Goal: Task Accomplishment & Management: Manage account settings

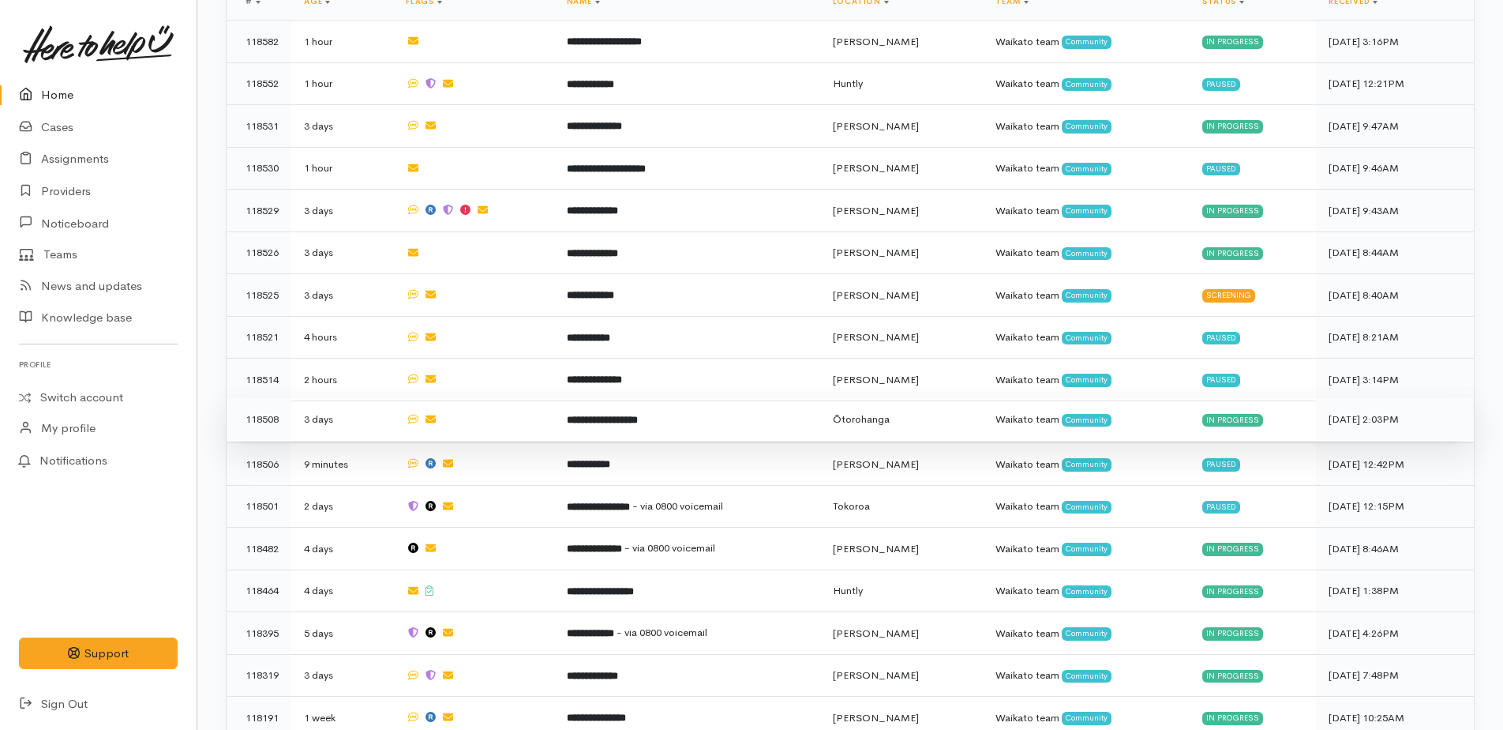
scroll to position [947, 0]
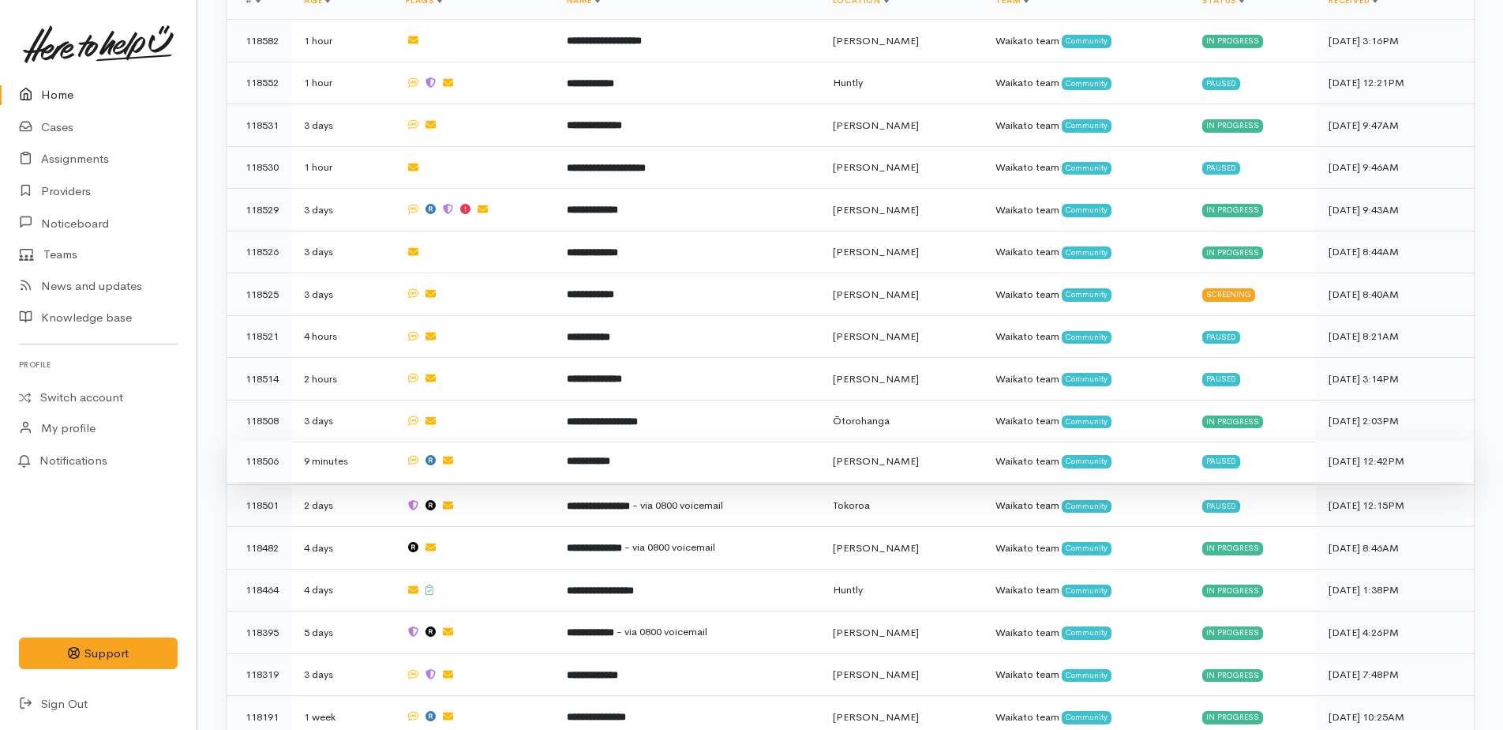
click at [610, 456] on b "**********" at bounding box center [588, 461] width 43 height 10
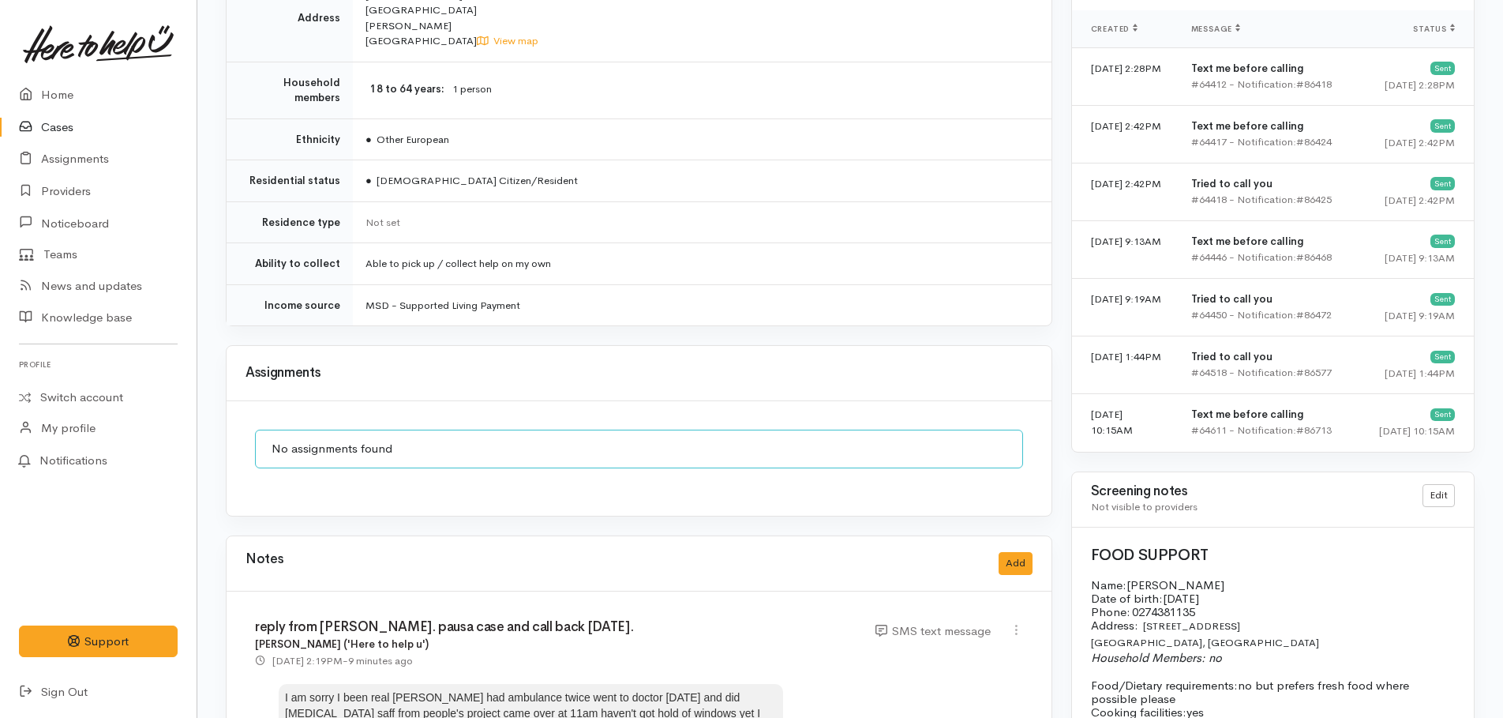
scroll to position [1658, 0]
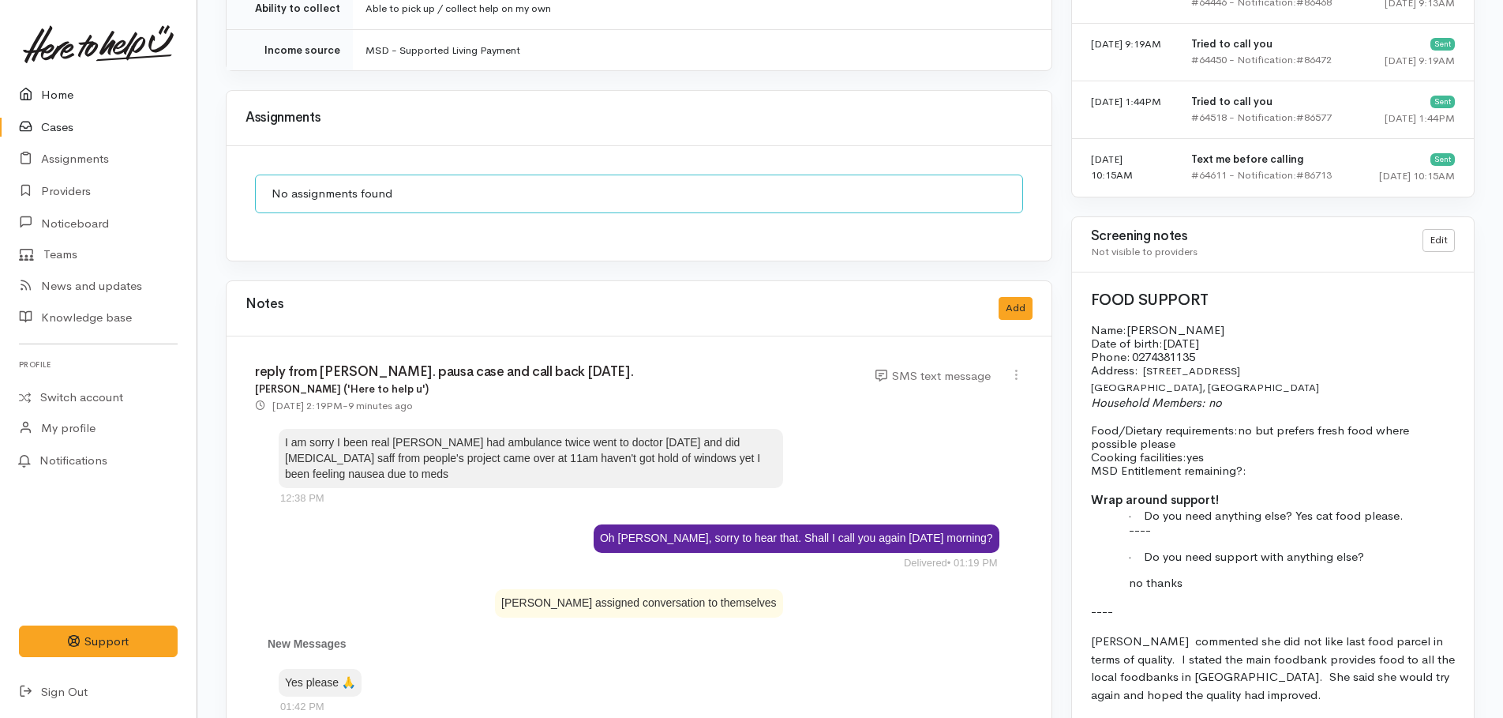
click at [55, 95] on link "Home" at bounding box center [98, 95] width 197 height 32
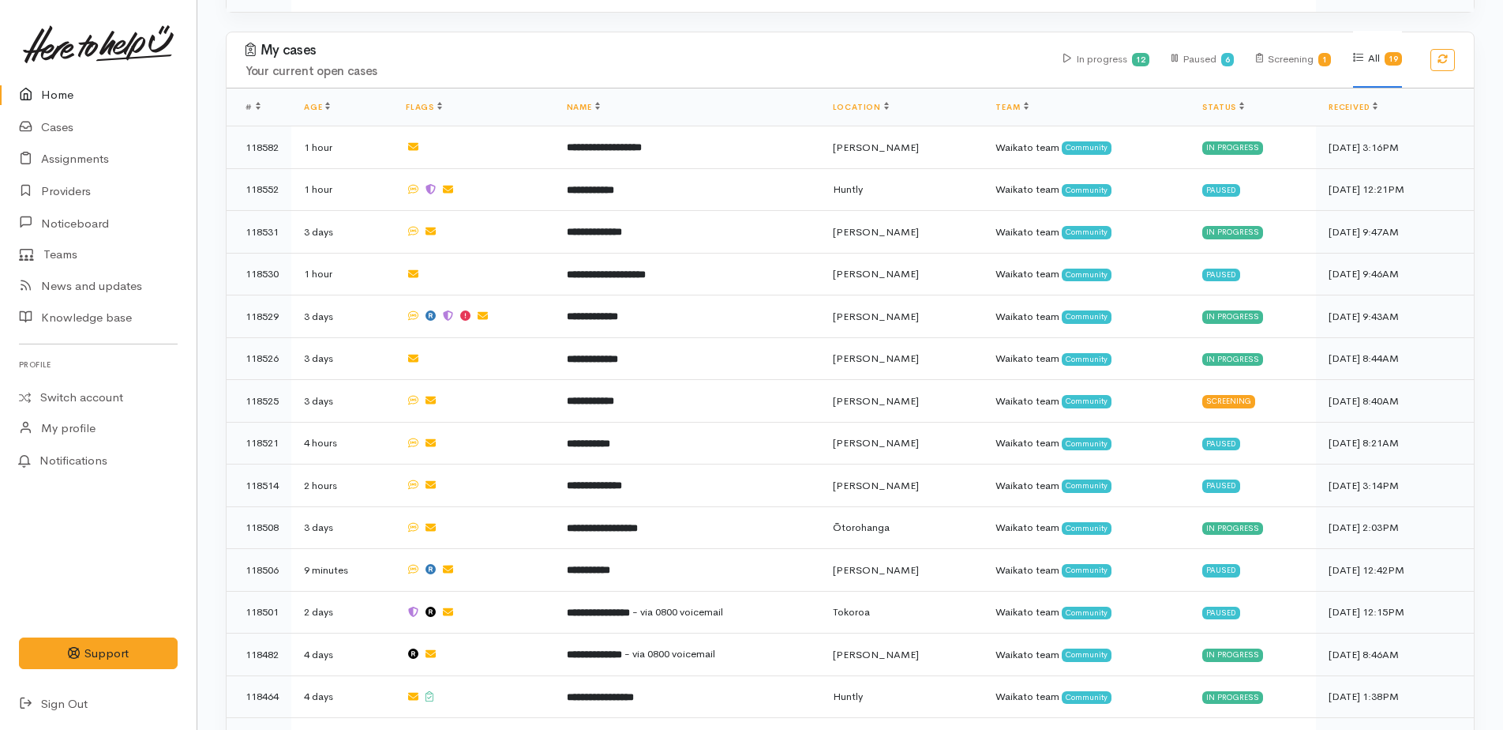
scroll to position [1026, 0]
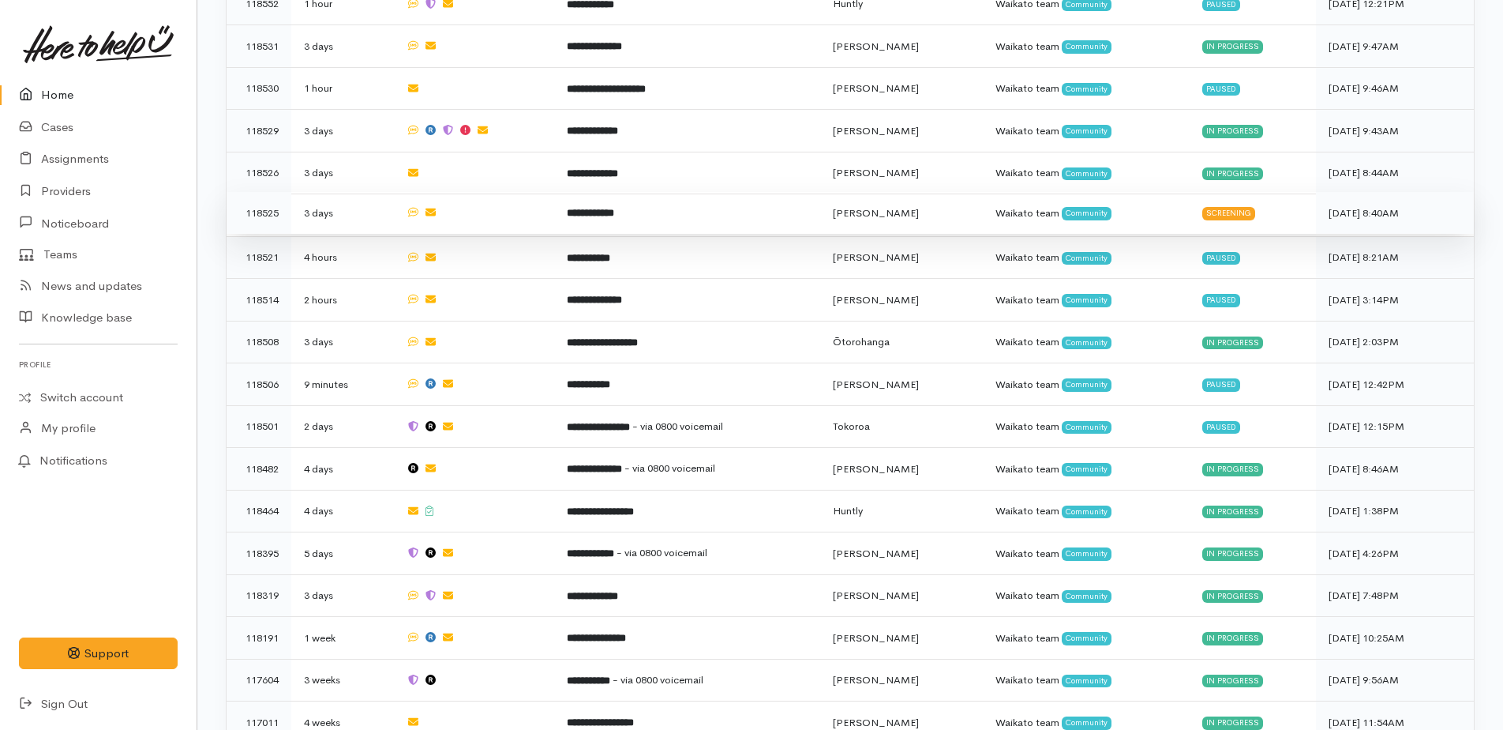
click at [614, 208] on b "**********" at bounding box center [590, 213] width 47 height 10
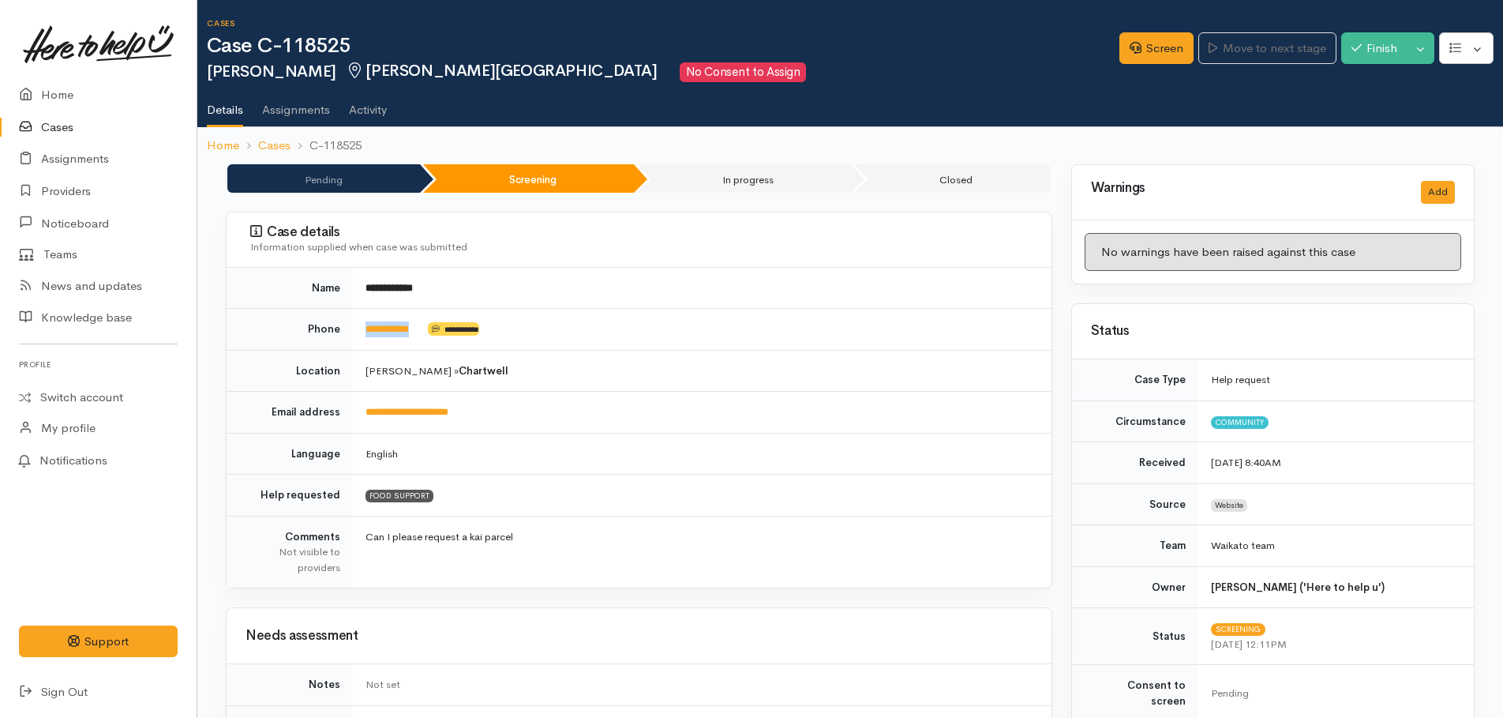
drag, startPoint x: 428, startPoint y: 330, endPoint x: 365, endPoint y: 328, distance: 63.2
click at [365, 328] on td "**********" at bounding box center [702, 330] width 699 height 42
drag, startPoint x: 365, startPoint y: 328, endPoint x: 380, endPoint y: 331, distance: 15.2
copy td "**********"
click at [1150, 51] on link "Screen" at bounding box center [1157, 48] width 74 height 32
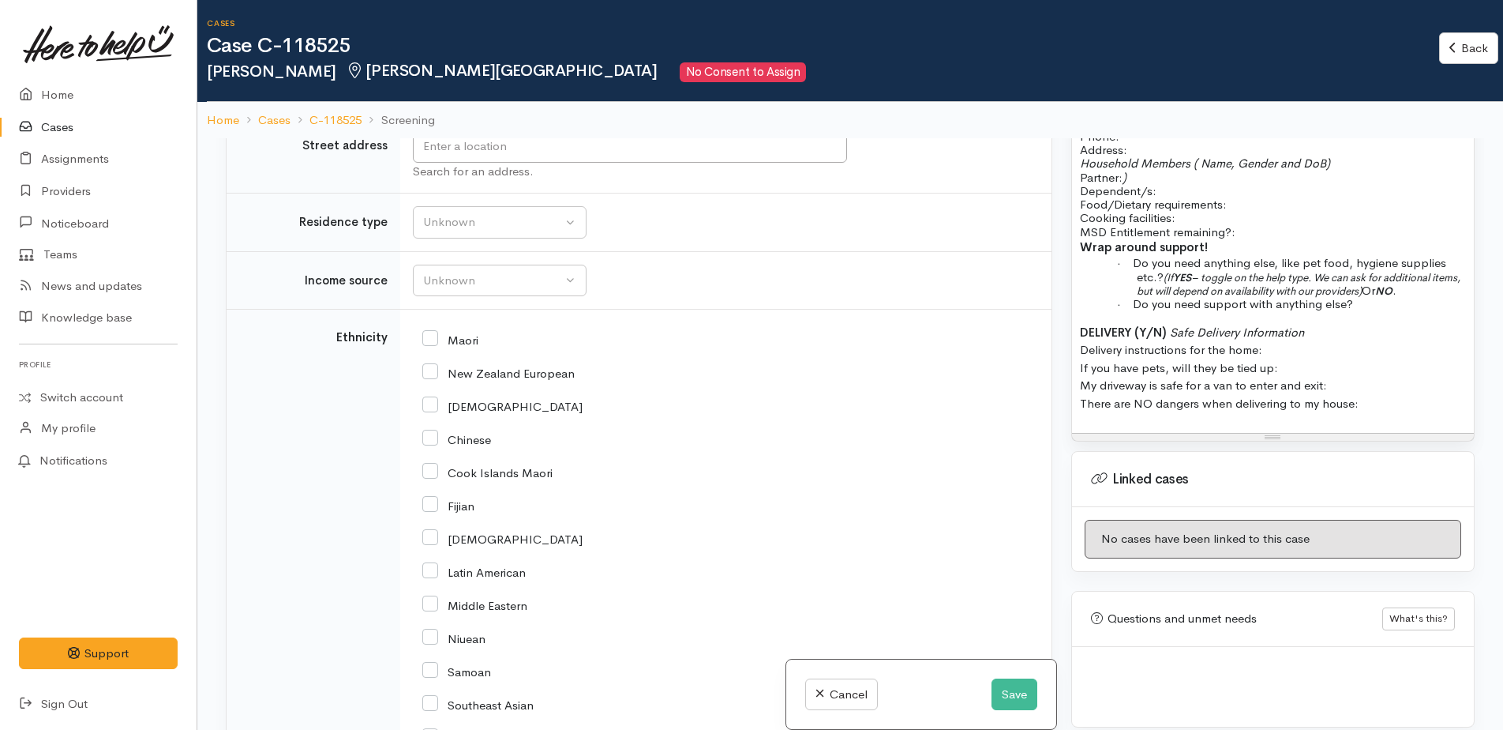
scroll to position [2605, 0]
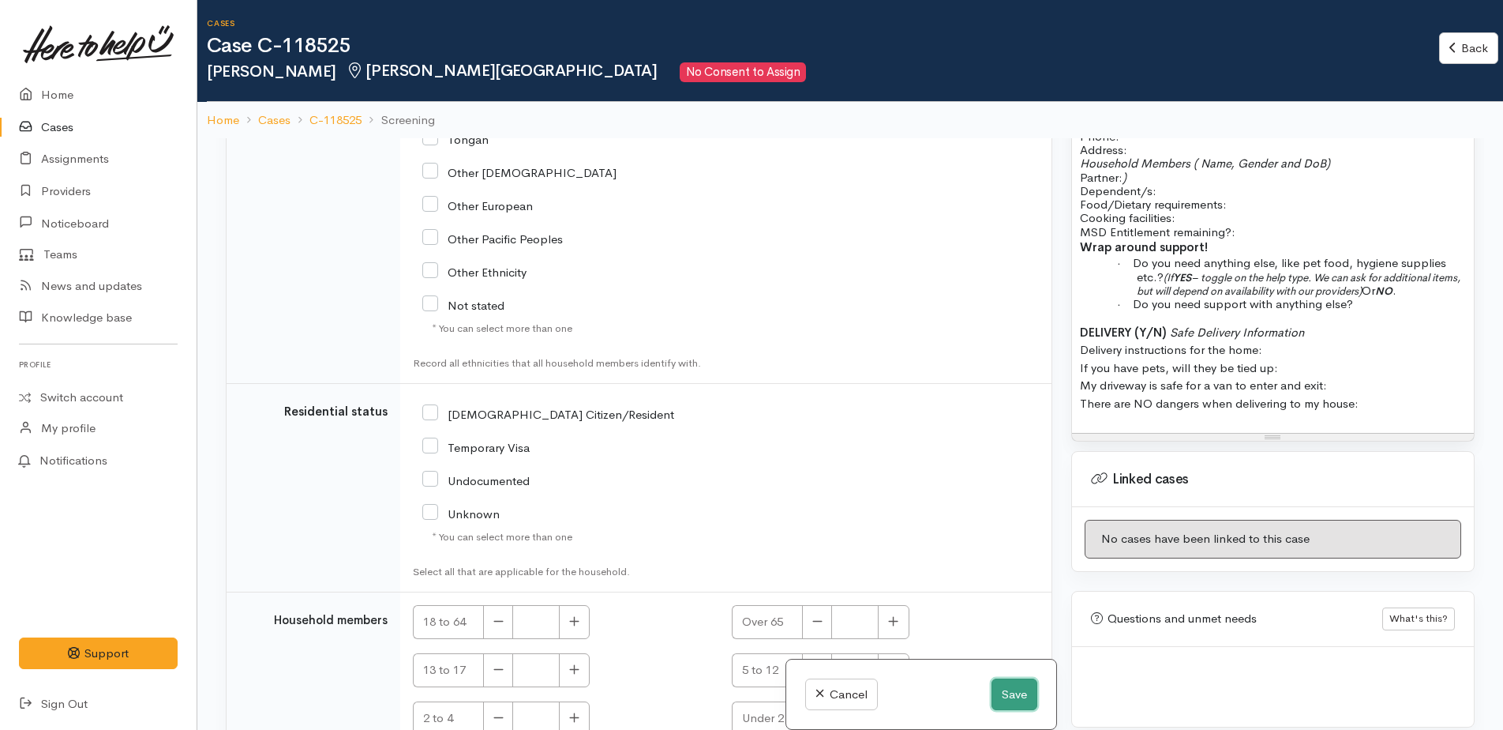
click at [994, 702] on button "Save" at bounding box center [1015, 694] width 46 height 32
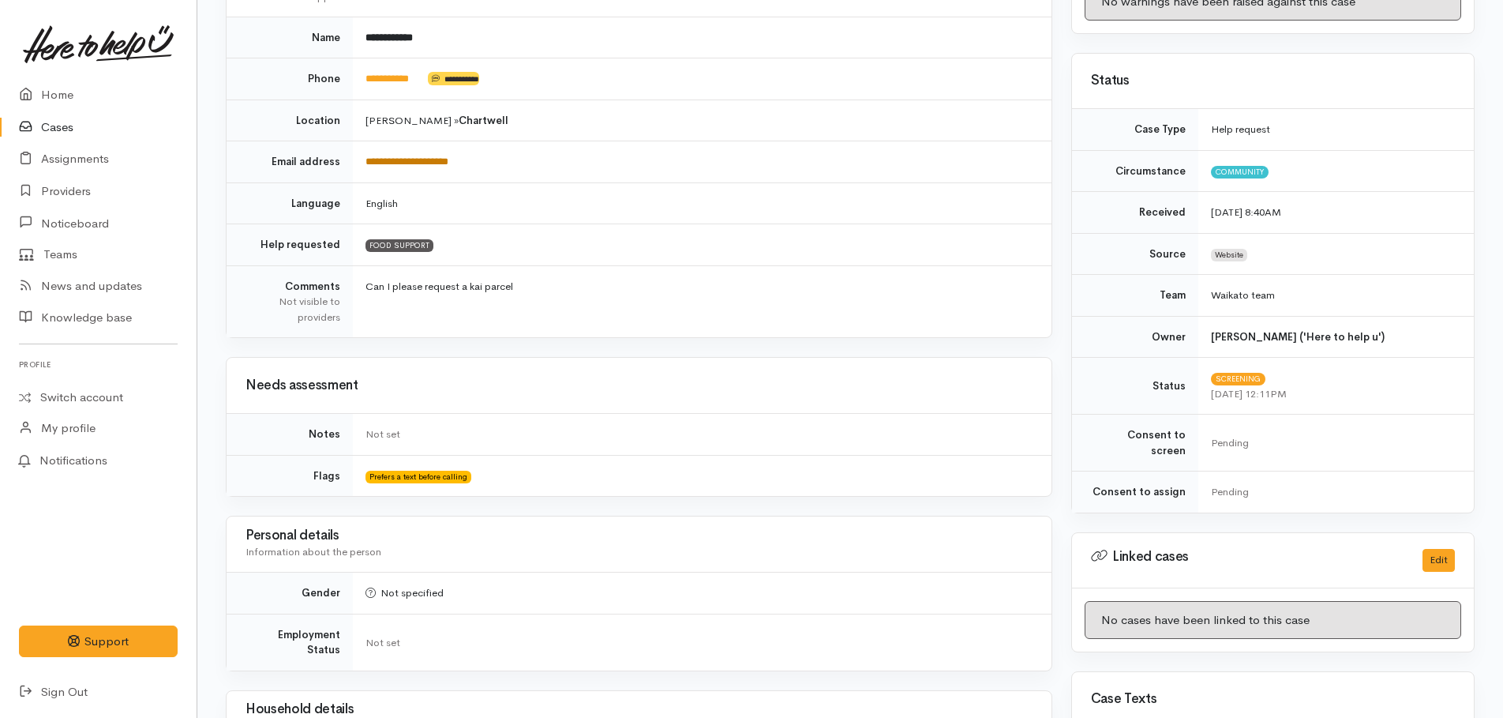
scroll to position [118, 0]
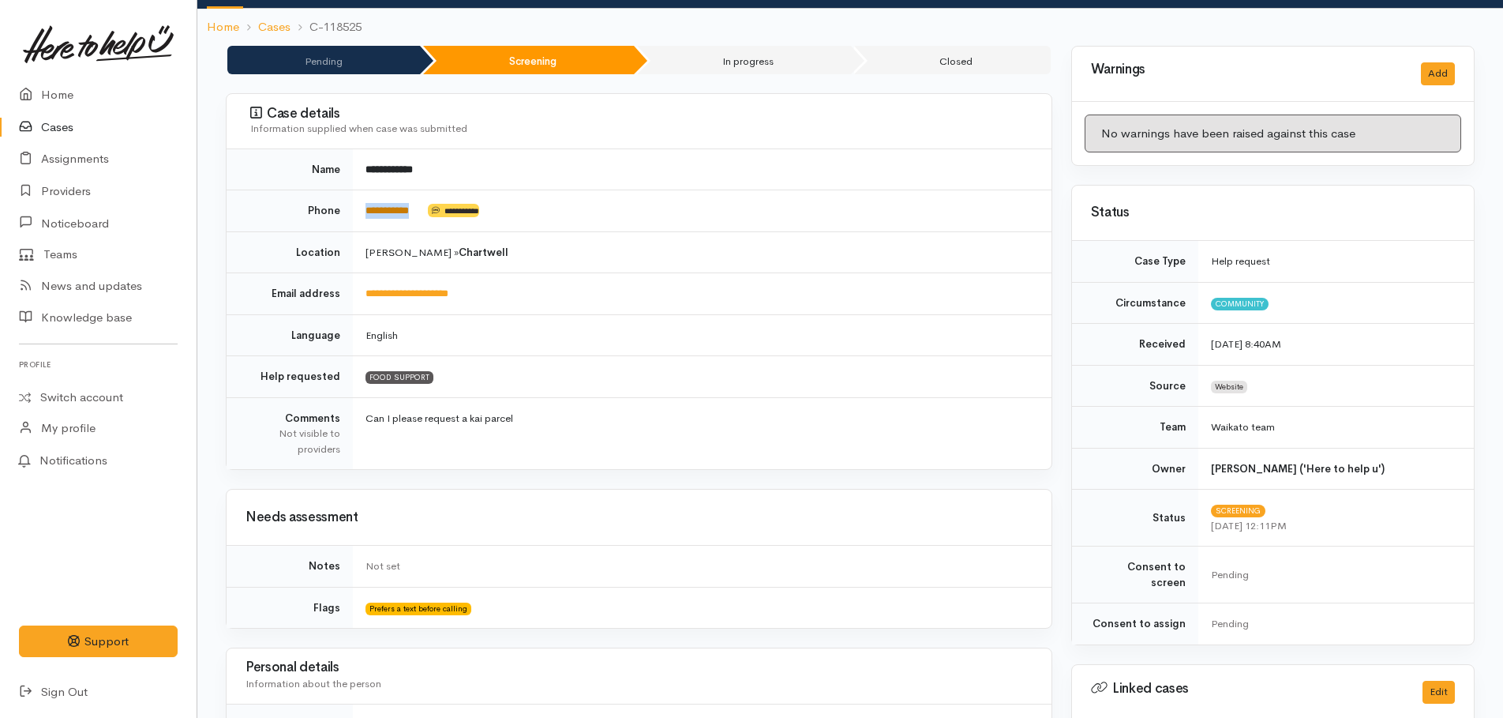
drag, startPoint x: 432, startPoint y: 212, endPoint x: 366, endPoint y: 205, distance: 66.6
click at [366, 205] on td "**********" at bounding box center [702, 211] width 699 height 42
copy td "**********"
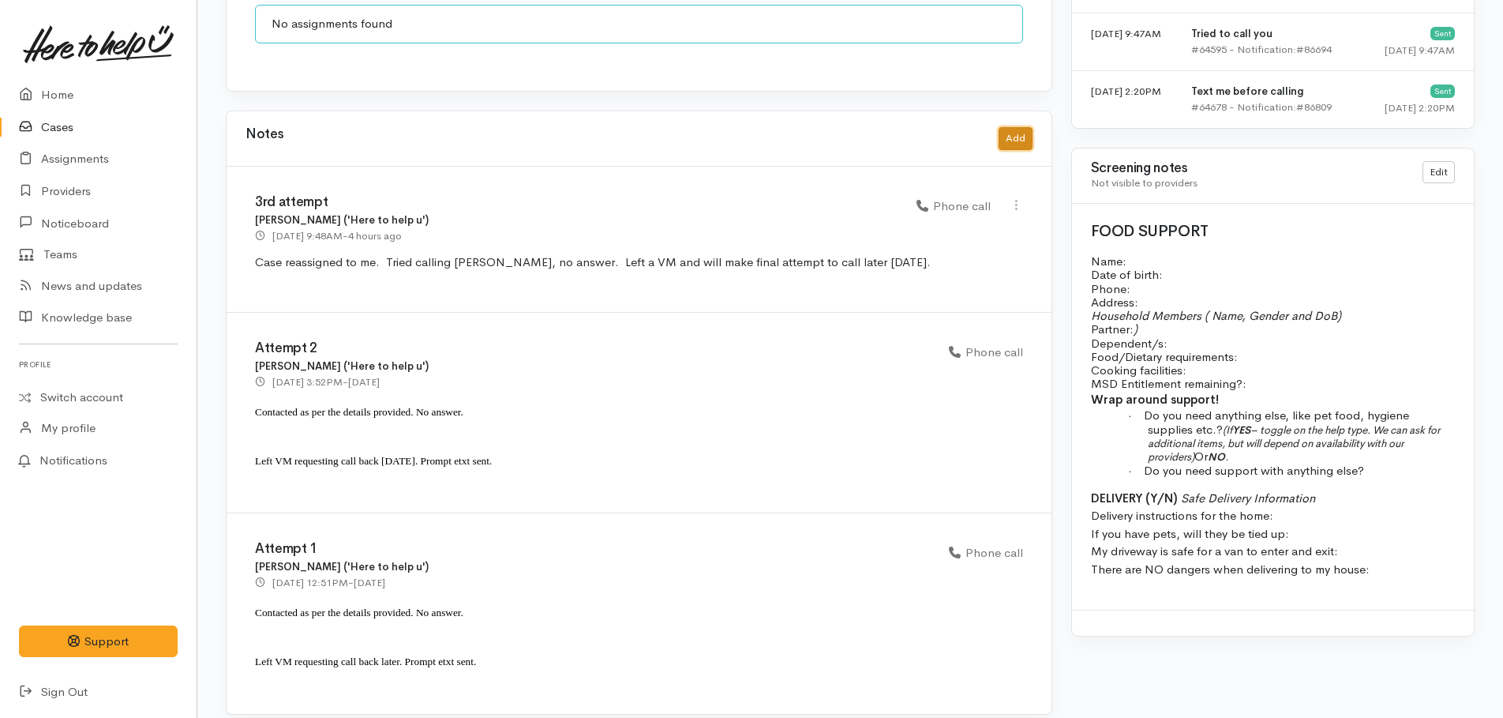
click at [1006, 127] on button "Add" at bounding box center [1016, 138] width 34 height 23
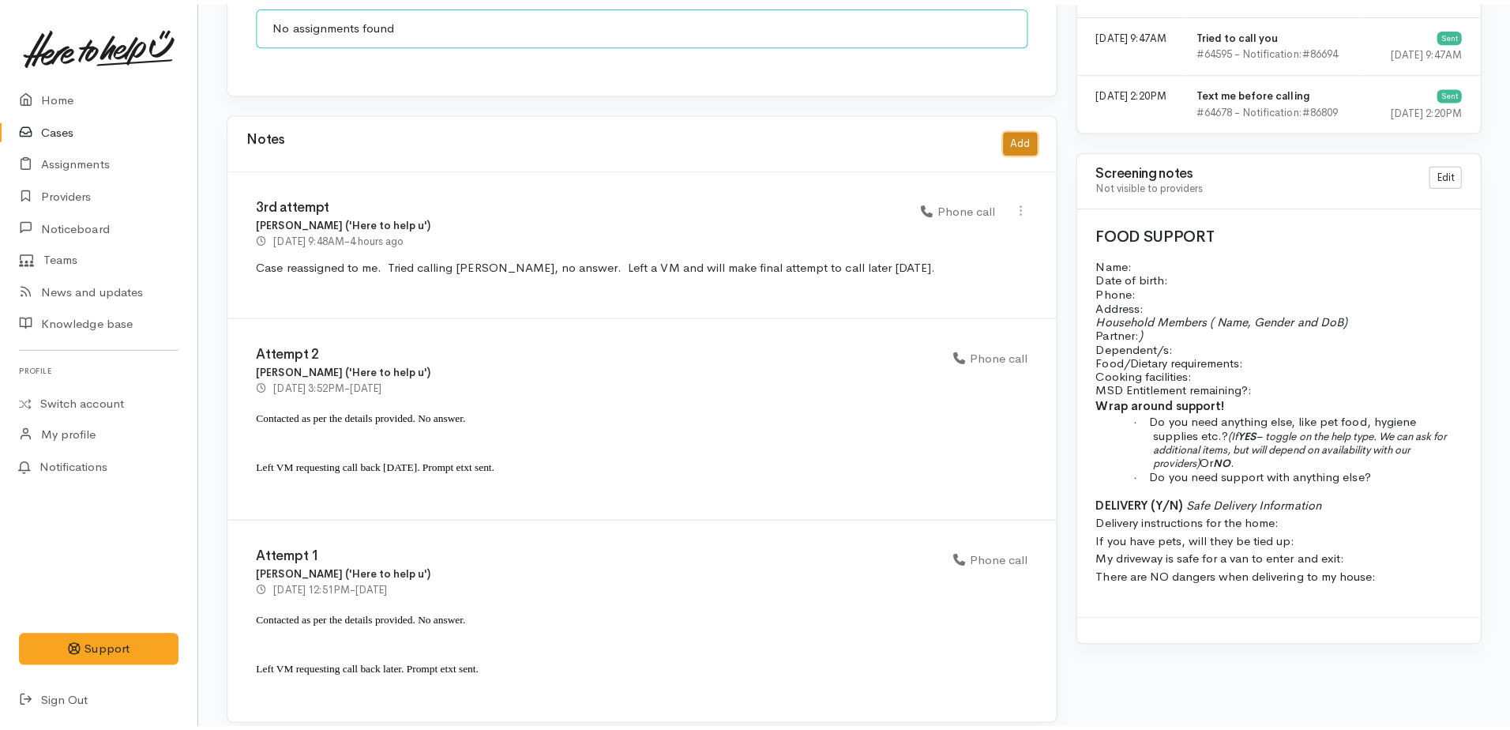
scroll to position [1291, 0]
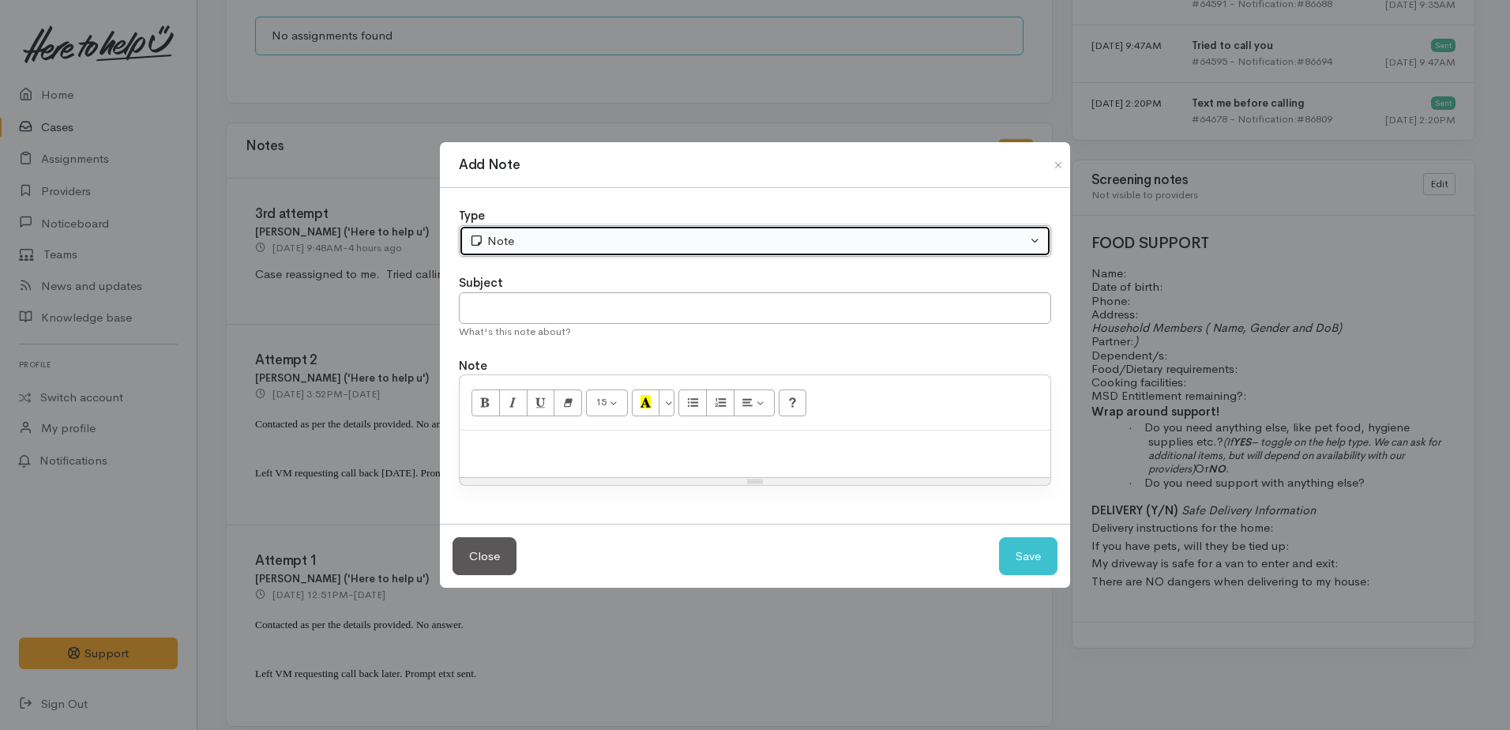
drag, startPoint x: 620, startPoint y: 237, endPoint x: 599, endPoint y: 258, distance: 29.6
click at [618, 238] on div "Note" at bounding box center [747, 241] width 557 height 18
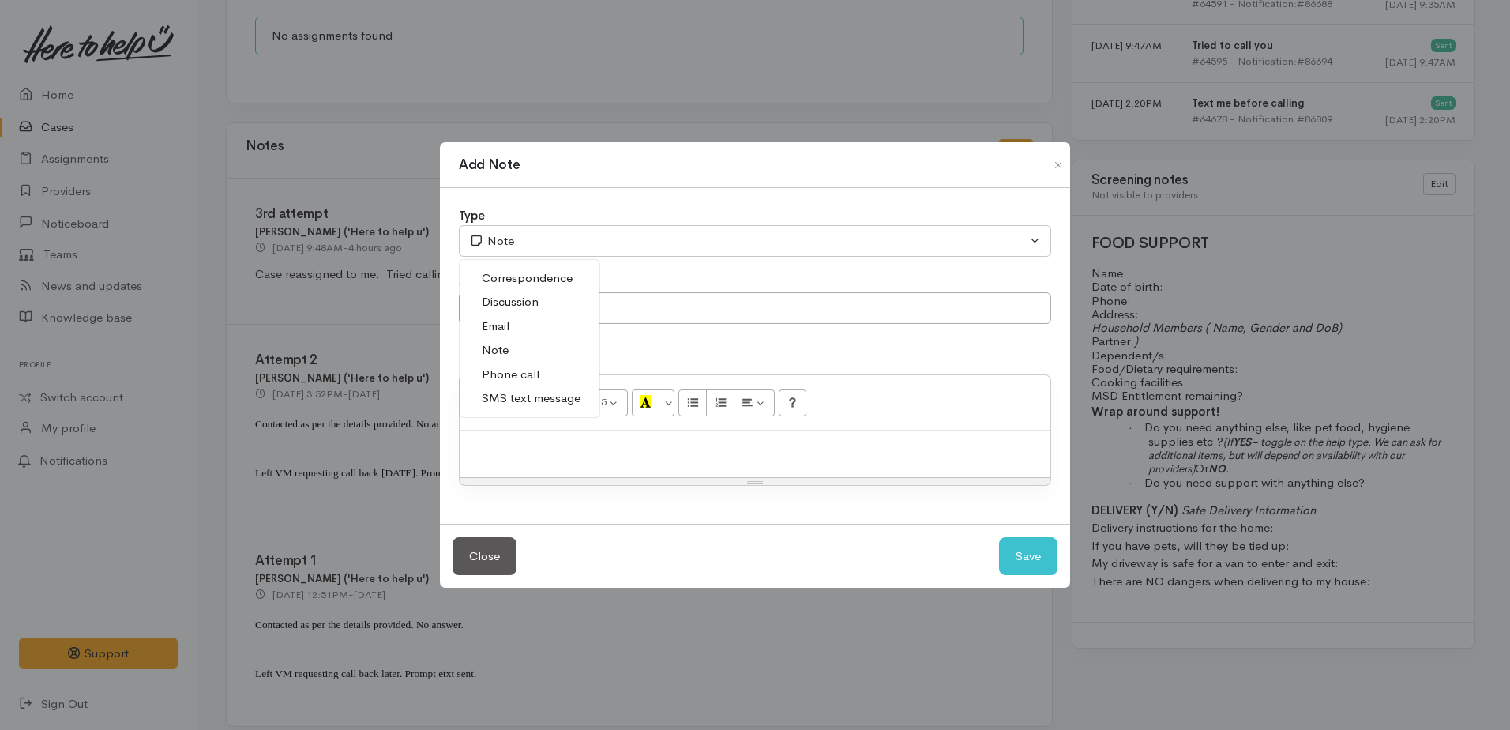
click at [518, 367] on span "Phone call" at bounding box center [511, 375] width 58 height 18
select select "3"
click at [512, 313] on input "text" at bounding box center [755, 308] width 592 height 32
type input "4th attempt"
click at [535, 457] on div at bounding box center [755, 453] width 591 height 47
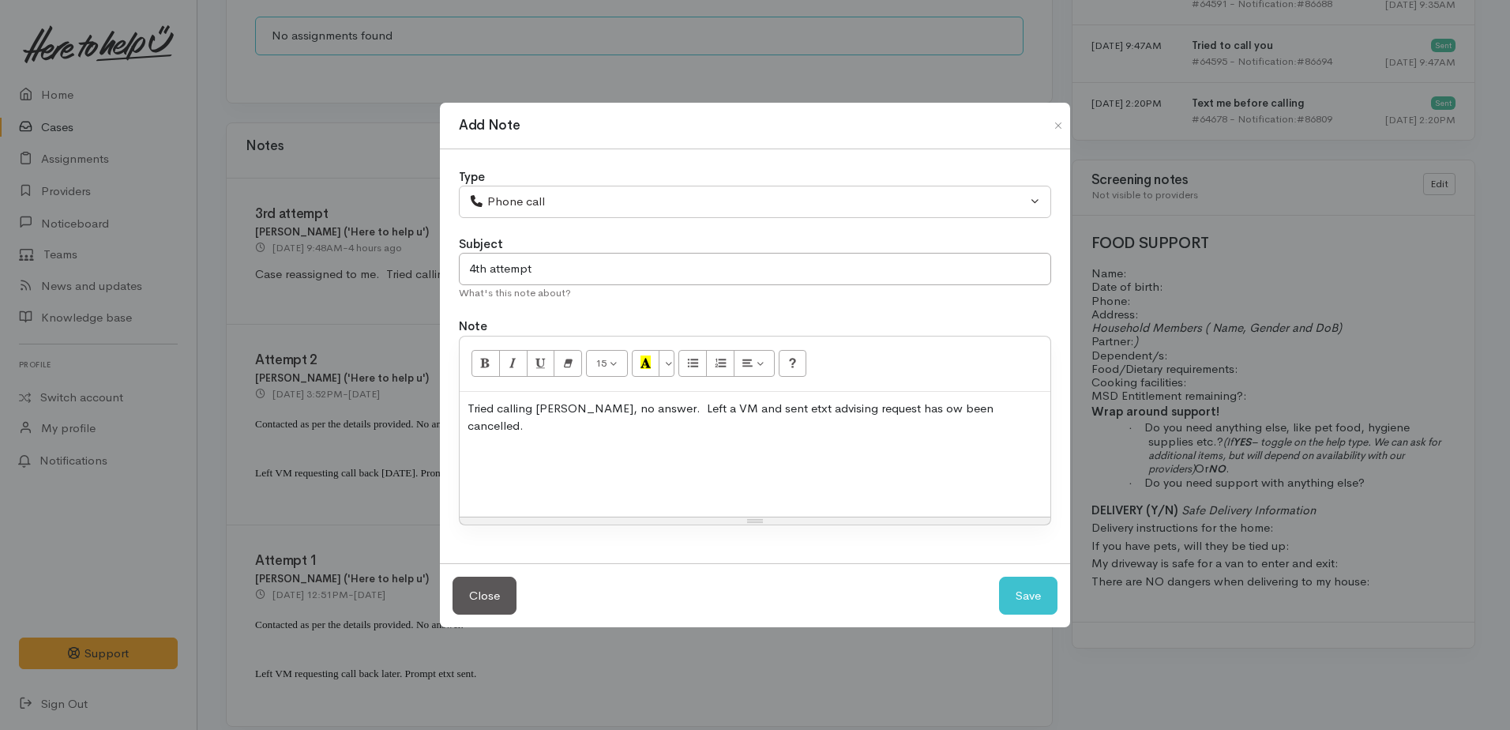
click at [529, 463] on div "Tried calling Shayne, no answer. Left a VM and sent etxt advising request has o…" at bounding box center [755, 454] width 591 height 125
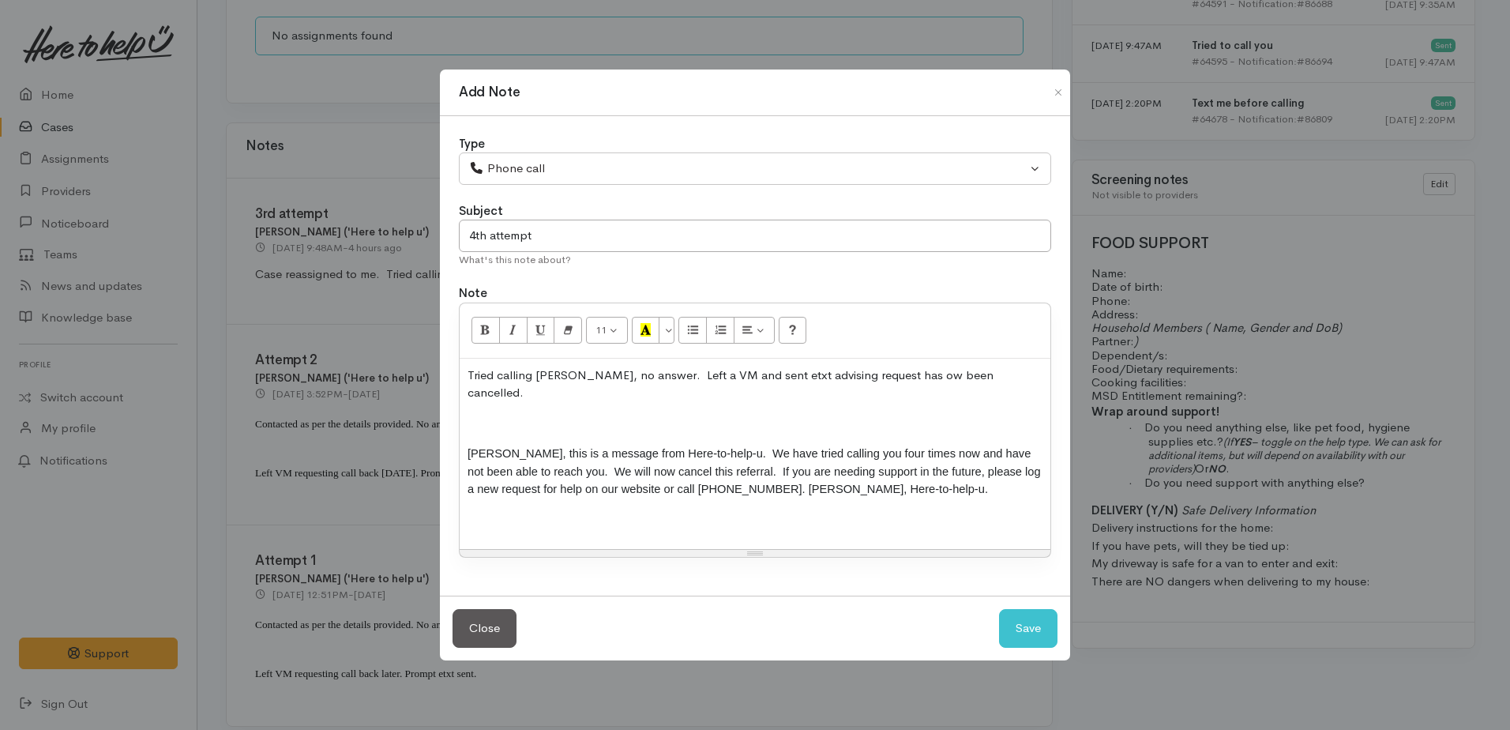
click at [470, 429] on div "Tried calling Shayne, no answer. Left a VM and sent etxt advising request has o…" at bounding box center [755, 453] width 591 height 191
click at [469, 415] on p at bounding box center [754, 424] width 575 height 18
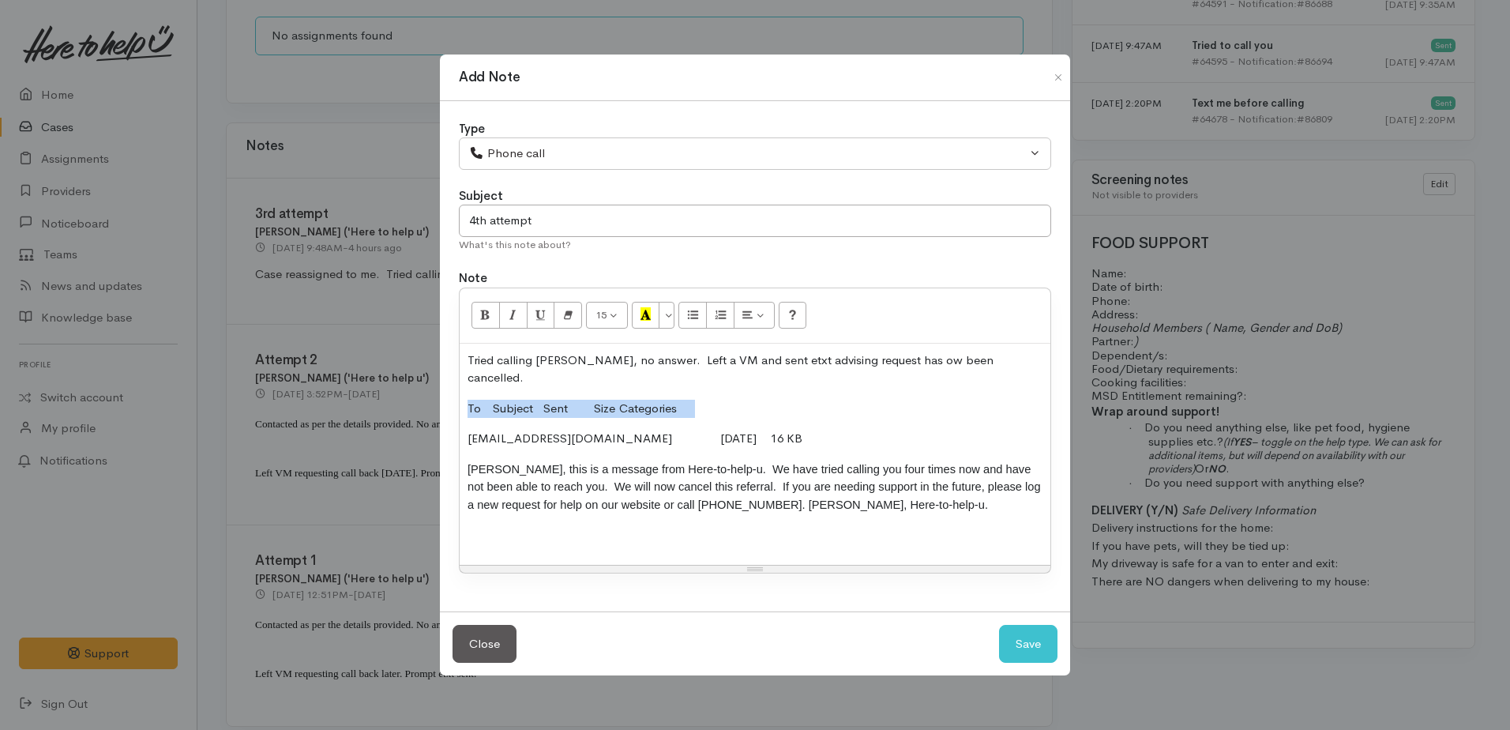
drag, startPoint x: 466, startPoint y: 399, endPoint x: 840, endPoint y: 370, distance: 375.3
click at [826, 382] on div "Tried calling Shayne, no answer. Left a VM and sent etxt advising request has o…" at bounding box center [755, 453] width 591 height 221
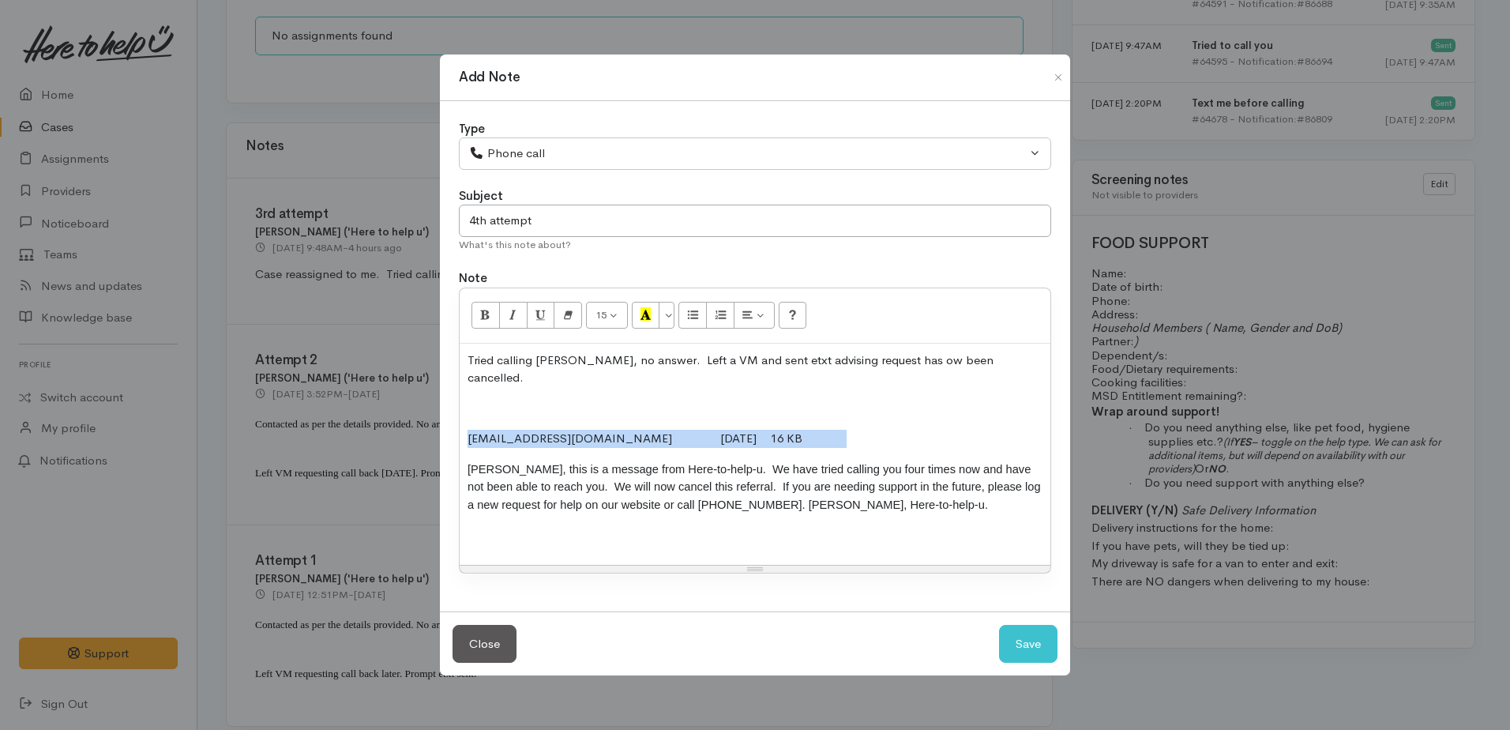
drag, startPoint x: 489, startPoint y: 425, endPoint x: 813, endPoint y: 422, distance: 324.5
click at [813, 430] on p "221977446@etxt.co.nz 23/09/2025 16 KB" at bounding box center [754, 439] width 575 height 18
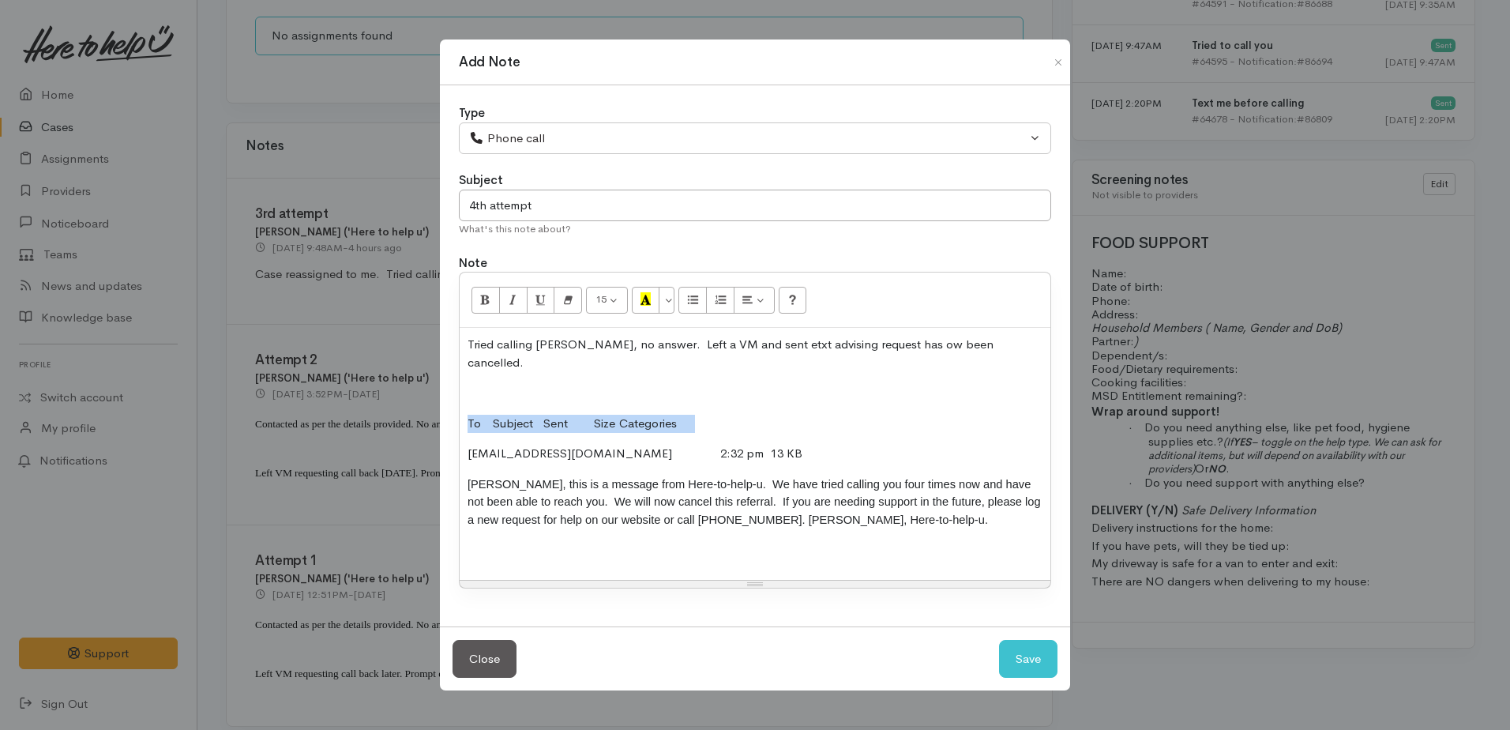
drag, startPoint x: 469, startPoint y: 408, endPoint x: 762, endPoint y: 407, distance: 292.9
click at [762, 415] on p "To Subject Sent Size Categories" at bounding box center [754, 424] width 575 height 18
click at [1017, 658] on button "Save" at bounding box center [1028, 659] width 58 height 39
select select "1"
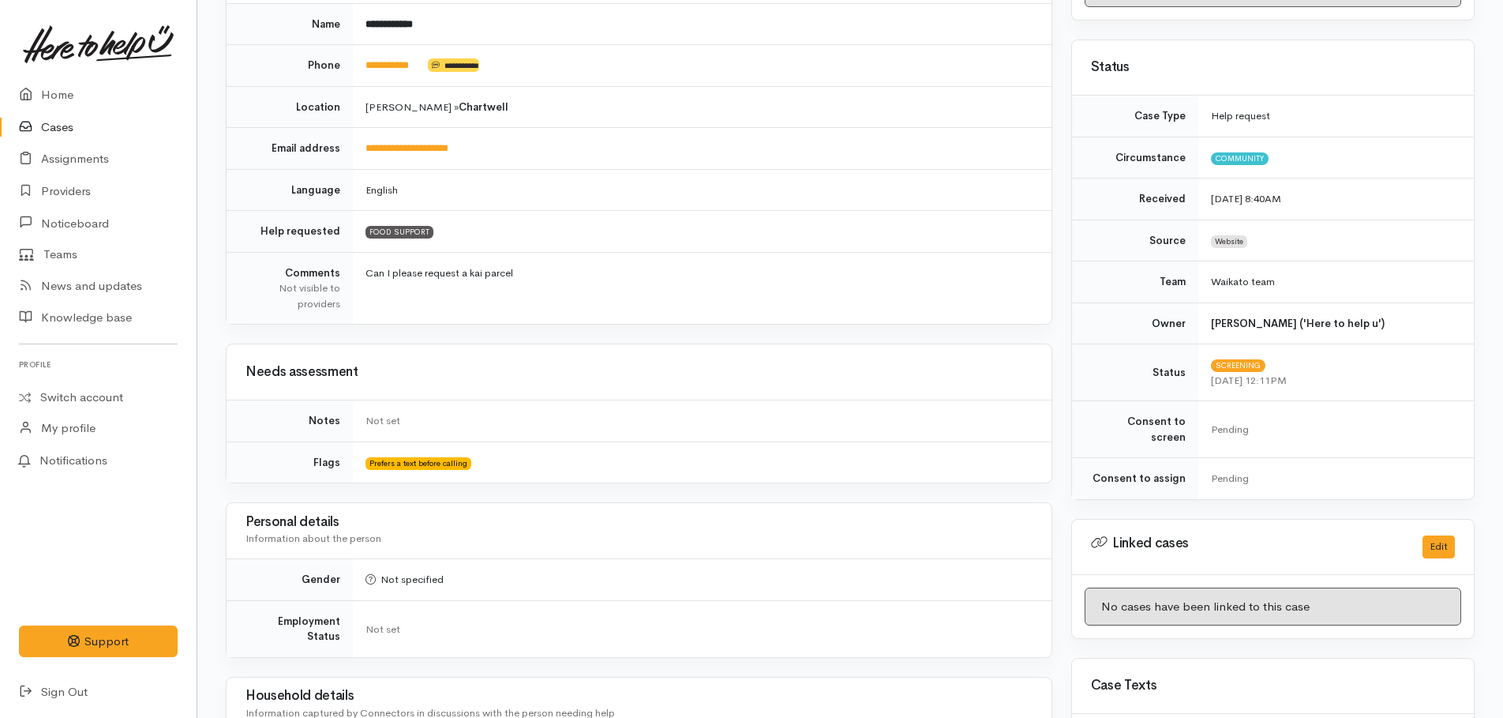
scroll to position [0, 0]
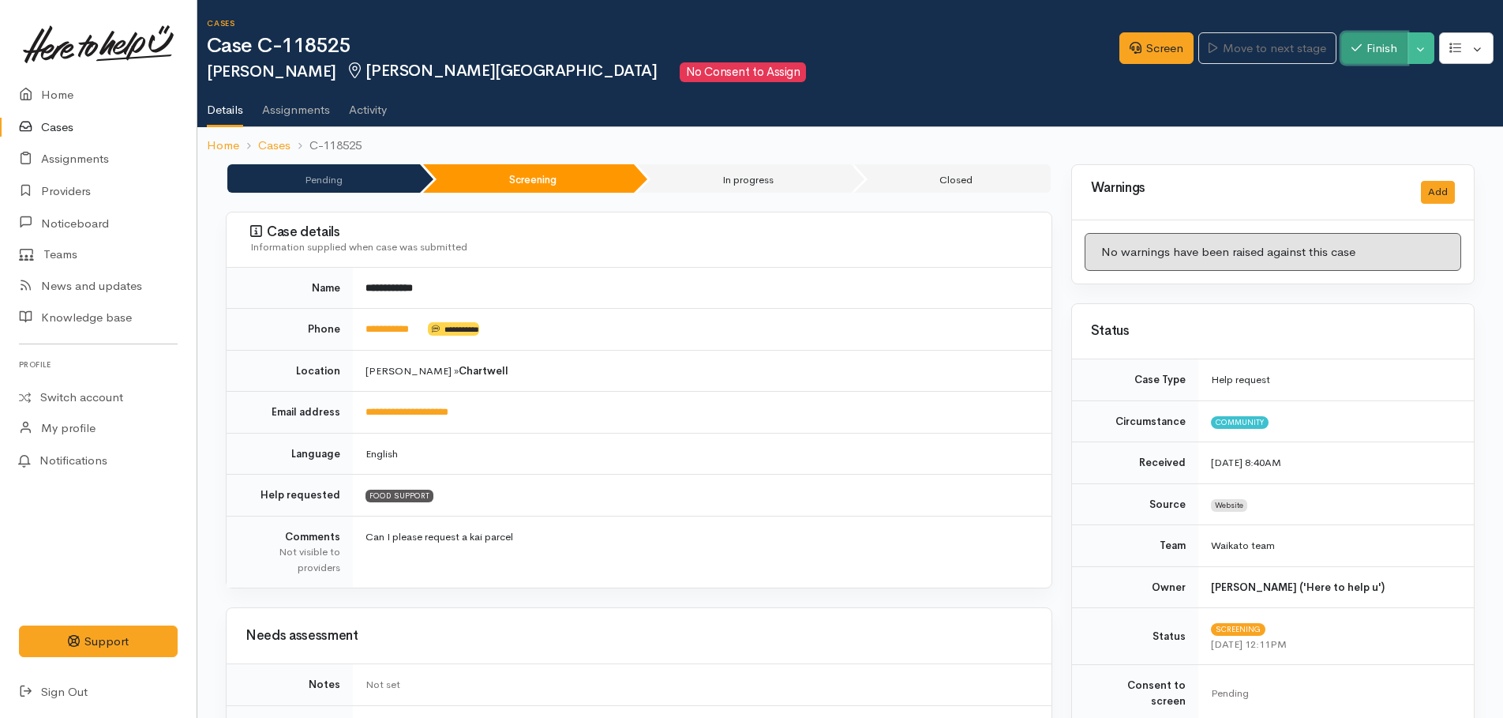
click at [1394, 50] on button "Finish" at bounding box center [1374, 48] width 66 height 32
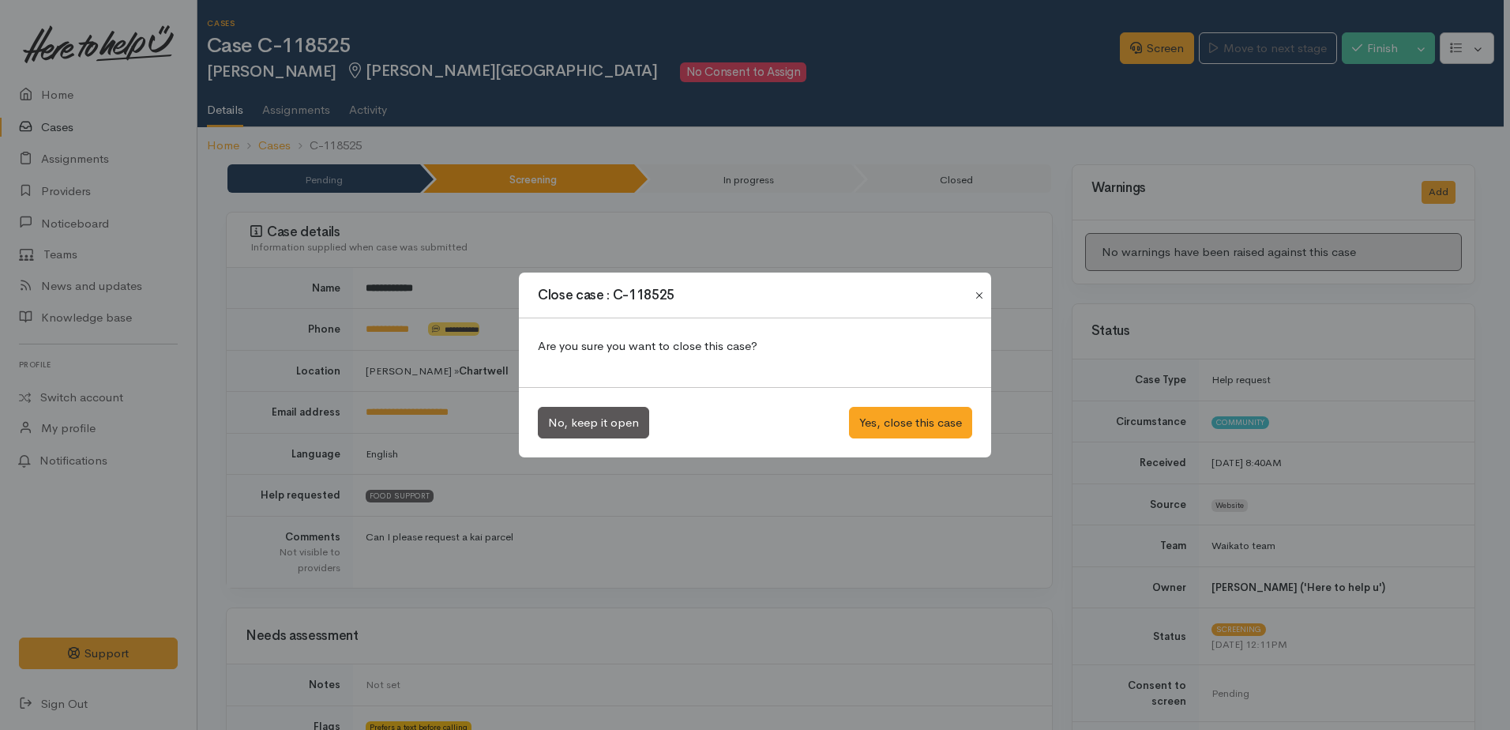
click at [990, 293] on button "Close" at bounding box center [978, 295] width 25 height 19
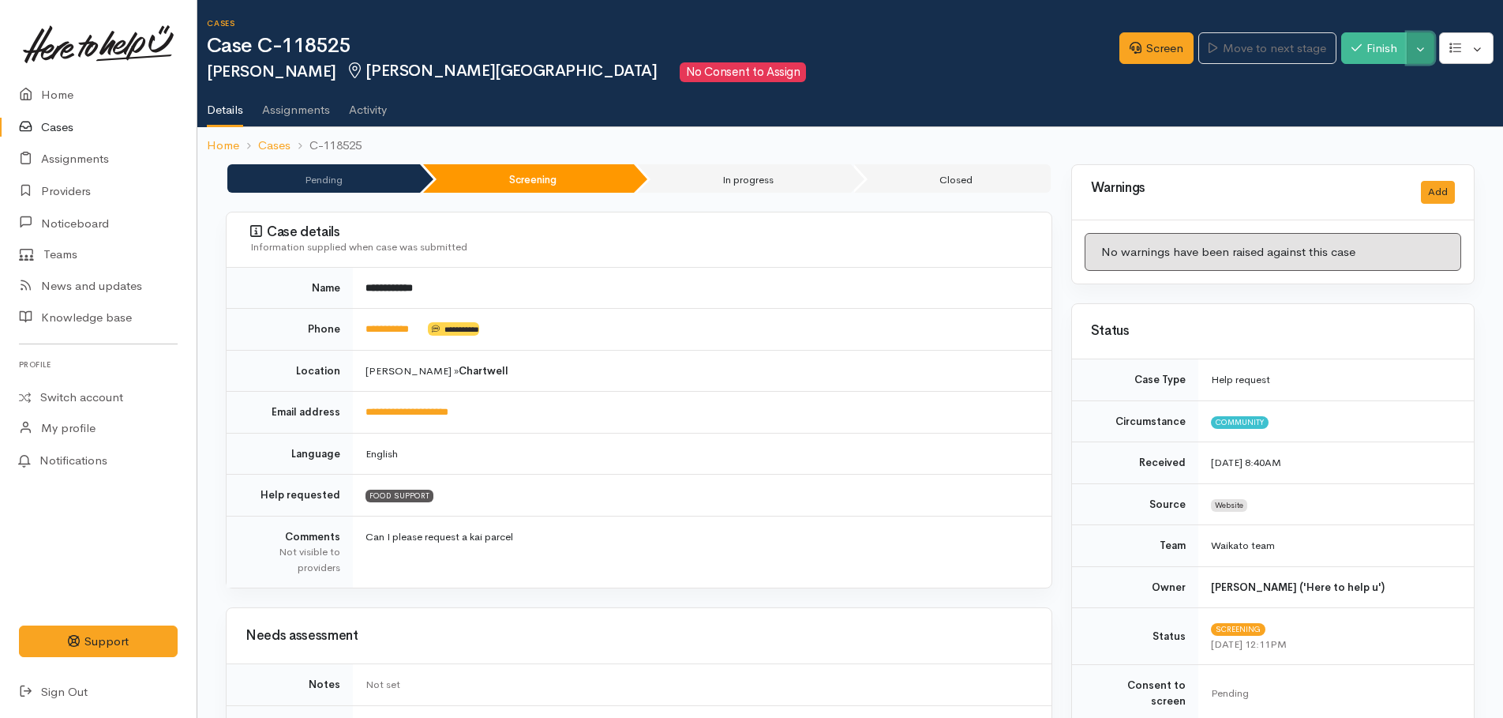
click at [1425, 58] on button "Toggle Dropdown" at bounding box center [1421, 48] width 28 height 32
drag, startPoint x: 1364, startPoint y: 111, endPoint x: 1290, endPoint y: 117, distance: 74.5
click at [1364, 111] on link "Cancel" at bounding box center [1371, 109] width 125 height 24
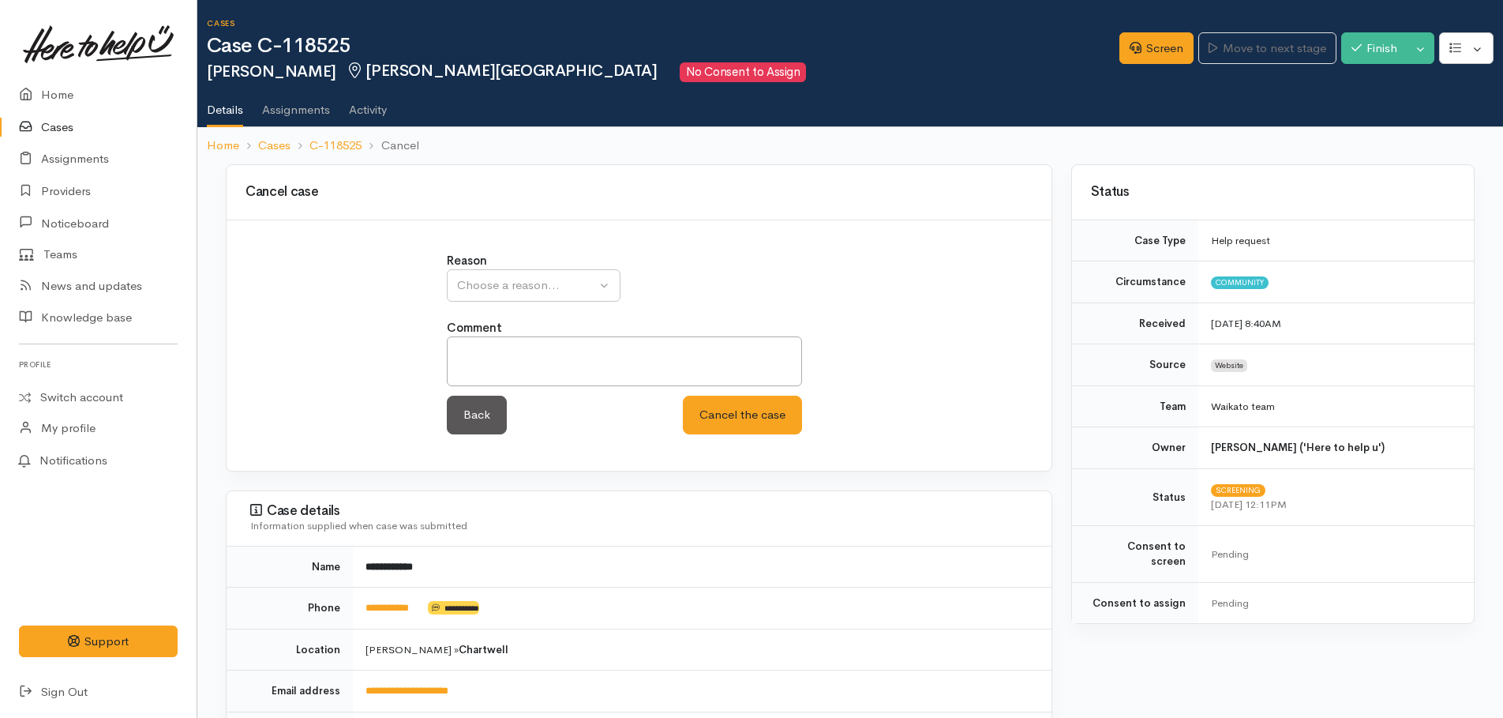
click at [559, 283] on div "Choose a reason..." at bounding box center [526, 285] width 139 height 18
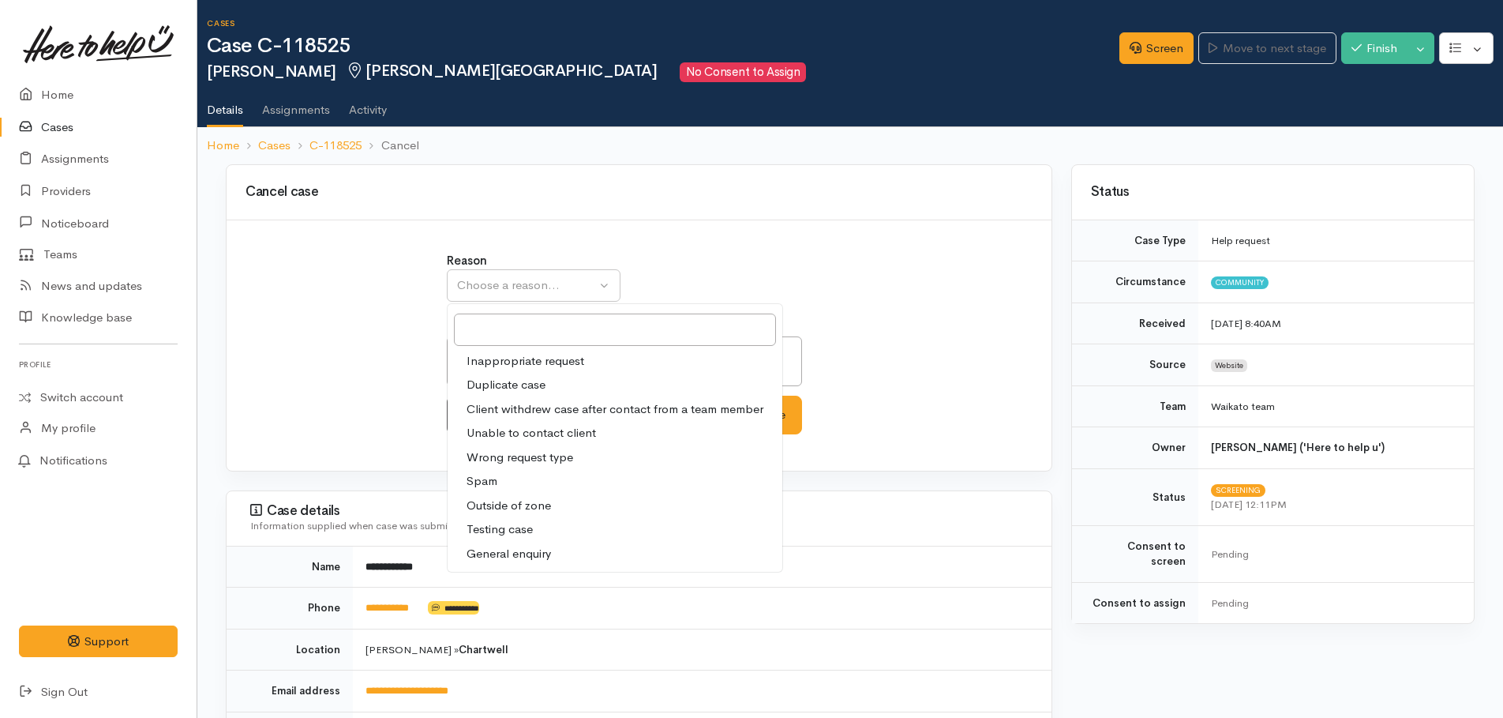
click at [495, 435] on span "Unable to contact client" at bounding box center [531, 433] width 129 height 18
select select "4"
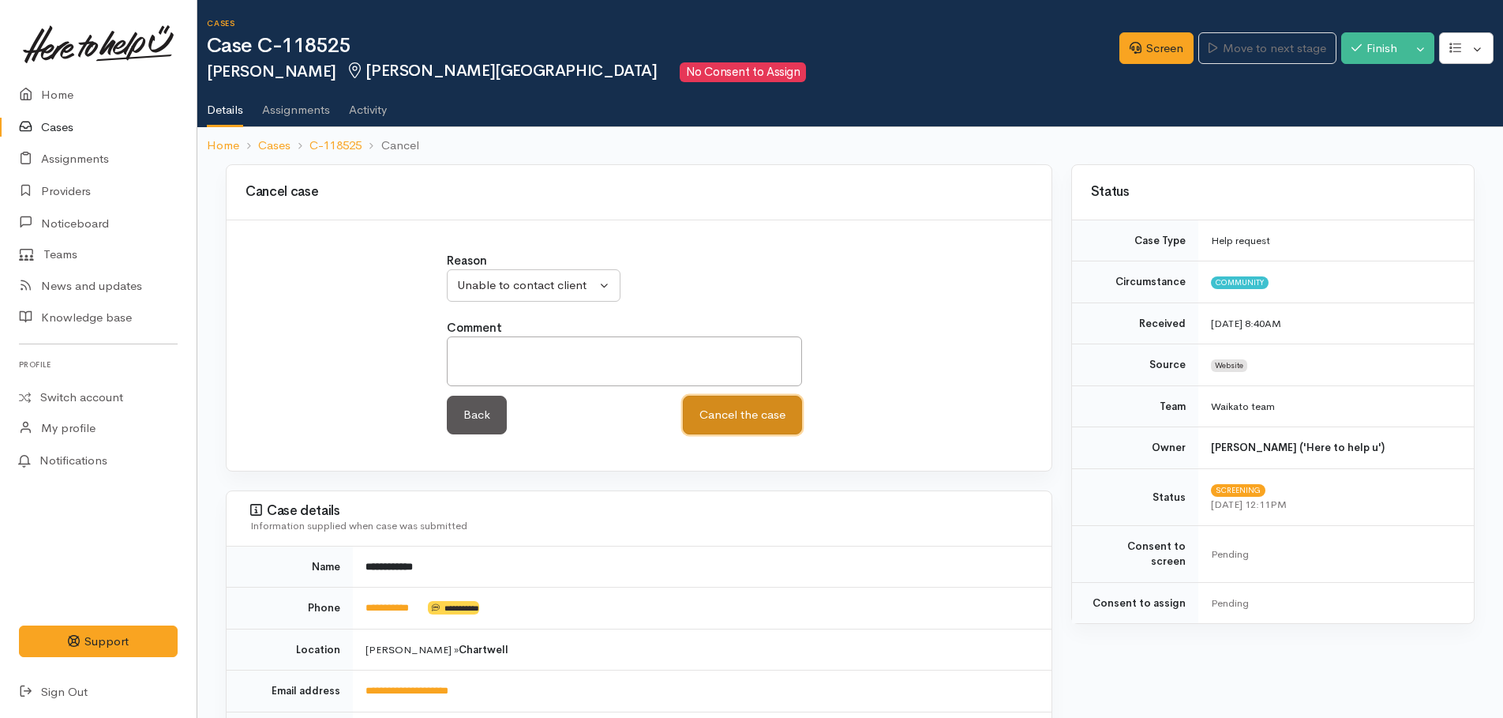
click at [729, 418] on button "Cancel the case" at bounding box center [742, 415] width 119 height 39
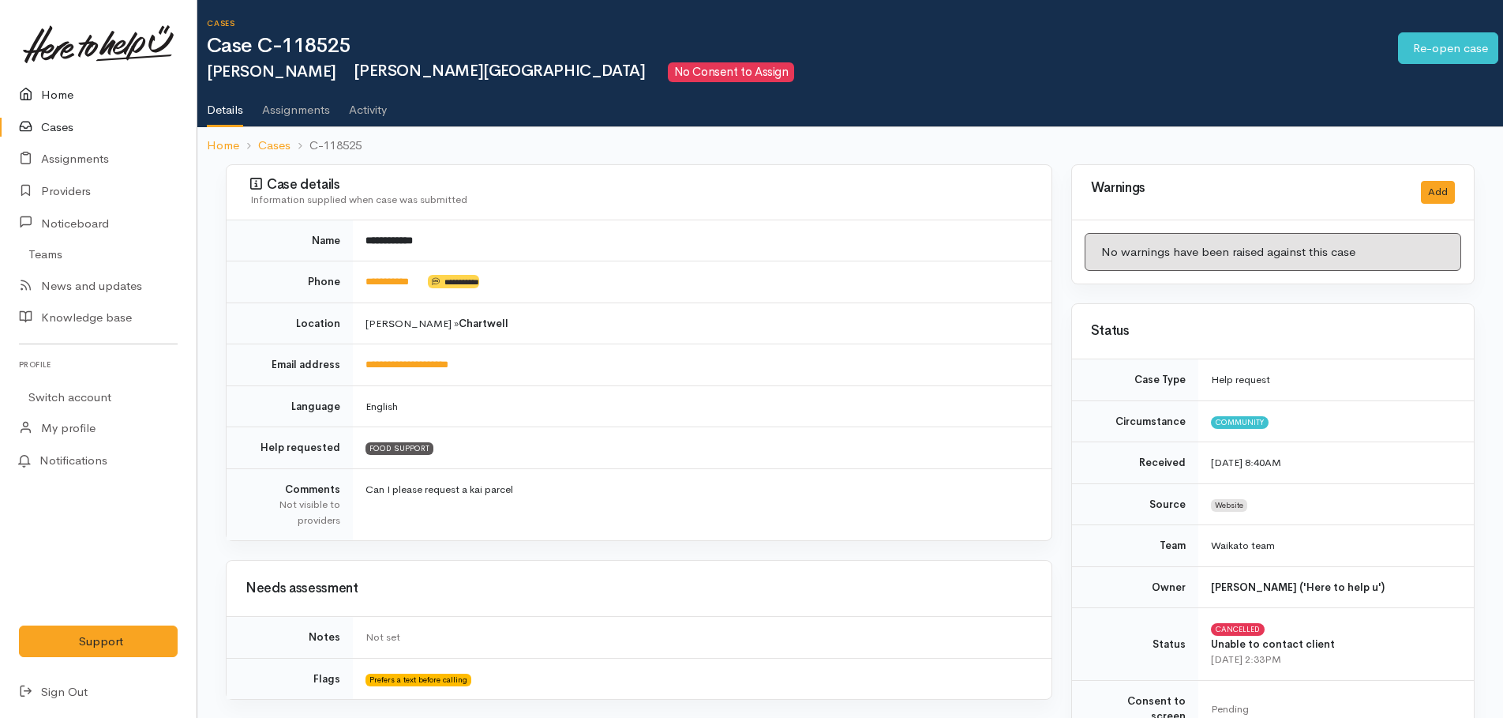
click at [62, 93] on link "Home" at bounding box center [98, 95] width 197 height 32
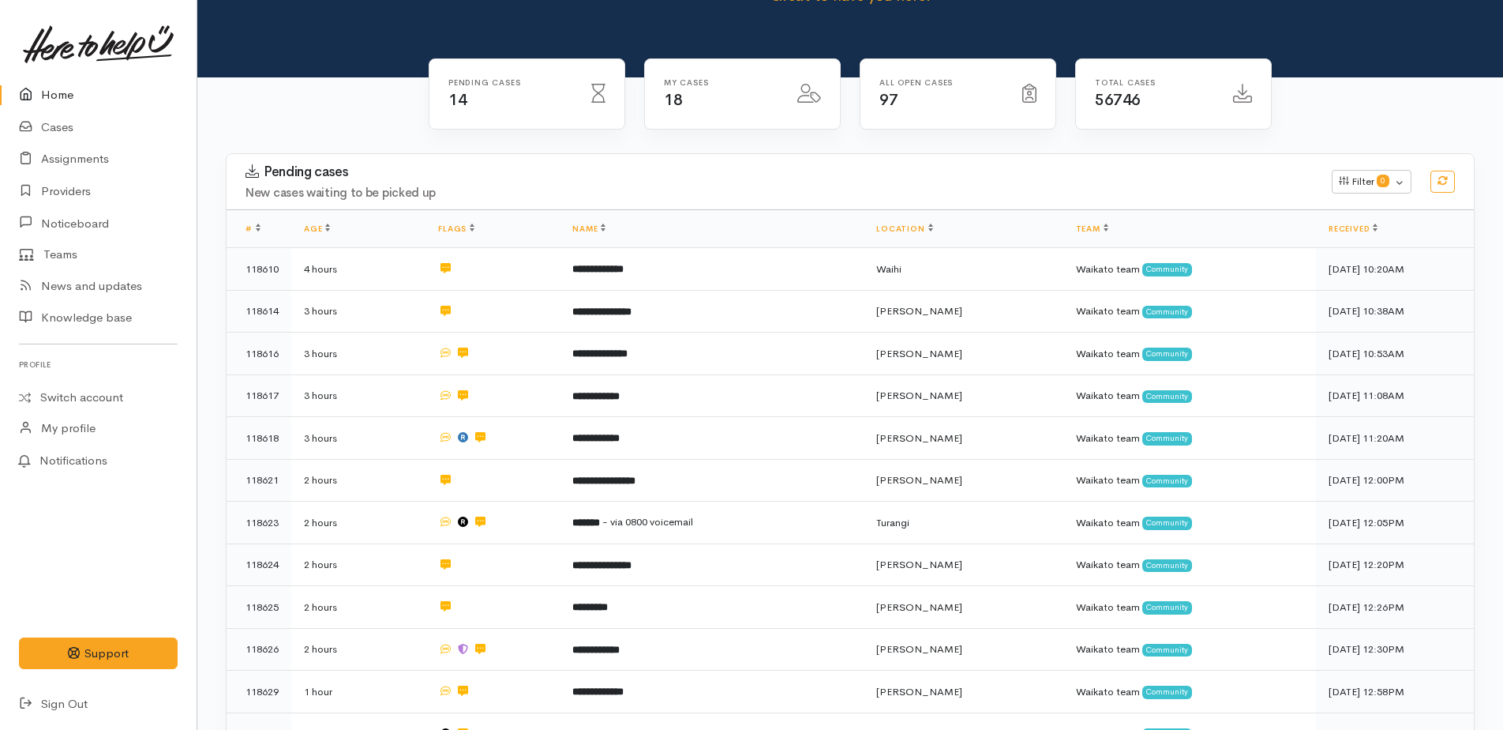
scroll to position [395, 0]
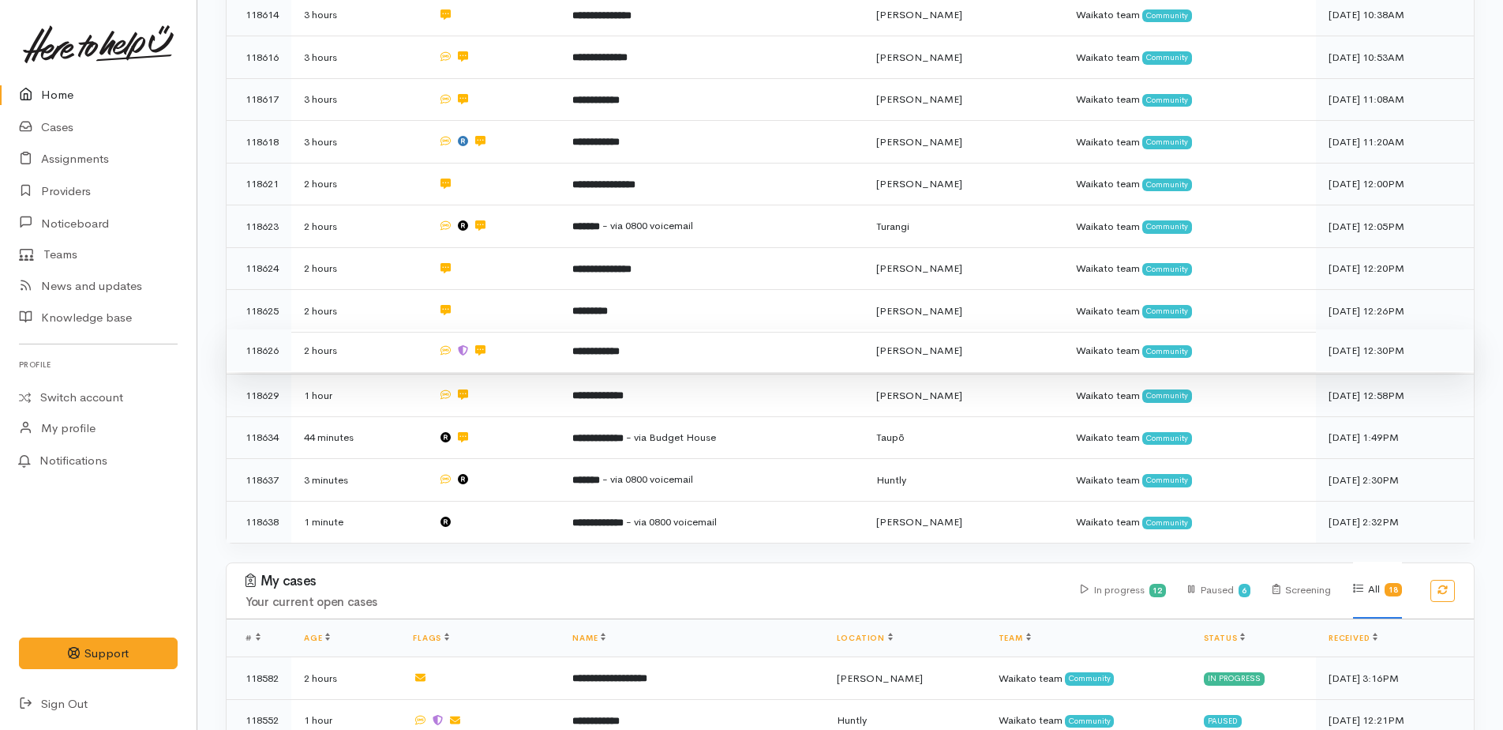
click at [614, 346] on b "**********" at bounding box center [595, 351] width 47 height 10
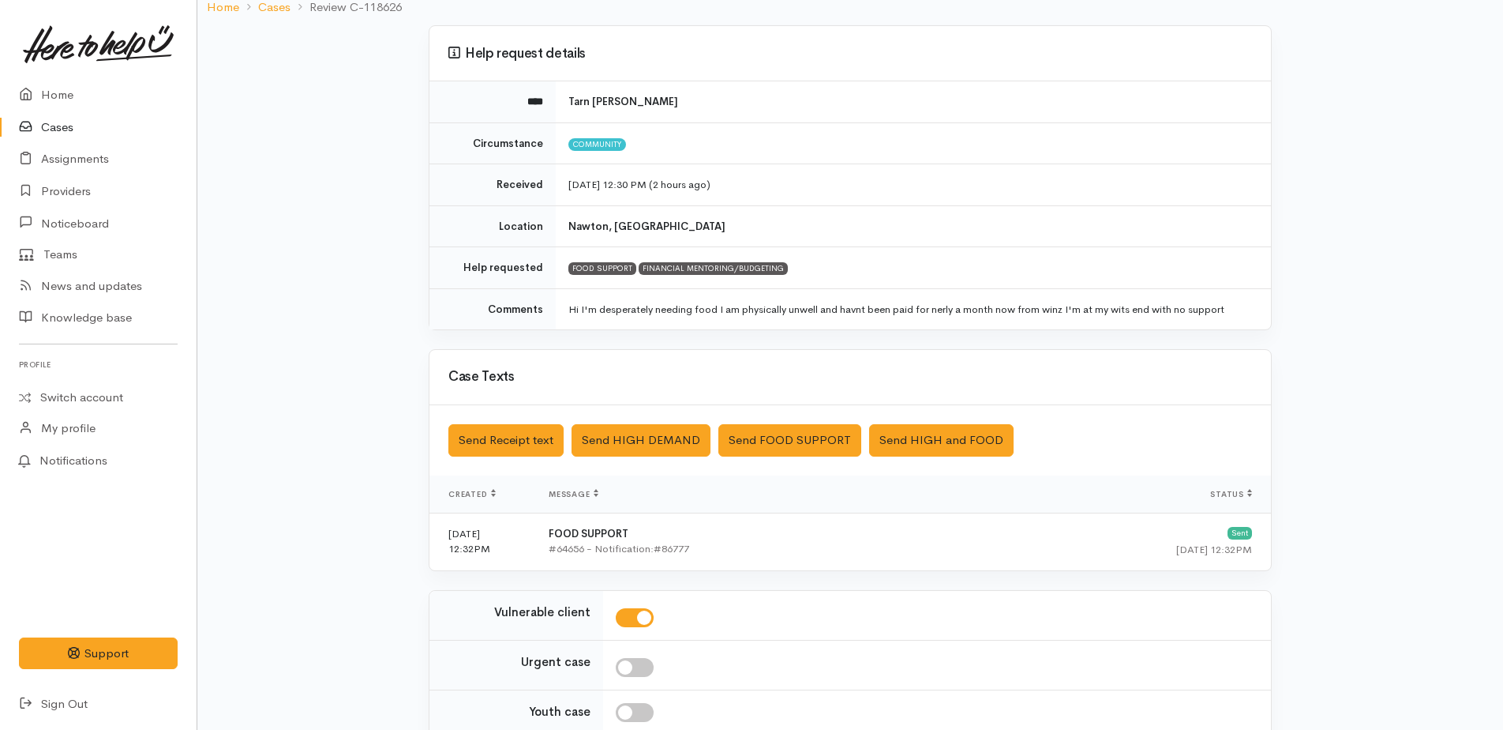
scroll to position [262, 0]
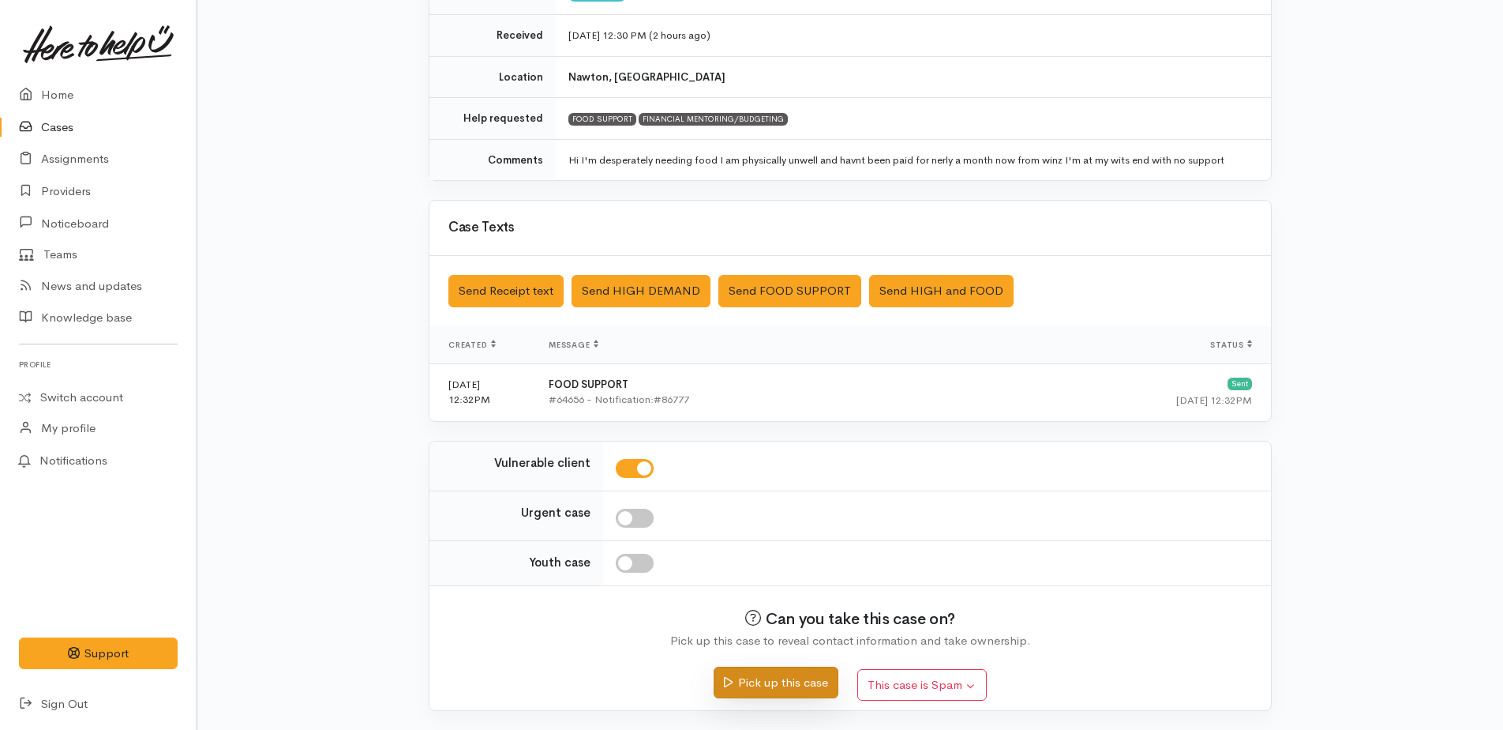
click at [801, 680] on button "Pick up this case" at bounding box center [776, 682] width 124 height 32
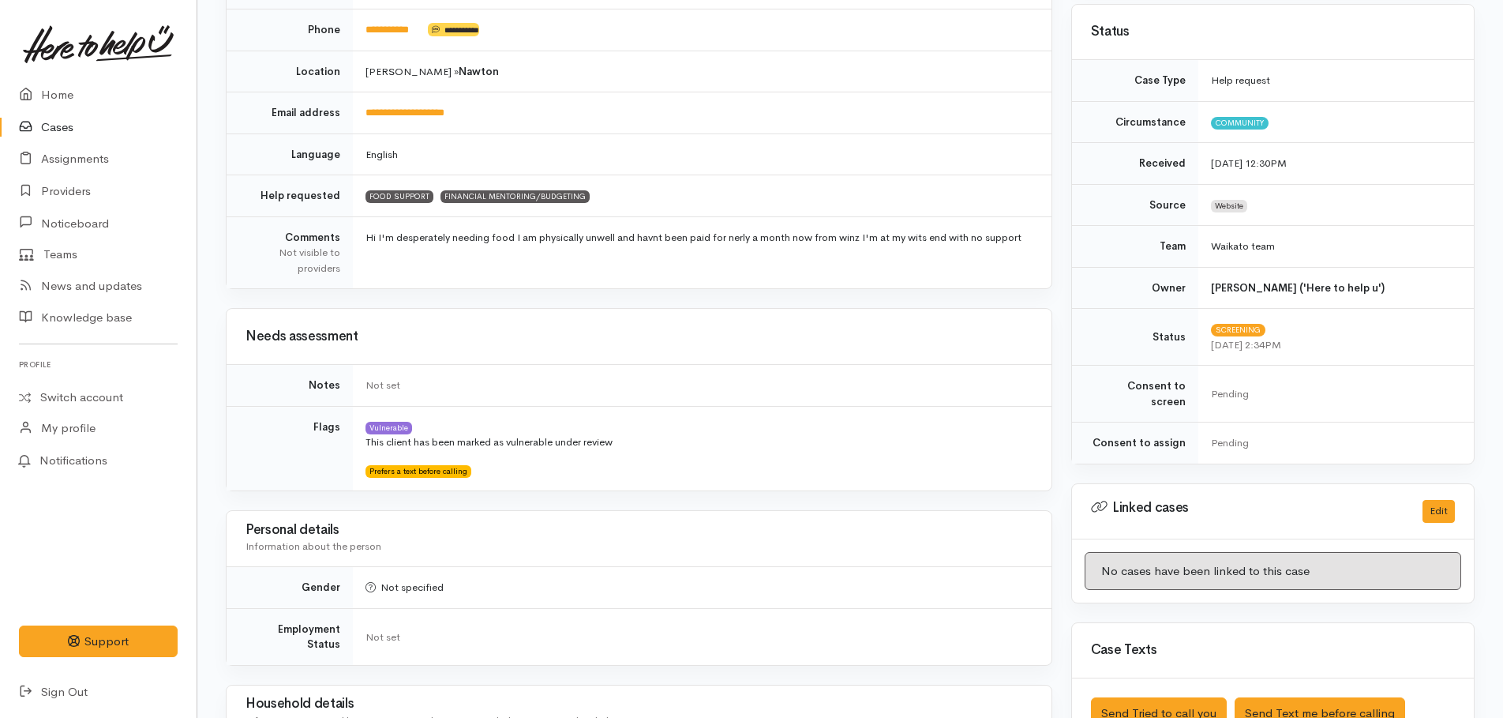
scroll to position [474, 0]
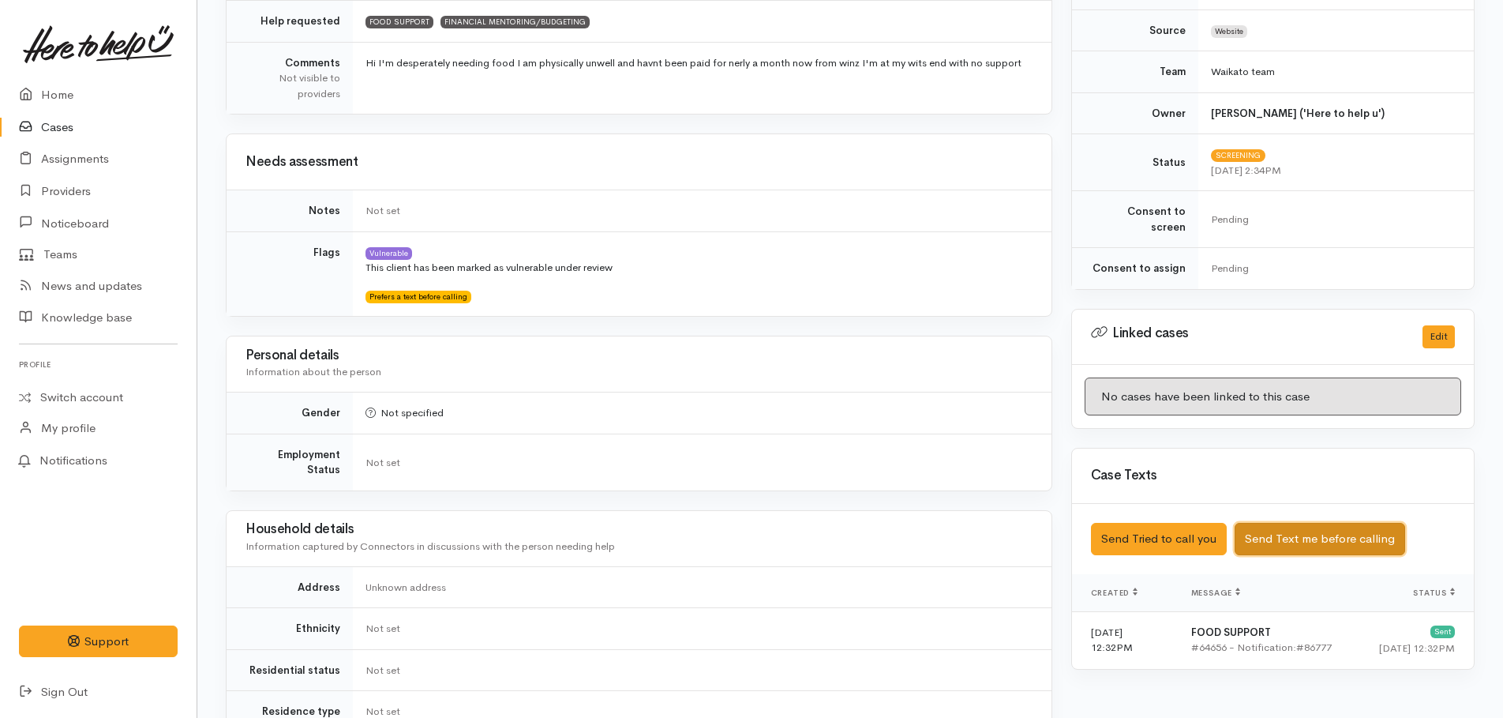
click at [1278, 530] on button "Send Text me before calling" at bounding box center [1320, 539] width 171 height 32
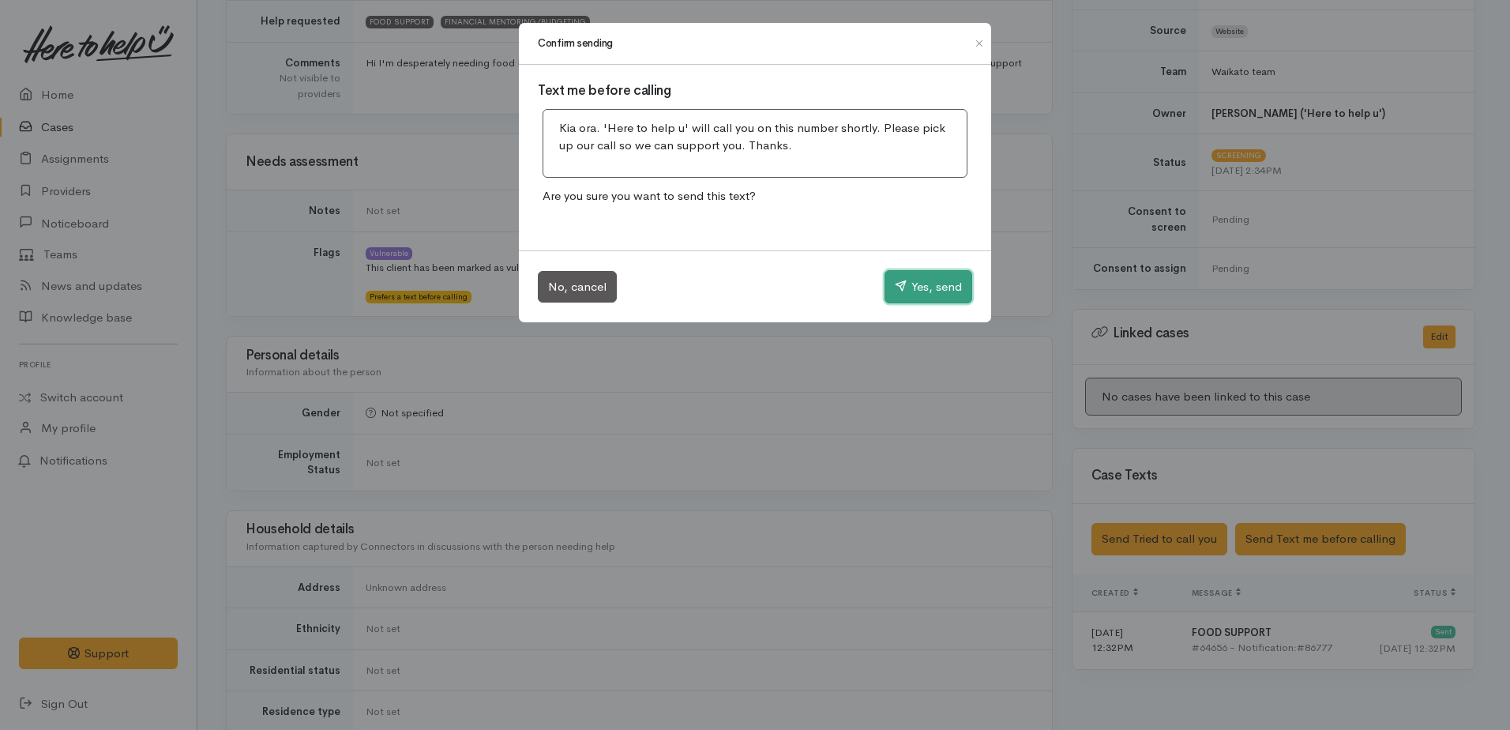
click at [926, 291] on button "Yes, send" at bounding box center [928, 286] width 88 height 33
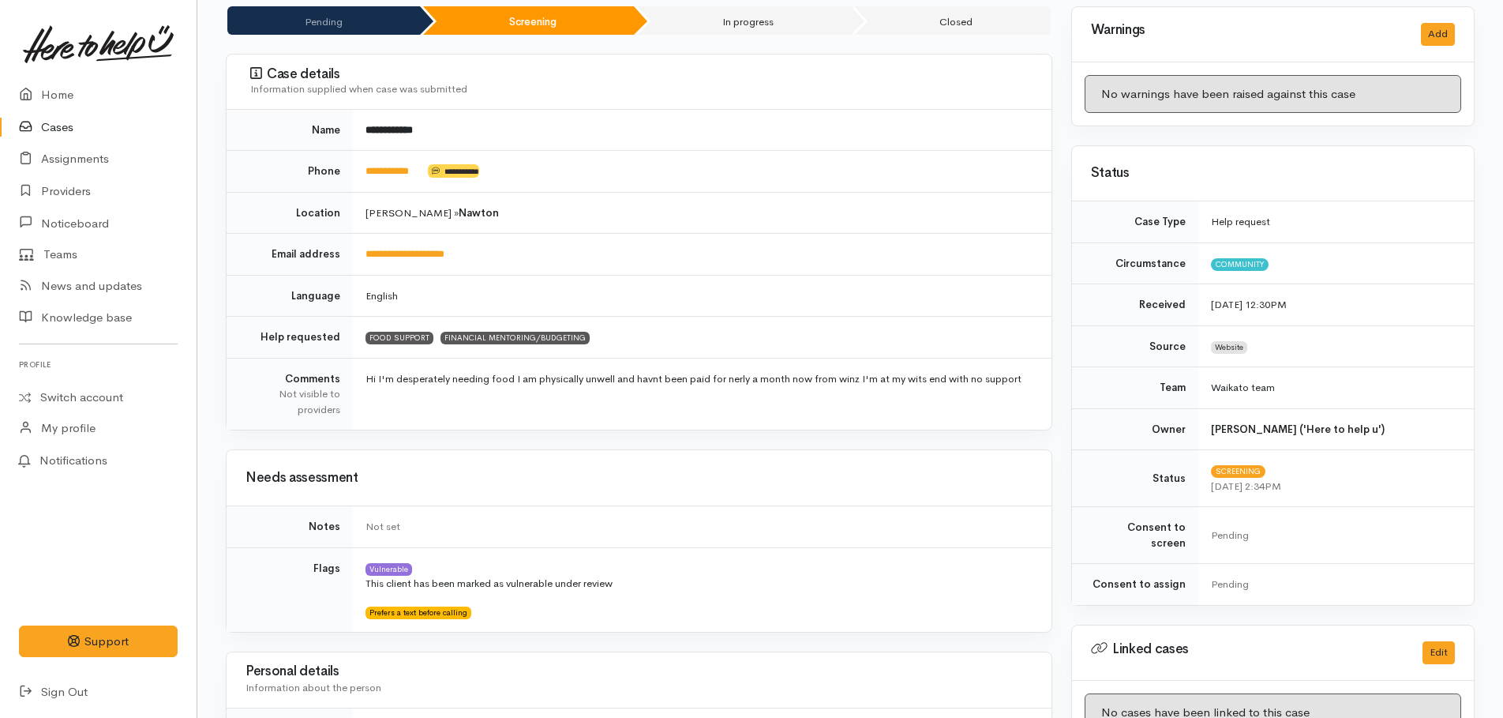
scroll to position [0, 0]
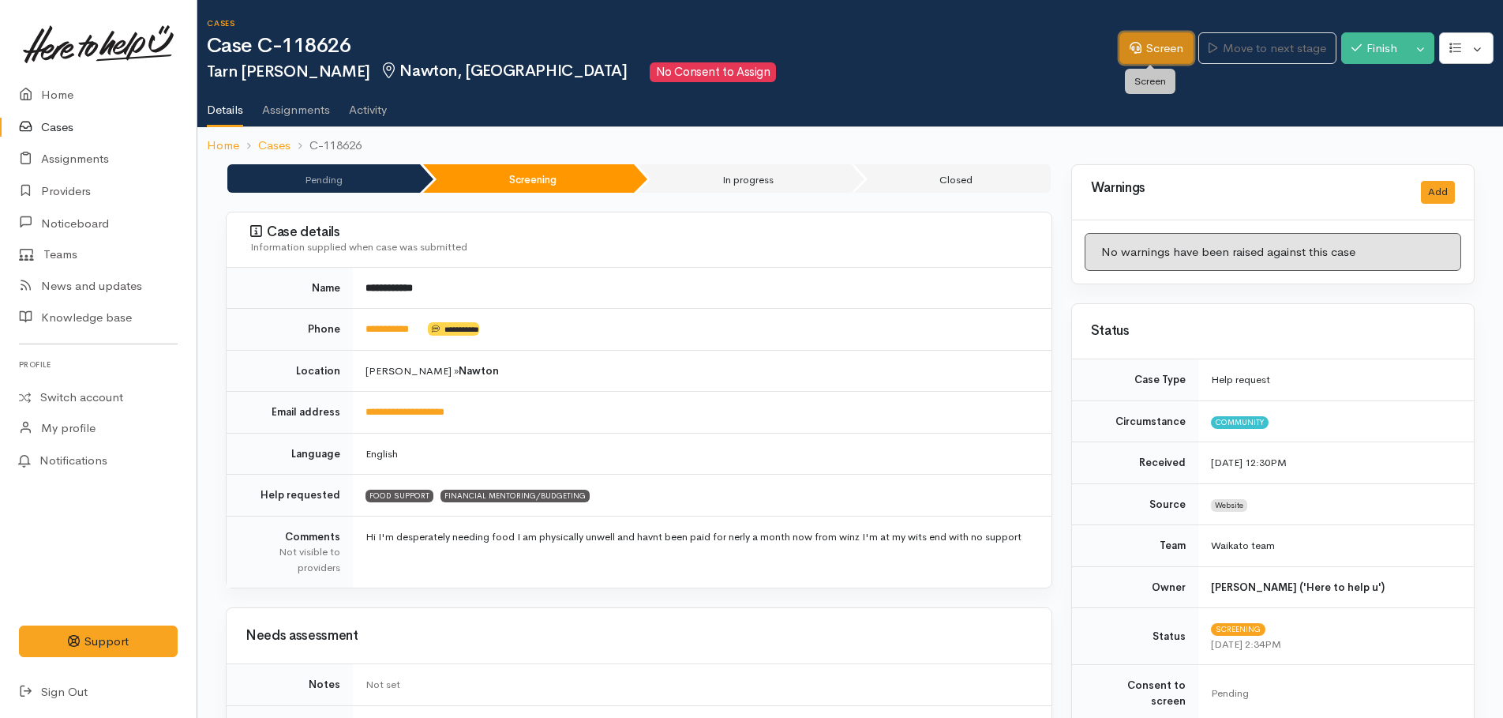
click at [1147, 43] on link "Screen" at bounding box center [1157, 48] width 74 height 32
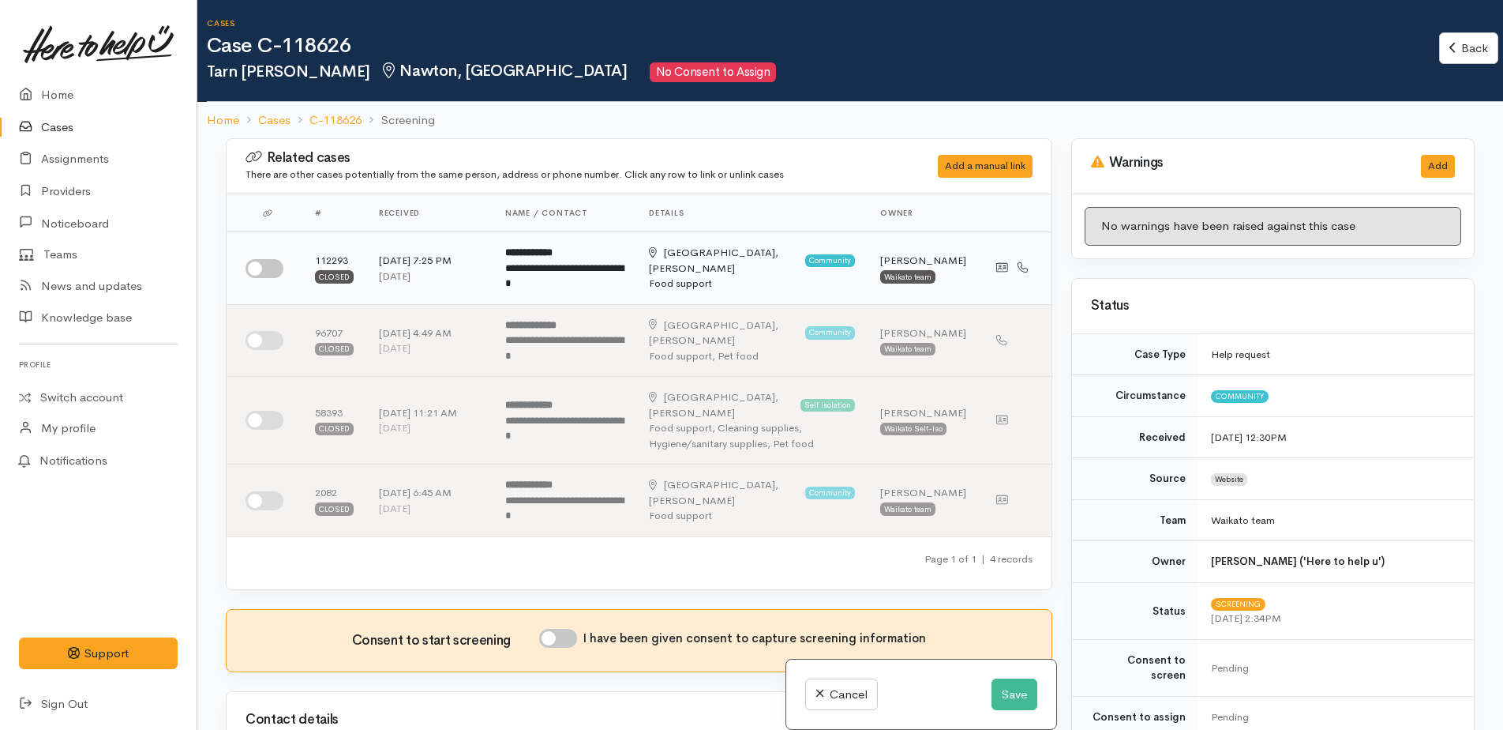
click at [255, 265] on input "checkbox" at bounding box center [265, 268] width 38 height 19
checkbox input "true"
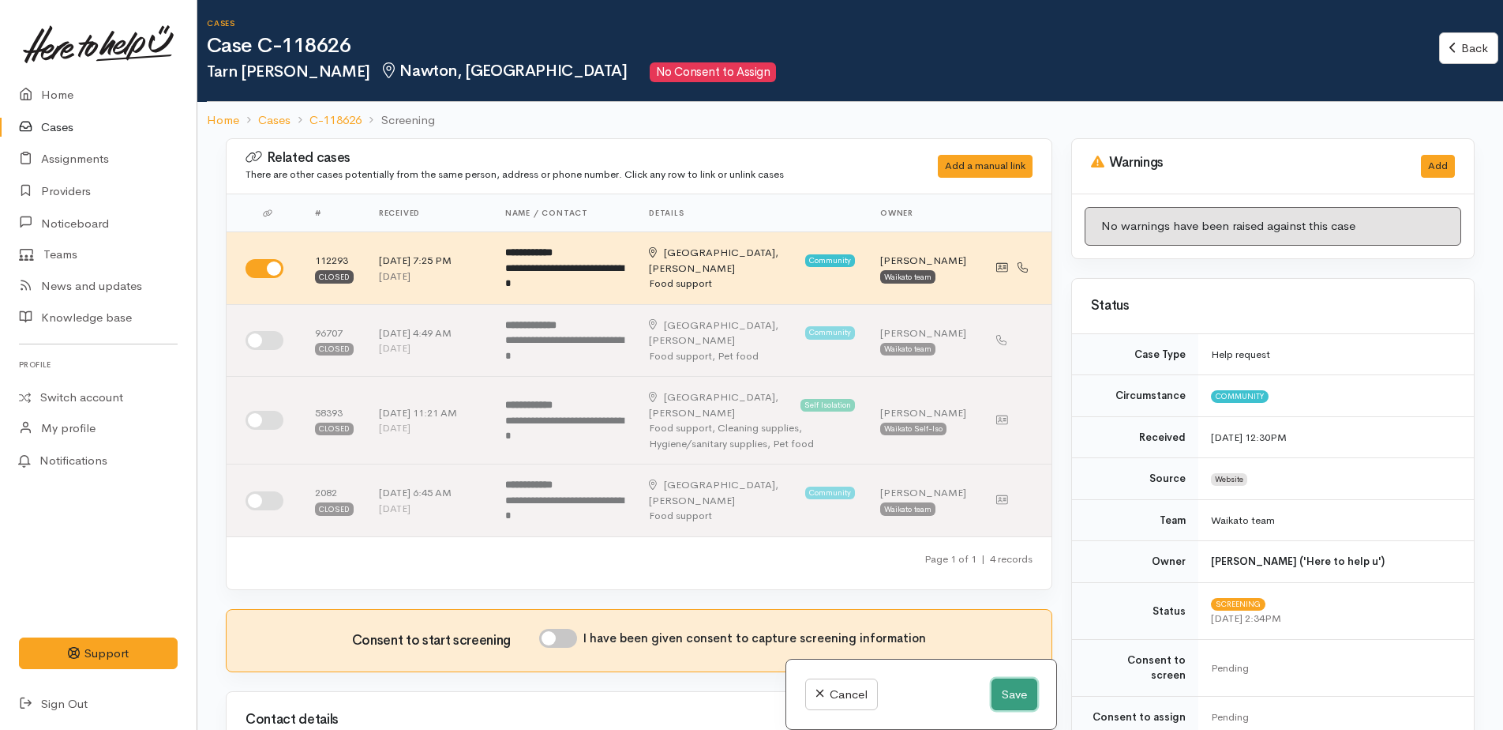
click at [1007, 695] on button "Save" at bounding box center [1015, 694] width 46 height 32
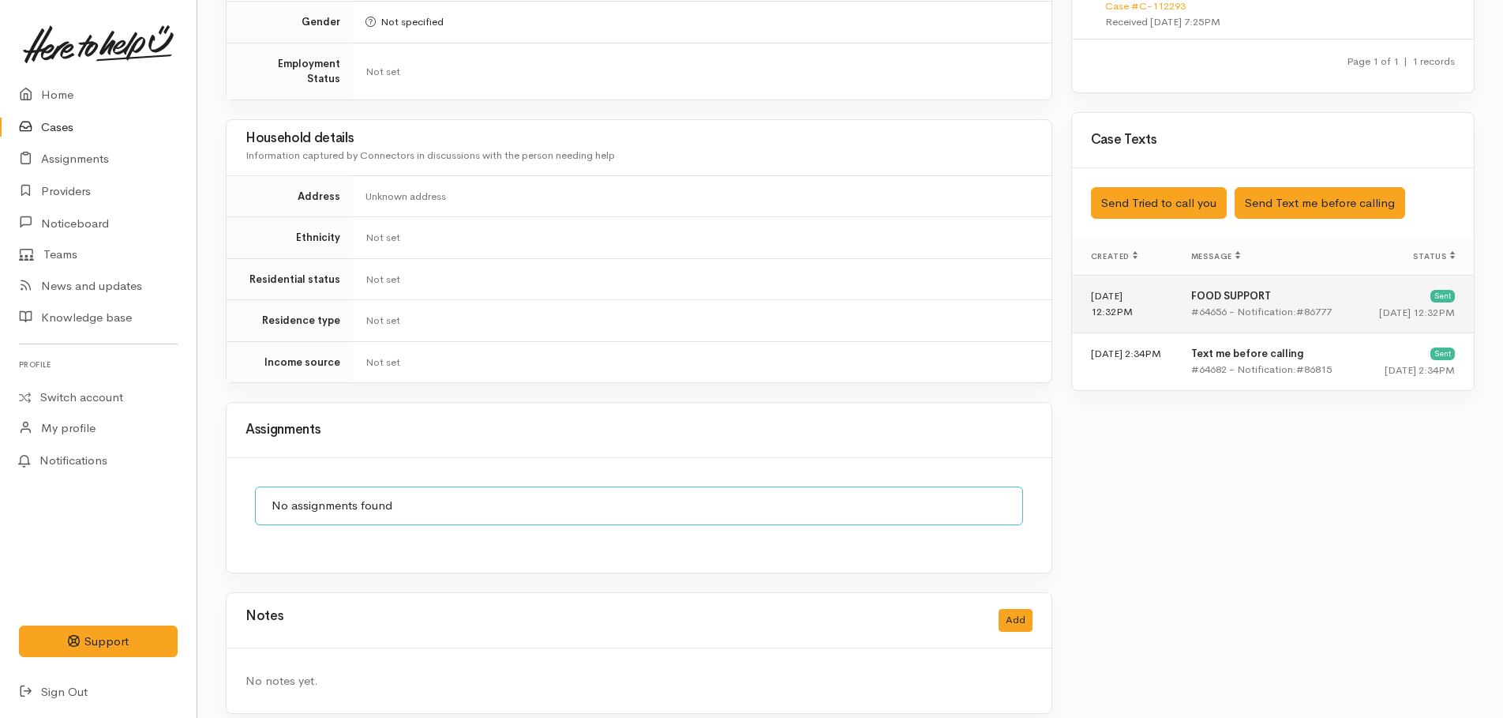
scroll to position [470, 0]
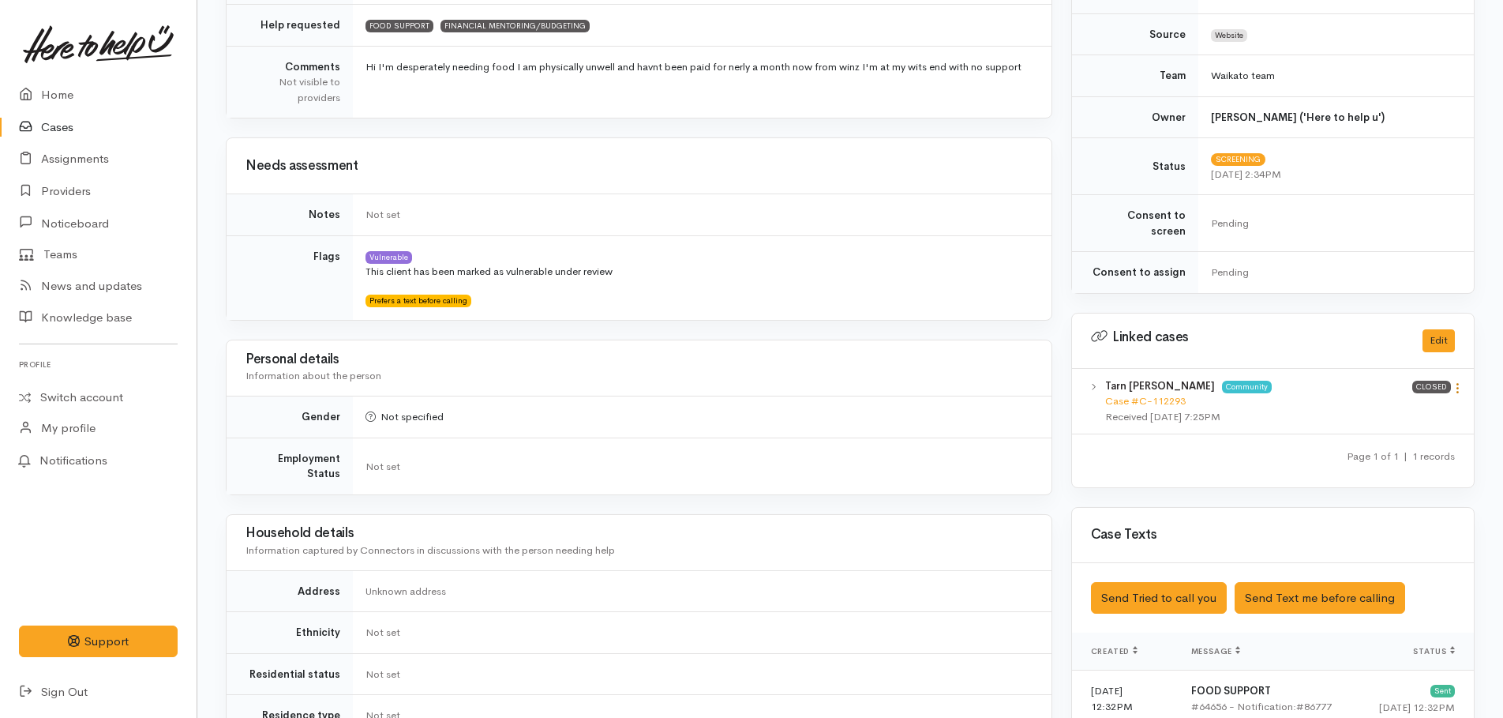
click at [1454, 381] on link at bounding box center [1457, 389] width 13 height 17
click at [1397, 407] on link "View case" at bounding box center [1401, 419] width 125 height 24
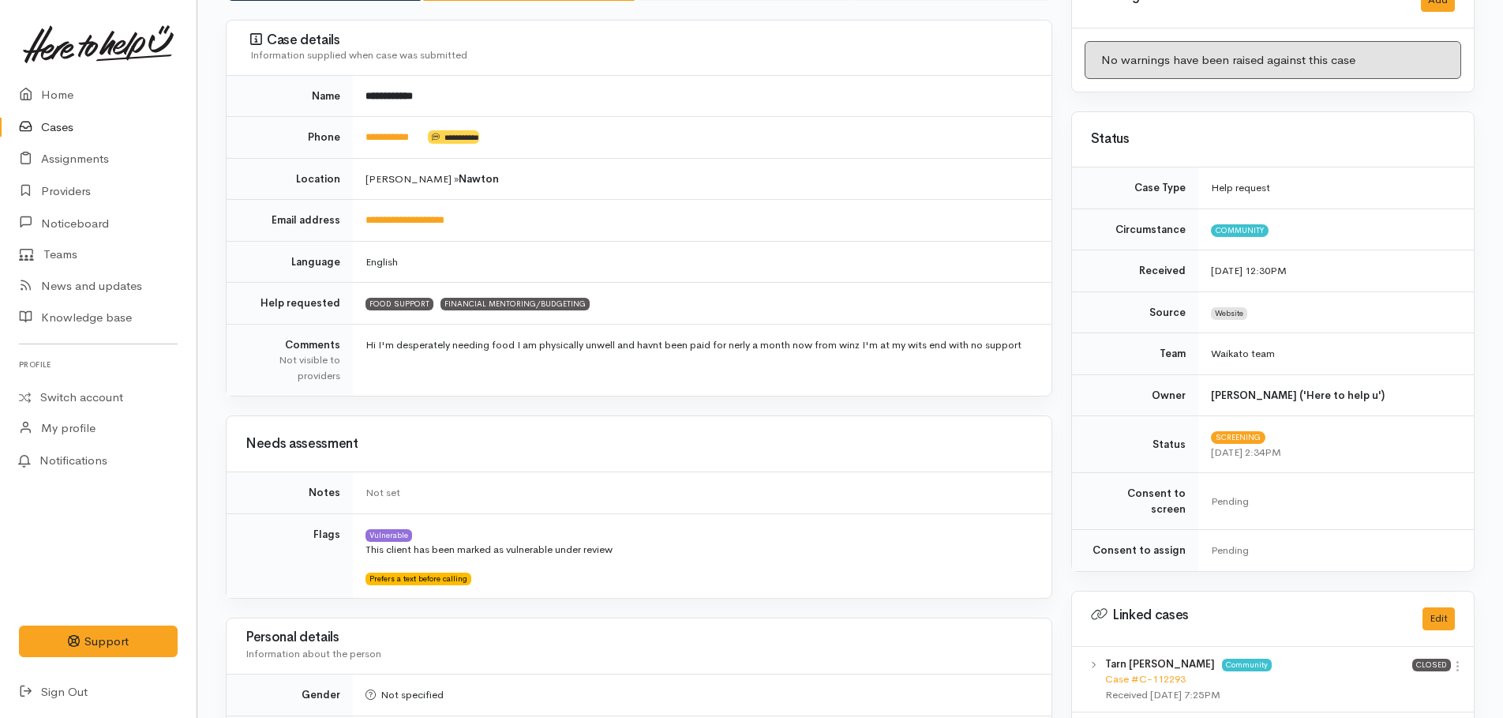
scroll to position [0, 0]
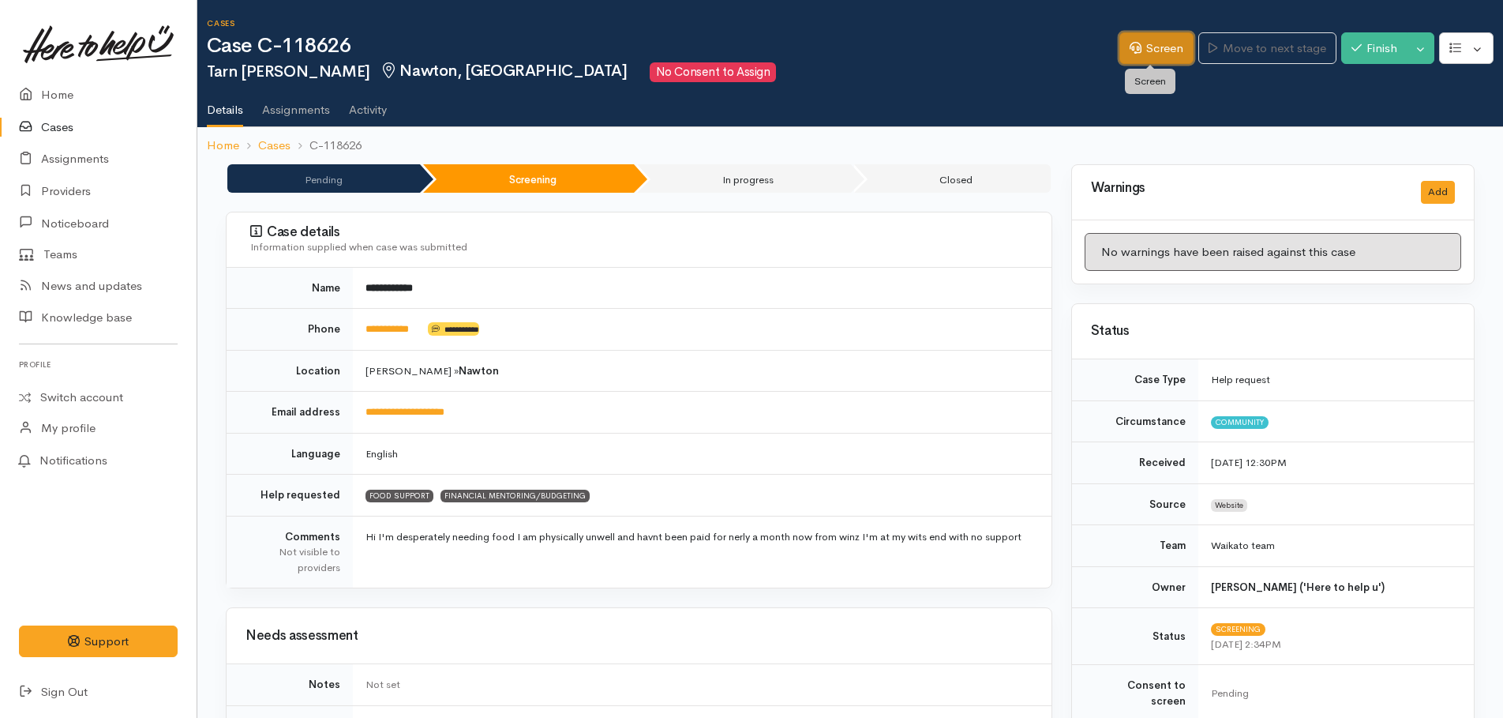
click at [1144, 51] on link "Screen" at bounding box center [1157, 48] width 74 height 32
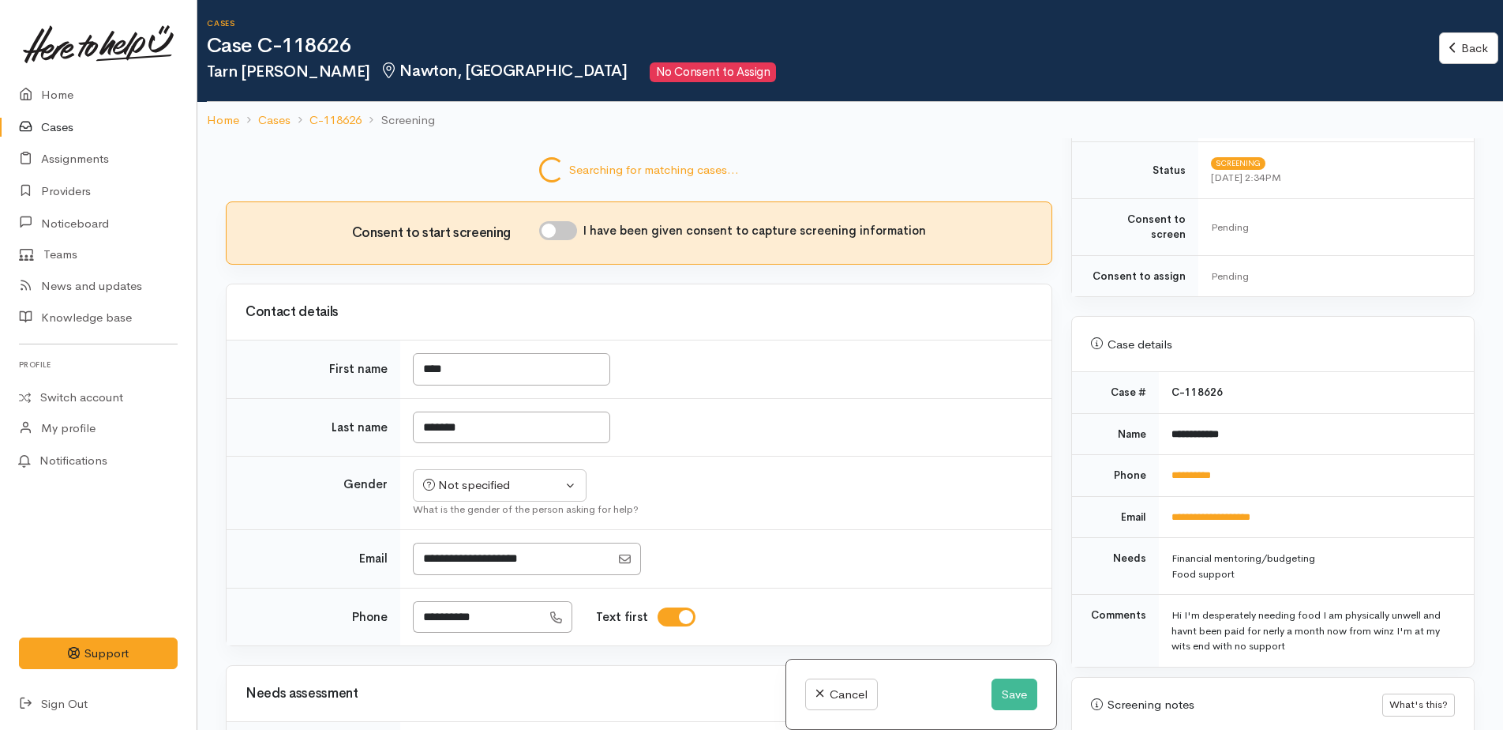
scroll to position [842, 0]
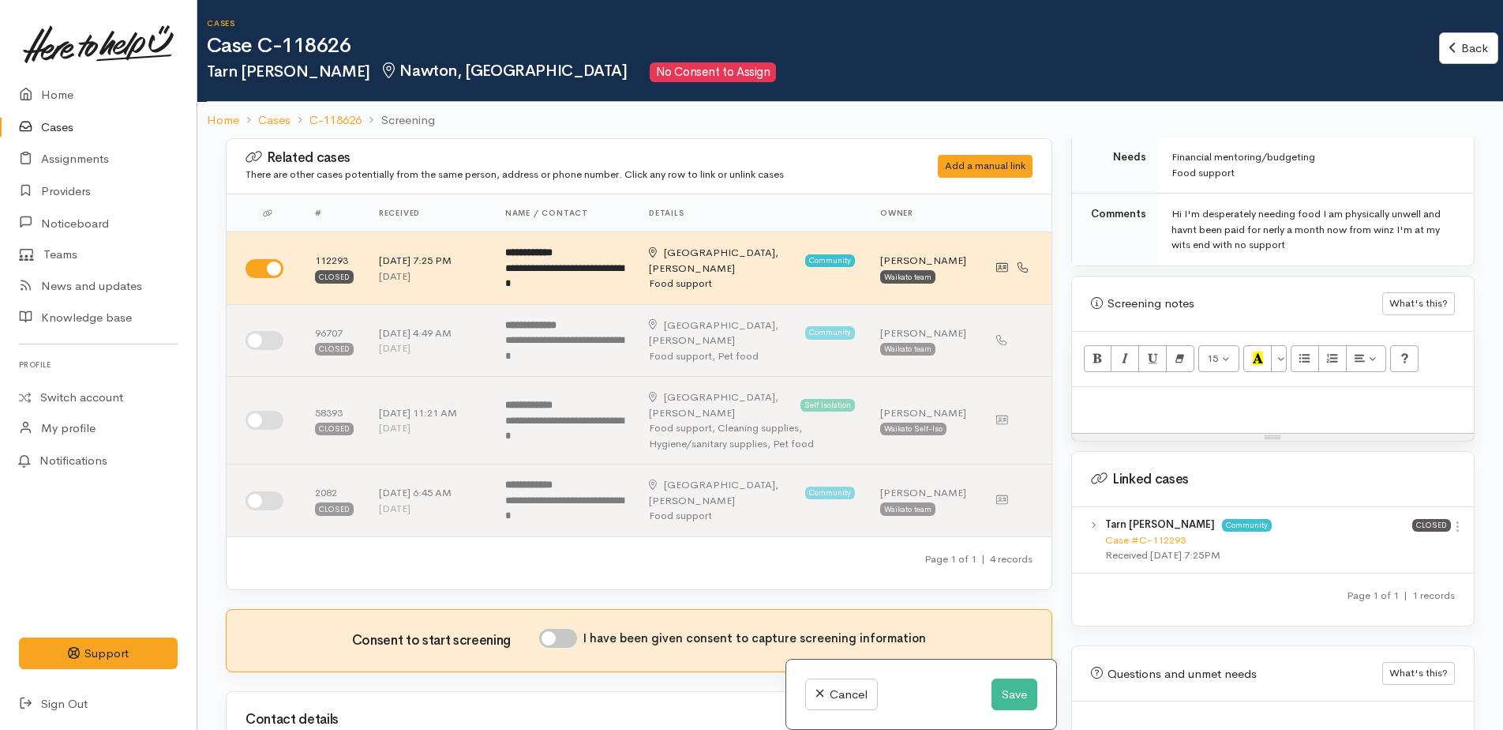
click at [1097, 395] on p at bounding box center [1273, 404] width 386 height 18
paste div
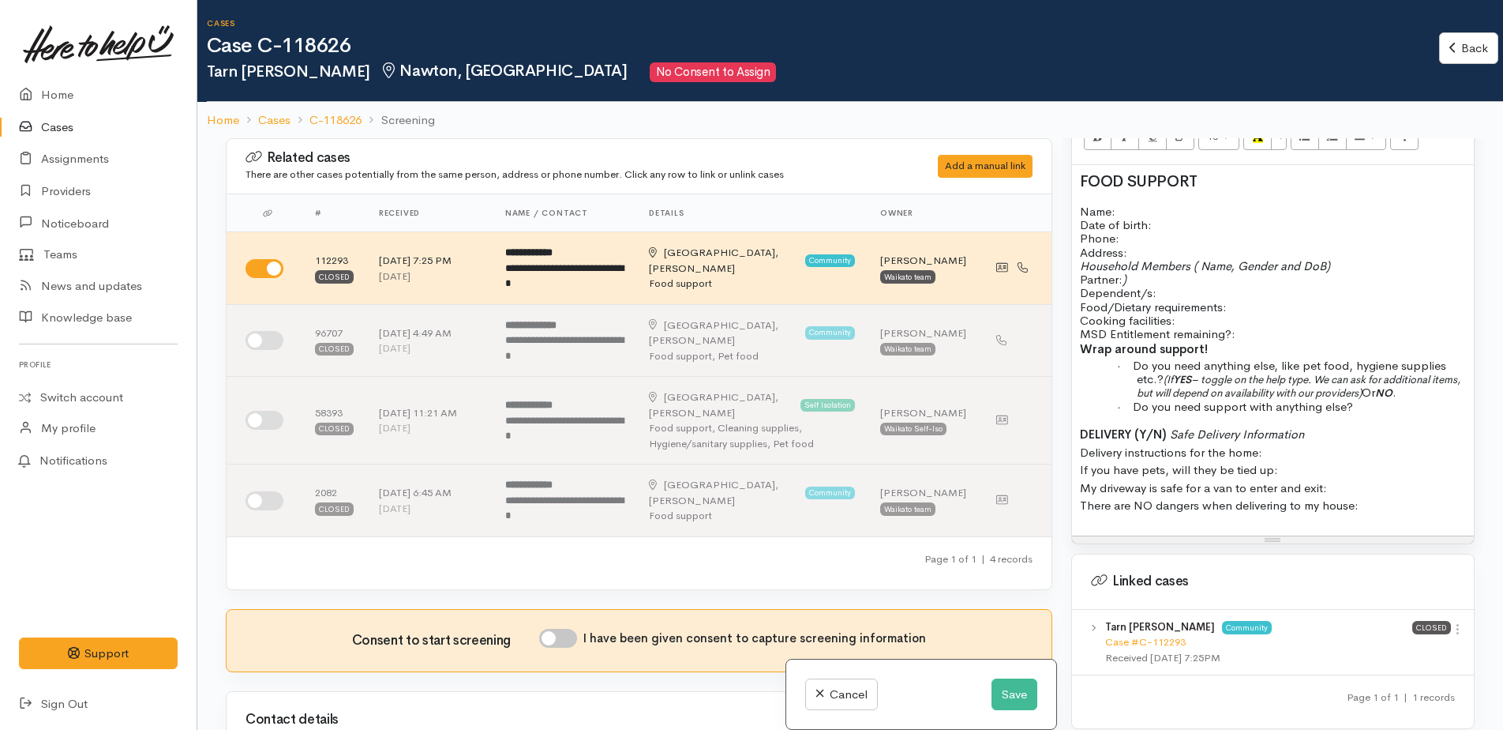
scroll to position [1221, 0]
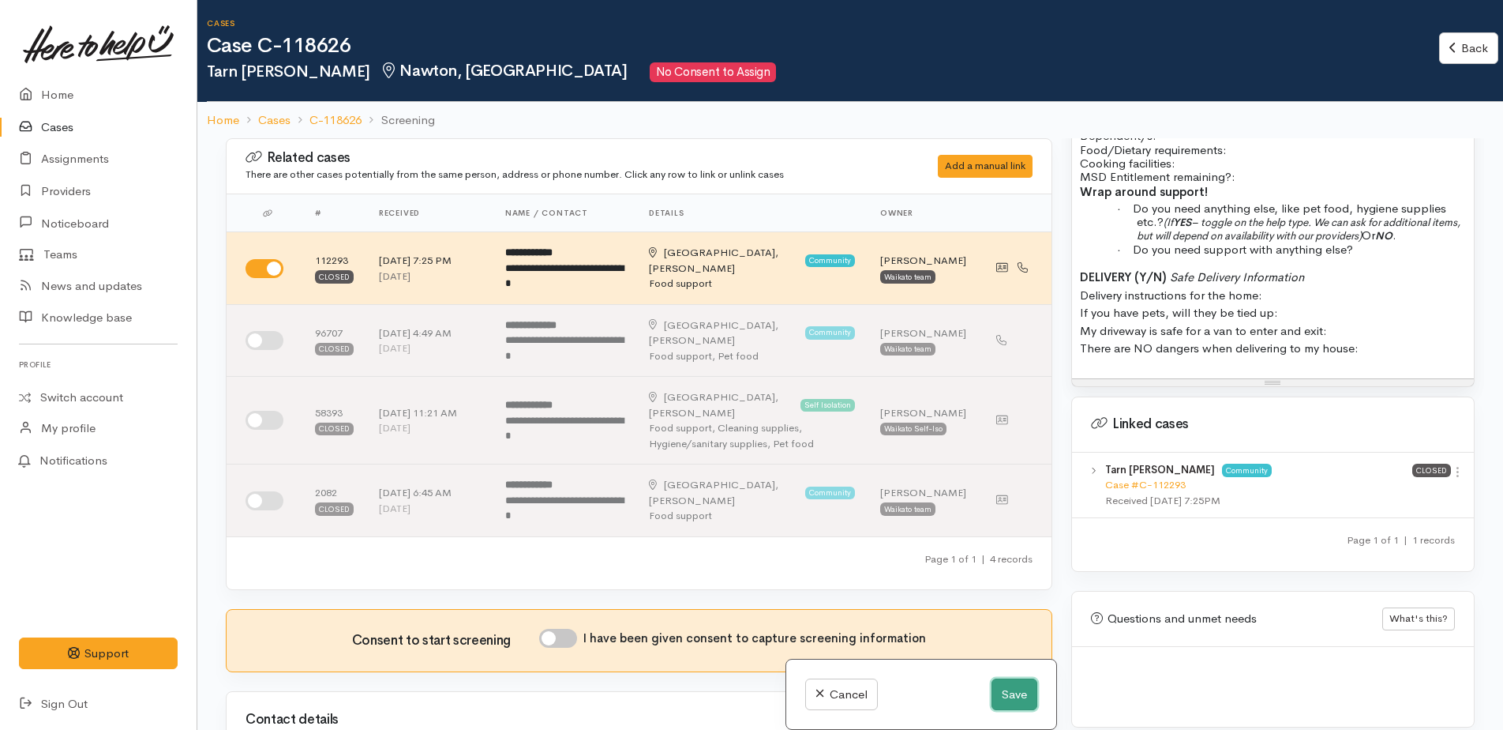
click at [1020, 688] on button "Save" at bounding box center [1015, 694] width 46 height 32
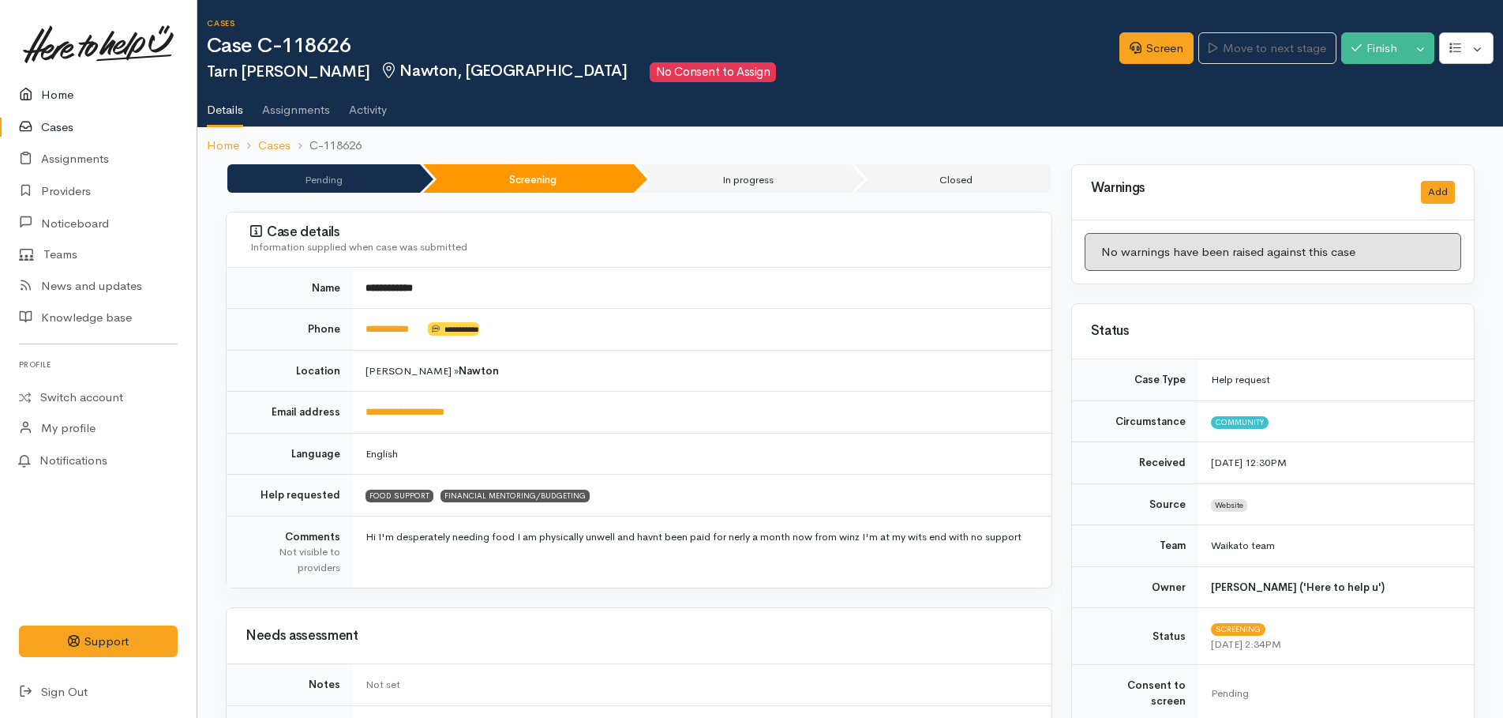
click at [52, 92] on link "Home" at bounding box center [98, 95] width 197 height 32
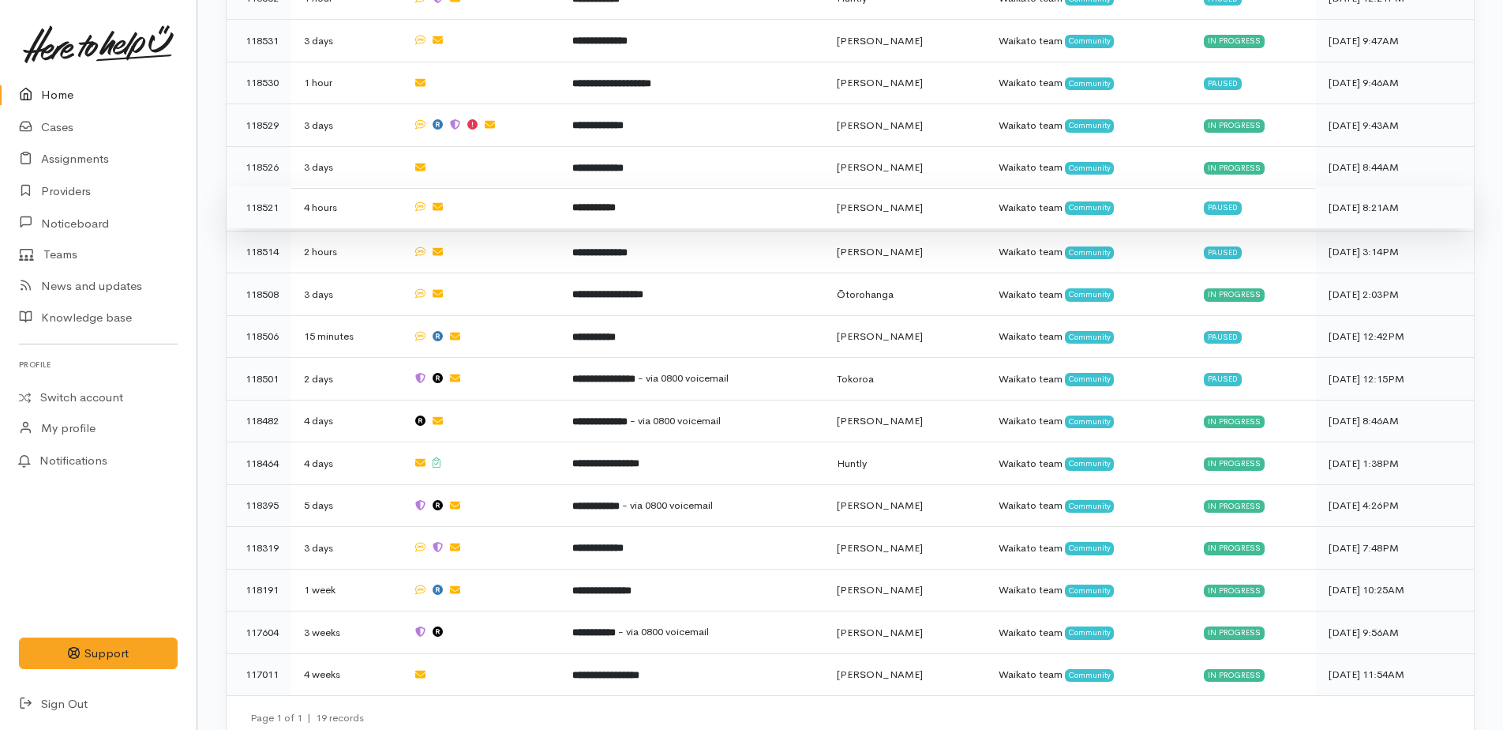
scroll to position [1117, 0]
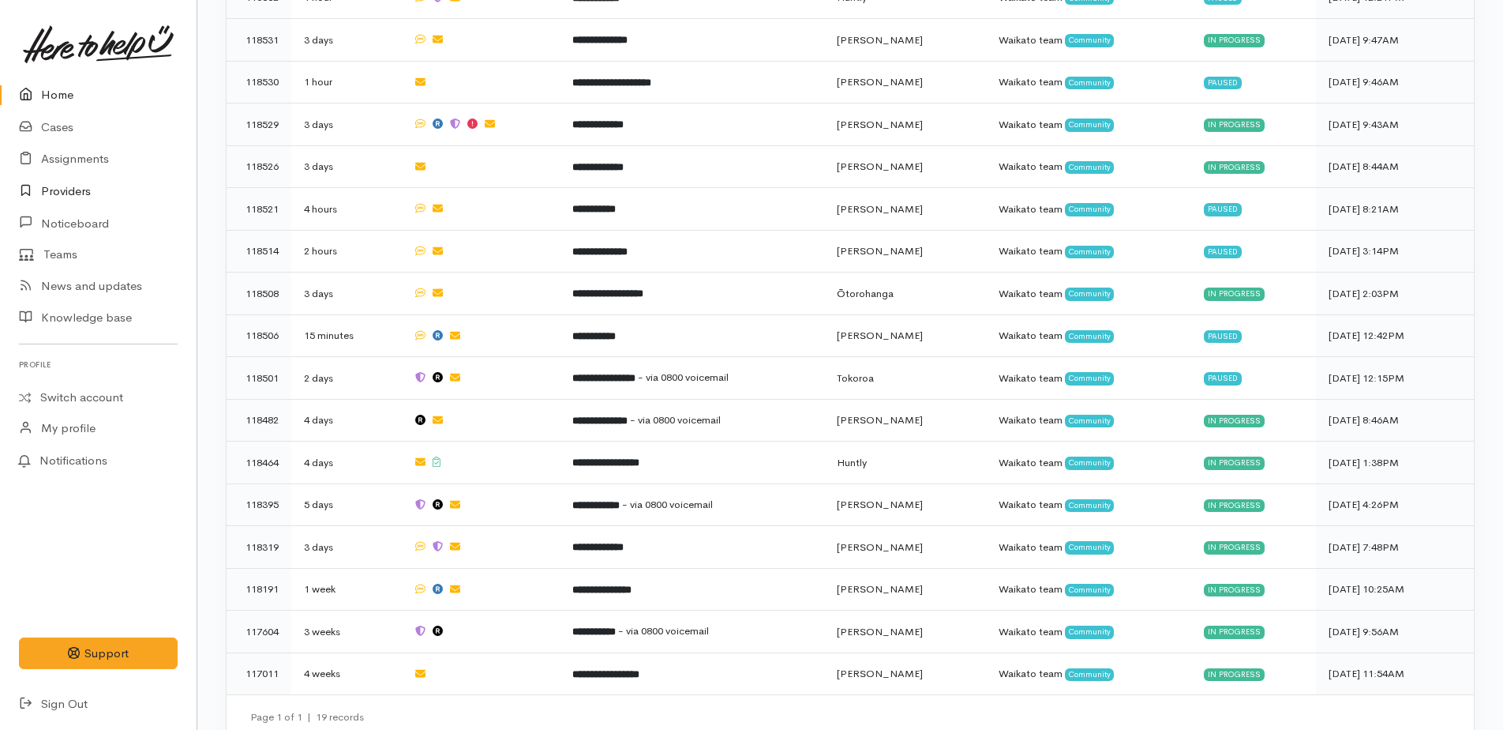
click at [65, 189] on link "Providers" at bounding box center [98, 191] width 197 height 32
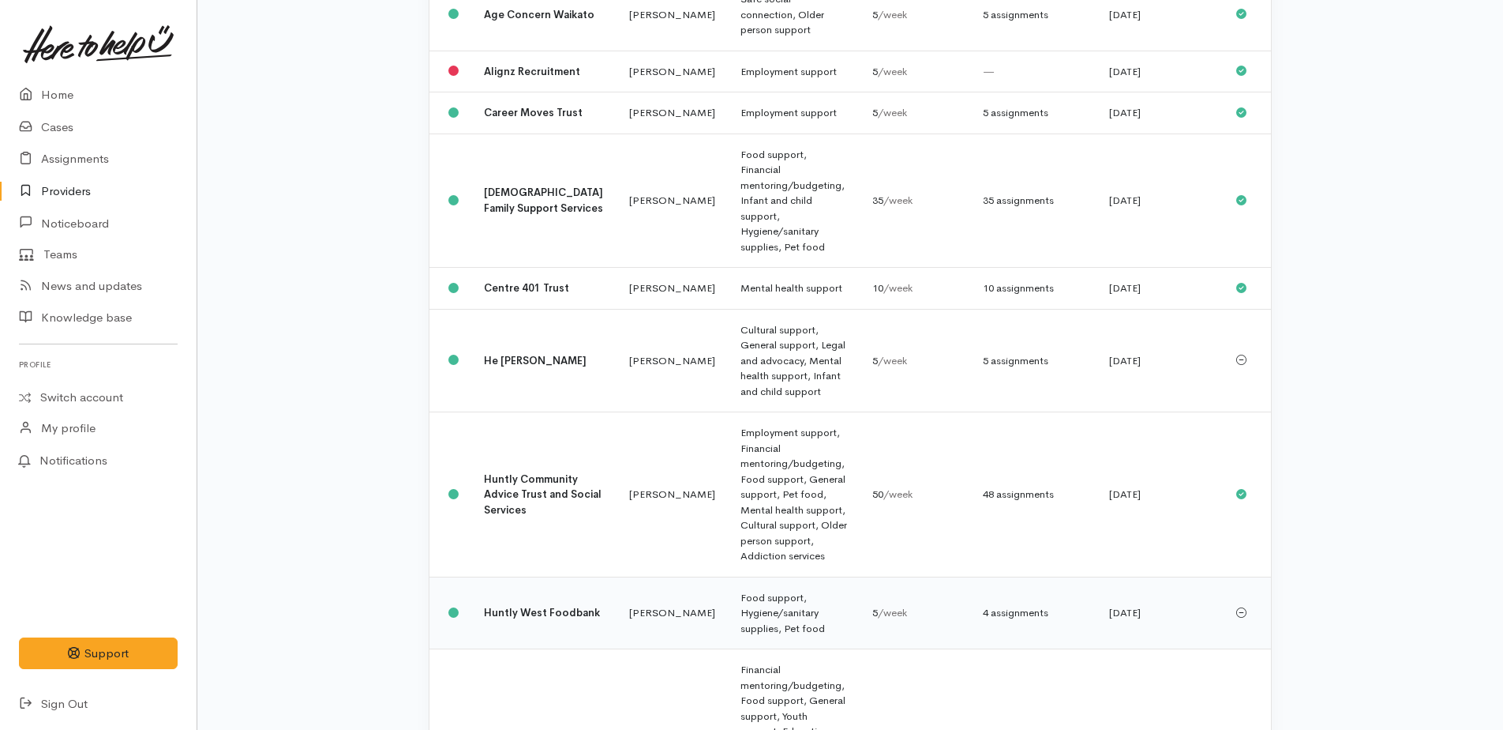
scroll to position [553, 0]
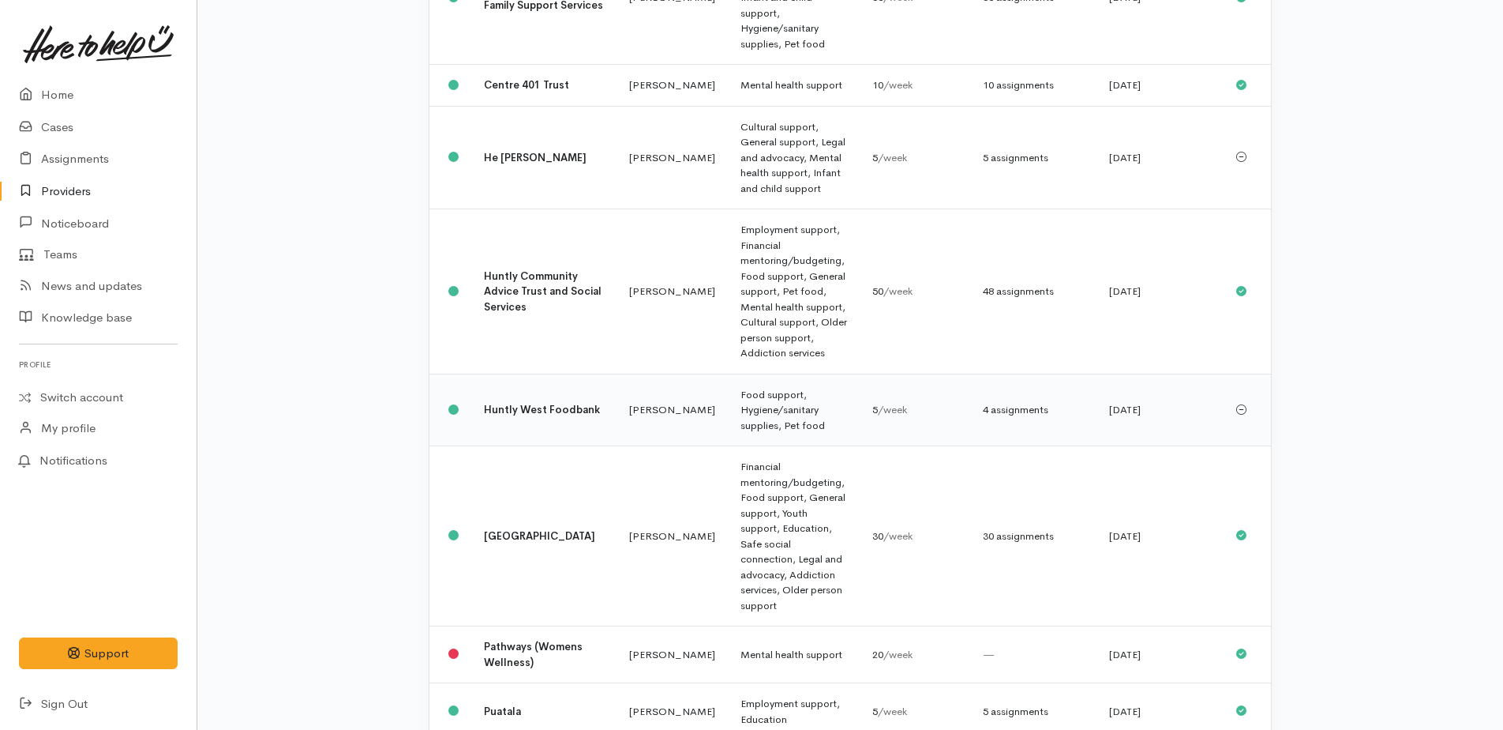
click at [523, 403] on b "Huntly West Foodbank" at bounding box center [542, 409] width 116 height 13
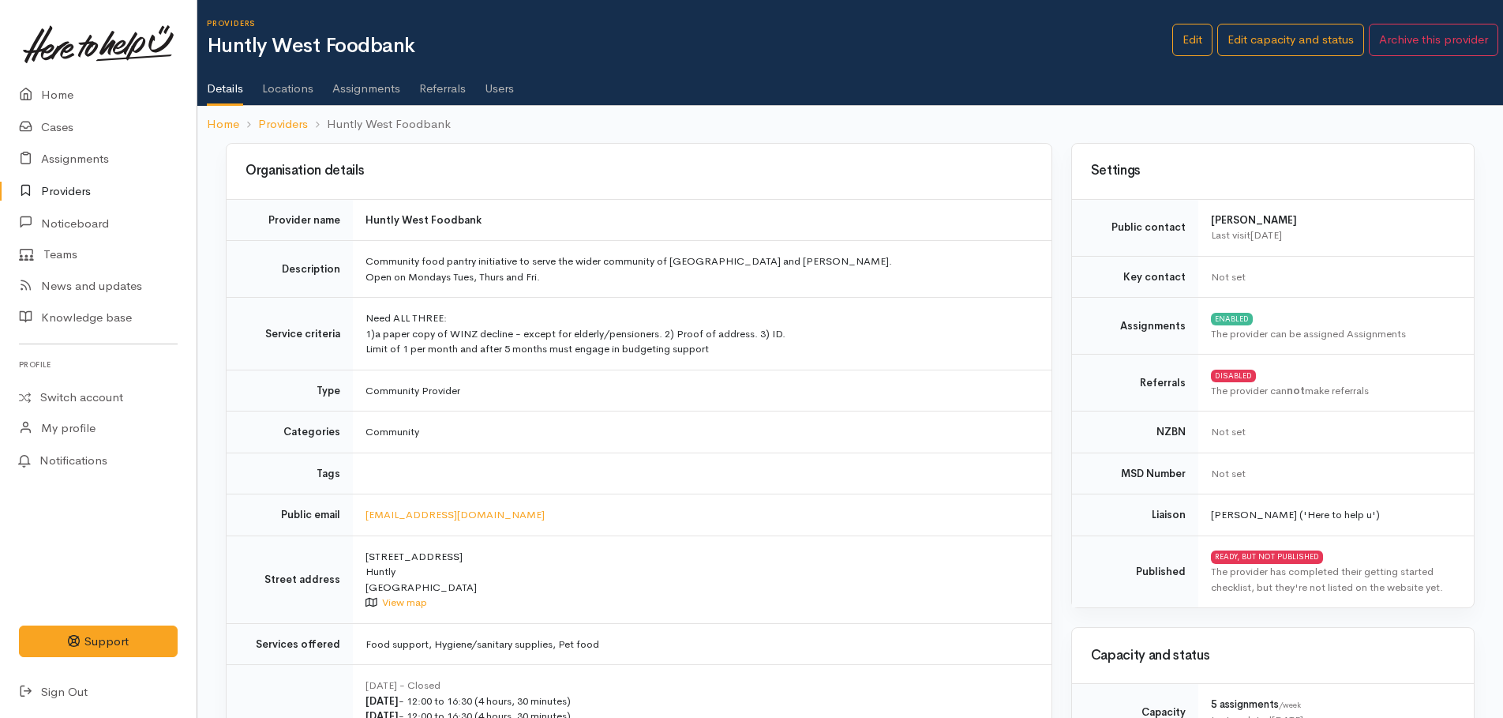
click at [349, 85] on link "Assignments" at bounding box center [366, 83] width 68 height 44
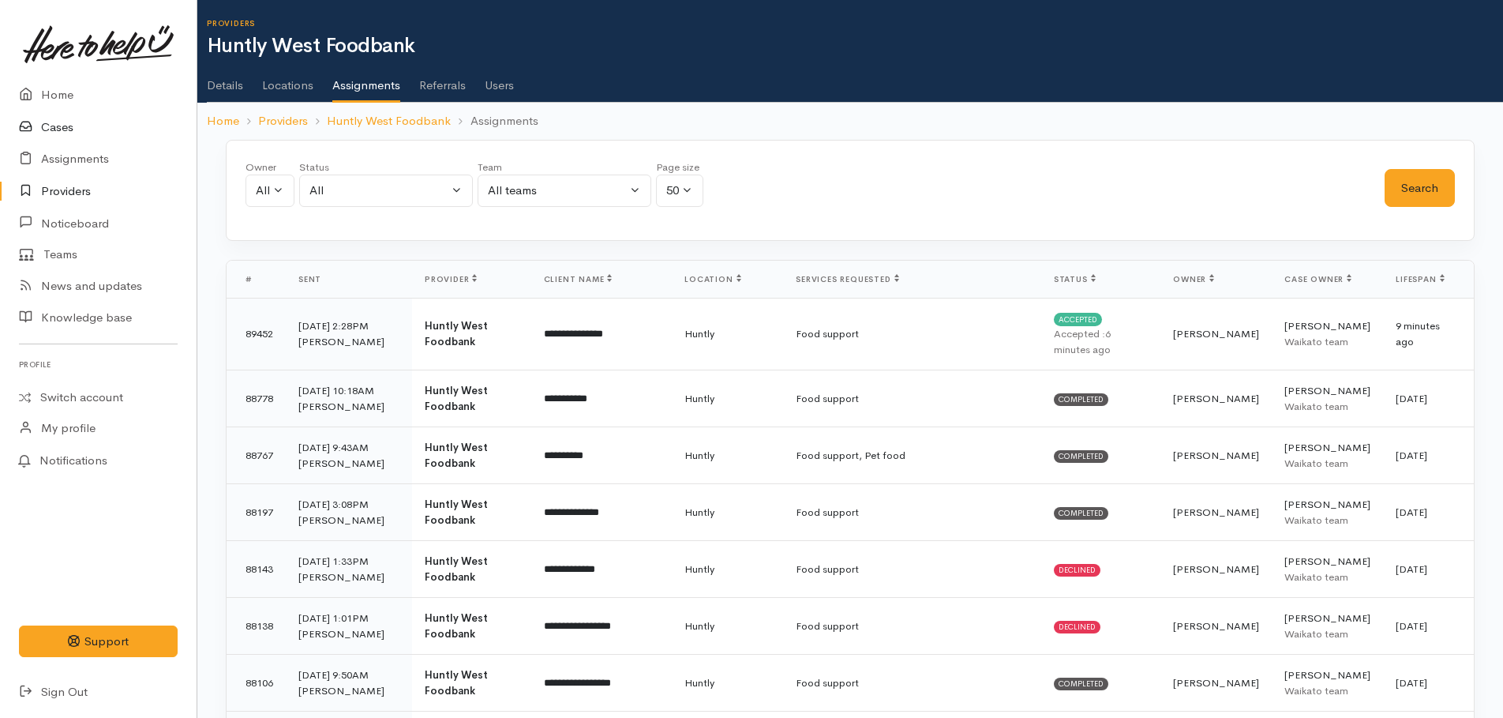
click at [64, 131] on link "Cases" at bounding box center [98, 127] width 197 height 32
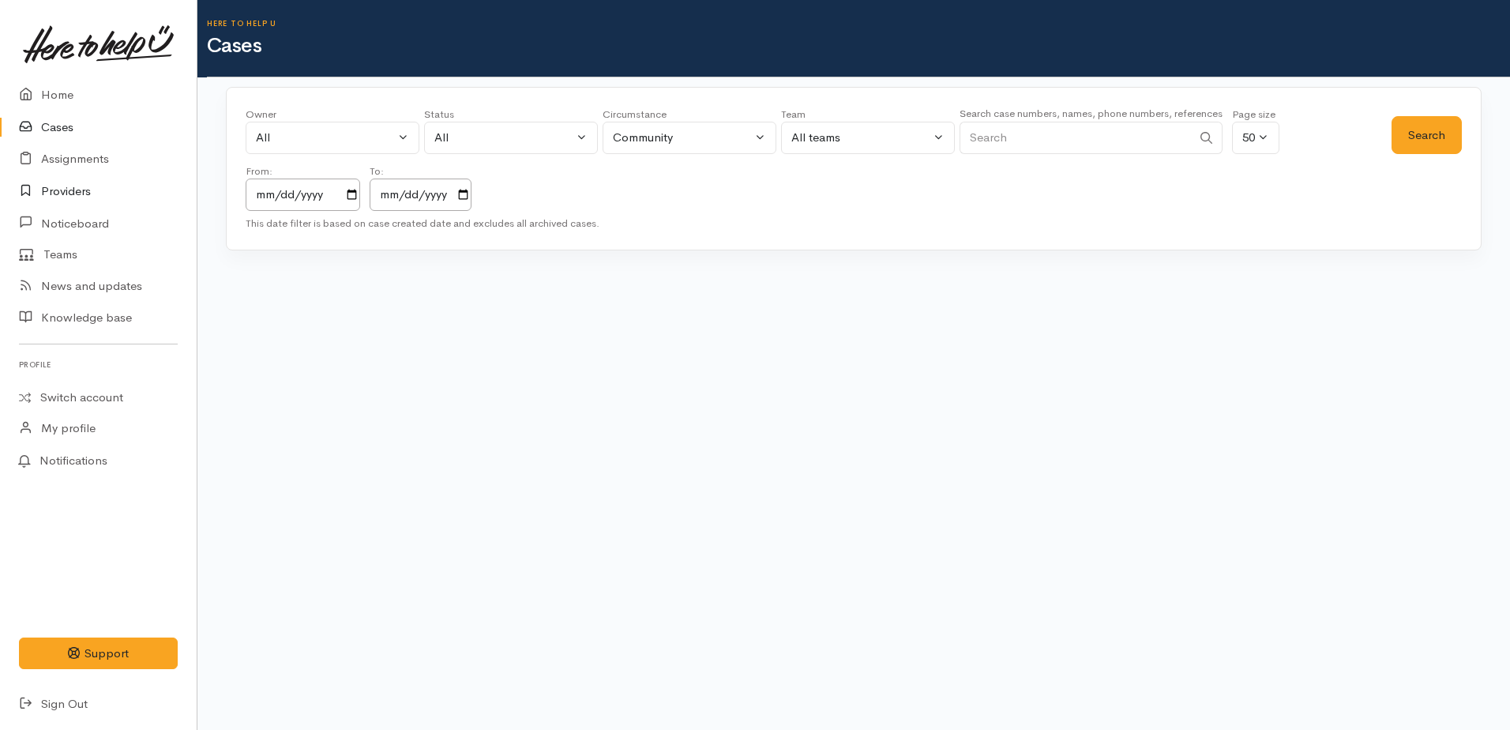
click at [66, 184] on link "Providers" at bounding box center [98, 191] width 197 height 32
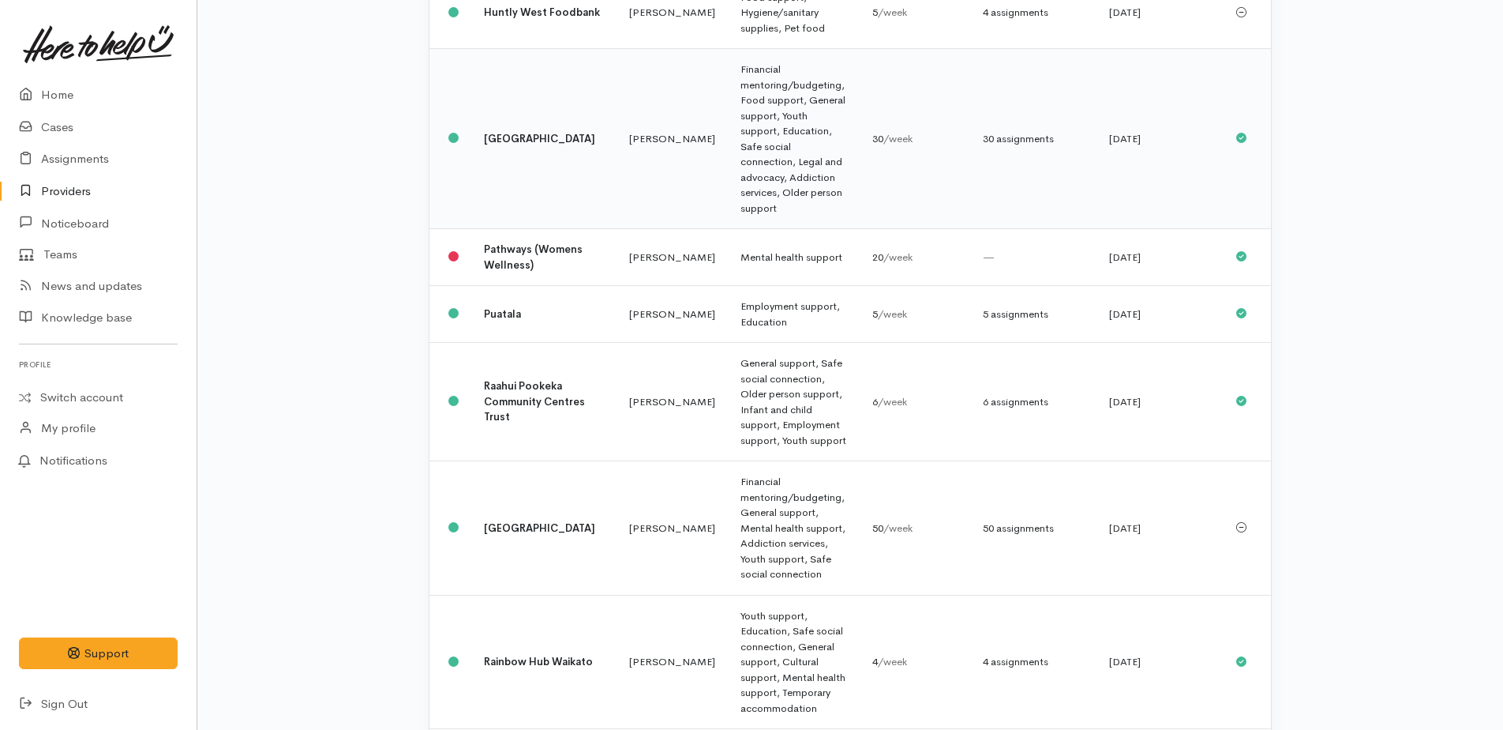
scroll to position [790, 0]
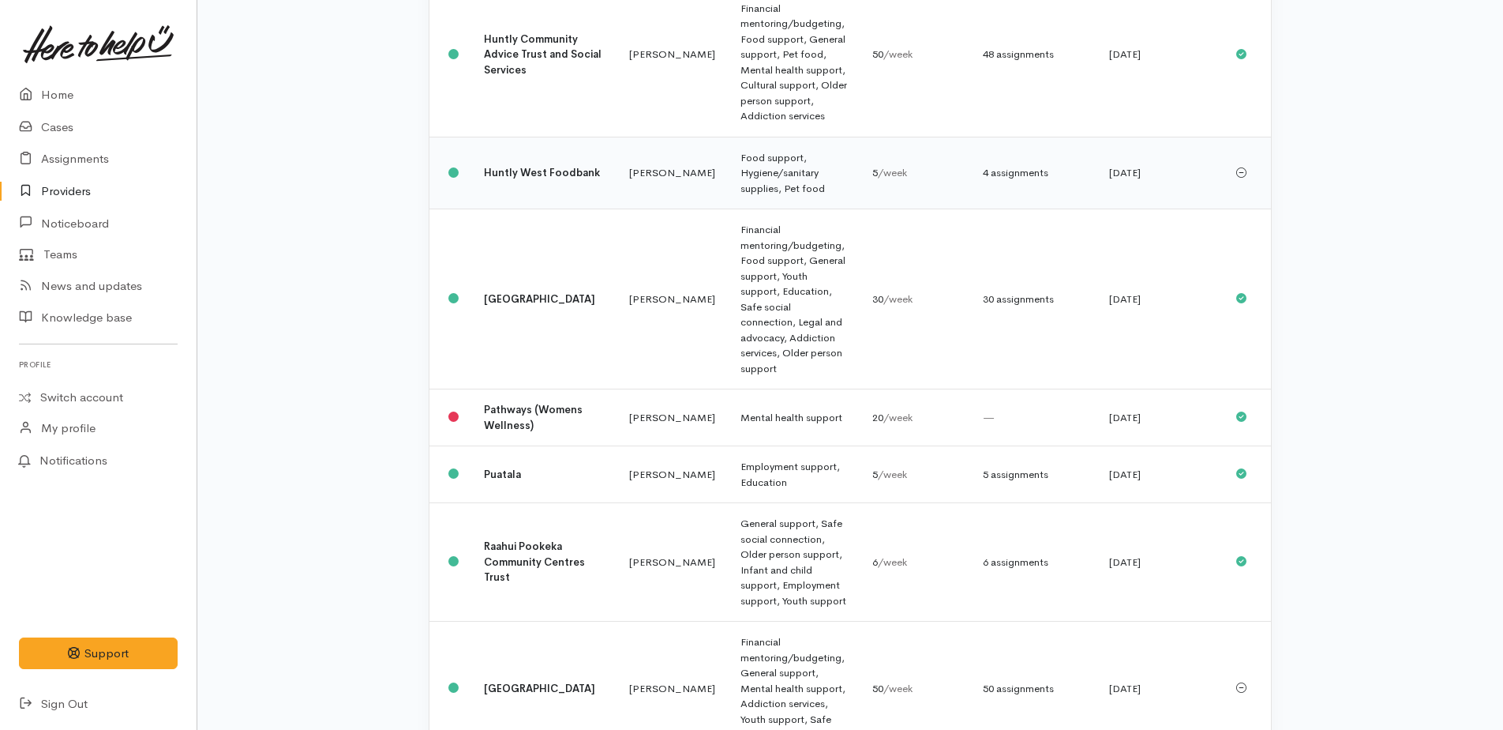
click at [508, 166] on b "Huntly West Foodbank" at bounding box center [542, 172] width 116 height 13
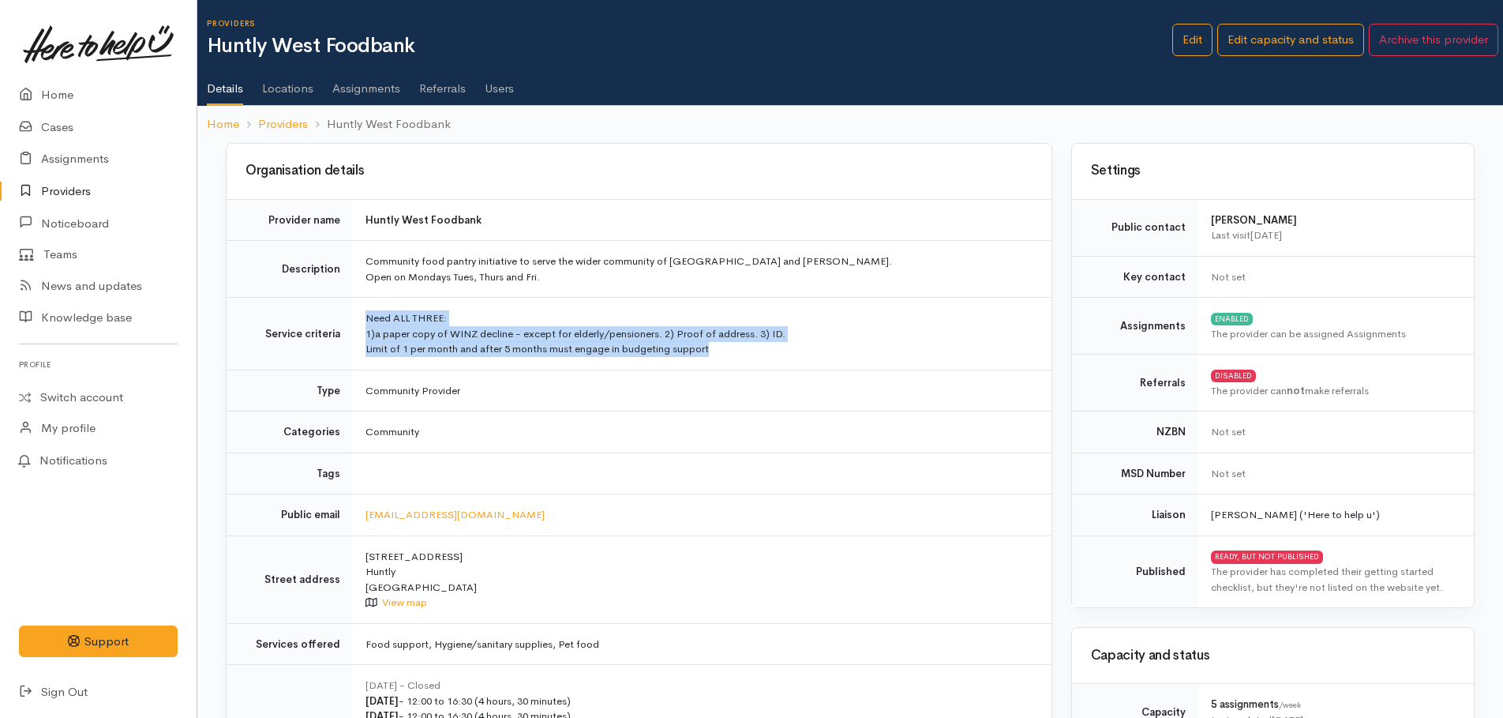
drag, startPoint x: 362, startPoint y: 310, endPoint x: 746, endPoint y: 347, distance: 386.2
click at [746, 347] on td "Need ALL THREE: 1)a paper copy of WINZ decline - except for elderly/pensioners.…" at bounding box center [702, 334] width 699 height 73
drag, startPoint x: 746, startPoint y: 347, endPoint x: 666, endPoint y: 342, distance: 79.9
copy td "Need ALL THREE: 1)a paper copy of WINZ decline - except for elderly/pensioners.…"
click at [61, 92] on link "Home" at bounding box center [98, 95] width 197 height 32
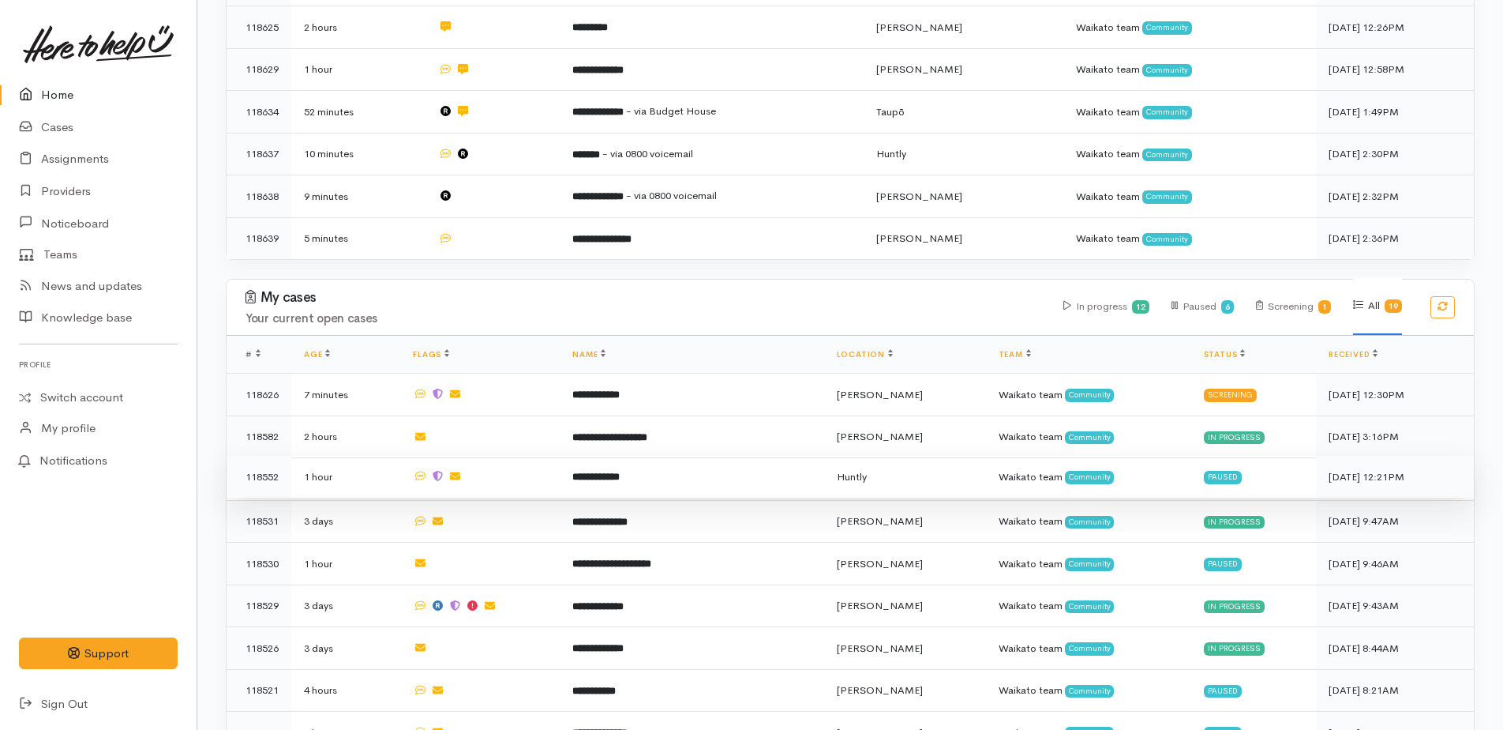
scroll to position [711, 0]
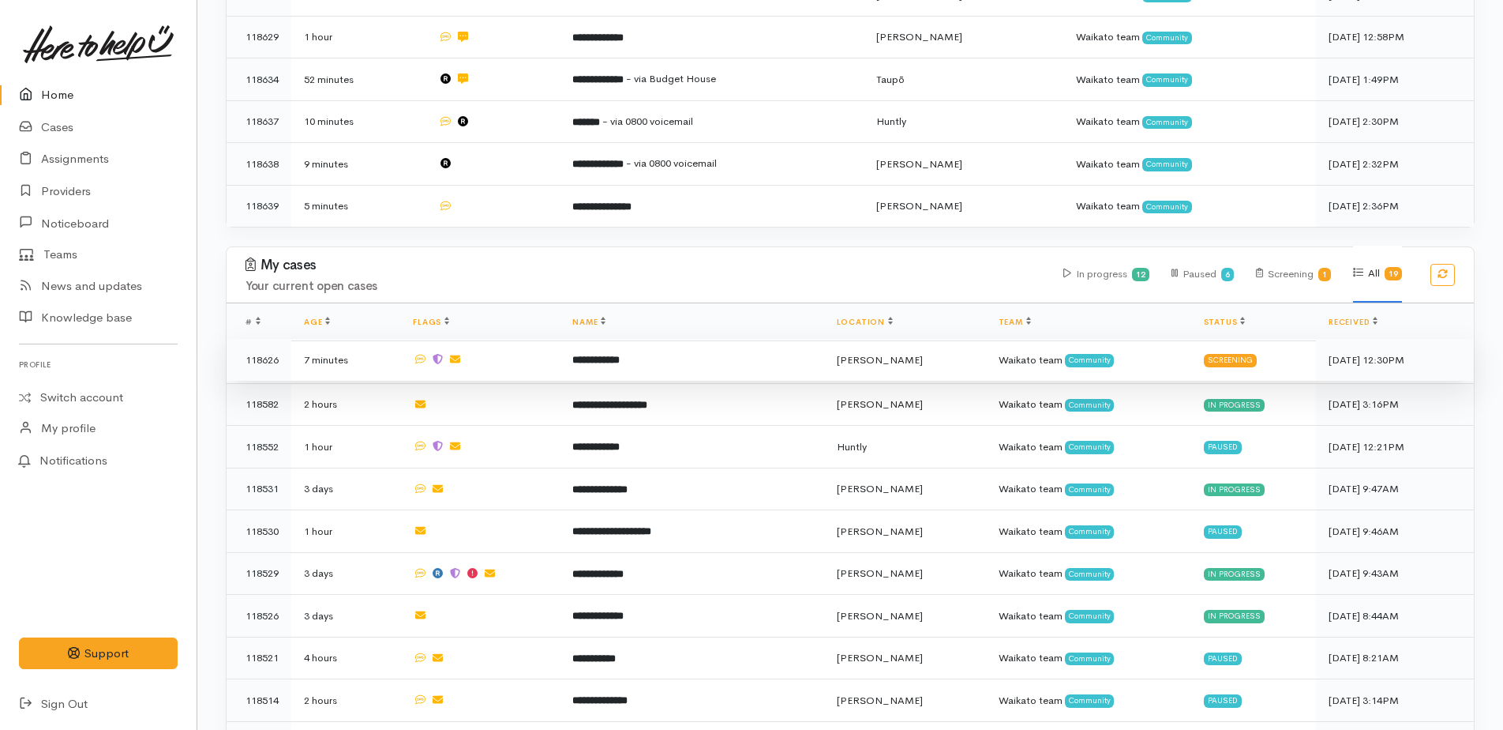
click at [614, 355] on b "**********" at bounding box center [595, 360] width 47 height 10
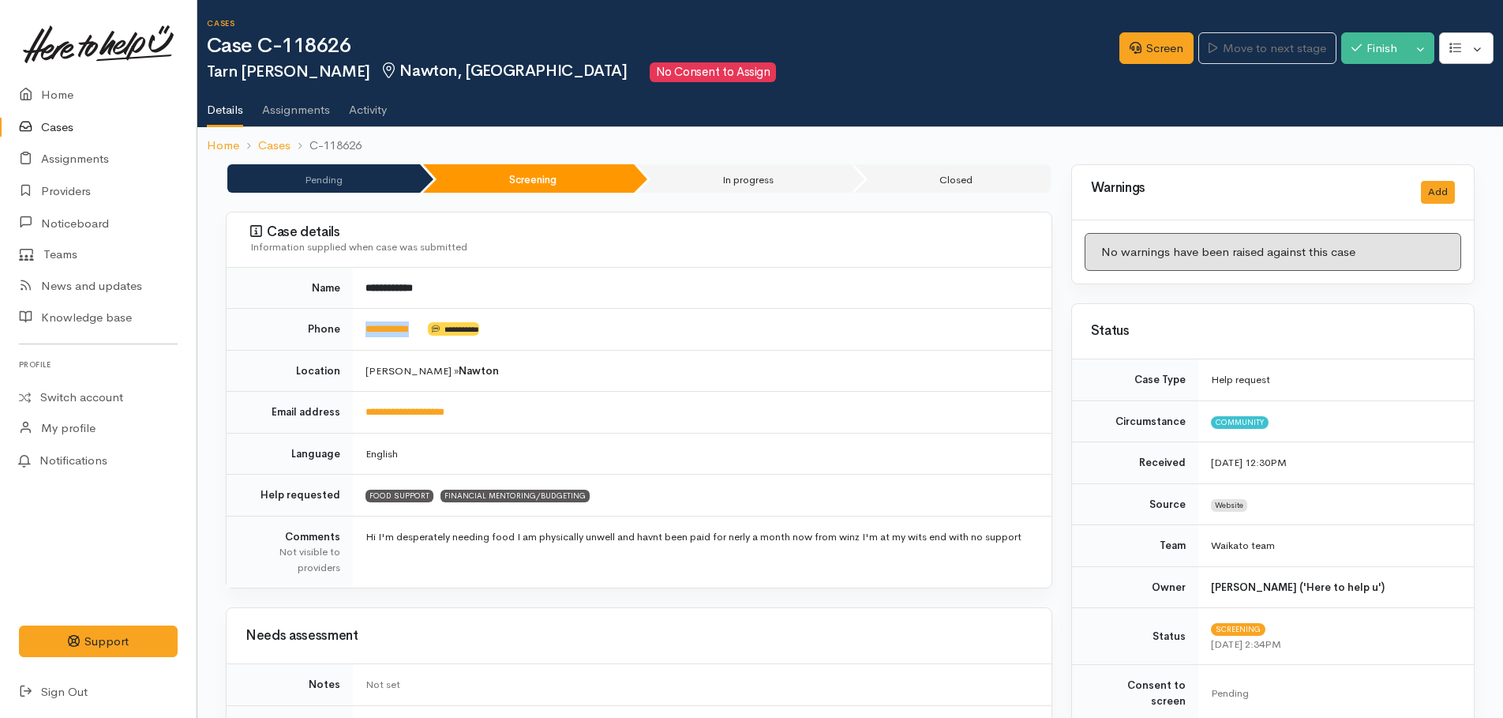
drag, startPoint x: 417, startPoint y: 329, endPoint x: 362, endPoint y: 332, distance: 55.4
click at [362, 332] on td "**********" at bounding box center [702, 330] width 699 height 42
copy td "**********"
click at [1166, 43] on link "Screen" at bounding box center [1157, 48] width 74 height 32
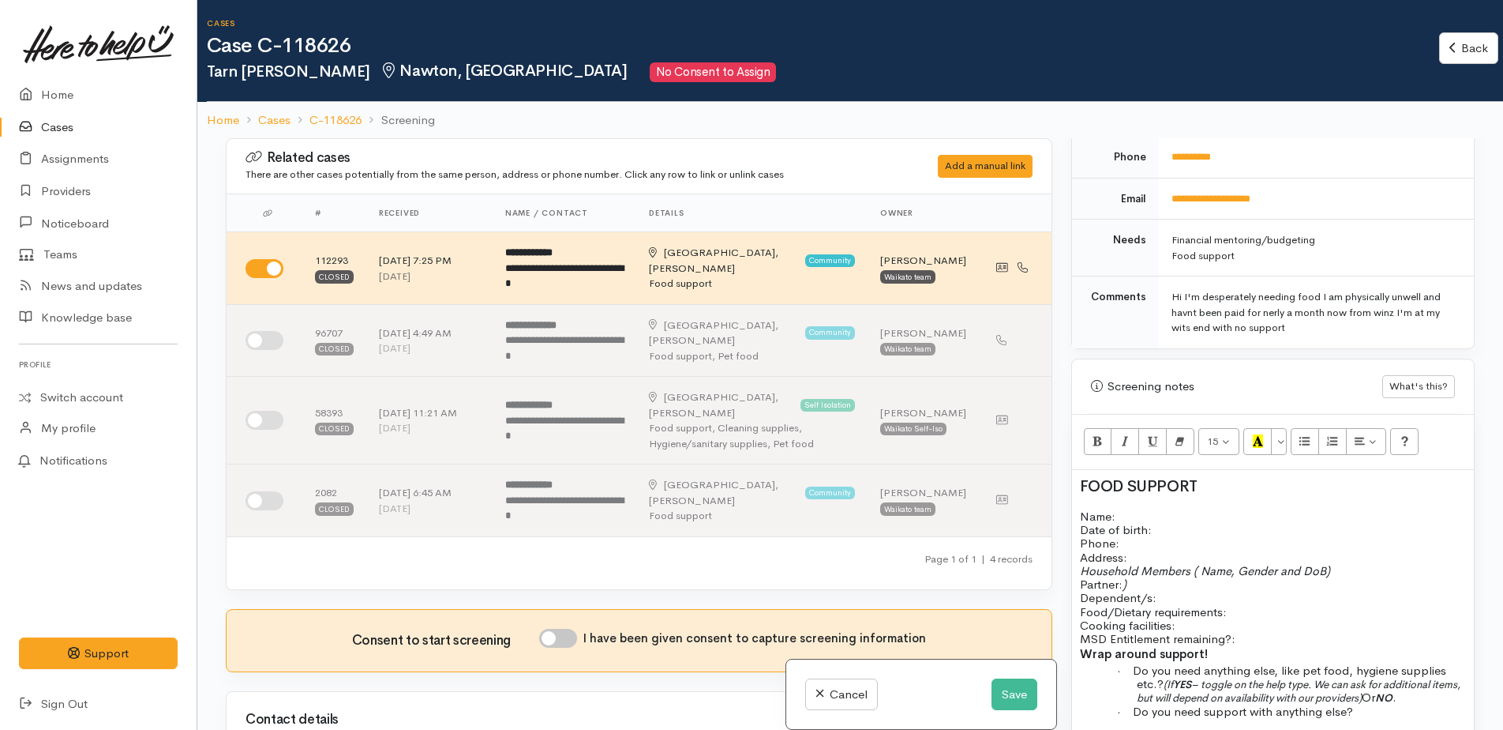
scroll to position [790, 0]
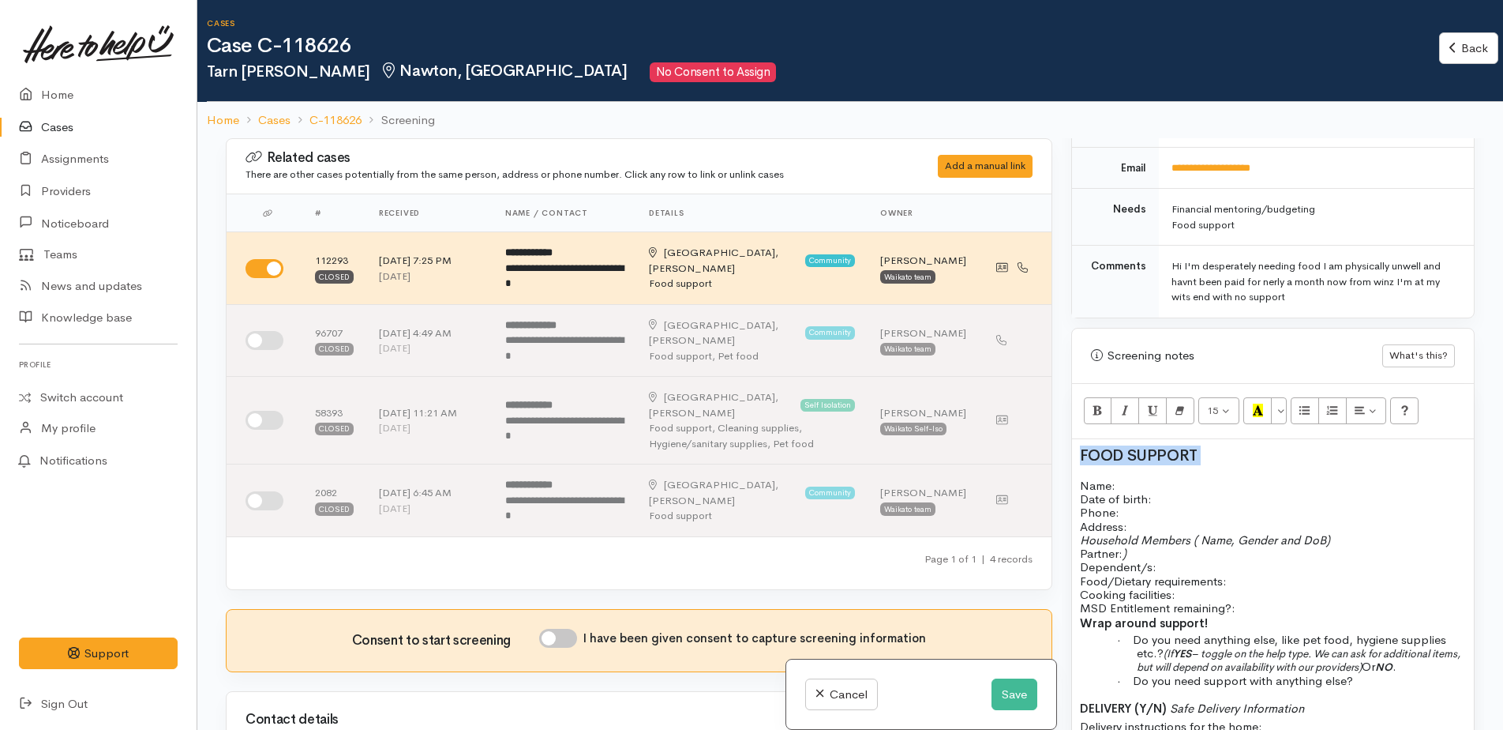
drag, startPoint x: 1074, startPoint y: 440, endPoint x: 1244, endPoint y: 431, distance: 170.0
click at [1244, 439] on div "FOOD SUPPORT Name: Date of birth: Phone:   Address:   Household Members ( Name,…" at bounding box center [1273, 624] width 402 height 370
click at [1137, 478] on p "Name: Date of birth: Phone:" at bounding box center [1273, 498] width 386 height 41
click at [1083, 447] on h2 at bounding box center [1273, 455] width 386 height 17
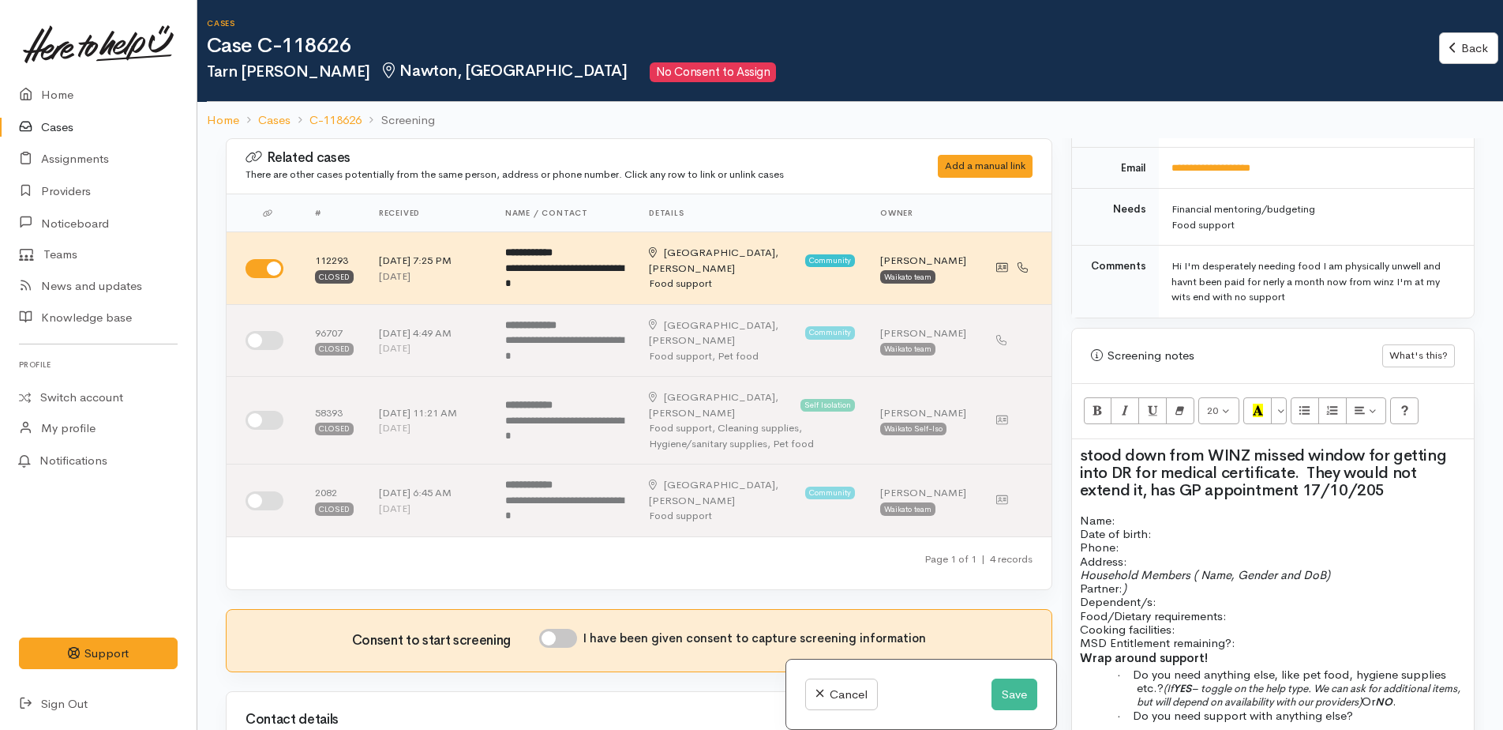
click at [1420, 478] on h2 "stood down from WINZ missed window for getting into DR for medical certificate.…" at bounding box center [1273, 473] width 386 height 52
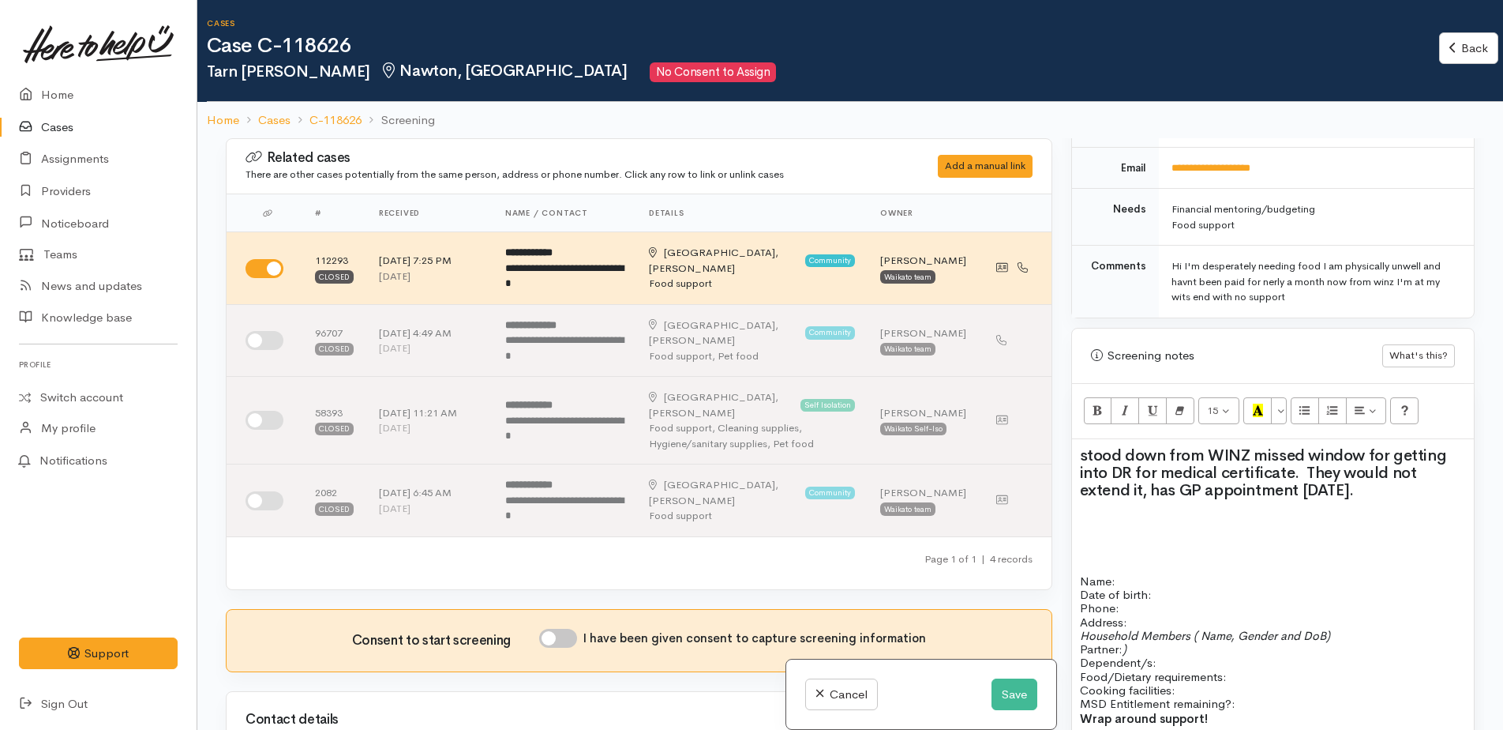
click at [1420, 478] on h2 "stood down from WINZ missed window for getting into DR for medical certificate.…" at bounding box center [1273, 473] width 386 height 52
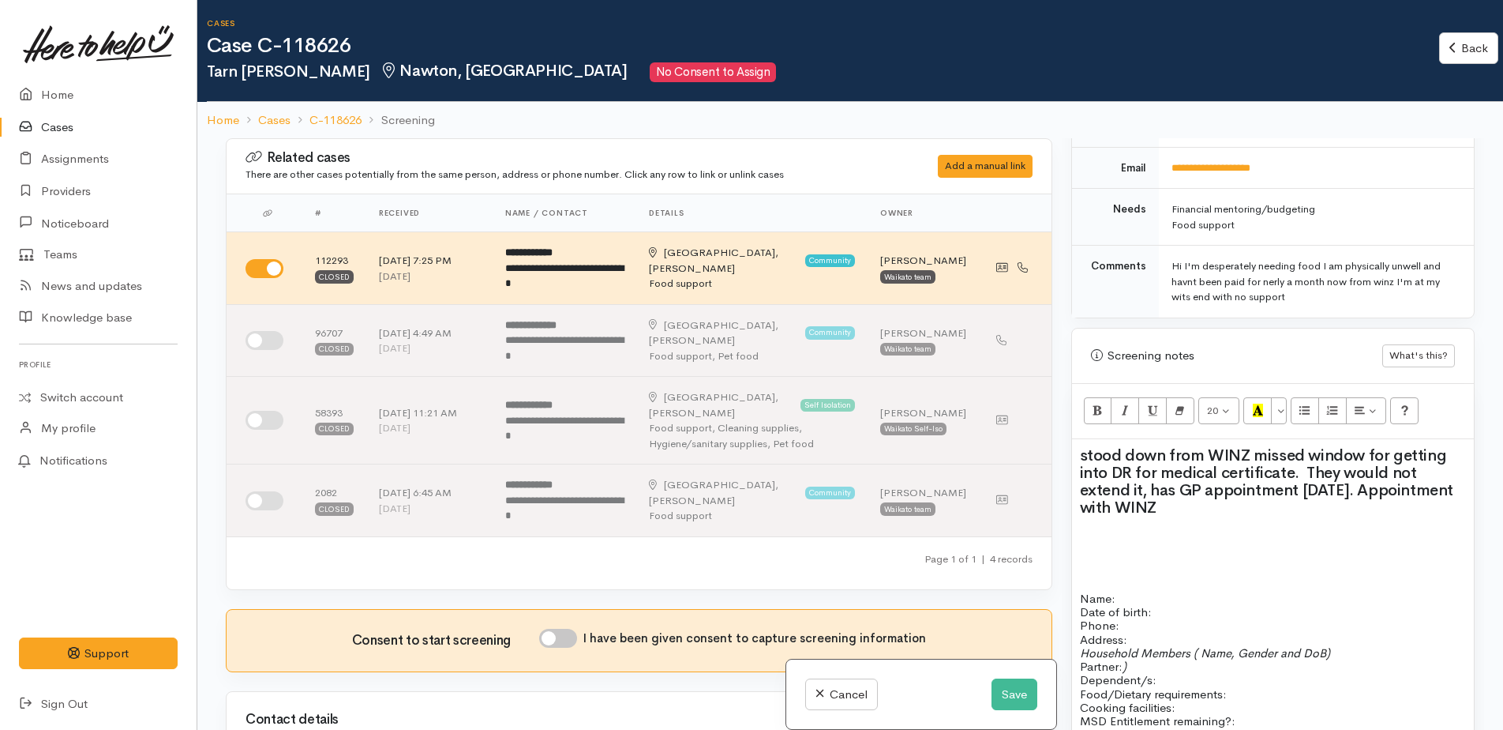
click at [1265, 499] on h2 "stood down from WINZ missed window for getting into DR for medical certificate.…" at bounding box center [1273, 481] width 386 height 69
click at [1079, 490] on div "stood down from WINZ missed window for getting into DR for medical certificate.…" at bounding box center [1273, 680] width 402 height 483
click at [1341, 500] on h2 "stood down from WINZ missed window for getting into DR for medical certificate.…" at bounding box center [1273, 481] width 386 height 69
click at [1094, 536] on div "stood down from WINZ missed window for getting into DR for medical certificate.…" at bounding box center [1273, 680] width 402 height 483
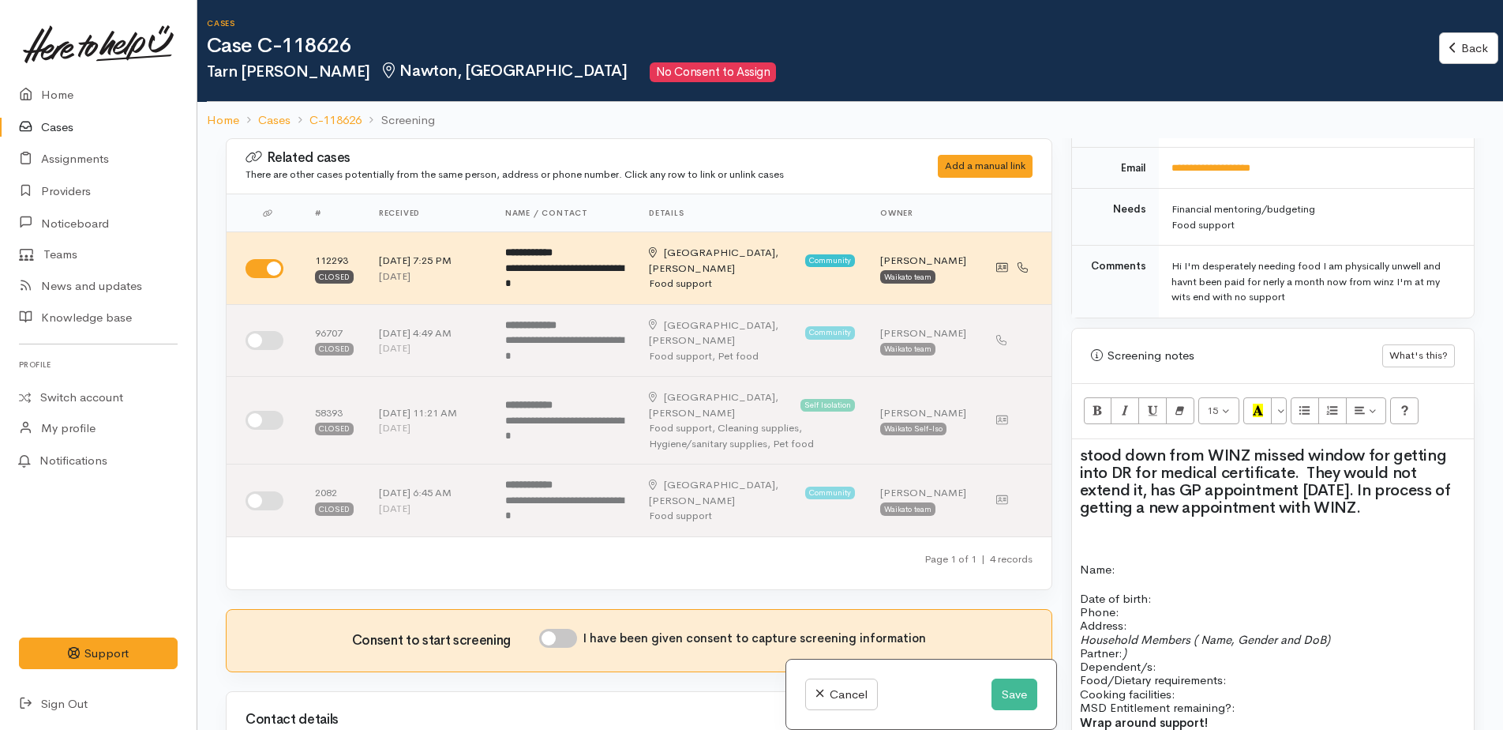
click at [1154, 561] on p "Name:" at bounding box center [1273, 570] width 386 height 18
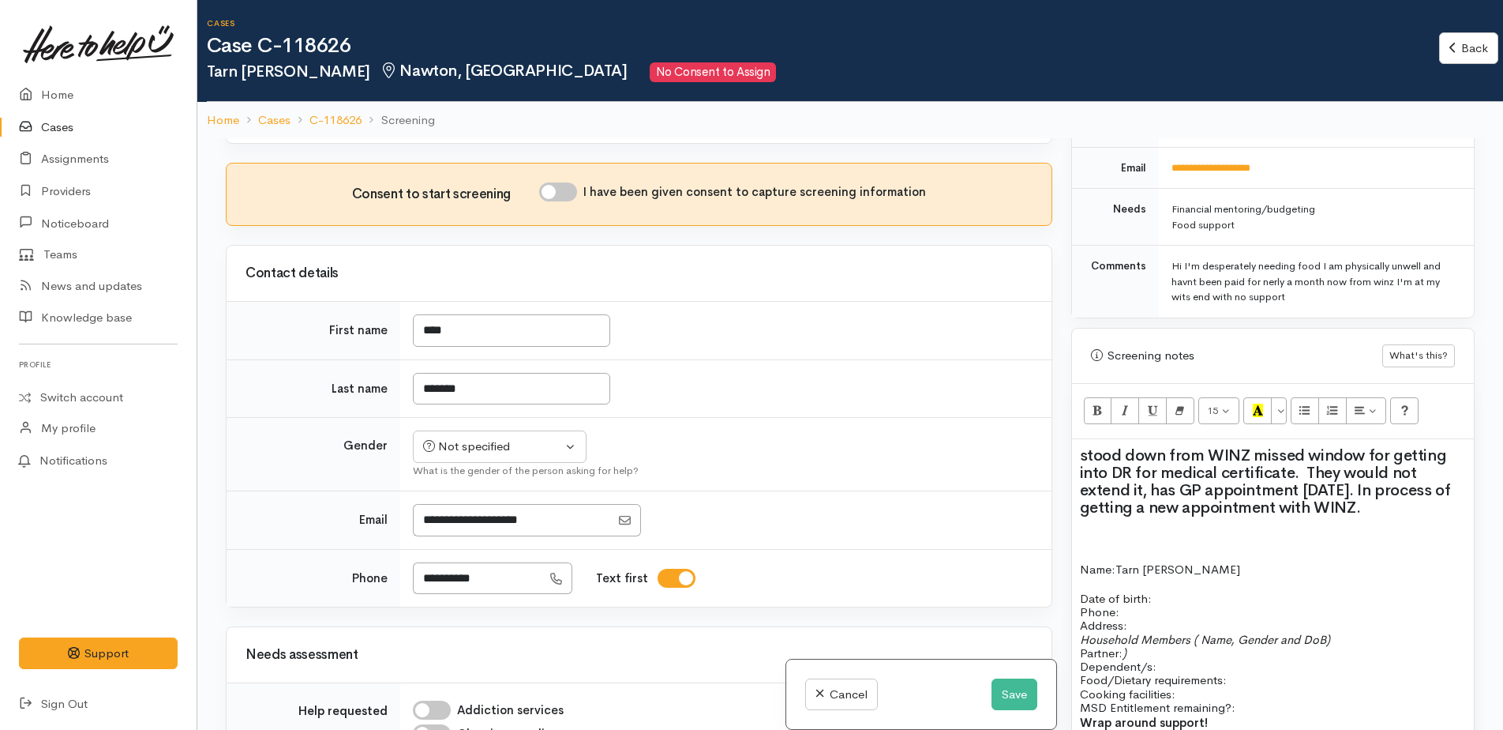
scroll to position [474, 0]
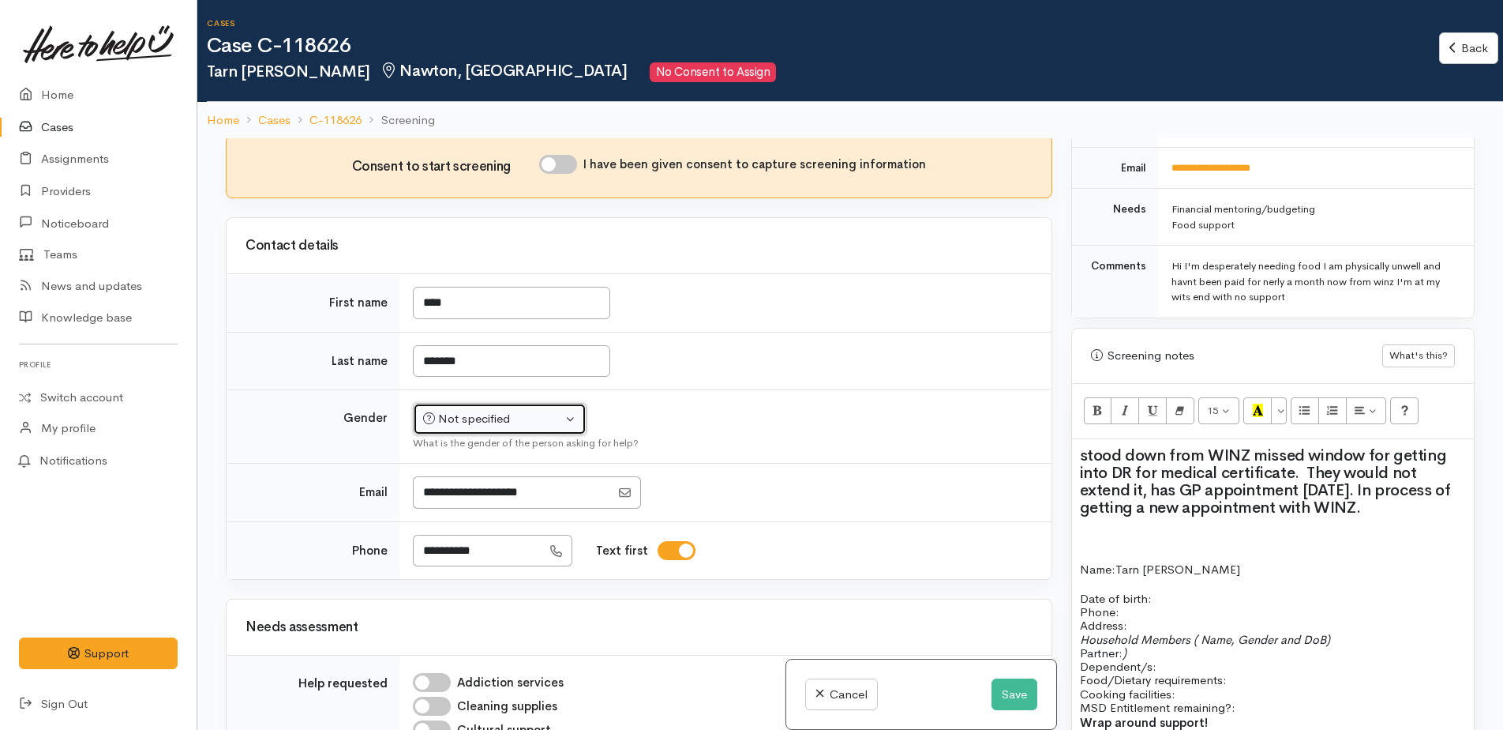
click at [474, 410] on div "Not specified" at bounding box center [492, 419] width 139 height 18
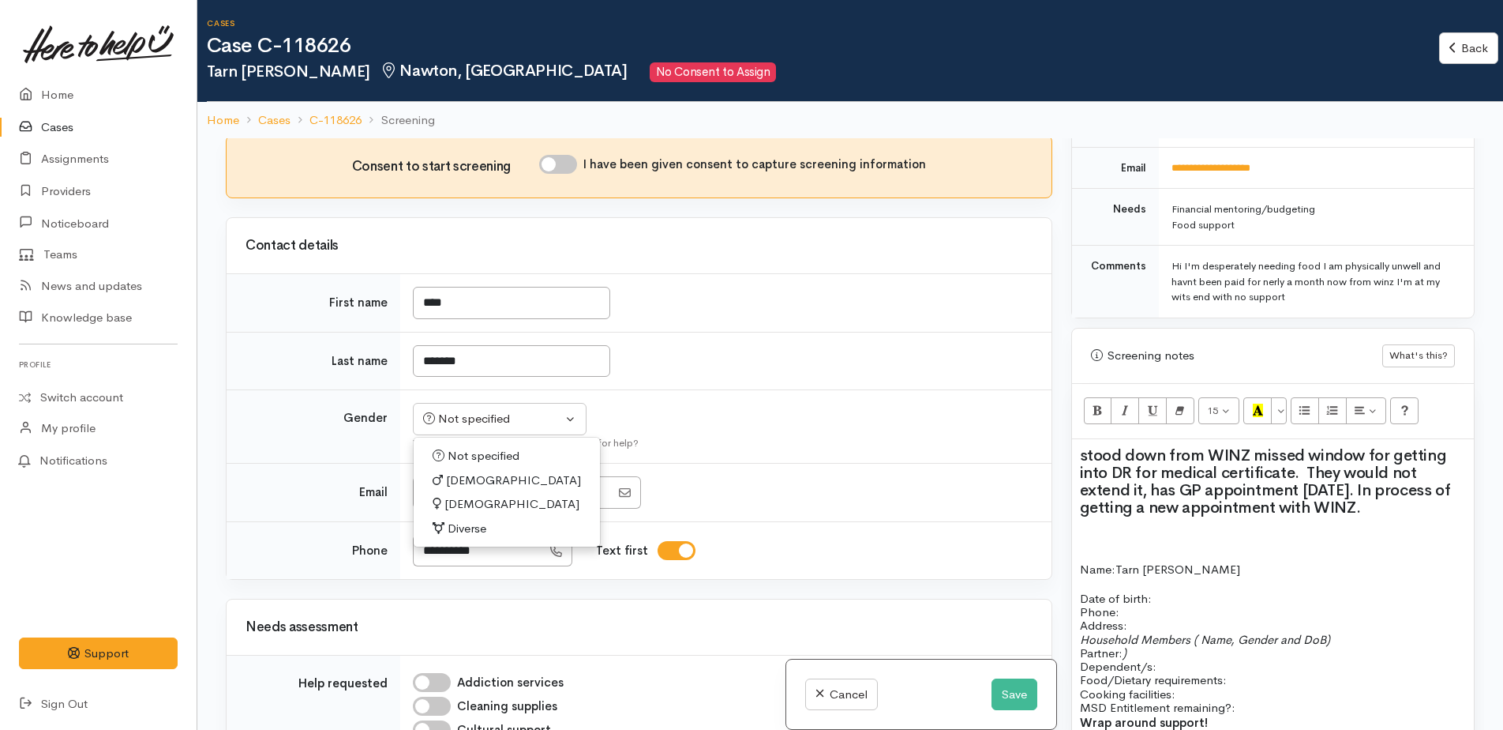
click at [467, 495] on span "[DEMOGRAPHIC_DATA]" at bounding box center [512, 504] width 135 height 18
select select "[DEMOGRAPHIC_DATA]"
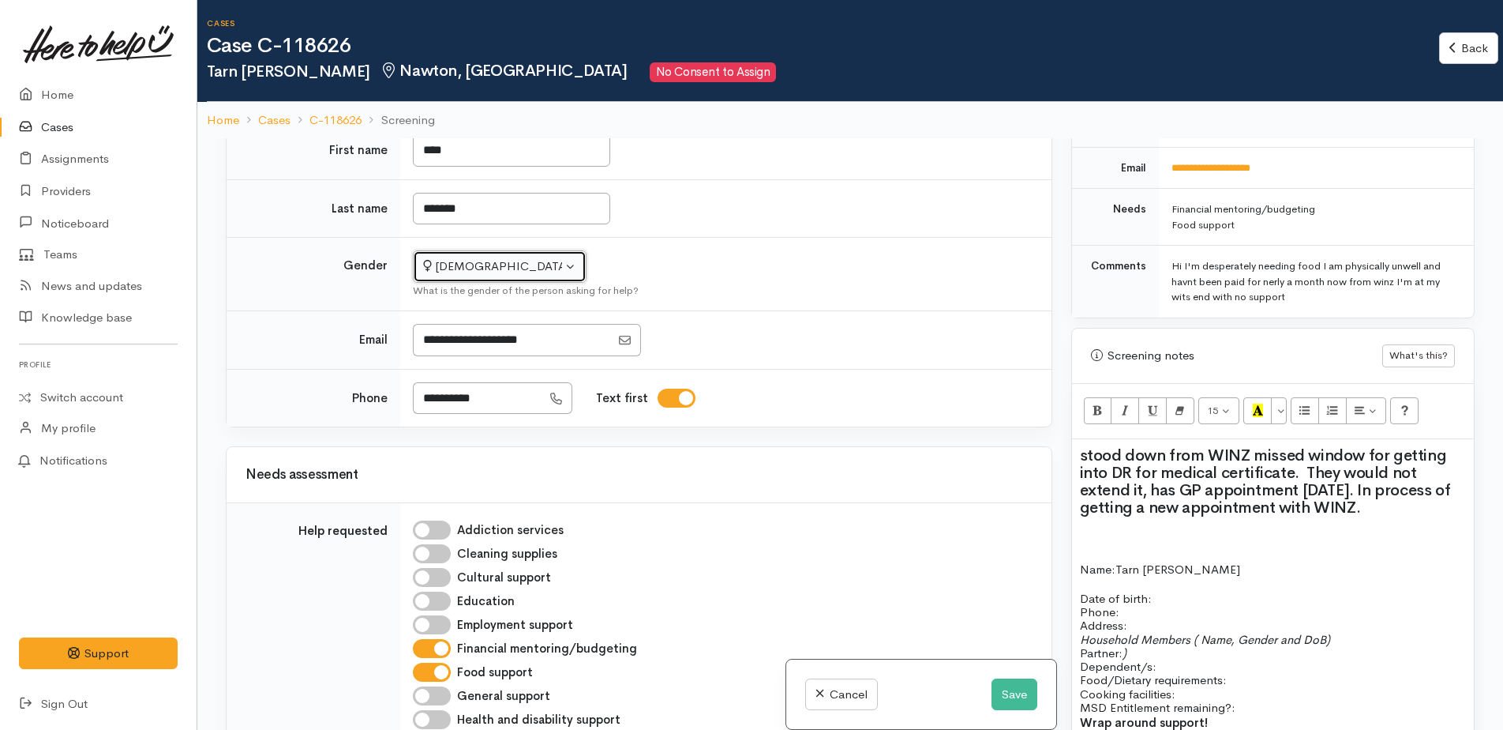
scroll to position [632, 0]
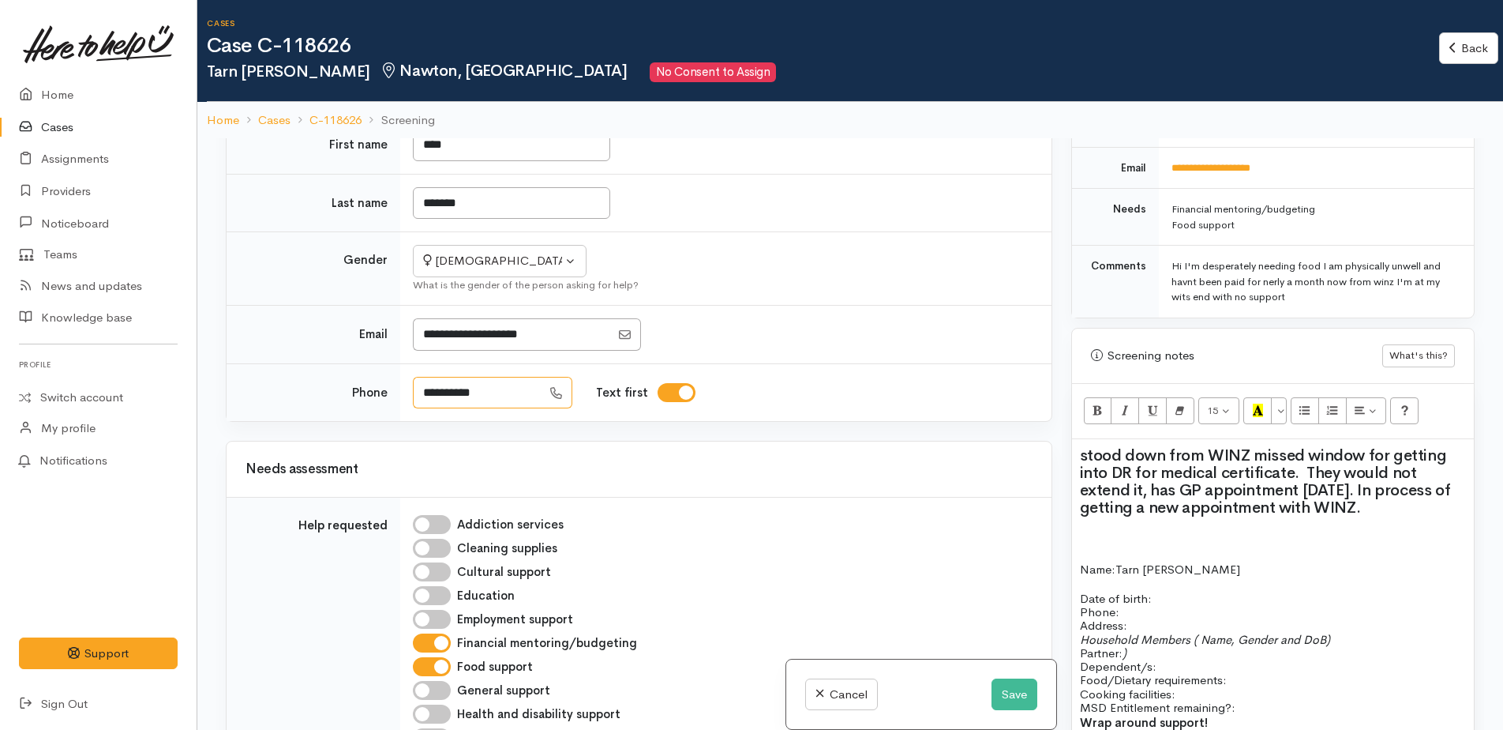
drag, startPoint x: 504, startPoint y: 379, endPoint x: 420, endPoint y: 377, distance: 83.7
click at [420, 377] on input "**********" at bounding box center [477, 393] width 129 height 32
click at [1161, 591] on p "Date of birth: Phone:0223724513" at bounding box center [1273, 605] width 386 height 28
click at [1150, 618] on p "Address:" at bounding box center [1273, 624] width 386 height 13
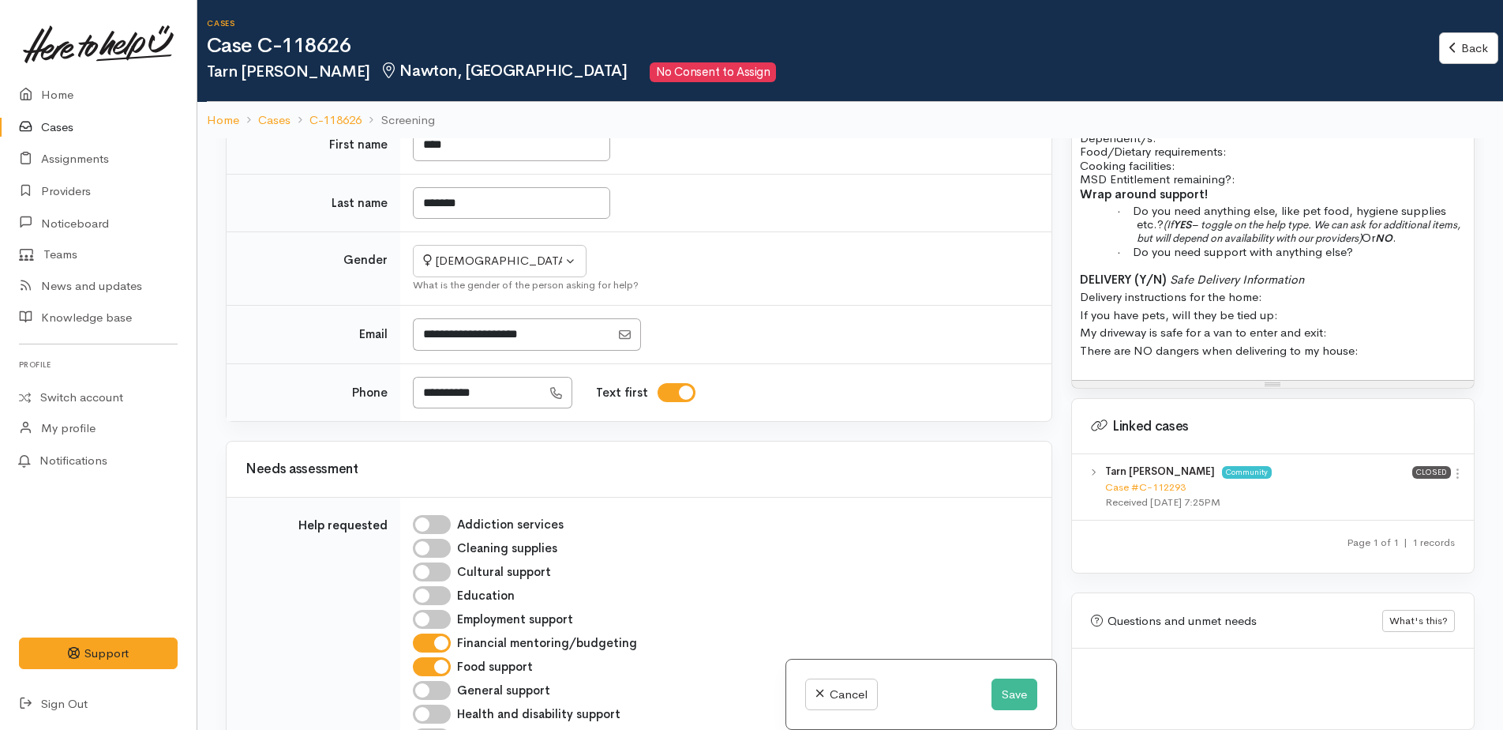
scroll to position [1320, 0]
click at [1019, 696] on button "Save" at bounding box center [1015, 694] width 46 height 32
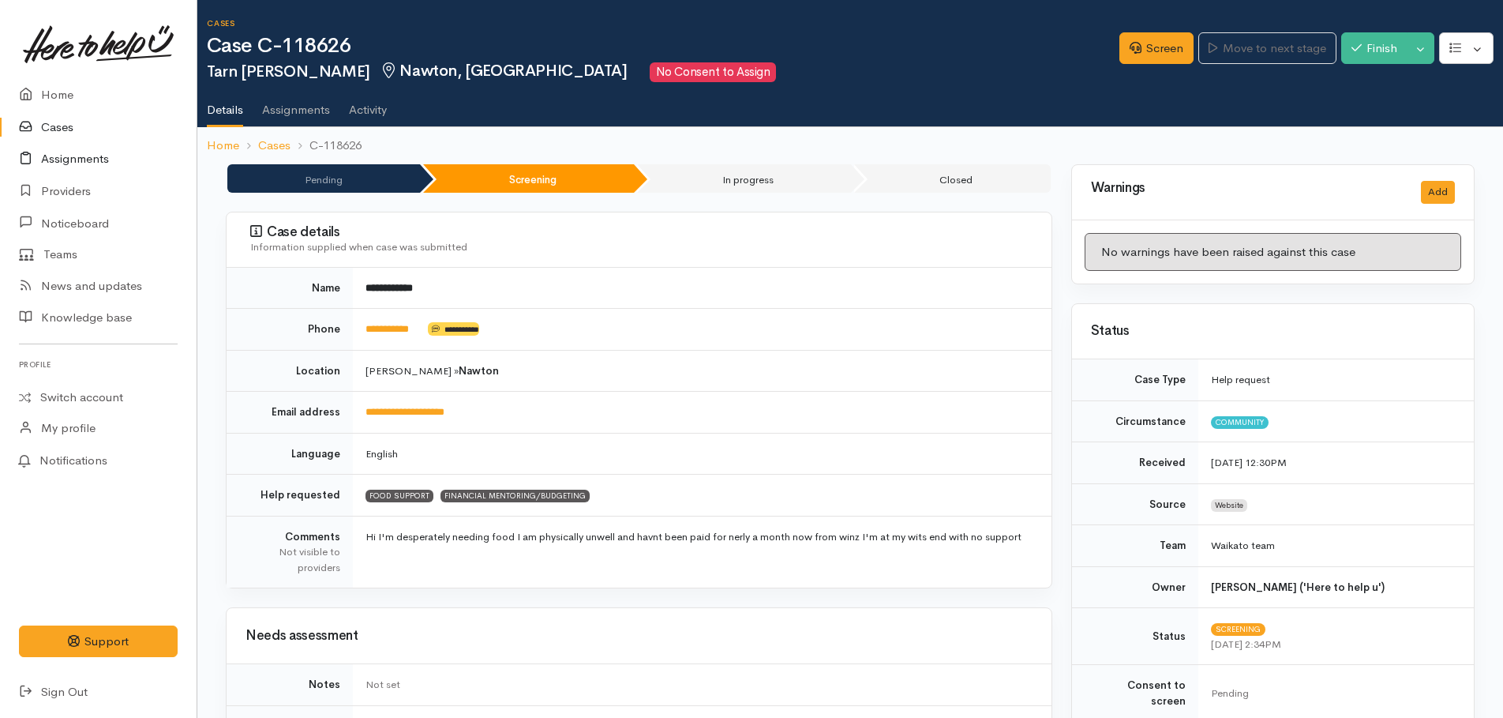
click at [67, 161] on link "Assignments" at bounding box center [98, 159] width 197 height 32
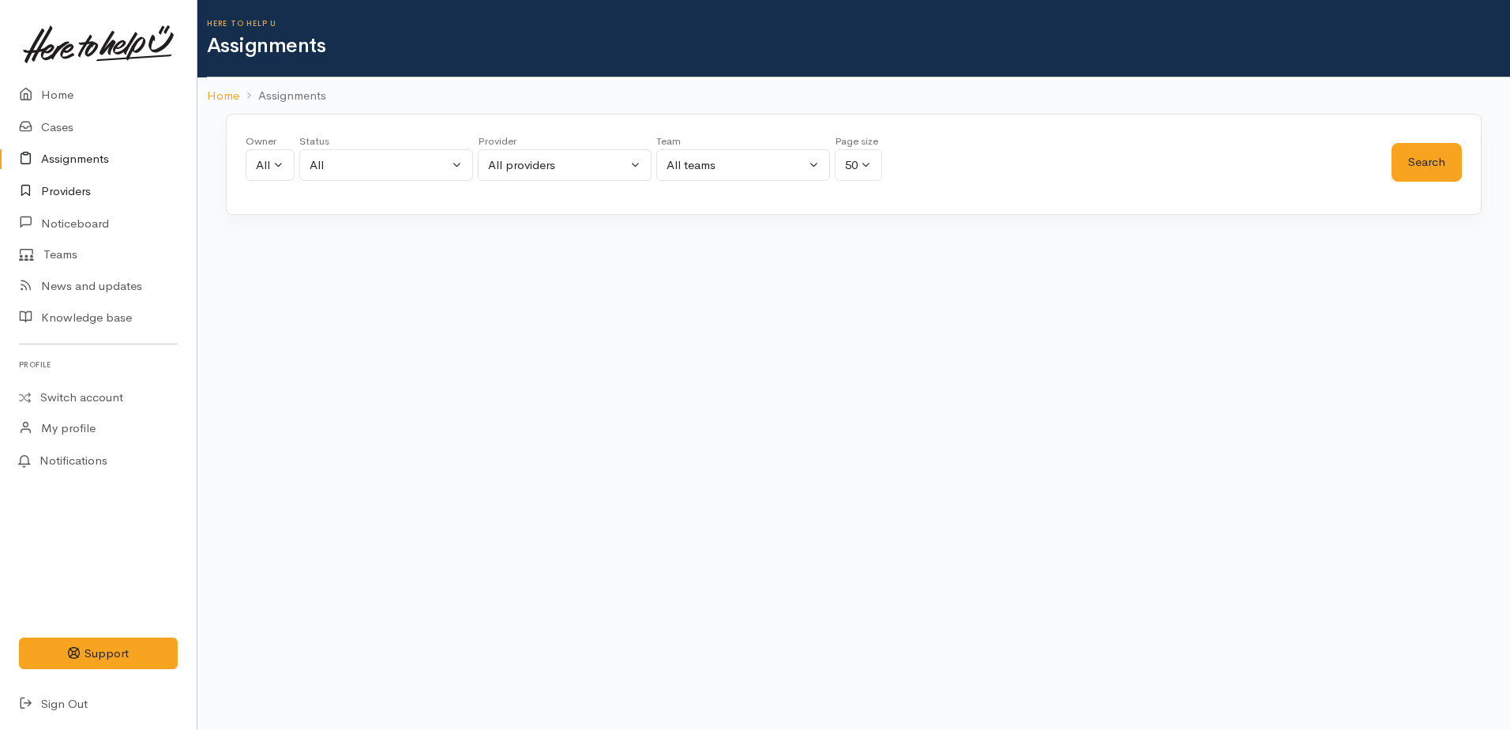
click at [69, 189] on link "Providers" at bounding box center [98, 191] width 197 height 32
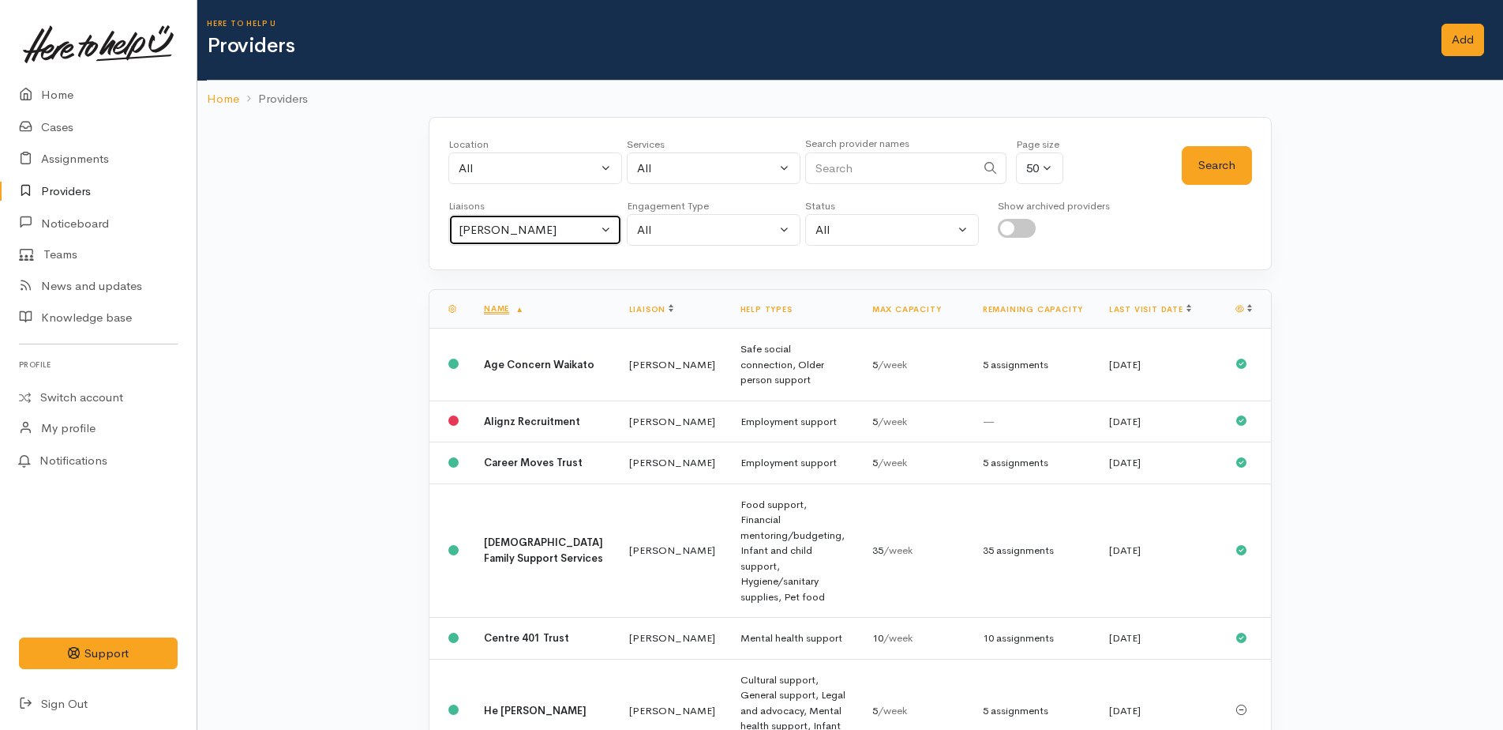
click at [561, 223] on div "[PERSON_NAME]" at bounding box center [528, 230] width 139 height 18
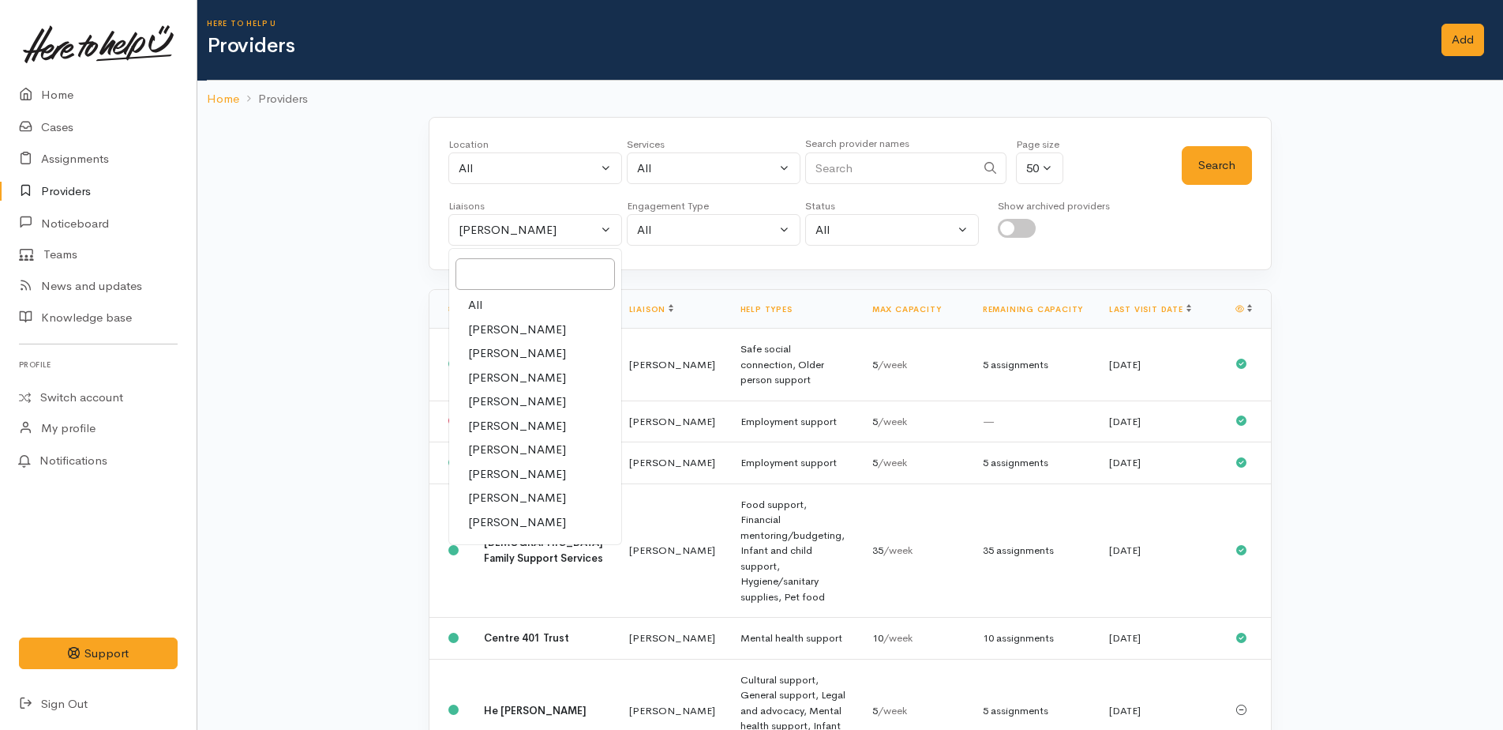
click at [468, 305] on span "All" at bounding box center [475, 305] width 14 height 18
select select "null"
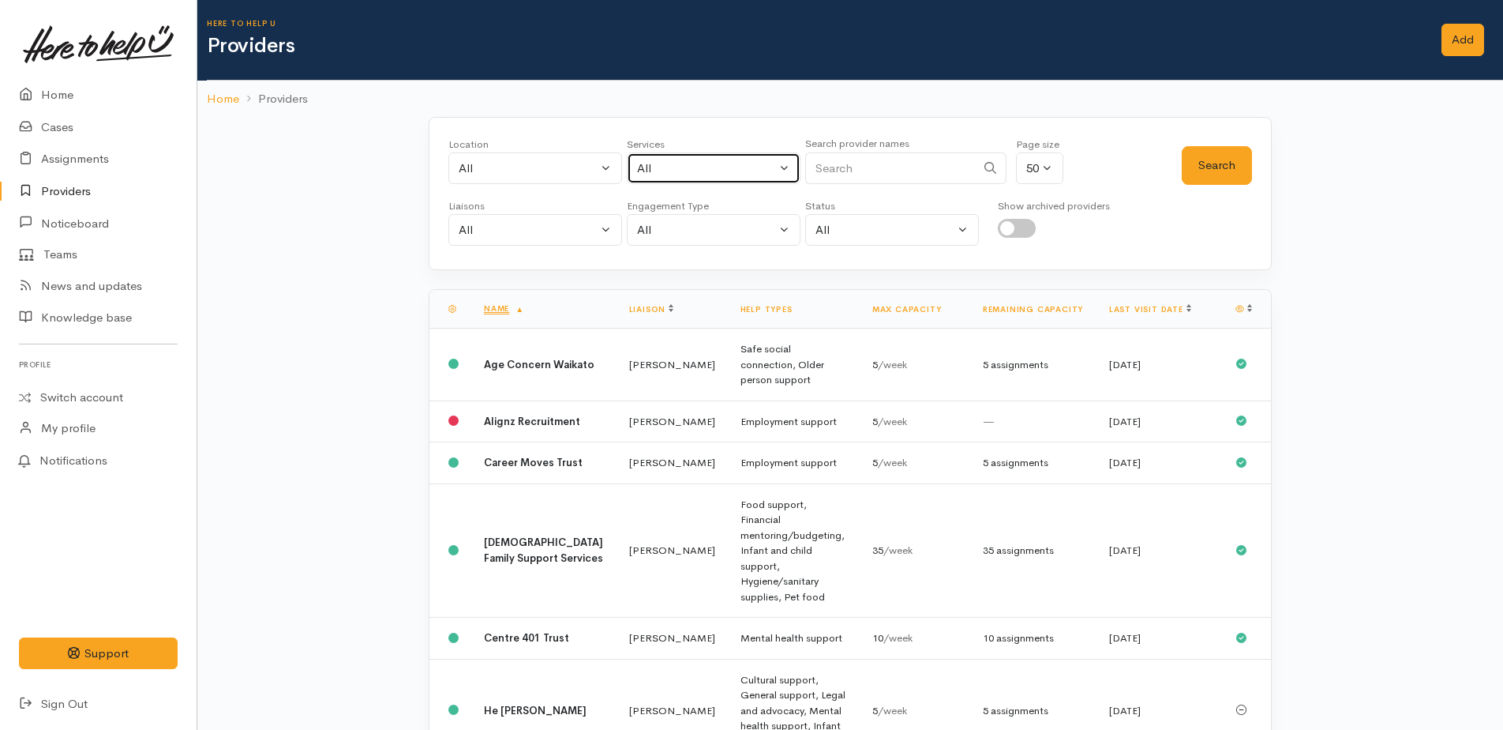
drag, startPoint x: 700, startPoint y: 159, endPoint x: 710, endPoint y: 230, distance: 71.8
click at [703, 163] on div "All" at bounding box center [706, 168] width 139 height 18
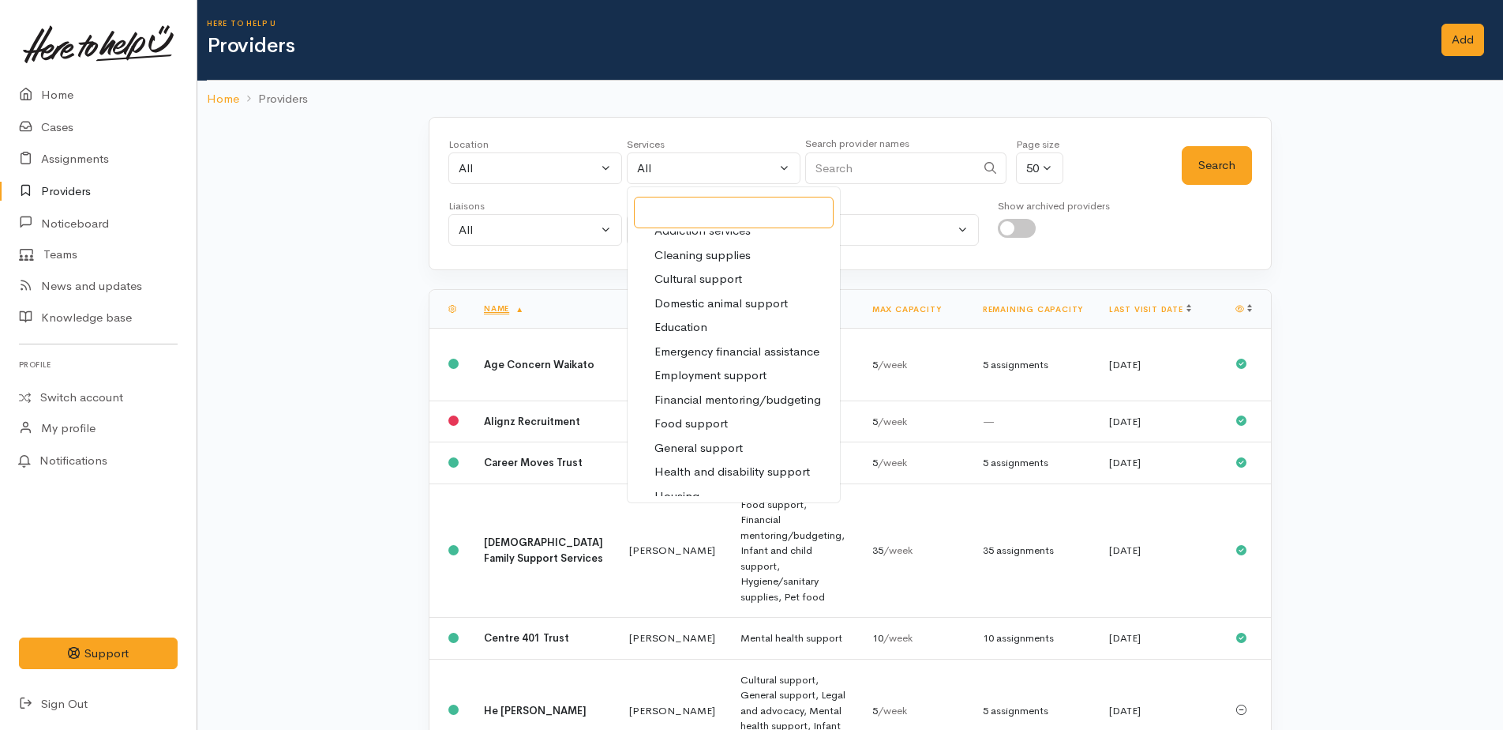
scroll to position [79, 0]
click at [705, 423] on span "Food support" at bounding box center [691, 429] width 73 height 18
select select "3"
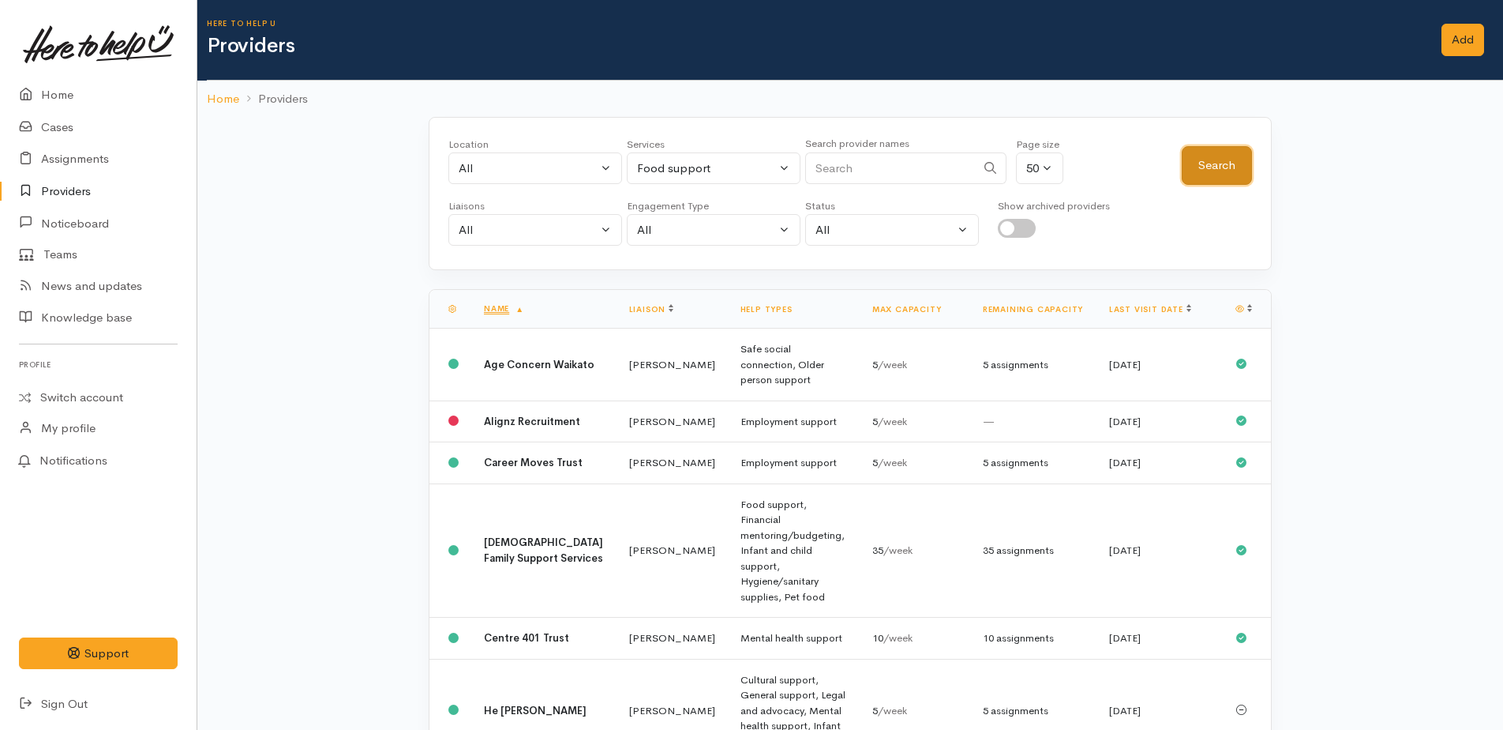
click at [1201, 178] on button "Search" at bounding box center [1217, 165] width 70 height 39
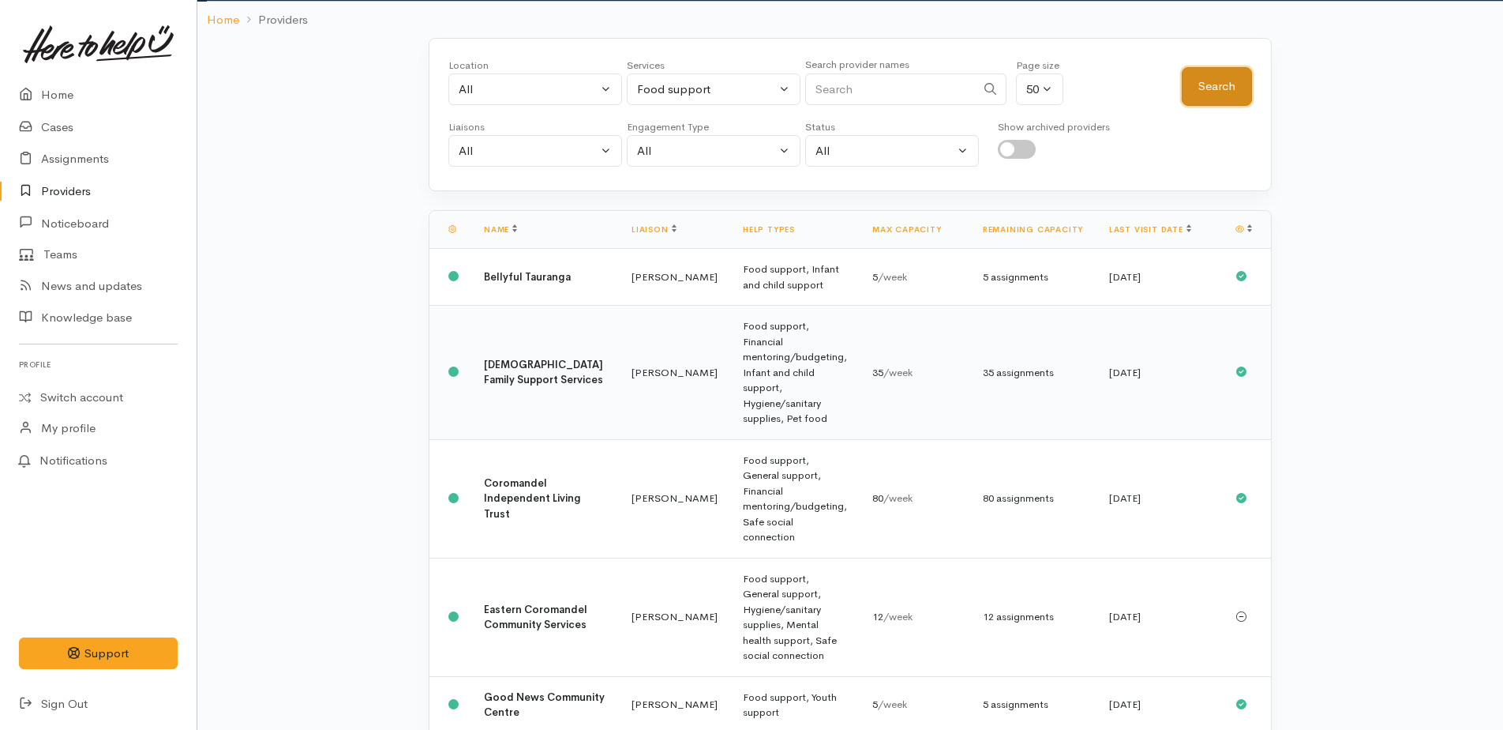
scroll to position [158, 0]
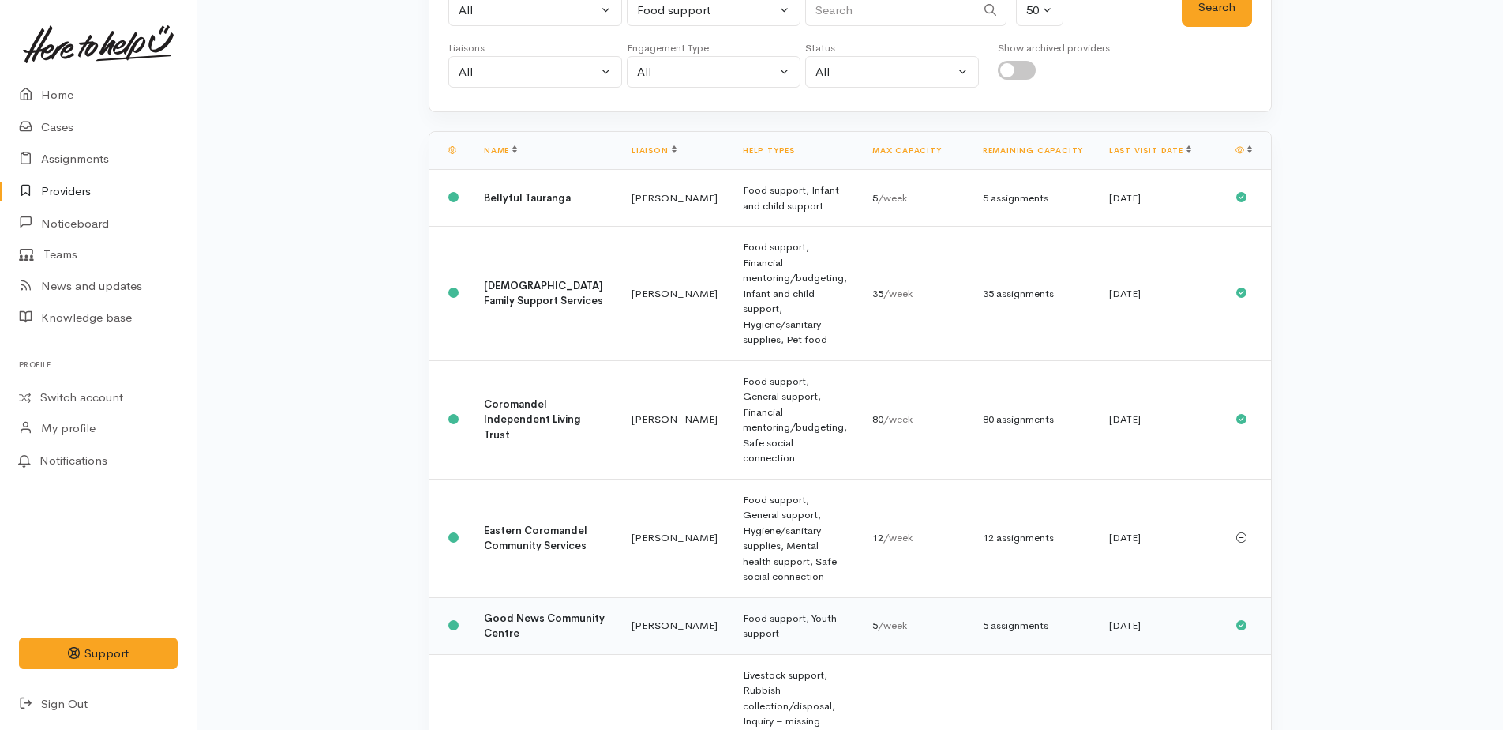
click at [510, 611] on b "Good News Community Centre" at bounding box center [544, 625] width 121 height 29
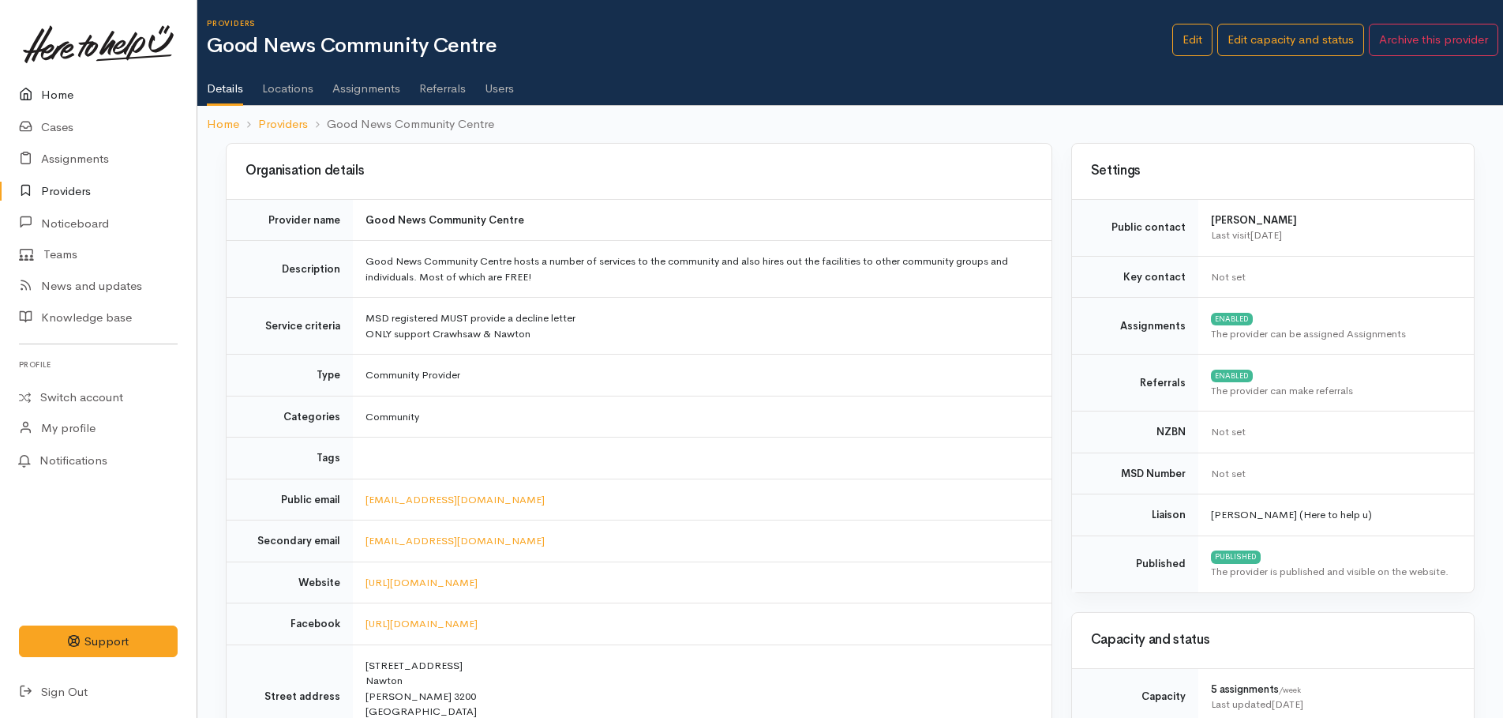
click at [62, 93] on link "Home" at bounding box center [98, 95] width 197 height 32
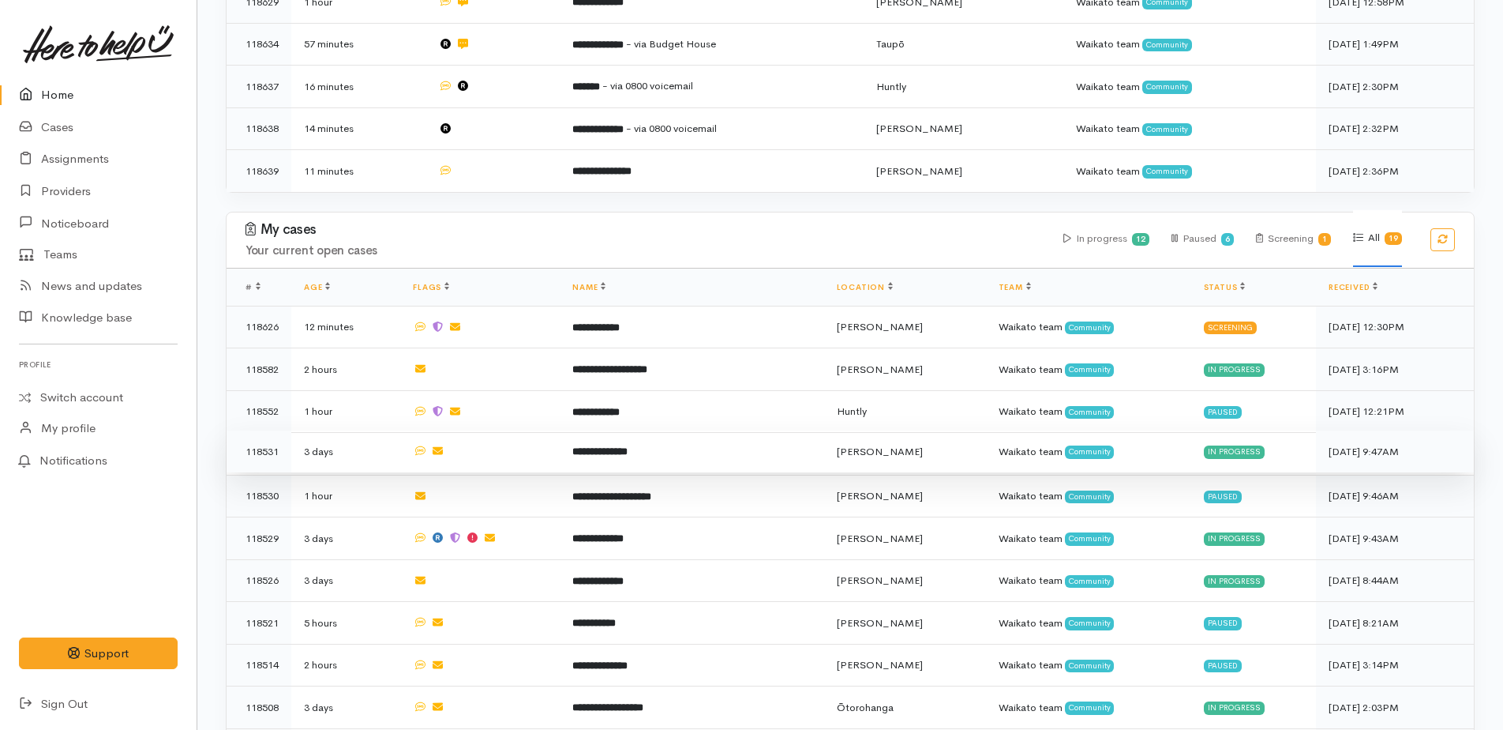
scroll to position [711, 0]
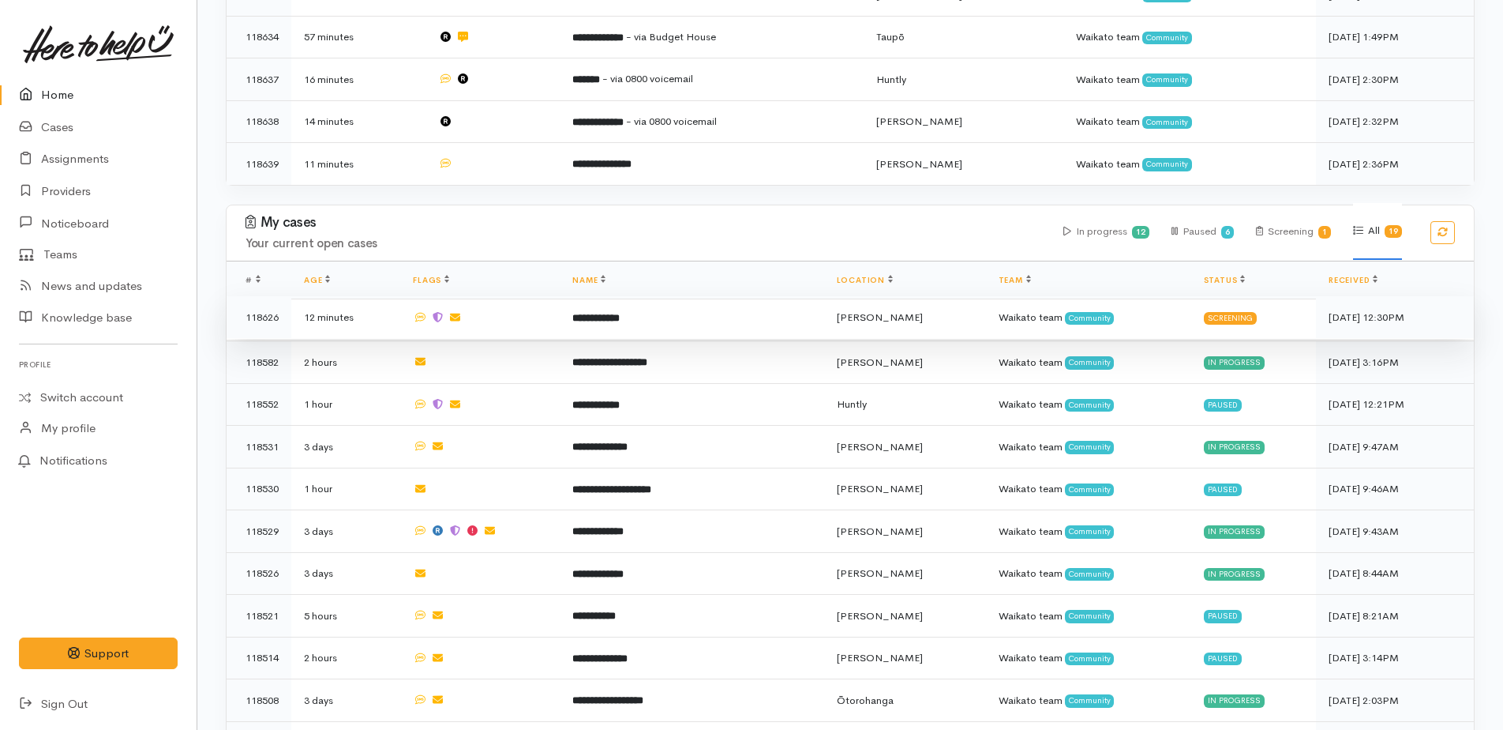
click at [612, 313] on b "**********" at bounding box center [595, 318] width 47 height 10
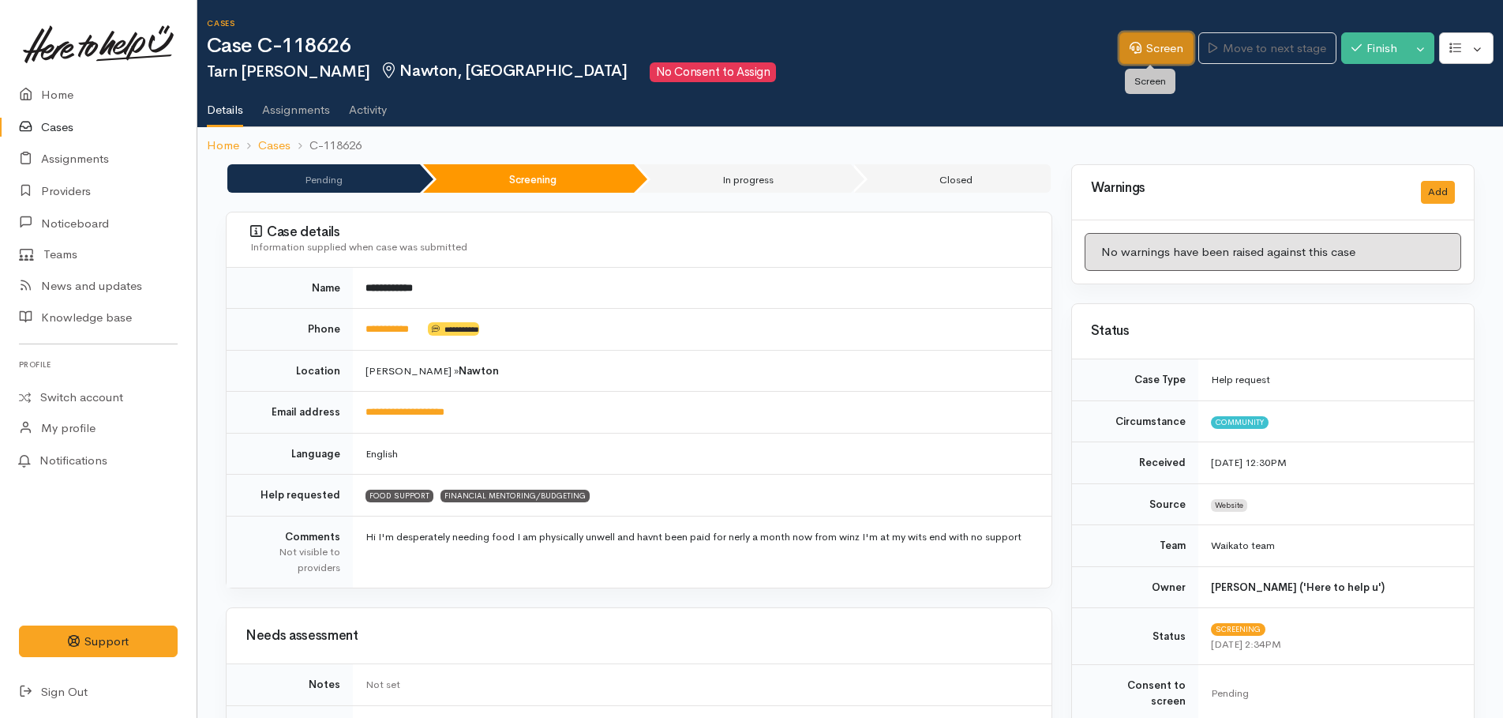
click at [1161, 57] on link "Screen" at bounding box center [1157, 48] width 74 height 32
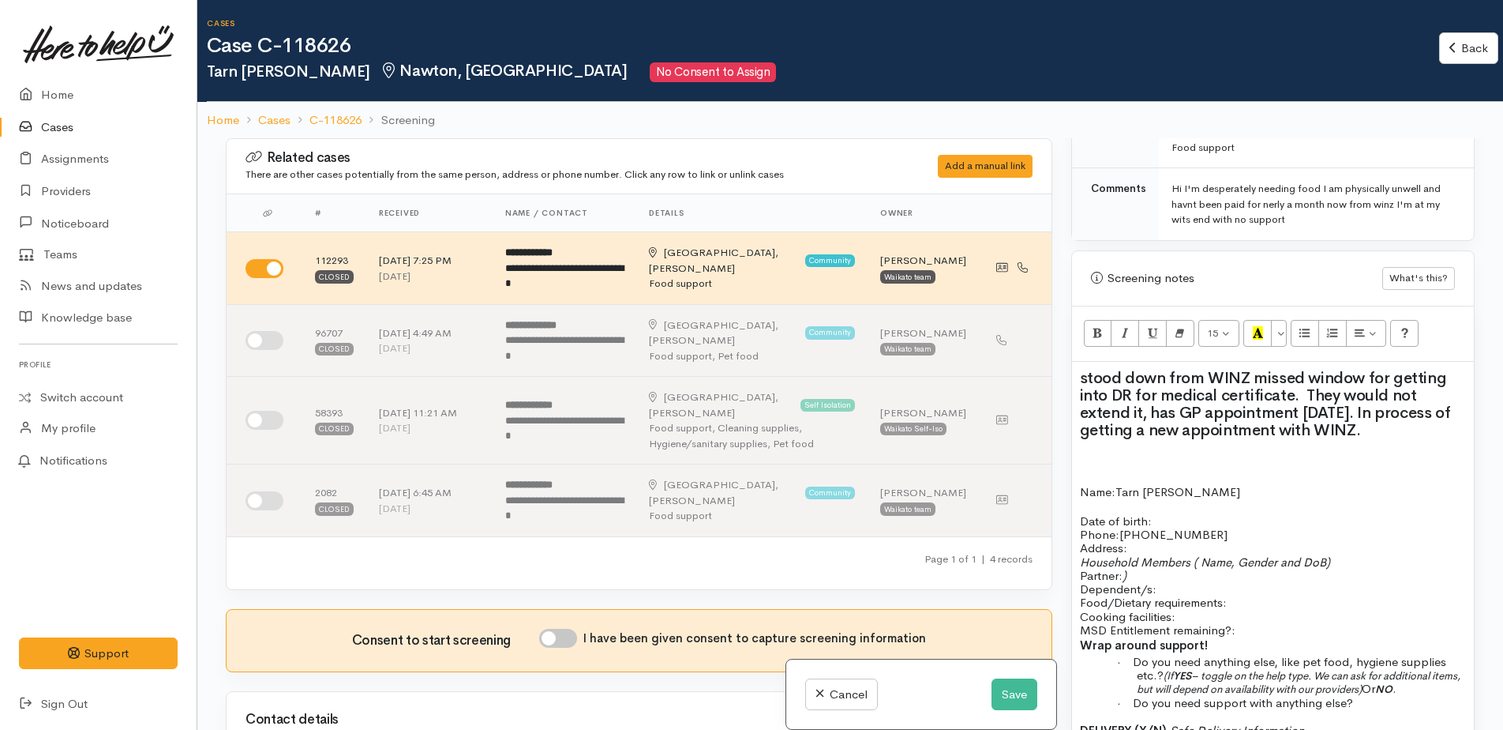
scroll to position [868, 0]
click at [1175, 512] on p "Date of birth: Phone:0223724513" at bounding box center [1273, 526] width 386 height 28
click at [1160, 512] on p "Date of birth: Phone:0223724513" at bounding box center [1273, 526] width 386 height 28
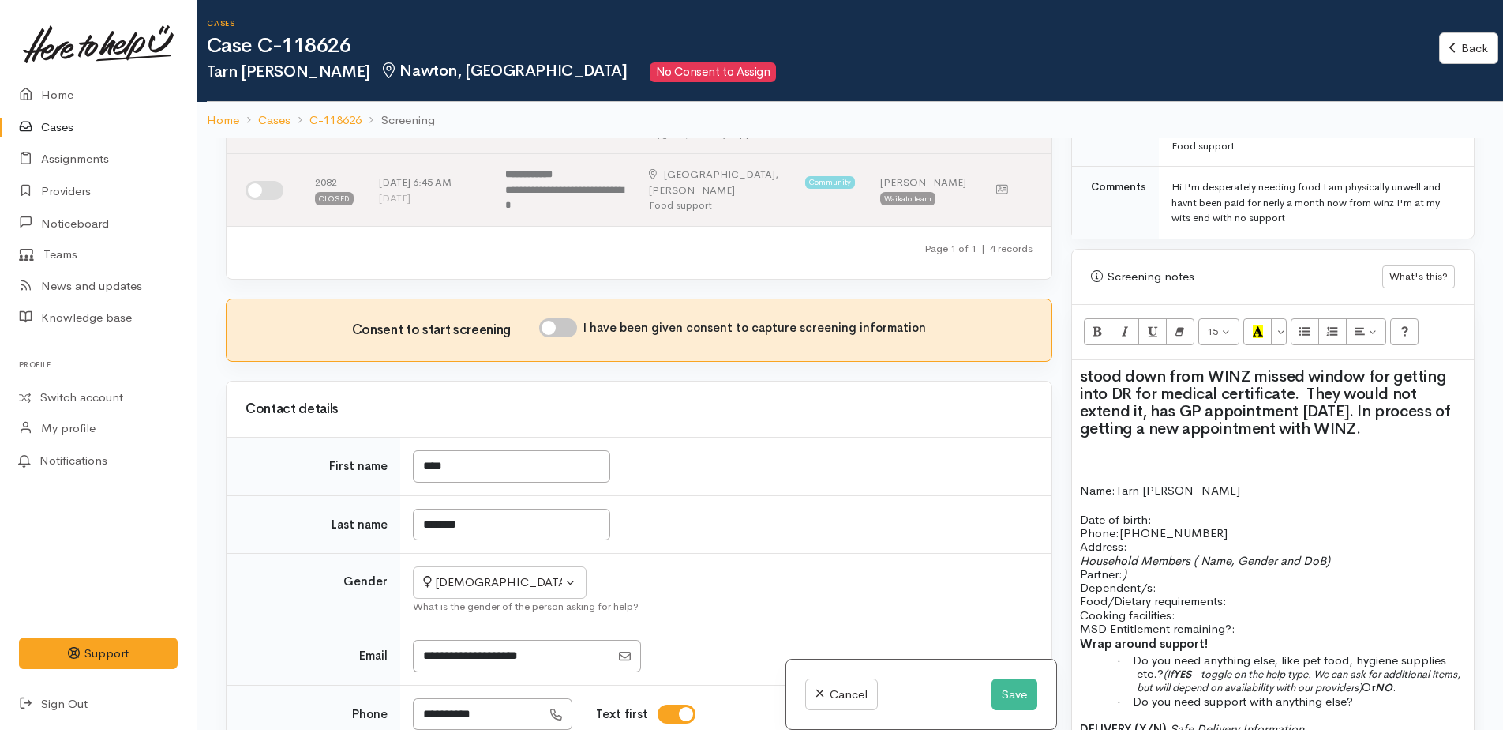
scroll to position [316, 0]
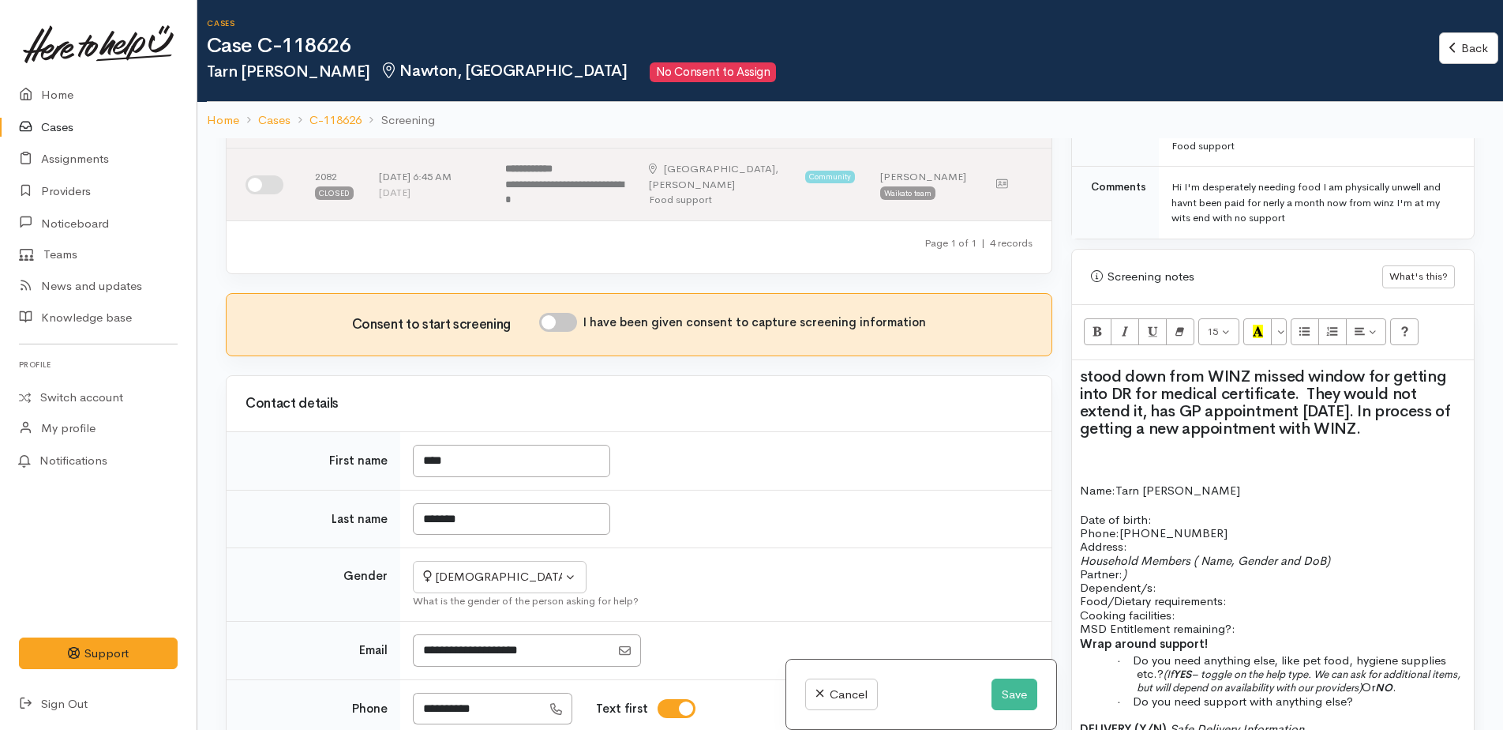
click at [553, 313] on input "I have been given consent to capture screening information" at bounding box center [558, 322] width 38 height 19
checkbox input "true"
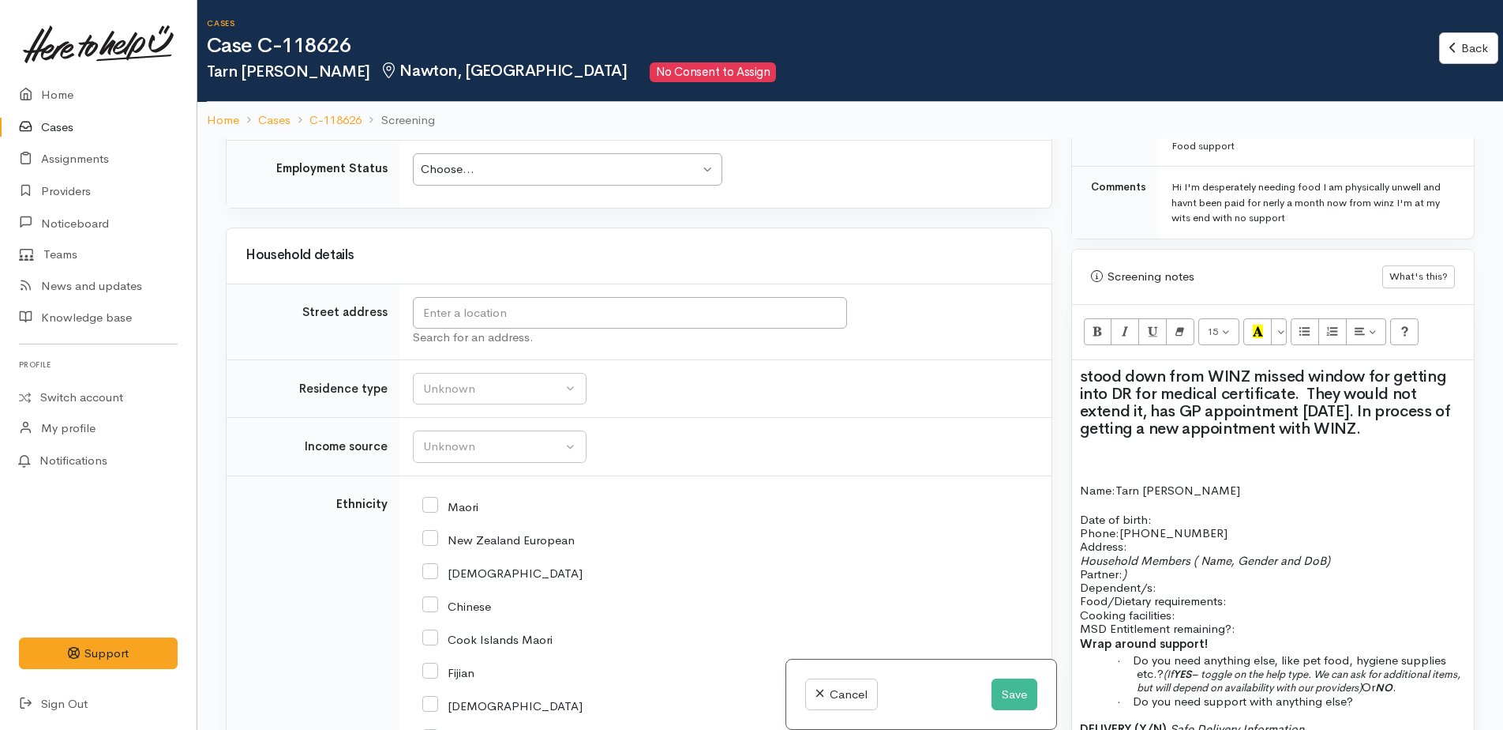
scroll to position [2132, 0]
click at [508, 298] on input "text" at bounding box center [630, 312] width 434 height 32
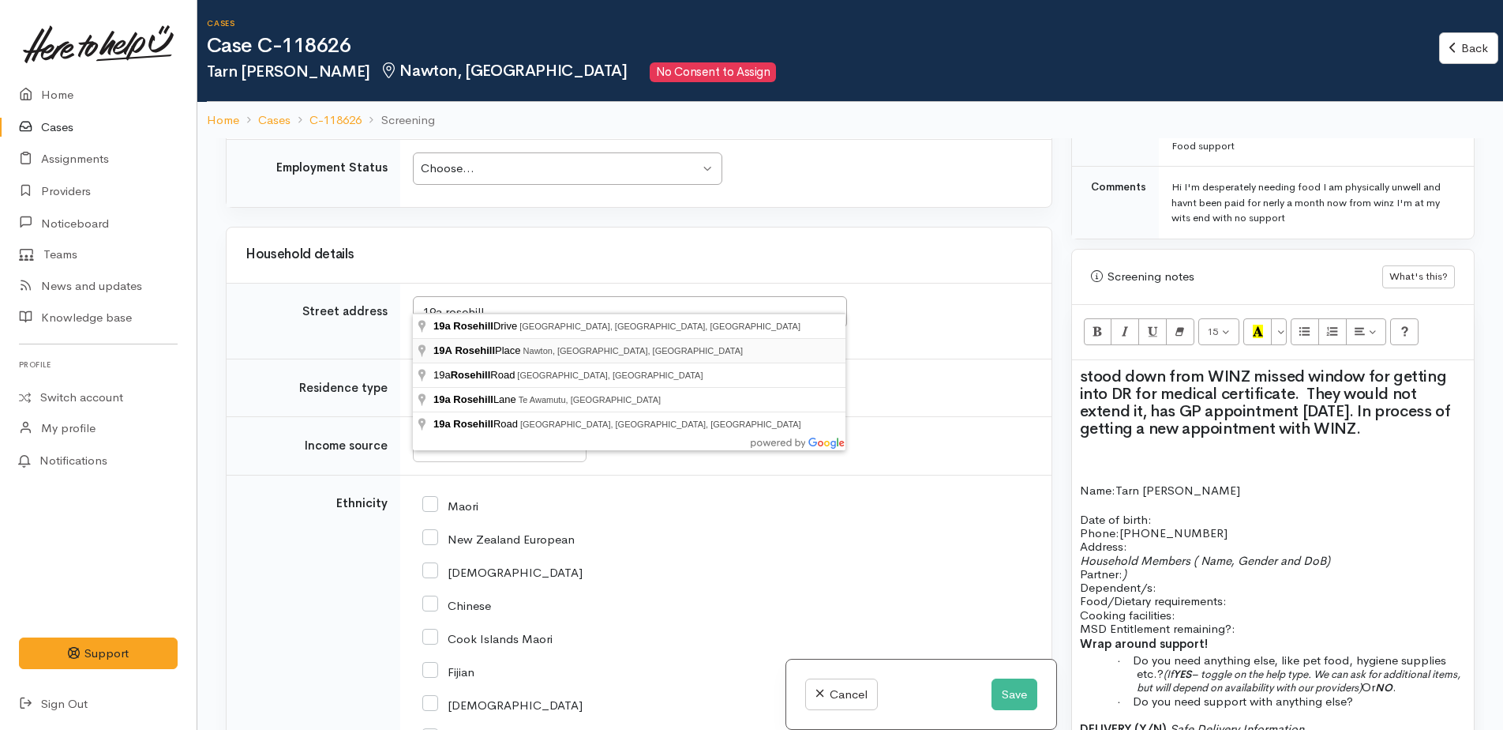
type input "19A Rosehill Place, Nawton, Hamilton, New Zealand"
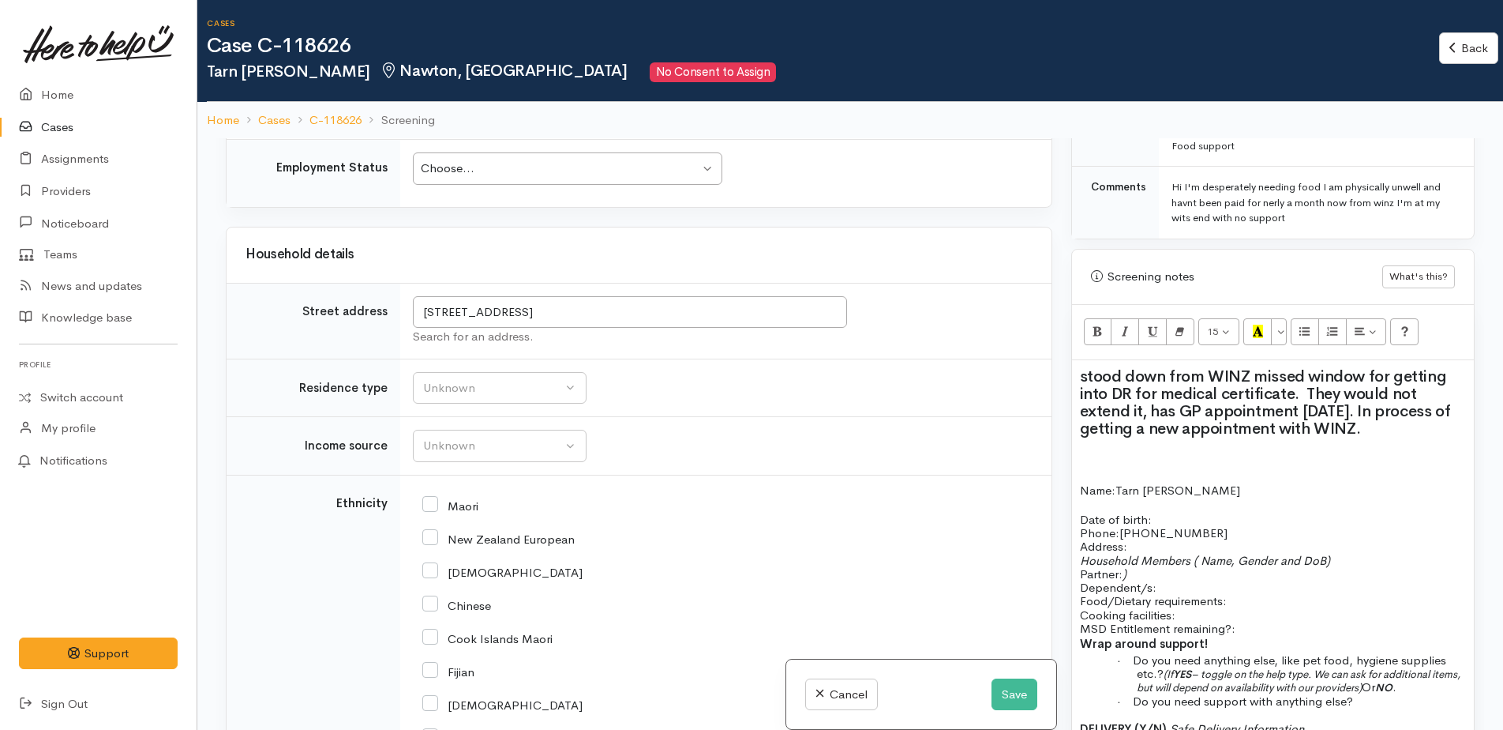
click at [1162, 512] on p "Date of birth: Phone:0223724513" at bounding box center [1273, 526] width 386 height 28
click at [1146, 555] on p "Household Members ( Name, Gender and DoB) Partner: ) Dependent/s:" at bounding box center [1273, 573] width 386 height 41
drag, startPoint x: 1080, startPoint y: 540, endPoint x: 1346, endPoint y: 539, distance: 266.1
click at [1346, 553] on p "Household Members ( Name, Gender and DoB) Partner: ) Dependent/s:" at bounding box center [1273, 573] width 386 height 41
click at [1177, 573] on p "Partner: ) Dependent/s:" at bounding box center [1273, 573] width 386 height 41
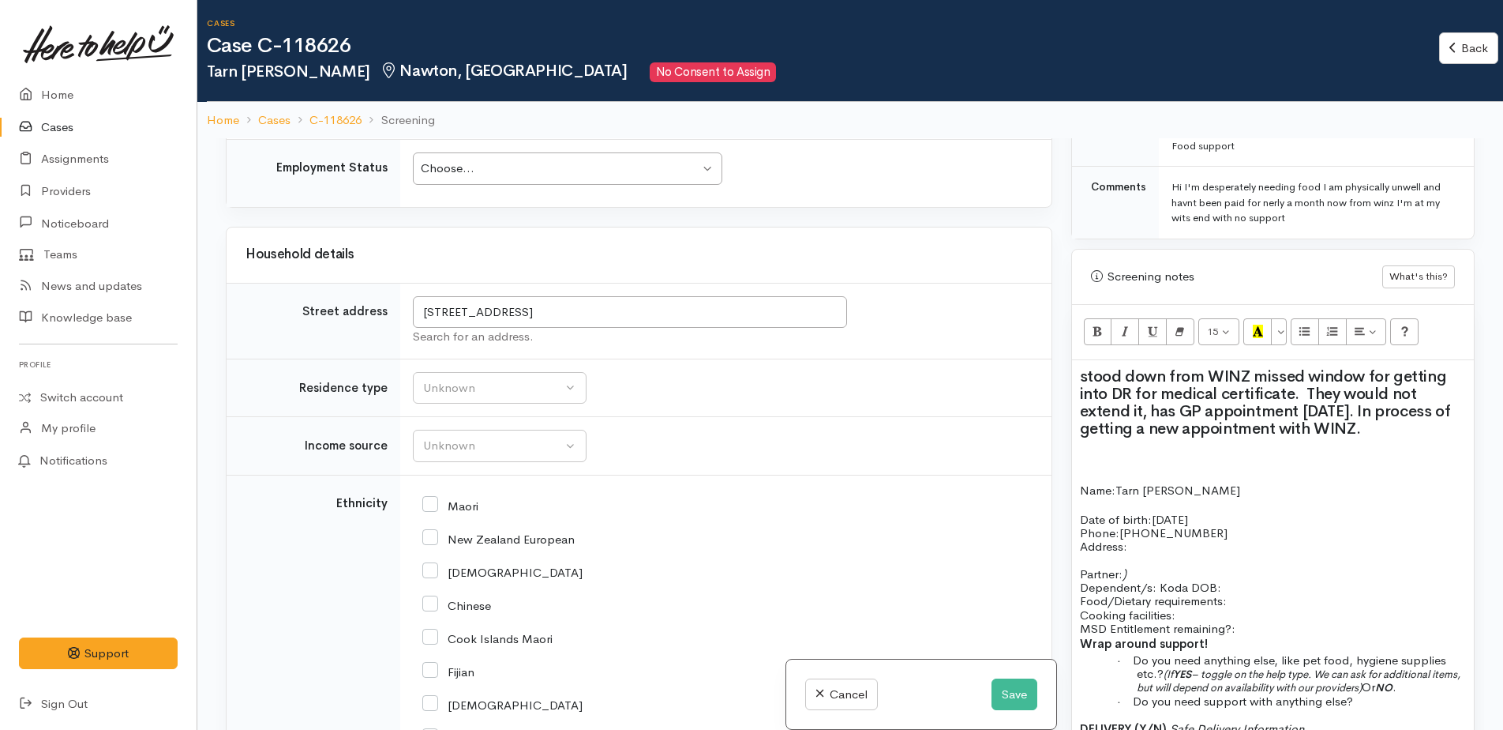
click at [1133, 558] on p "Partner: ) Dependent/s: Koda DOB:" at bounding box center [1273, 573] width 386 height 41
click at [1250, 574] on p "Dependent/s: Koda DOB:" at bounding box center [1273, 573] width 386 height 41
click at [1270, 580] on span "Dependent/s: Koda DOB: 17/8/2001 (son)" at bounding box center [1235, 587] width 310 height 15
click at [1281, 580] on span "Dependent/s: Koda DOB: 17/8/2001 (son)" at bounding box center [1235, 587] width 310 height 15
click at [1083, 580] on span "Dependent/s: Koda DOB: [DEMOGRAPHIC_DATA] (son)" at bounding box center [1235, 587] width 310 height 15
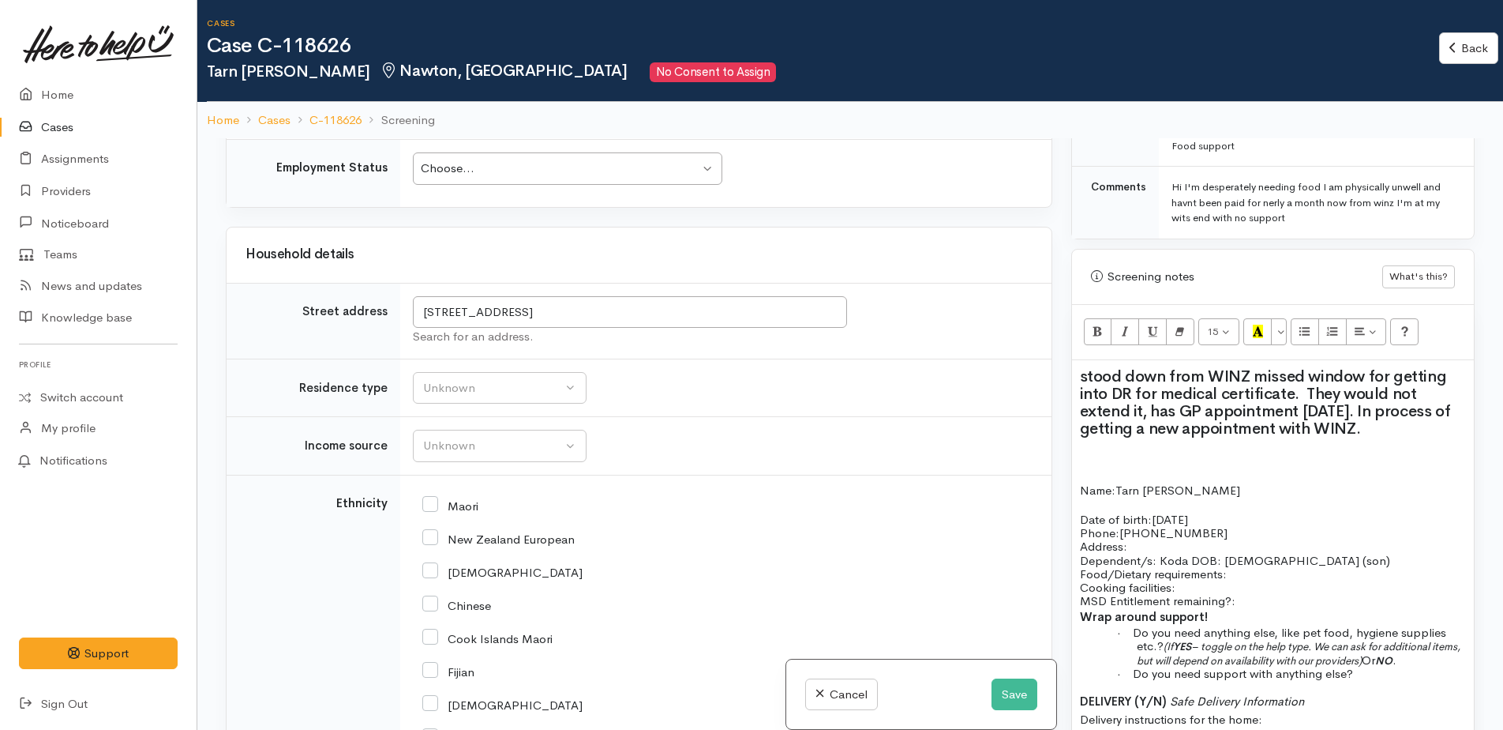
click at [1238, 567] on p "Food/Dietary requirements: Cooking facilities: MSD Entitlement remaining?:" at bounding box center [1273, 587] width 386 height 41
click at [1341, 553] on p "Dependent/s: Koda DOB: [DEMOGRAPHIC_DATA] (son)" at bounding box center [1273, 559] width 386 height 13
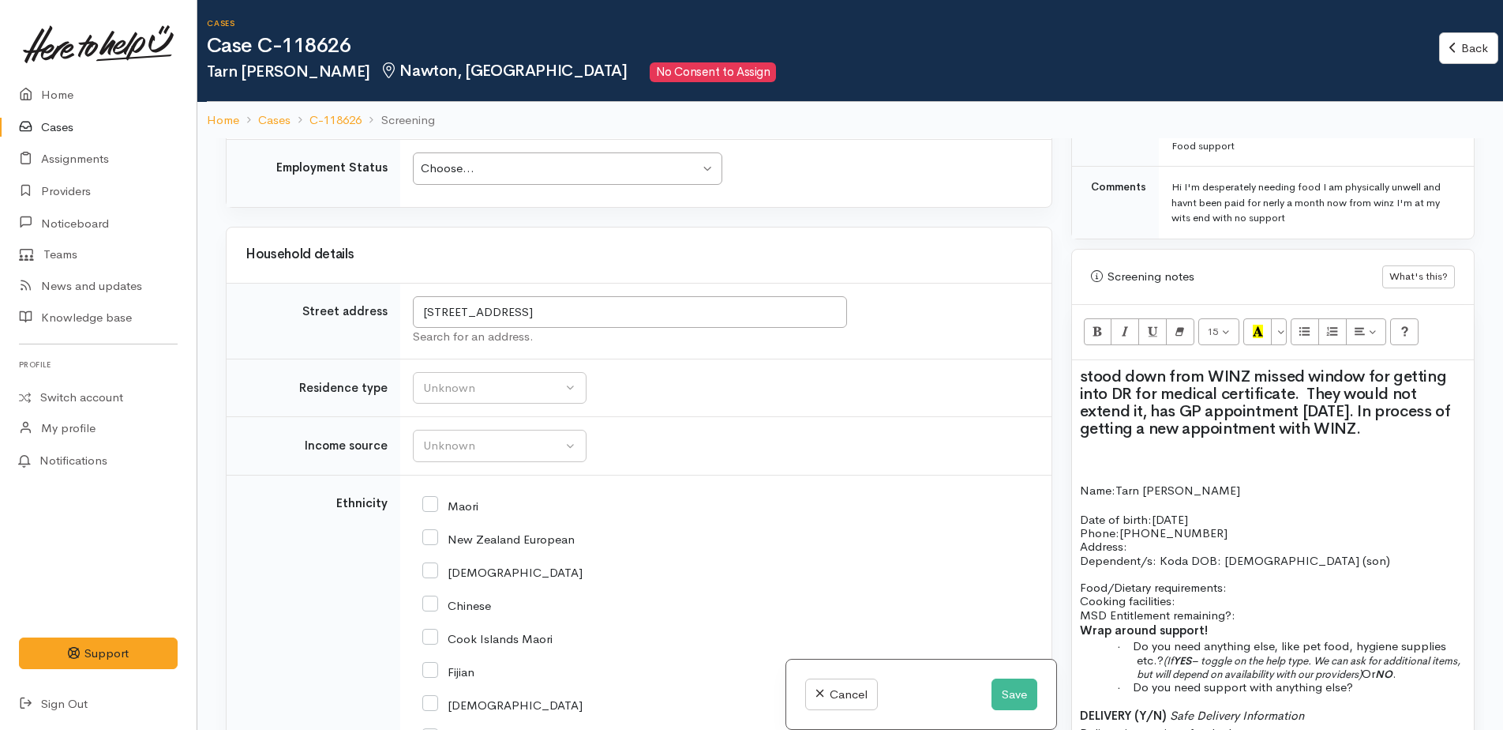
click at [1246, 580] on p "Food/Dietary requirements: Cooking facilities: MSD Entitlement remaining?:" at bounding box center [1273, 600] width 386 height 41
click at [1192, 585] on p "Food/Dietary requirements: no Cooking facilities: MSD Entitlement remaining?:" at bounding box center [1273, 600] width 386 height 41
click at [1251, 603] on p "Food/Dietary requirements: no Cooking facilities: yes MSD Entitlement remaining…" at bounding box center [1273, 600] width 386 height 41
drag, startPoint x: 1136, startPoint y: 641, endPoint x: 1179, endPoint y: 653, distance: 44.2
click at [1179, 653] on p "· Do you need anything else, like pet food, hygiene supplies etc.? (If YES – to…" at bounding box center [1301, 673] width 329 height 41
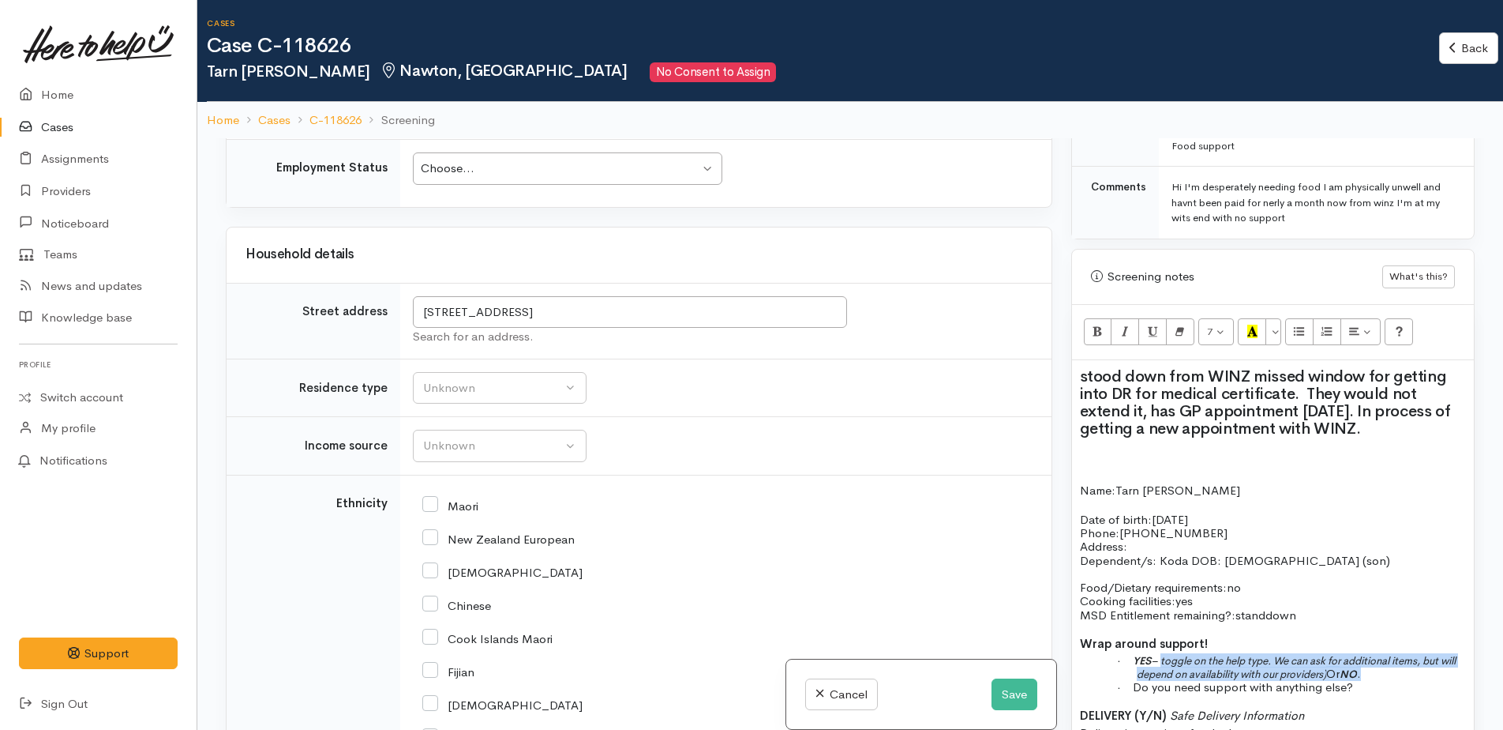
drag, startPoint x: 1163, startPoint y: 641, endPoint x: 1411, endPoint y: 656, distance: 248.4
click at [1411, 656] on p "· YES – toggle on the help type. We can ask for additional items, but will depe…" at bounding box center [1301, 667] width 329 height 28
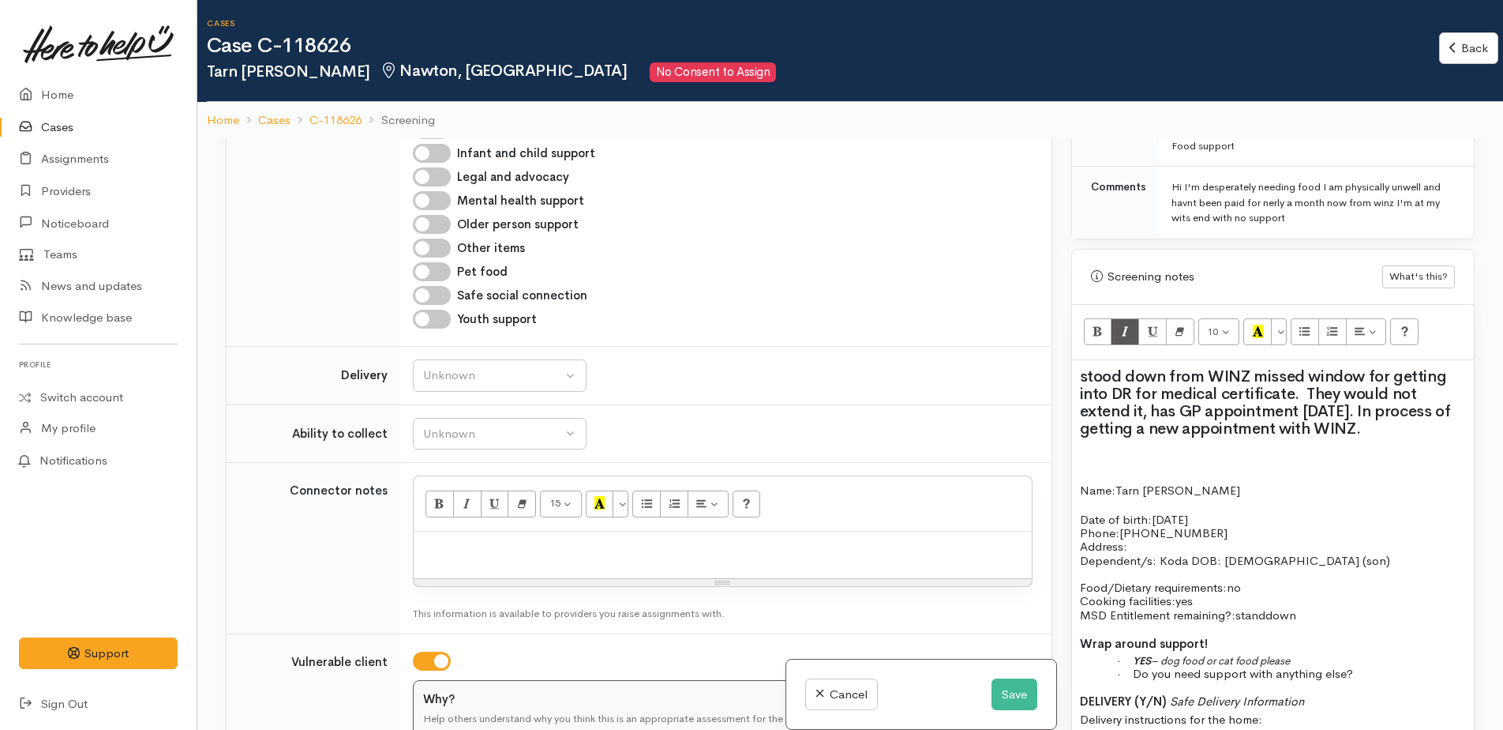
scroll to position [947, 0]
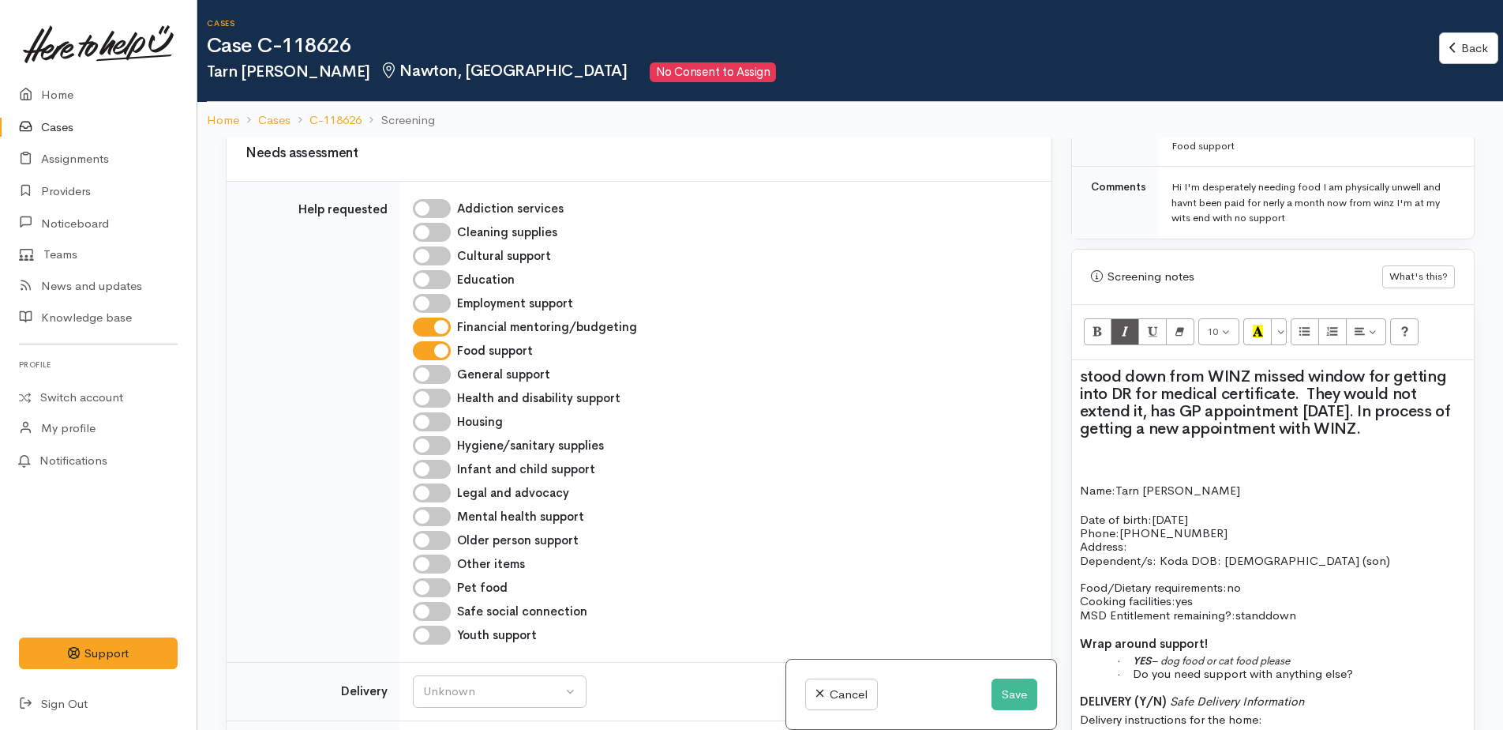
click at [421, 578] on input "Pet food" at bounding box center [432, 587] width 38 height 19
checkbox input "true"
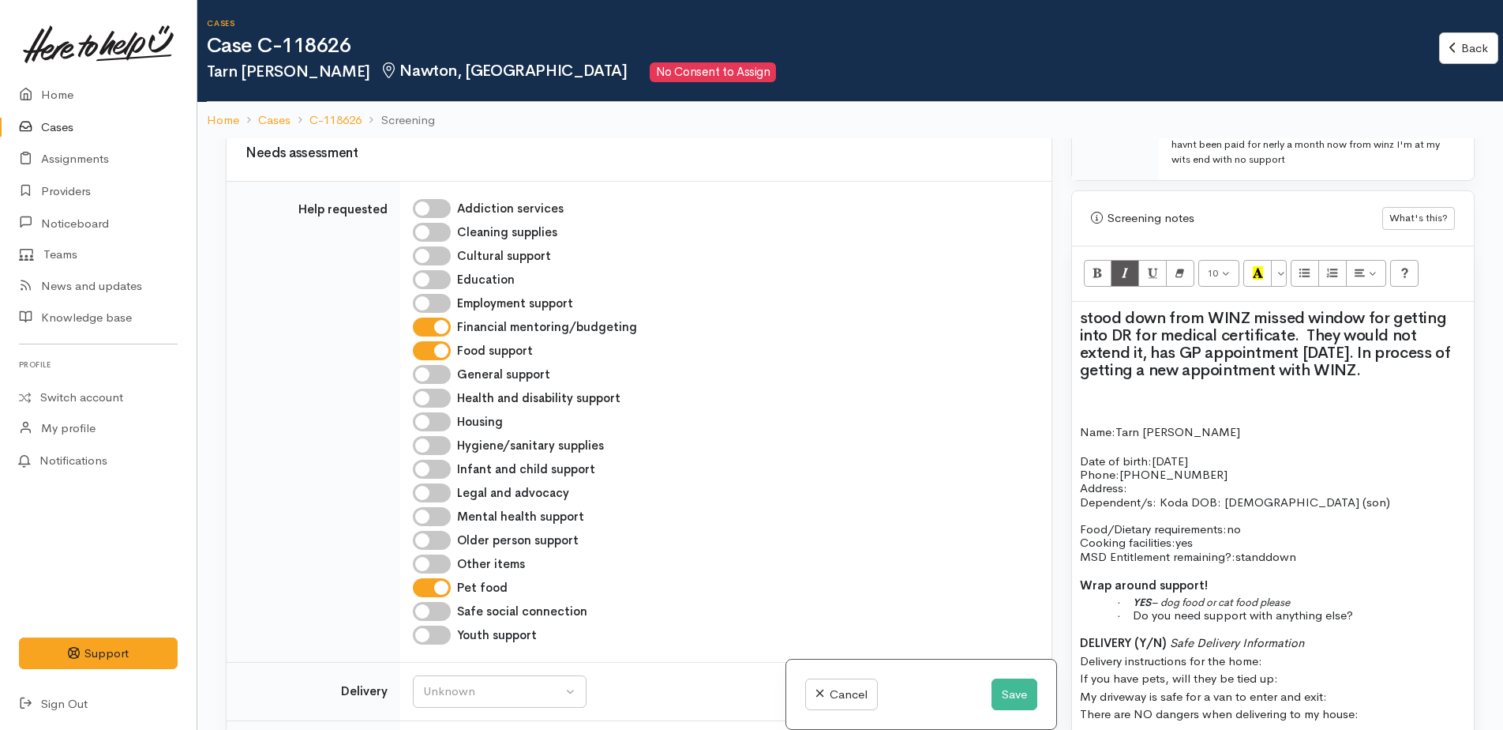
scroll to position [1263, 0]
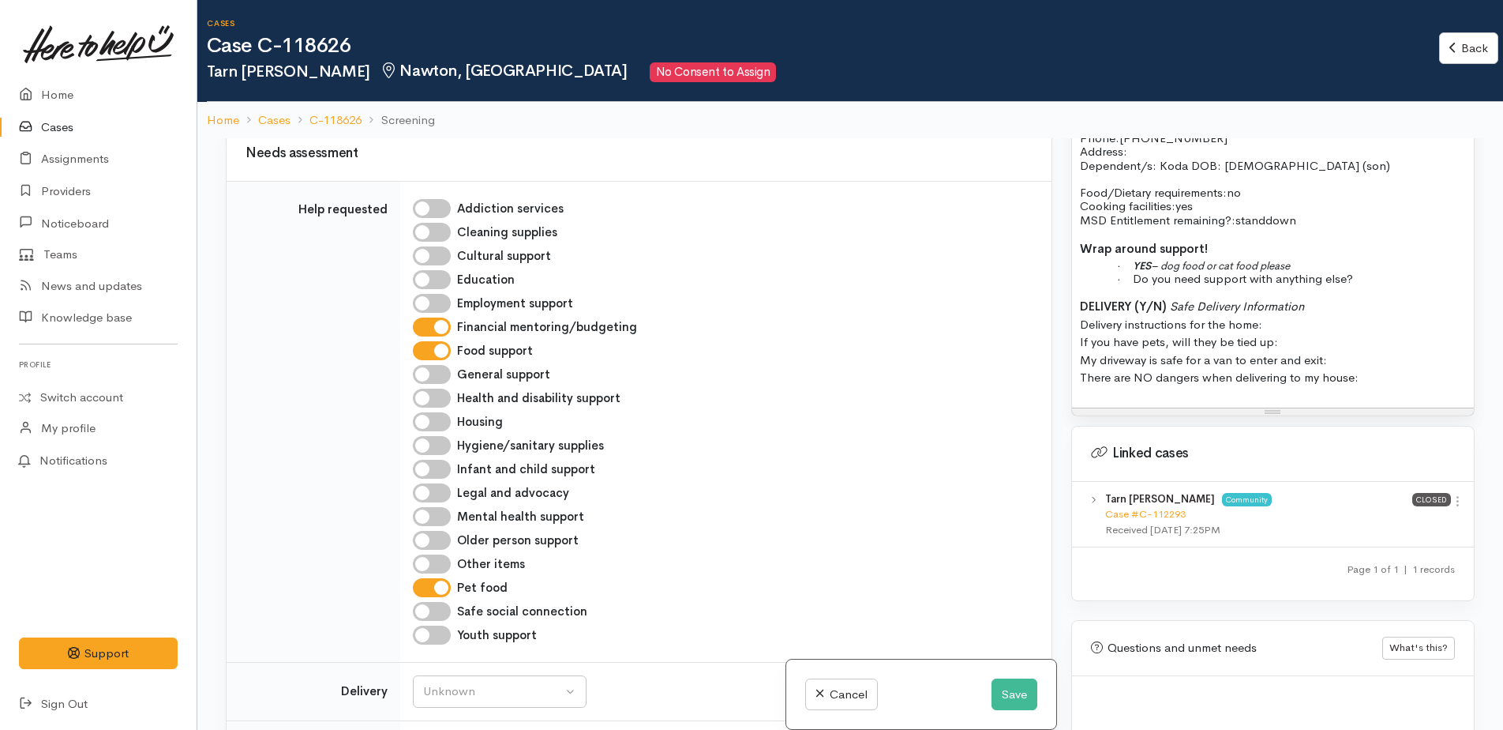
drag, startPoint x: 1081, startPoint y: 285, endPoint x: 1364, endPoint y: 367, distance: 294.3
click at [1364, 367] on p "DELIVERY (Y/N) Safe Delivery Information Delivery instructions for the home: If…" at bounding box center [1273, 342] width 386 height 89
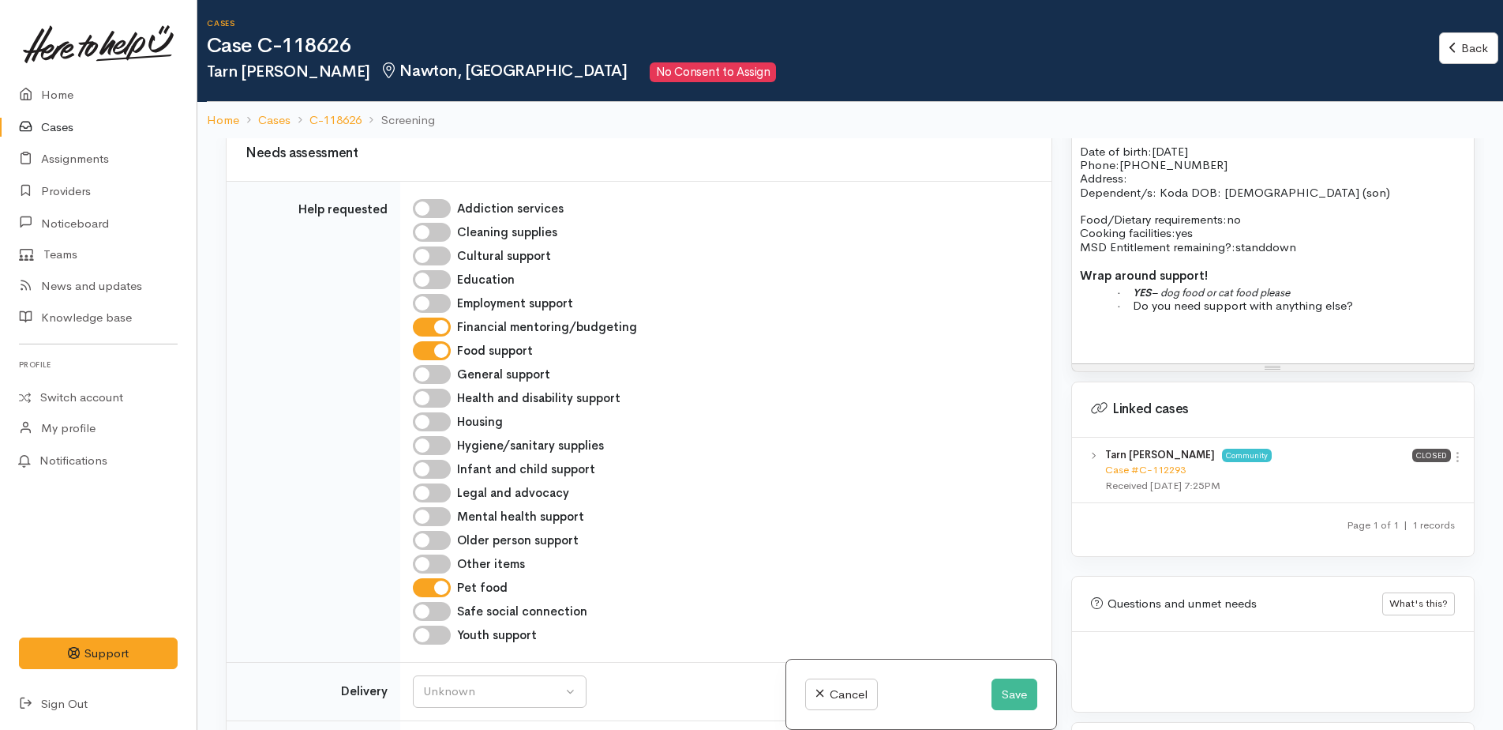
scroll to position [1221, 0]
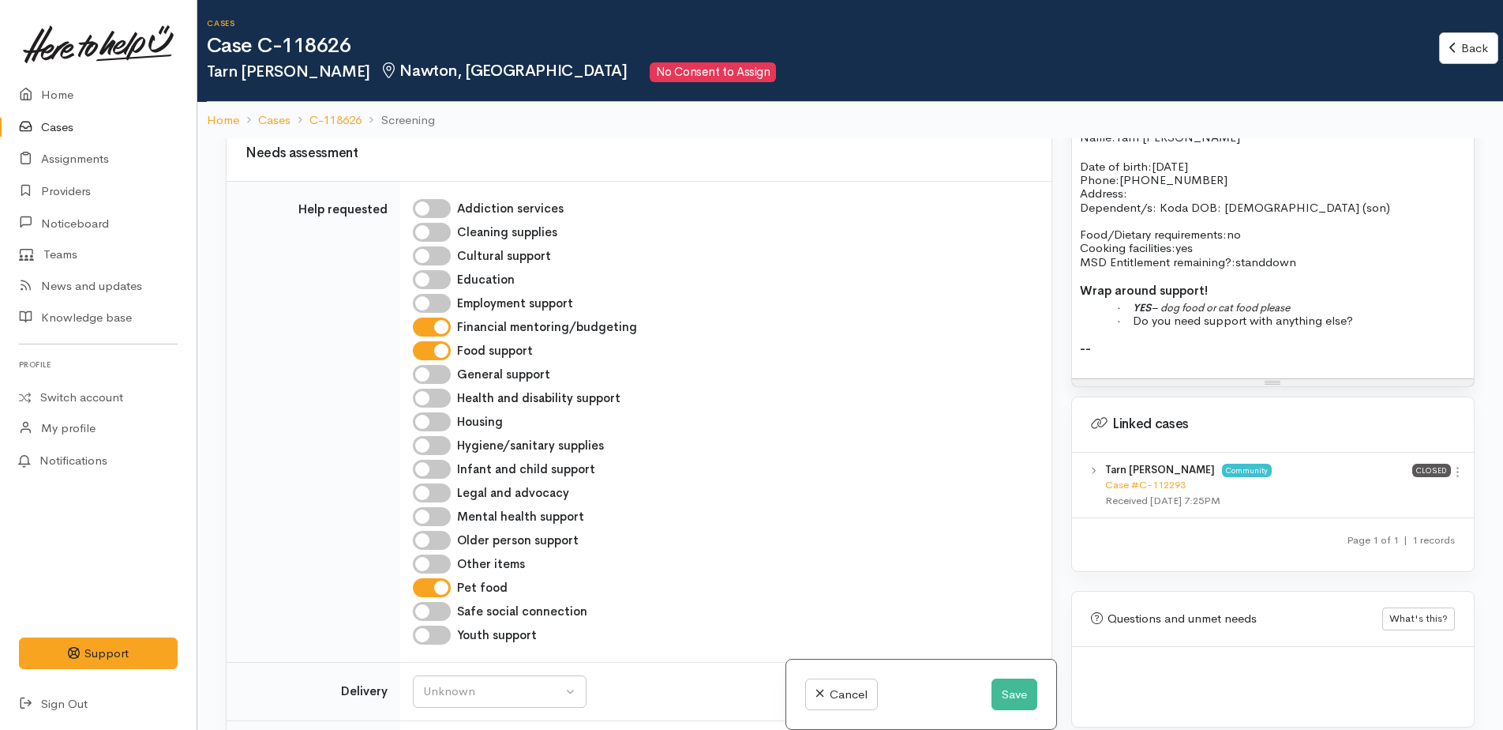
click at [1334, 300] on p "· YES – dog food or cat food please" at bounding box center [1301, 306] width 329 height 13
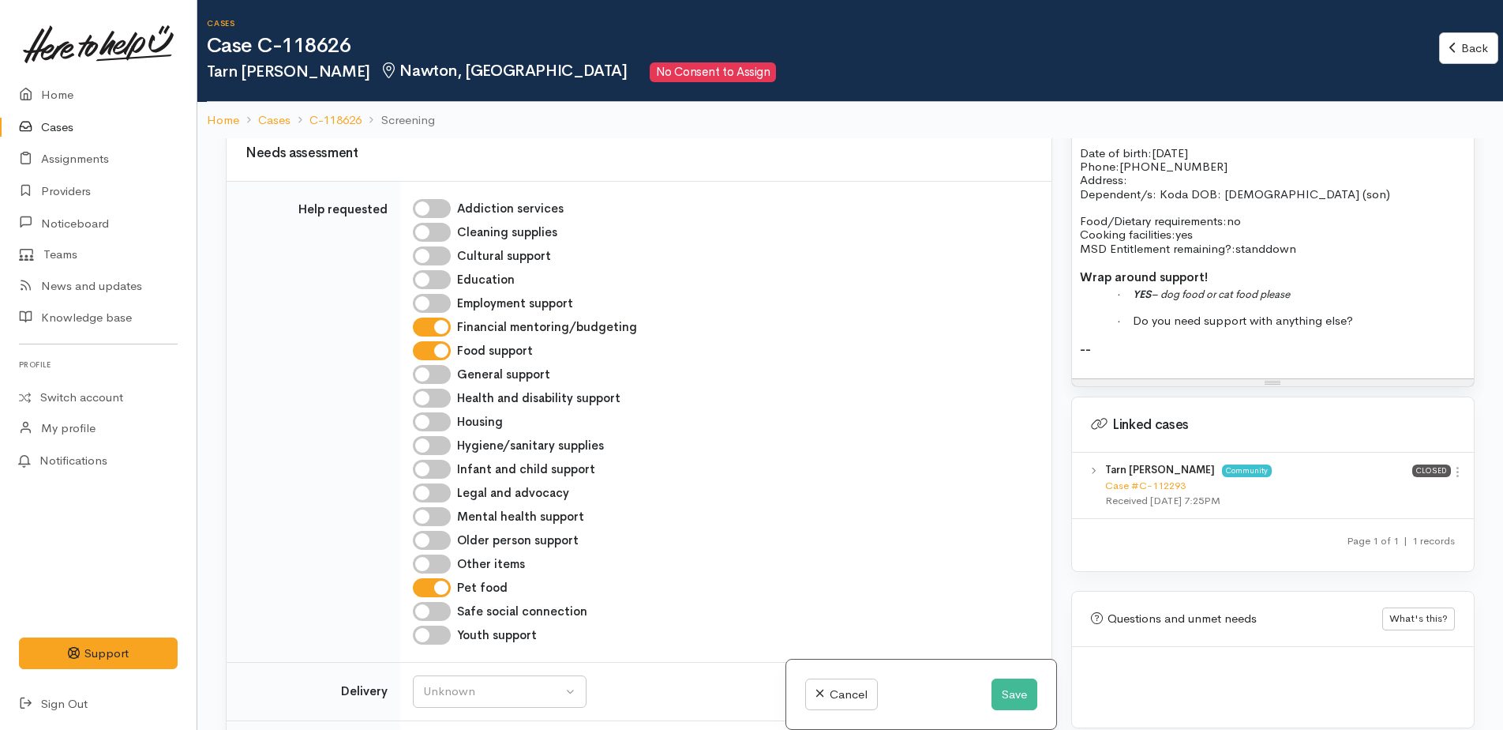
scroll to position [1249, 0]
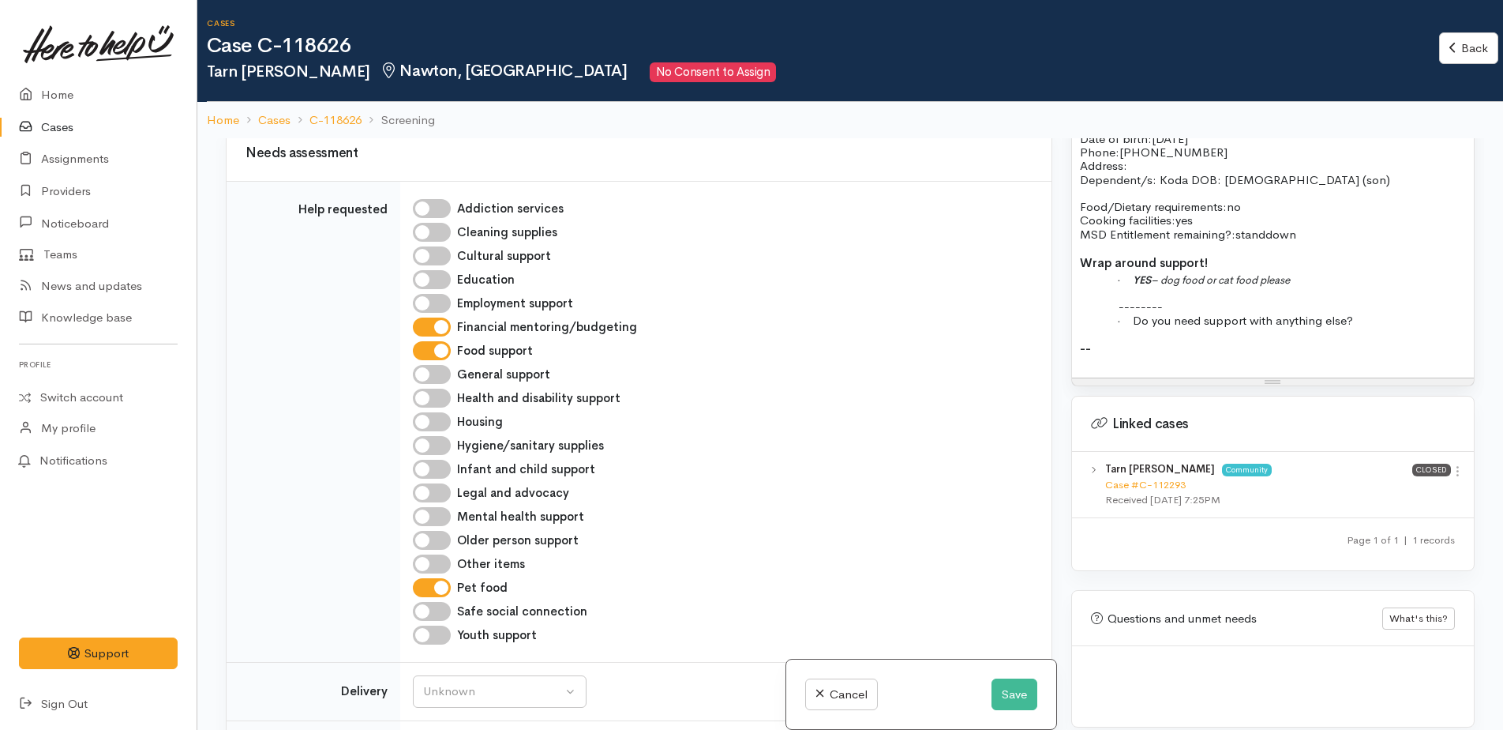
click at [1131, 339] on p "--" at bounding box center [1273, 348] width 386 height 18
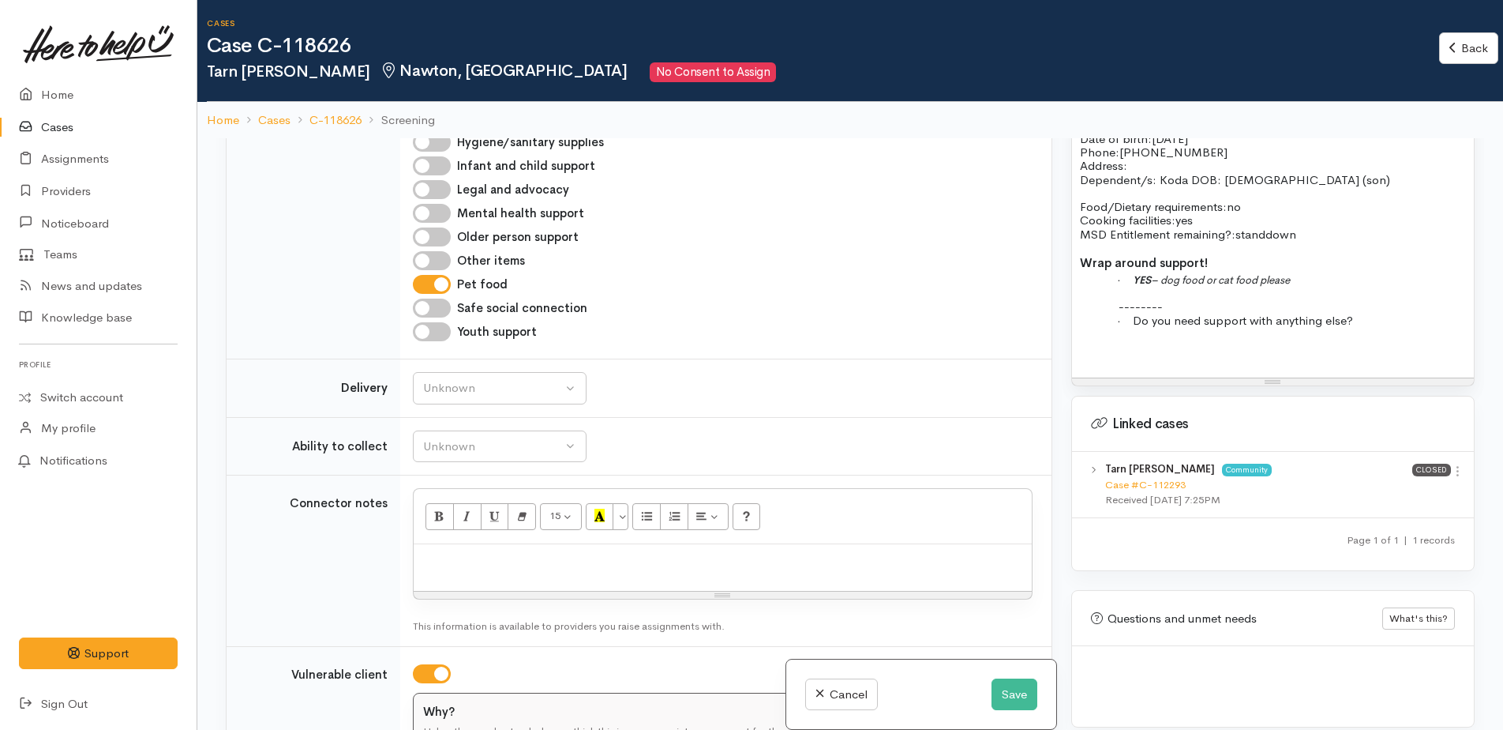
scroll to position [1342, 0]
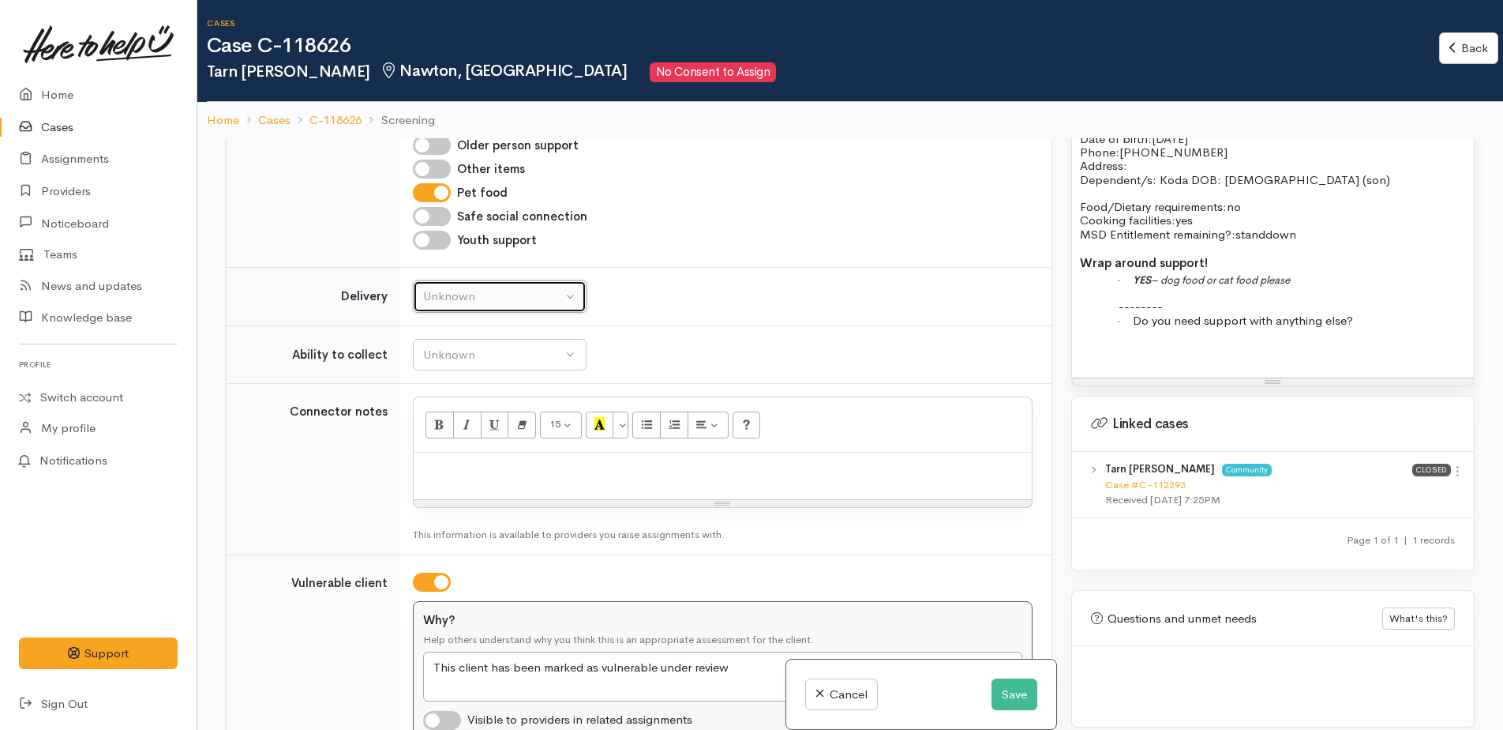
click at [505, 280] on button "Unknown" at bounding box center [500, 296] width 174 height 32
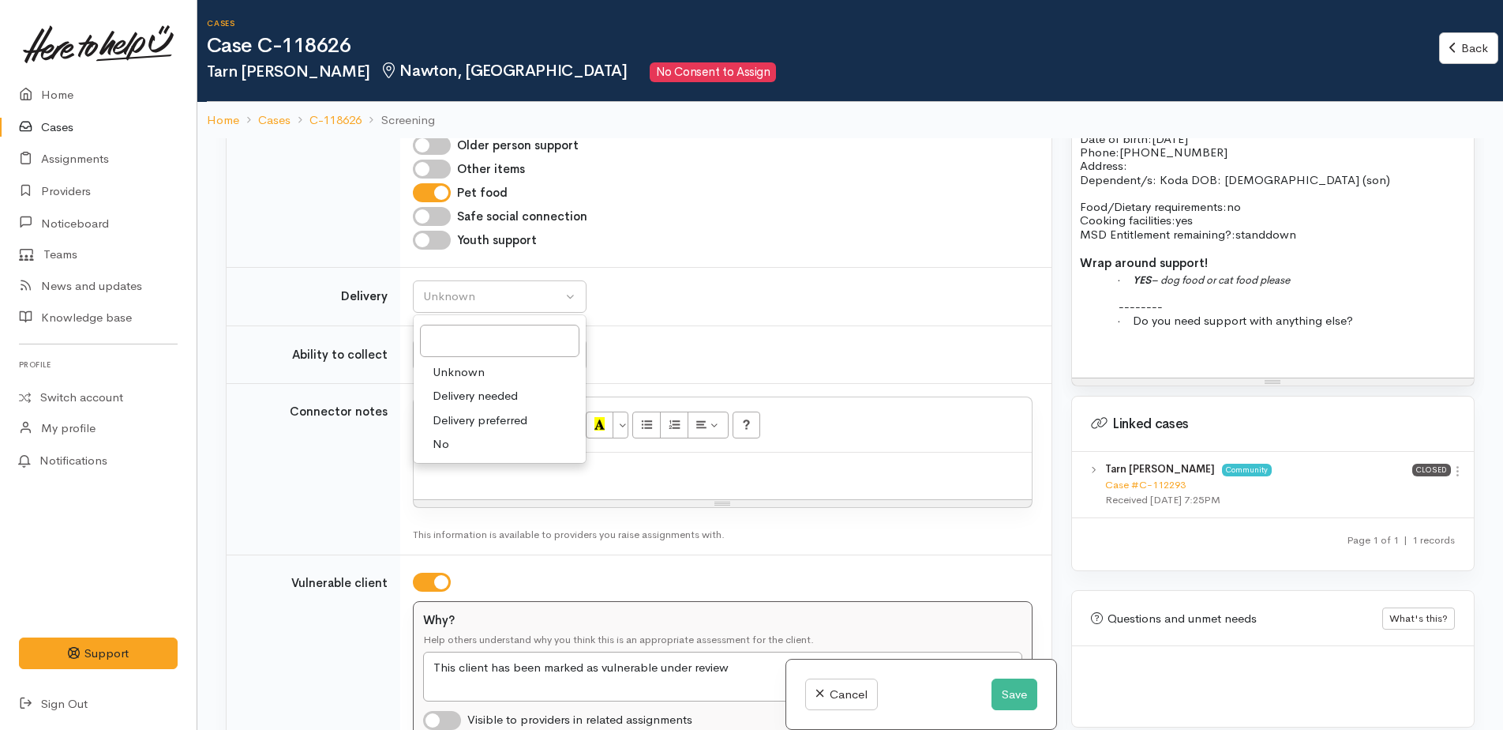
drag, startPoint x: 460, startPoint y: 424, endPoint x: 457, endPoint y: 385, distance: 38.8
click at [460, 432] on link "No" at bounding box center [500, 444] width 172 height 24
select select "1"
click at [453, 355] on button "Unknown" at bounding box center [500, 355] width 174 height 32
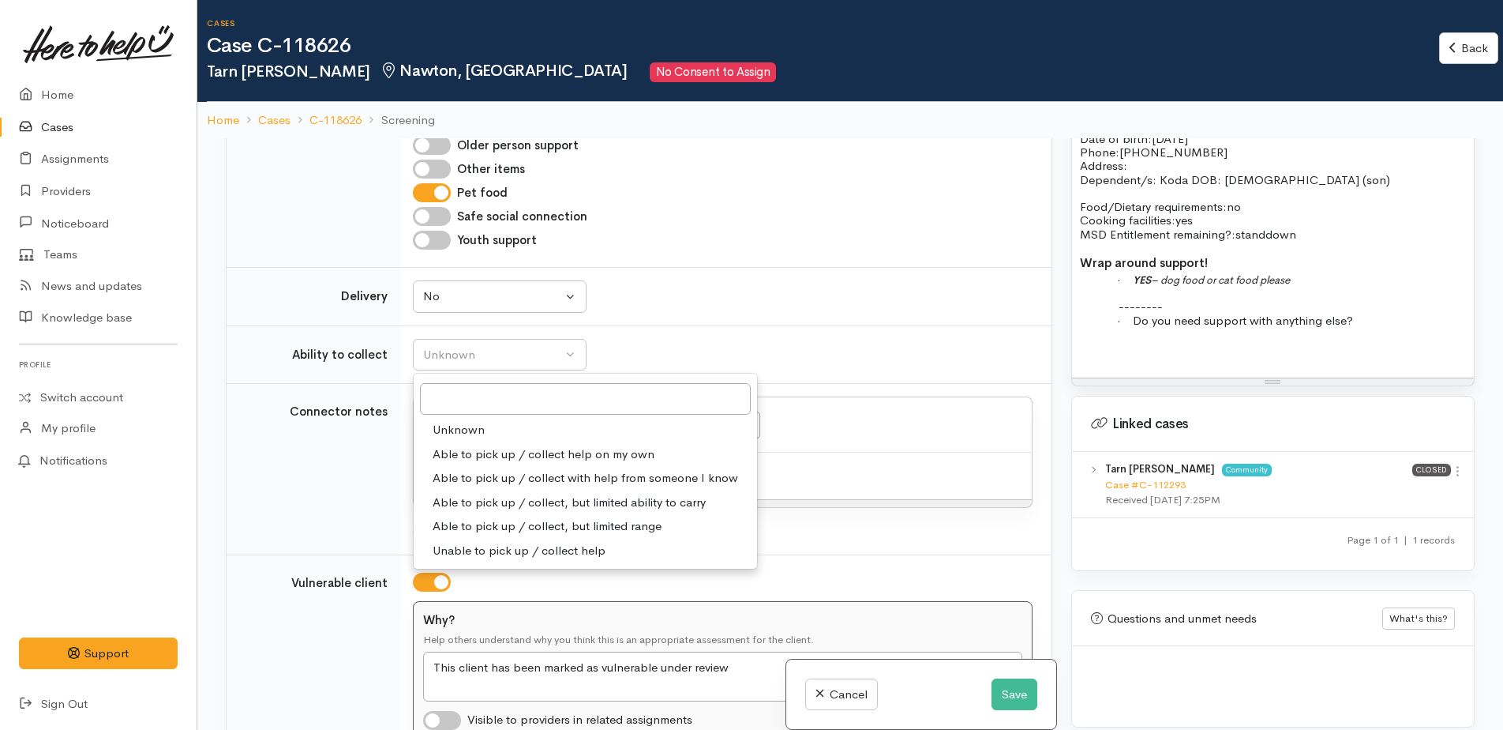
click at [465, 445] on span "Able to pick up / collect help on my own" at bounding box center [544, 454] width 222 height 18
select select "2"
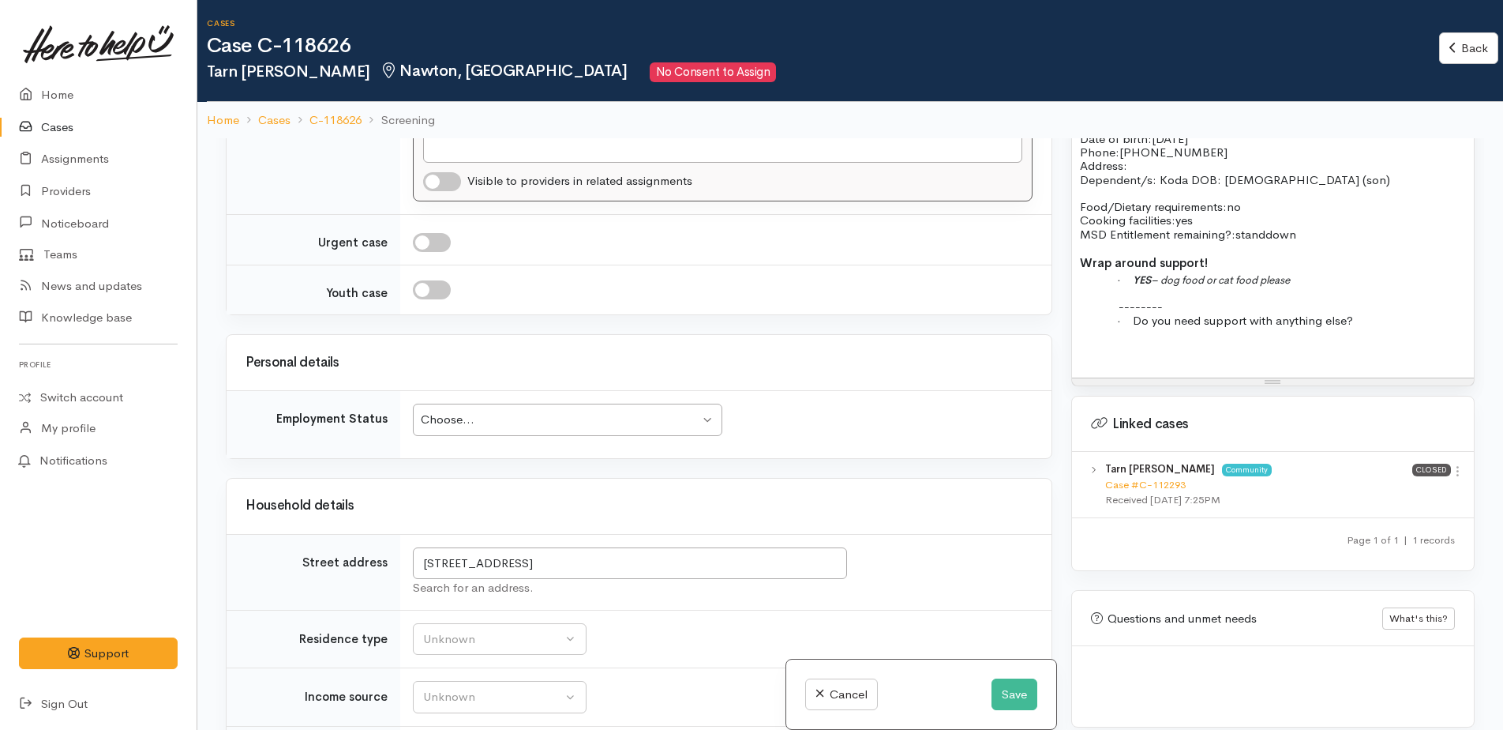
scroll to position [1895, 0]
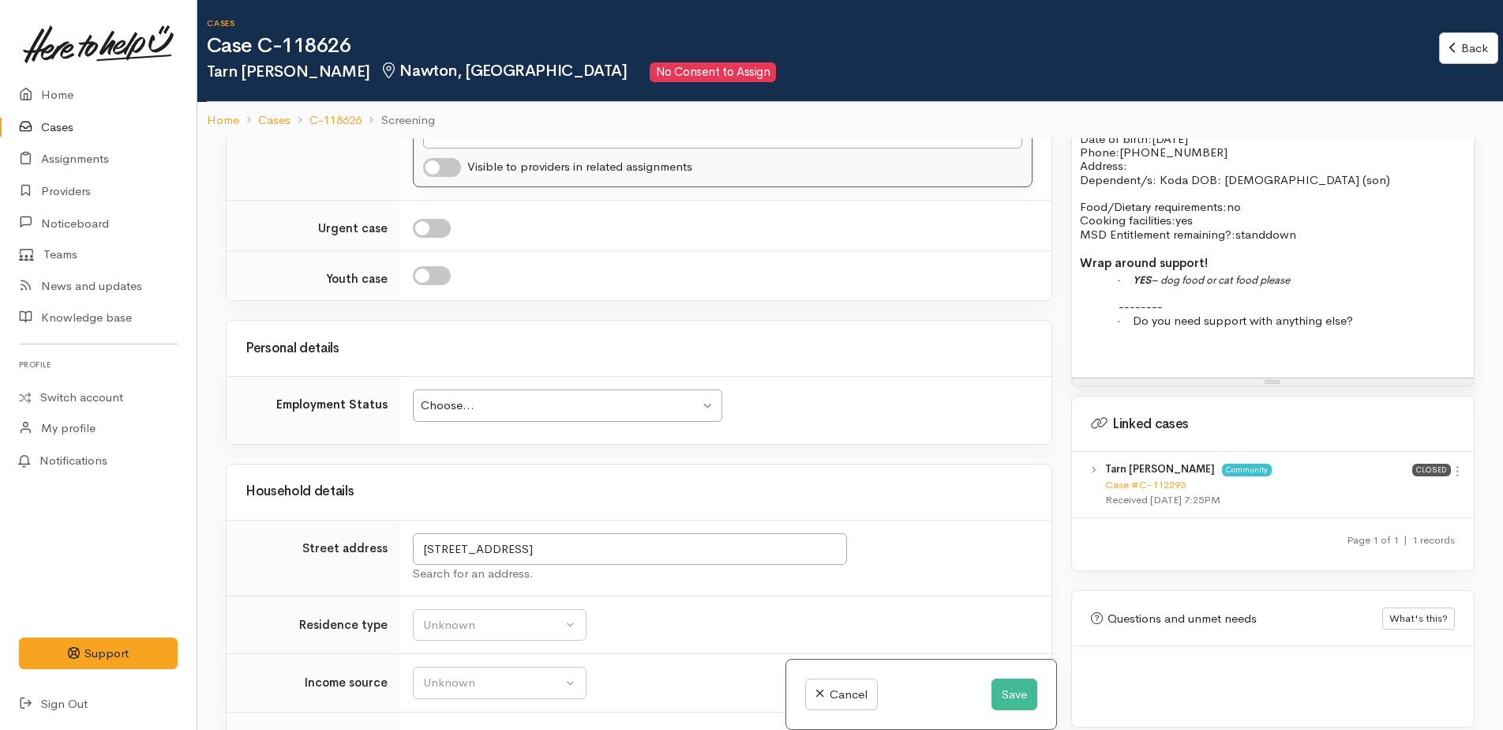
click at [472, 396] on div "Choose..." at bounding box center [560, 405] width 279 height 18
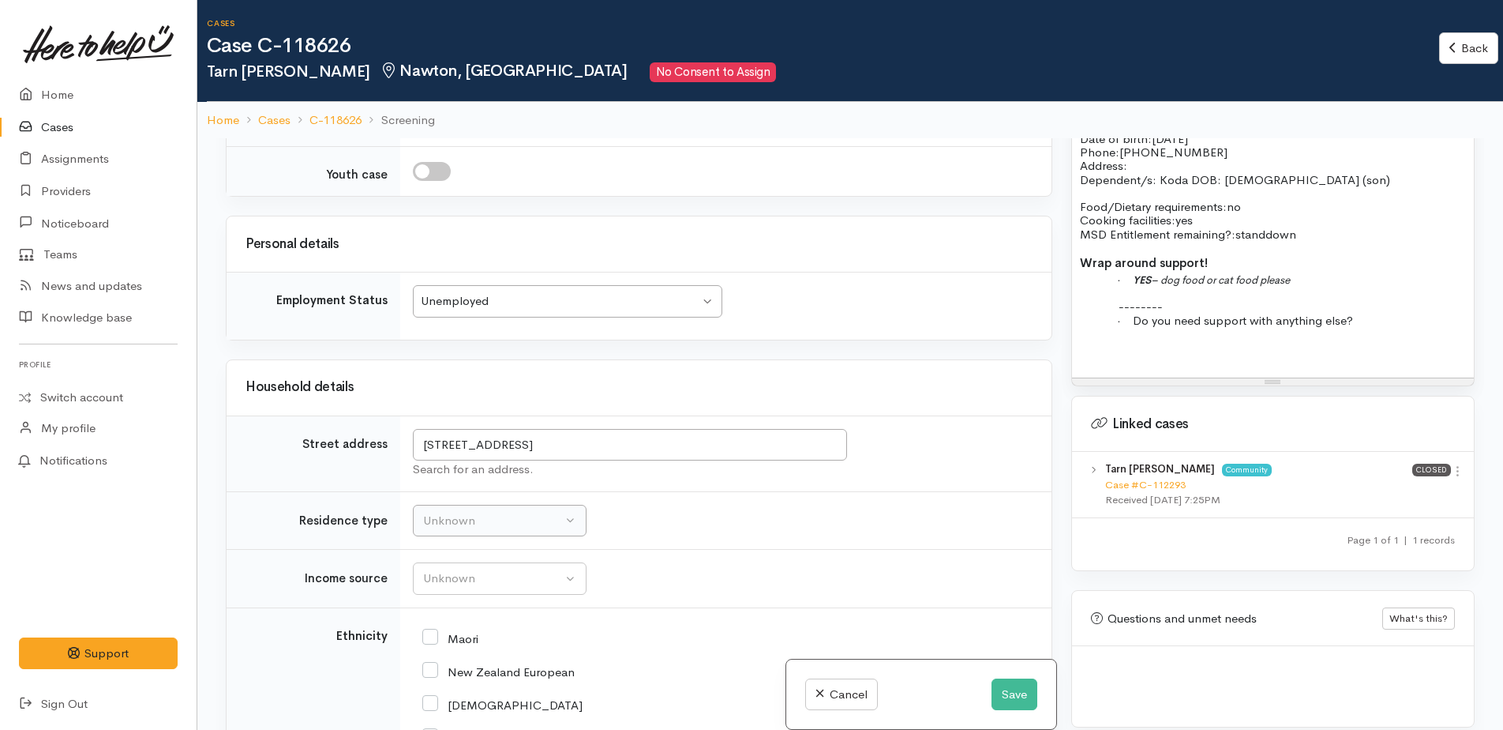
scroll to position [1974, 0]
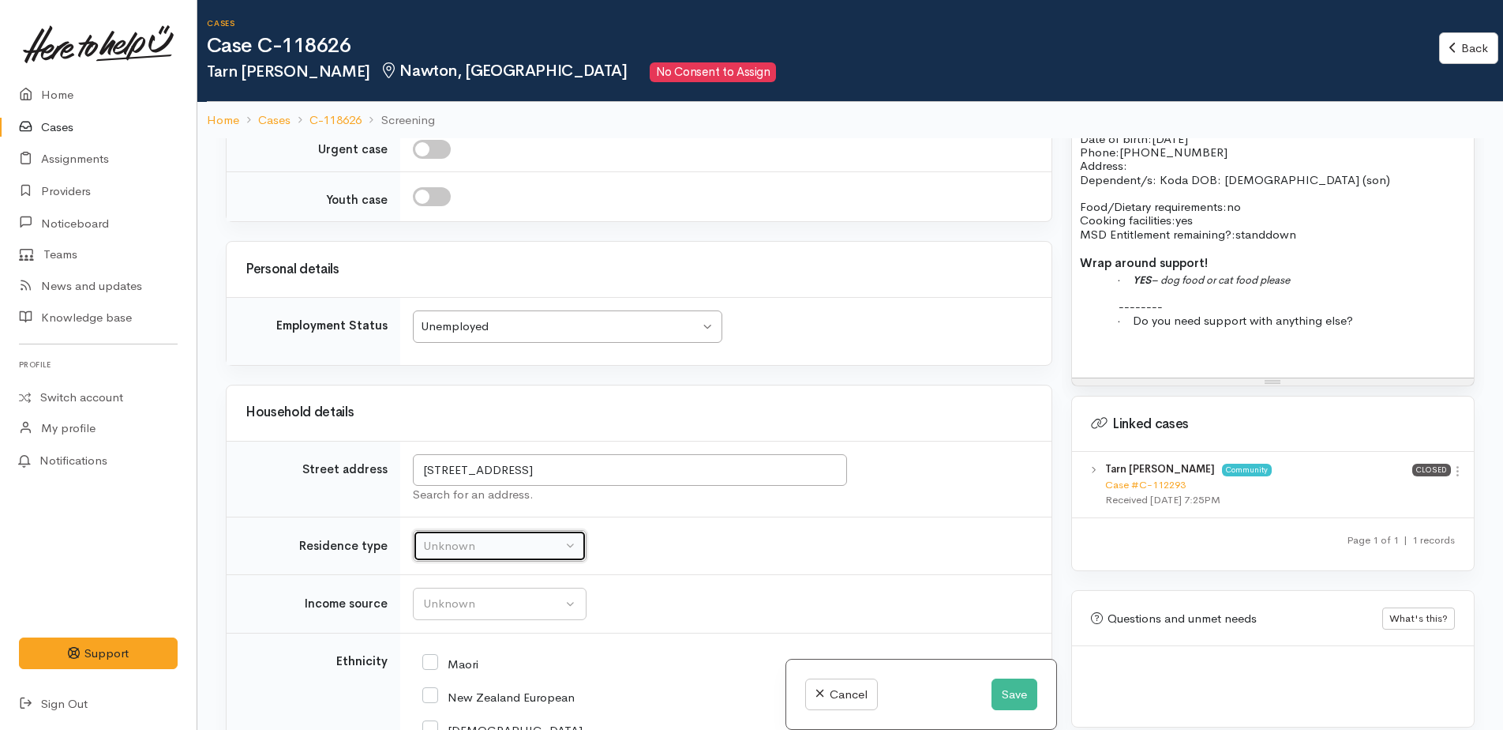
click at [466, 537] on div "Unknown" at bounding box center [492, 546] width 139 height 18
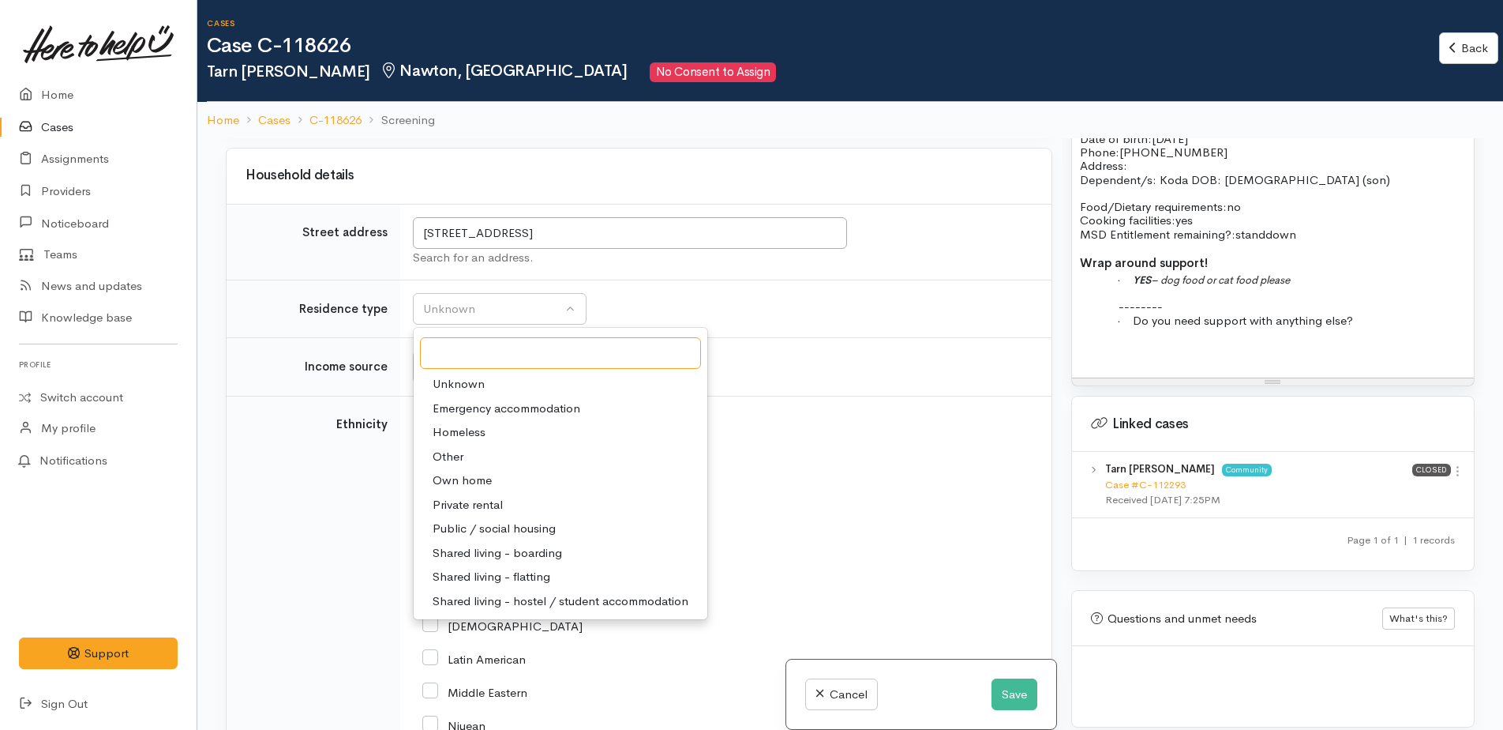
scroll to position [2053, 0]
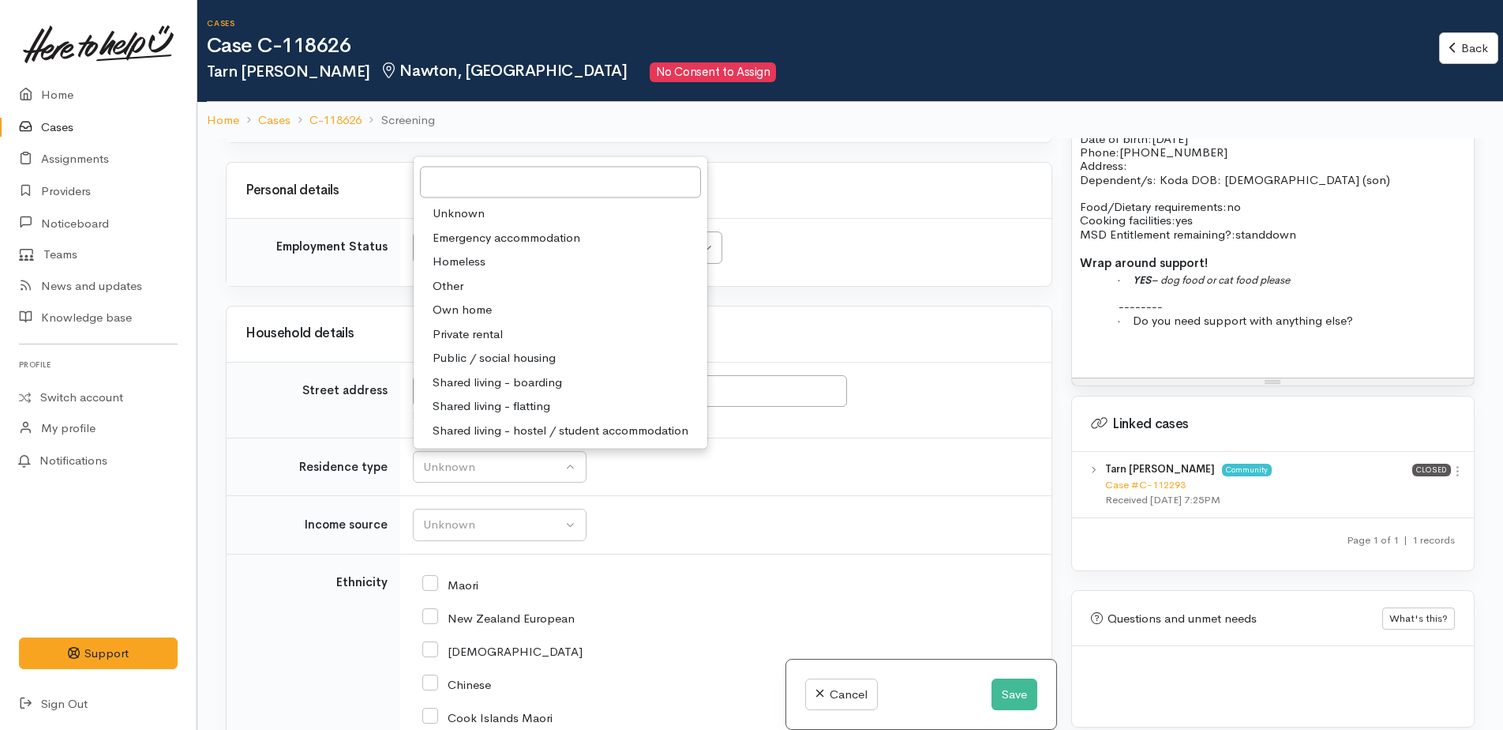
click at [662, 509] on td "Unknown ACC Maternity leave MSD - Away from Home Allowance MSD - Child Disabili…" at bounding box center [725, 525] width 651 height 58
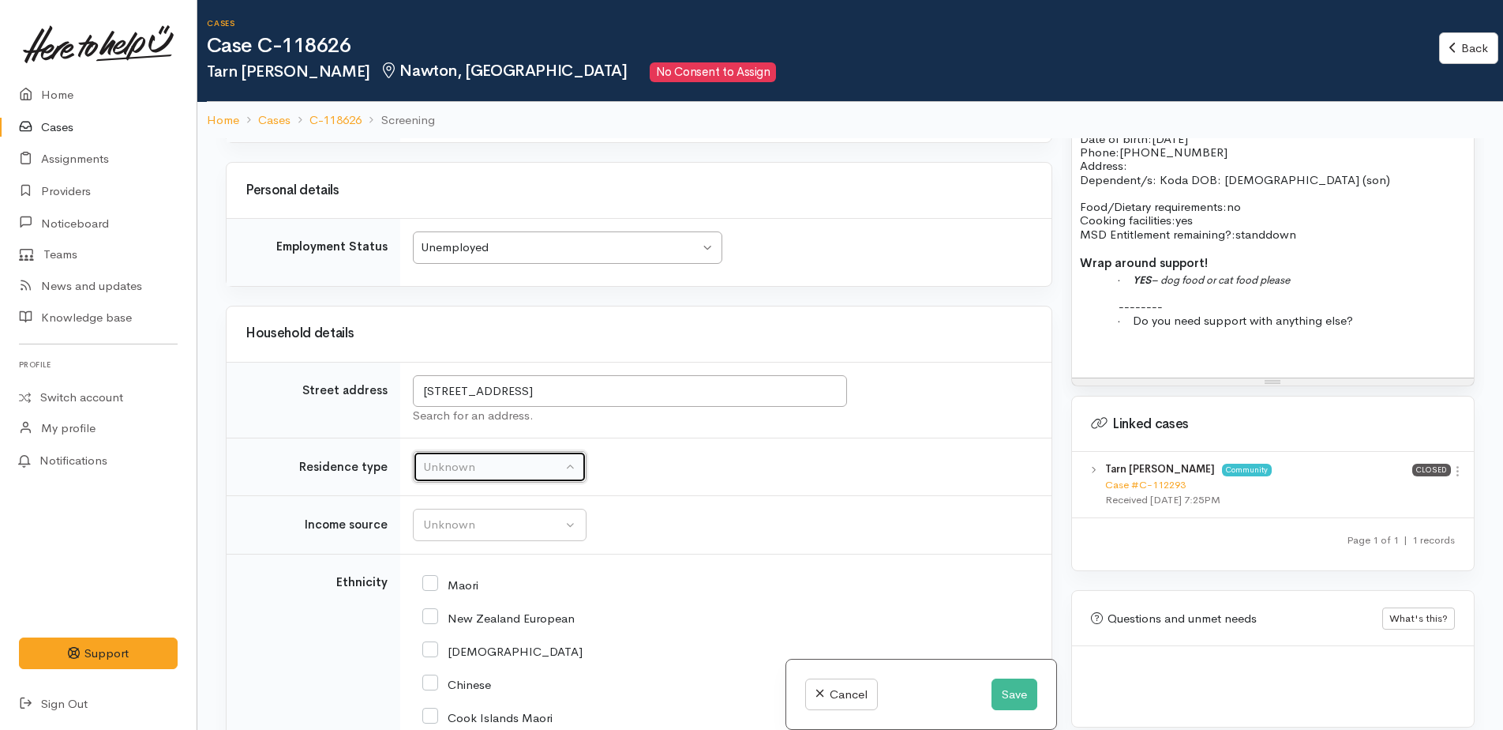
click at [456, 458] on div "Unknown" at bounding box center [492, 467] width 139 height 18
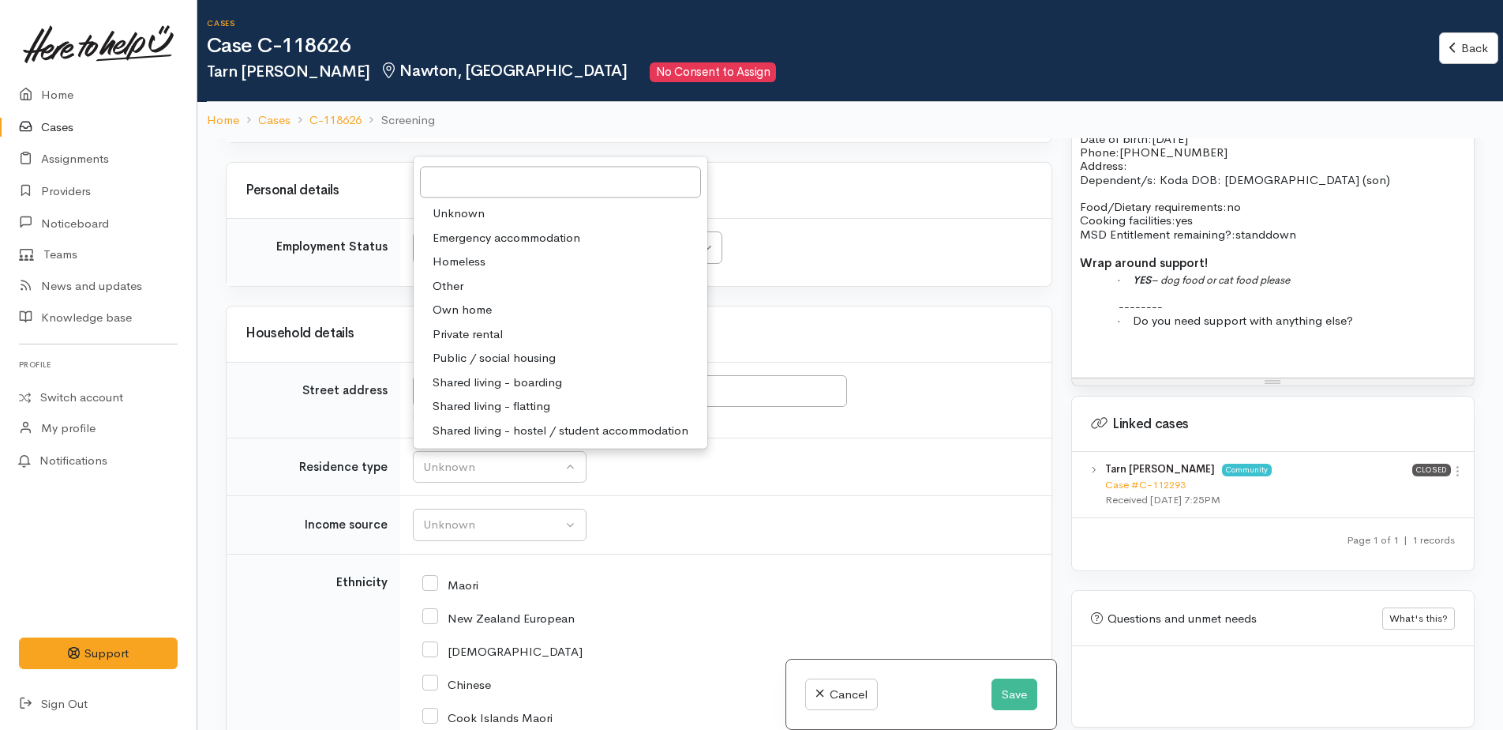
click at [437, 324] on span "Private rental" at bounding box center [468, 333] width 70 height 18
select select "2"
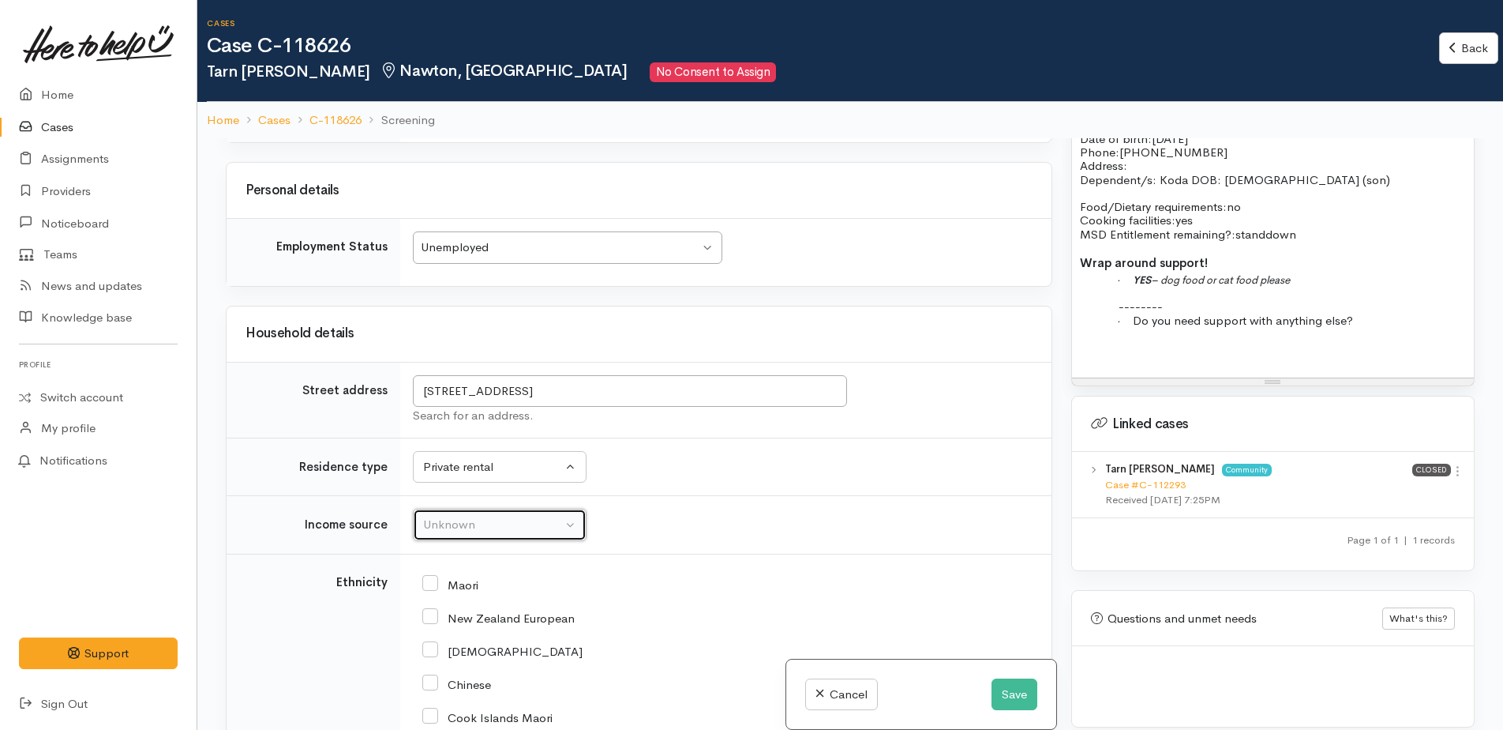
click at [526, 516] on div "Unknown" at bounding box center [492, 525] width 139 height 18
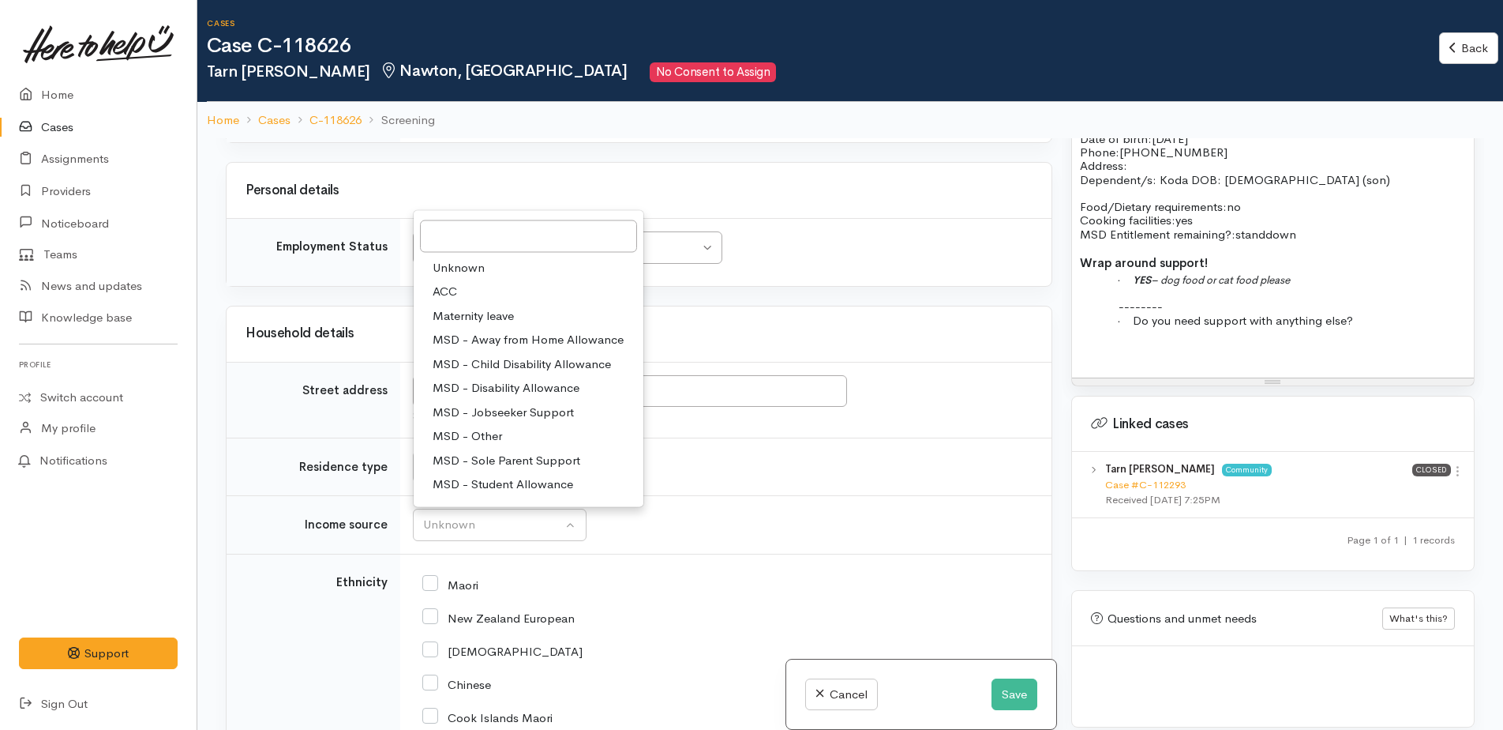
click at [482, 403] on span "MSD - Jobseeker Support" at bounding box center [503, 412] width 141 height 18
select select "4"
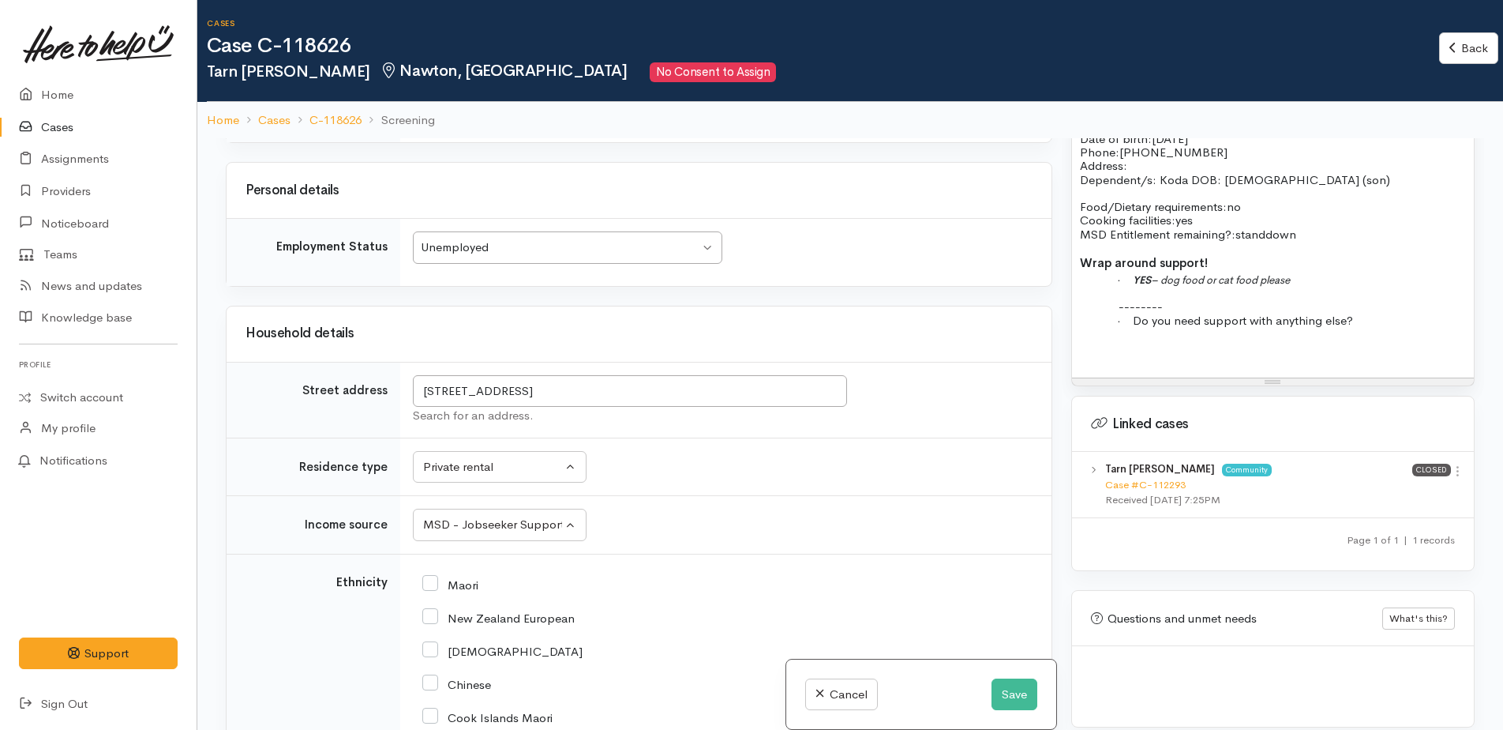
click at [433, 576] on input "Maori" at bounding box center [450, 583] width 56 height 14
checkbox input "true"
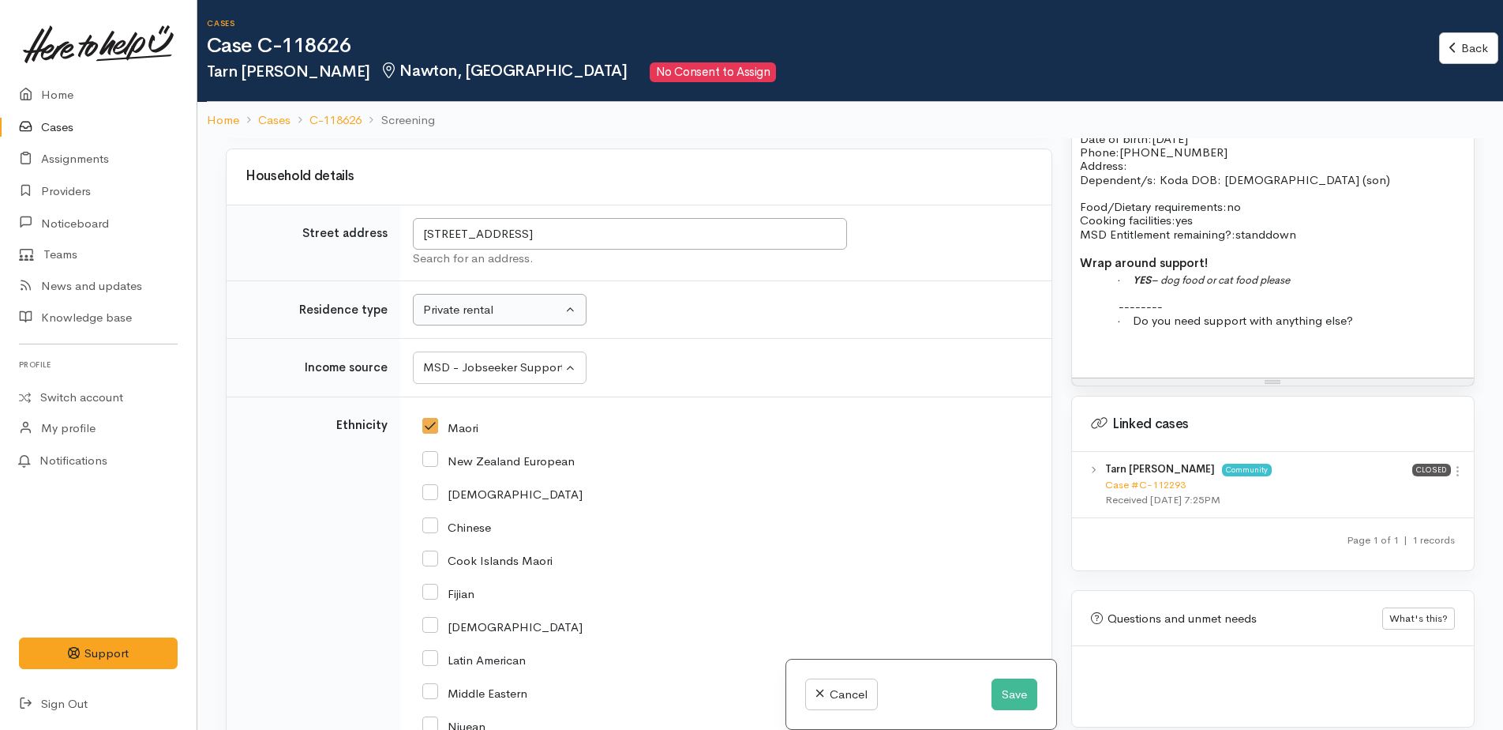
scroll to position [2211, 0]
click at [431, 452] on input "New Zealand European" at bounding box center [498, 459] width 152 height 14
checkbox input "true"
click at [431, 418] on input "Maori" at bounding box center [450, 425] width 56 height 14
checkbox input "false"
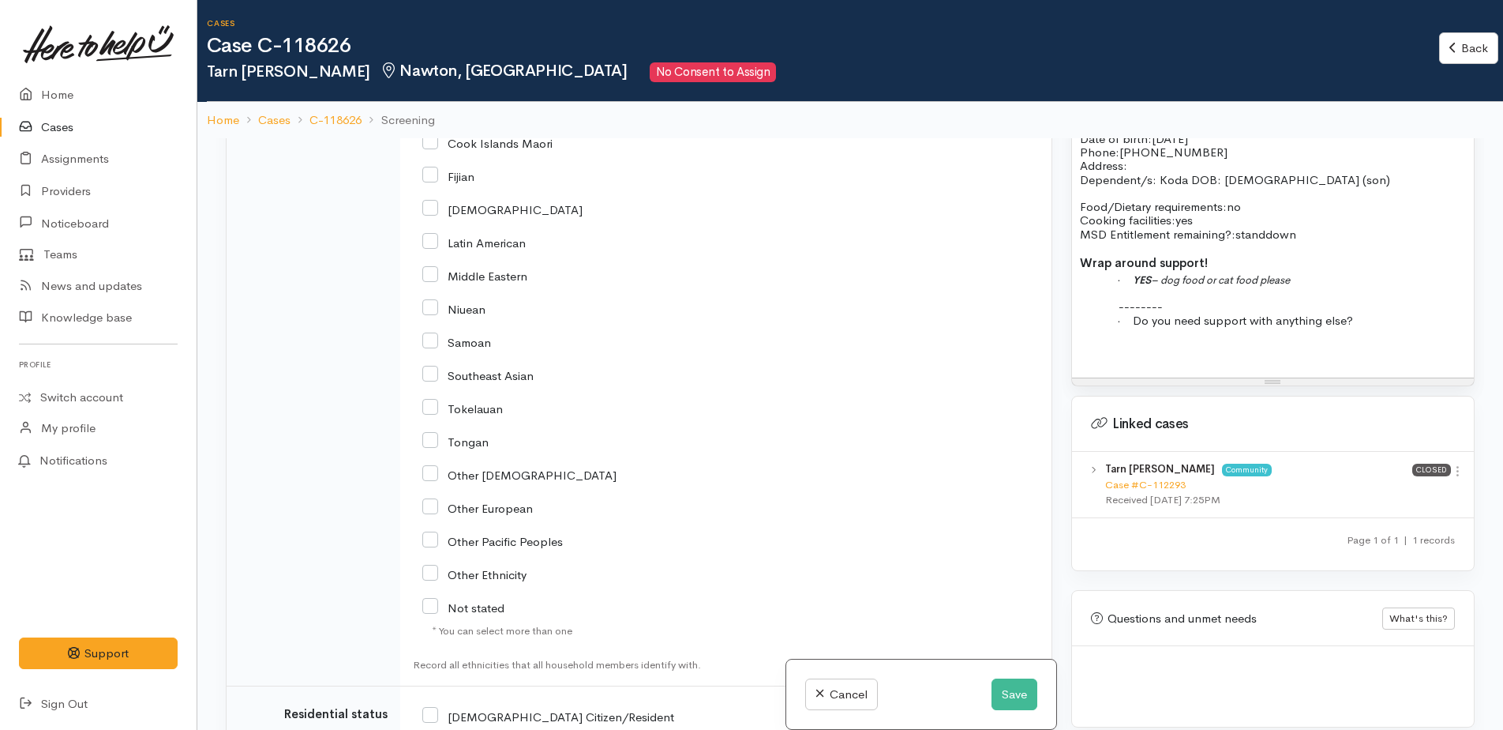
scroll to position [2842, 0]
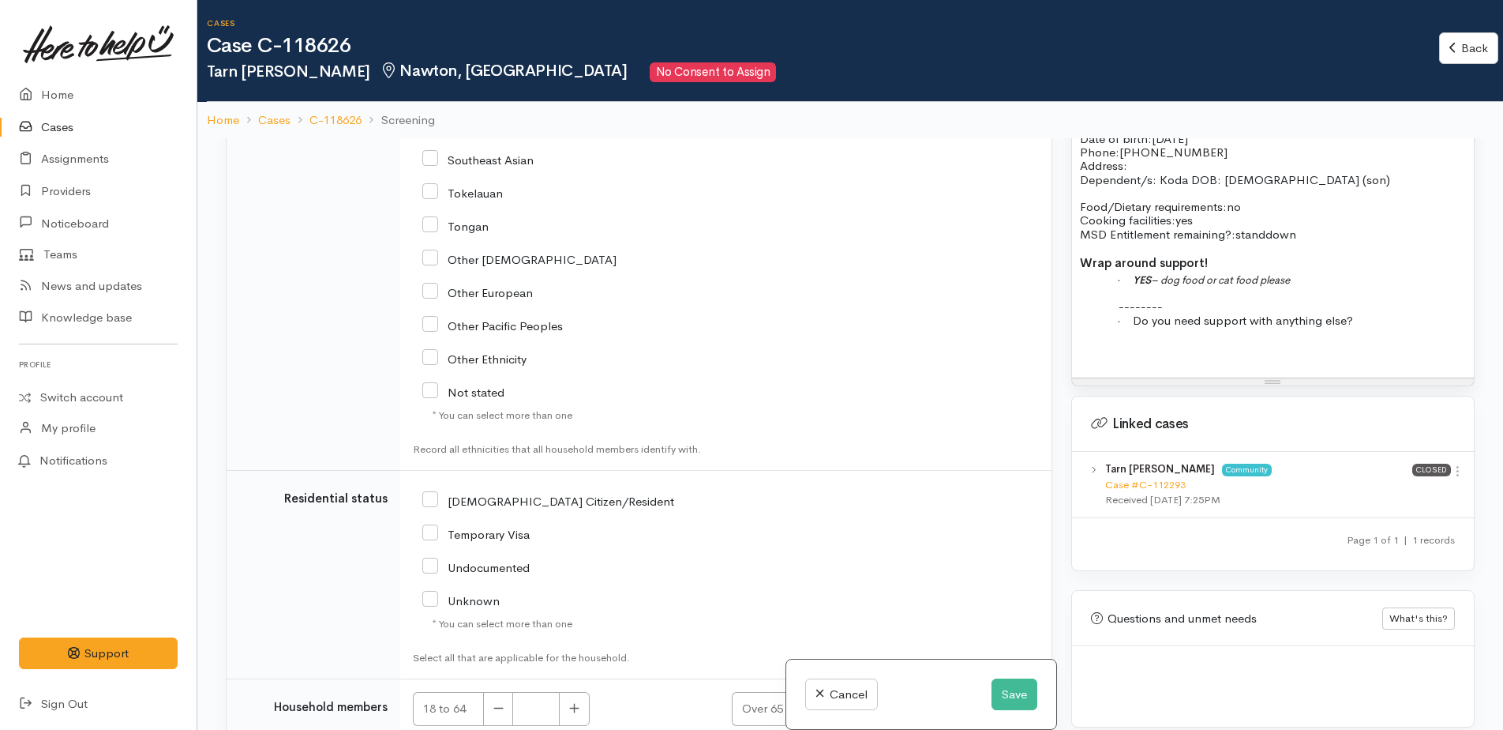
click at [433, 493] on input "NZ Citizen/Resident" at bounding box center [548, 500] width 252 height 14
checkbox input "true"
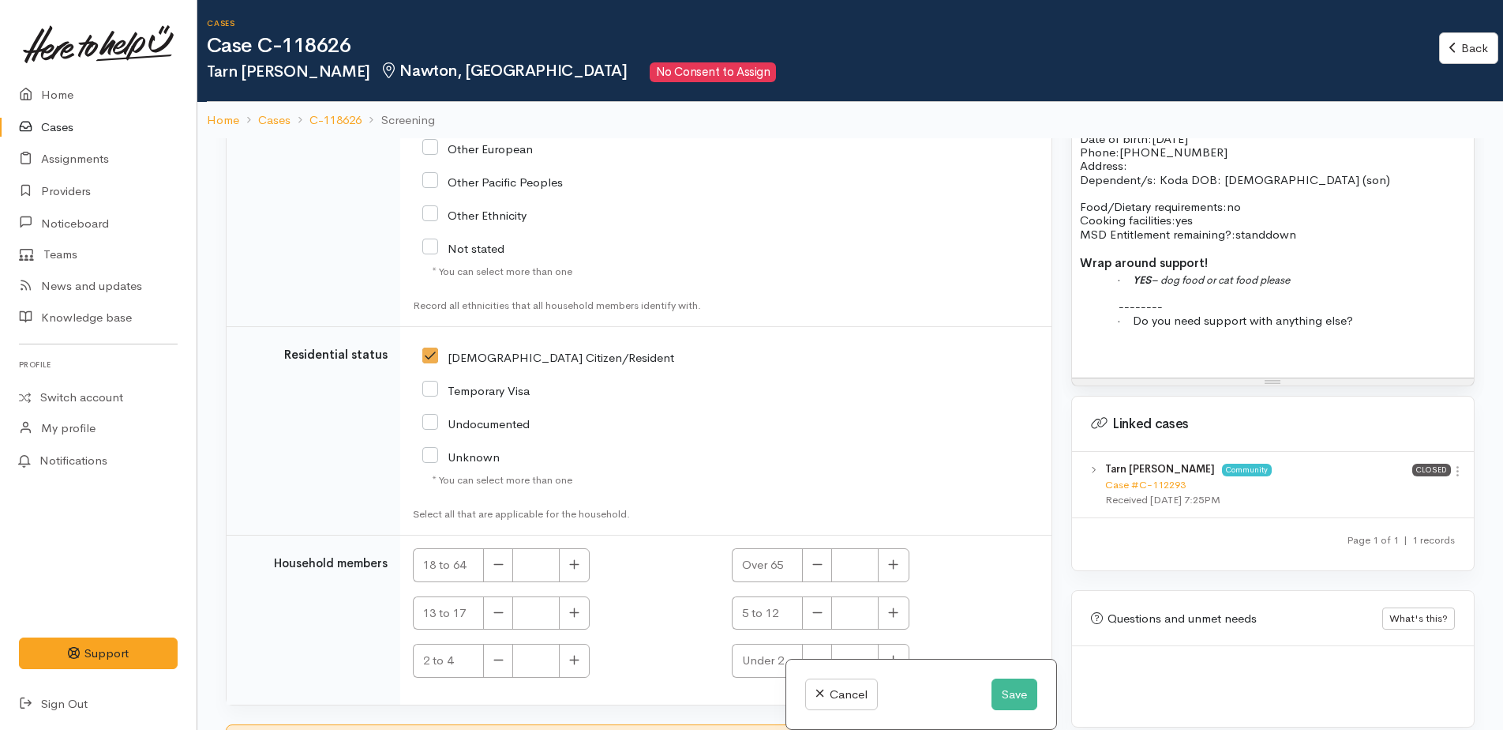
scroll to position [2988, 0]
drag, startPoint x: 583, startPoint y: 546, endPoint x: 576, endPoint y: 580, distance: 33.9
click at [582, 547] on button "button" at bounding box center [574, 563] width 31 height 34
type input "1"
click at [576, 605] on icon "button" at bounding box center [574, 611] width 10 height 12
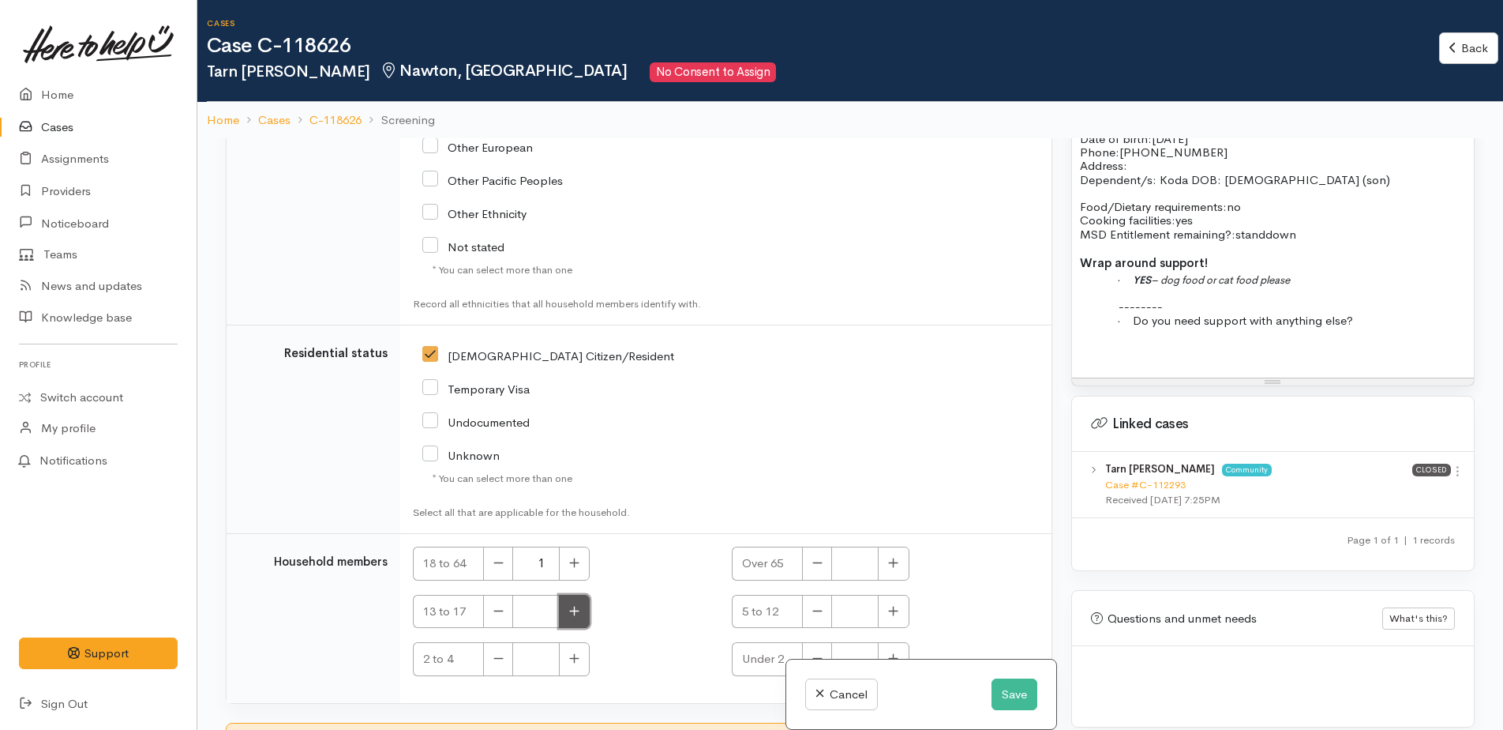
type input "1"
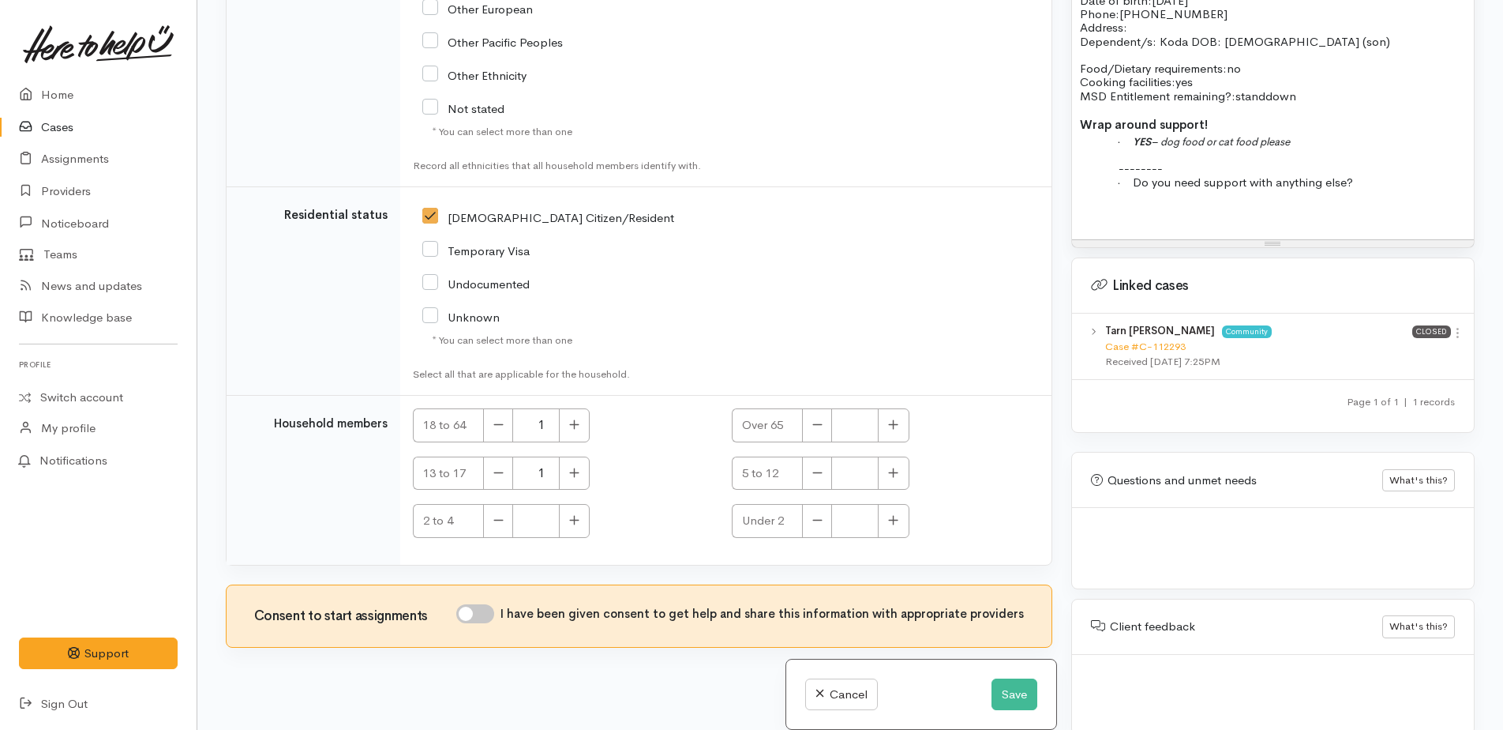
click at [476, 604] on input "I have been given consent to get help and share this information with appropria…" at bounding box center [475, 613] width 38 height 19
checkbox input "true"
click at [1006, 696] on button "Save" at bounding box center [1015, 694] width 46 height 32
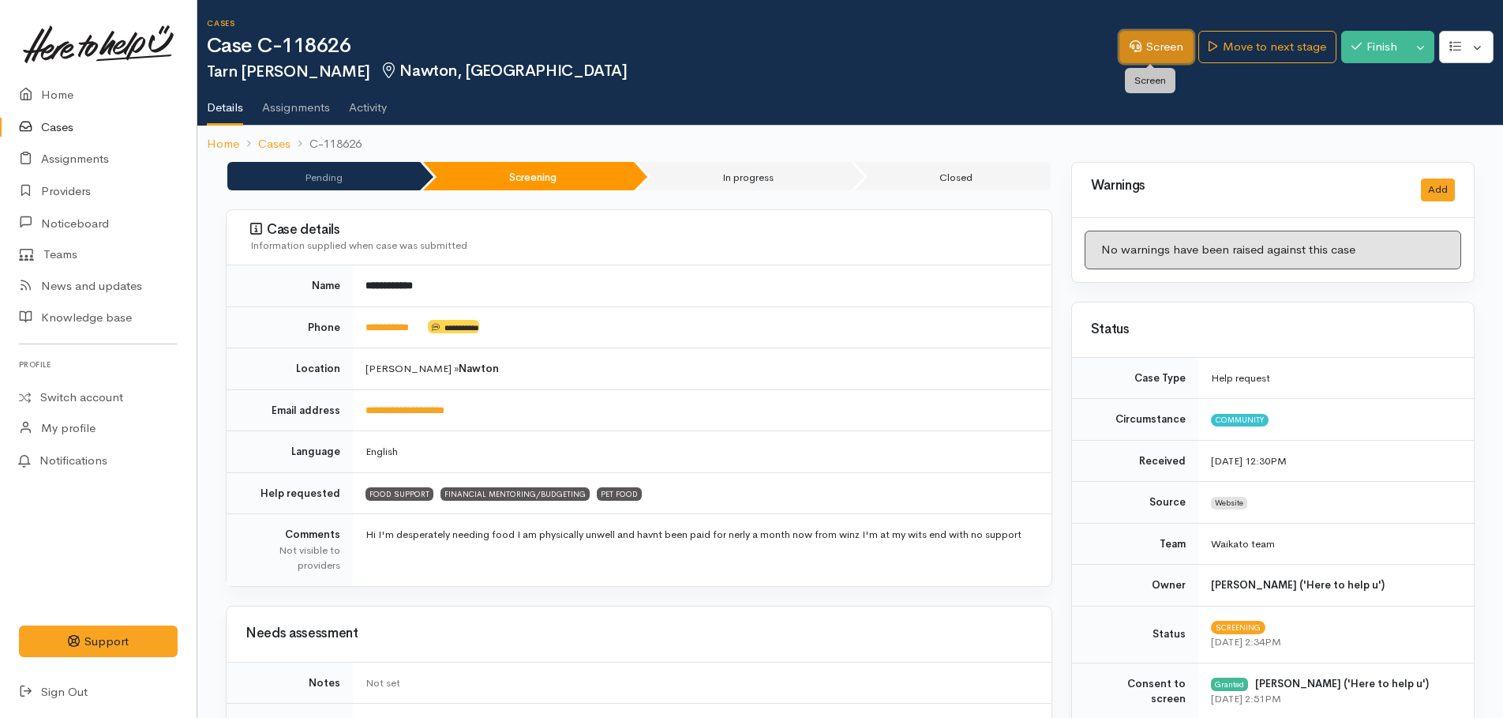
drag, startPoint x: 1125, startPoint y: 42, endPoint x: 1176, endPoint y: 80, distance: 63.8
click at [1130, 42] on icon at bounding box center [1136, 46] width 12 height 12
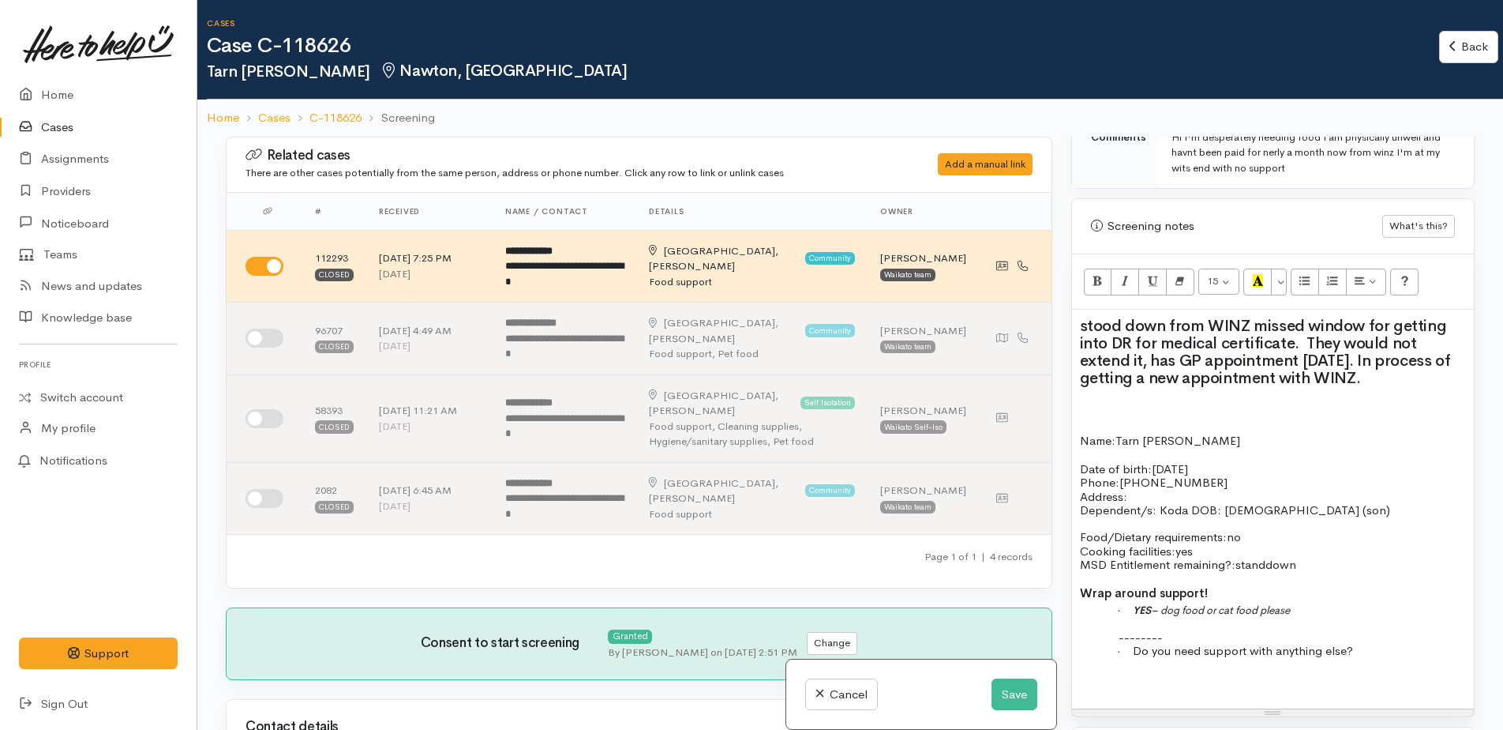
scroll to position [1295, 0]
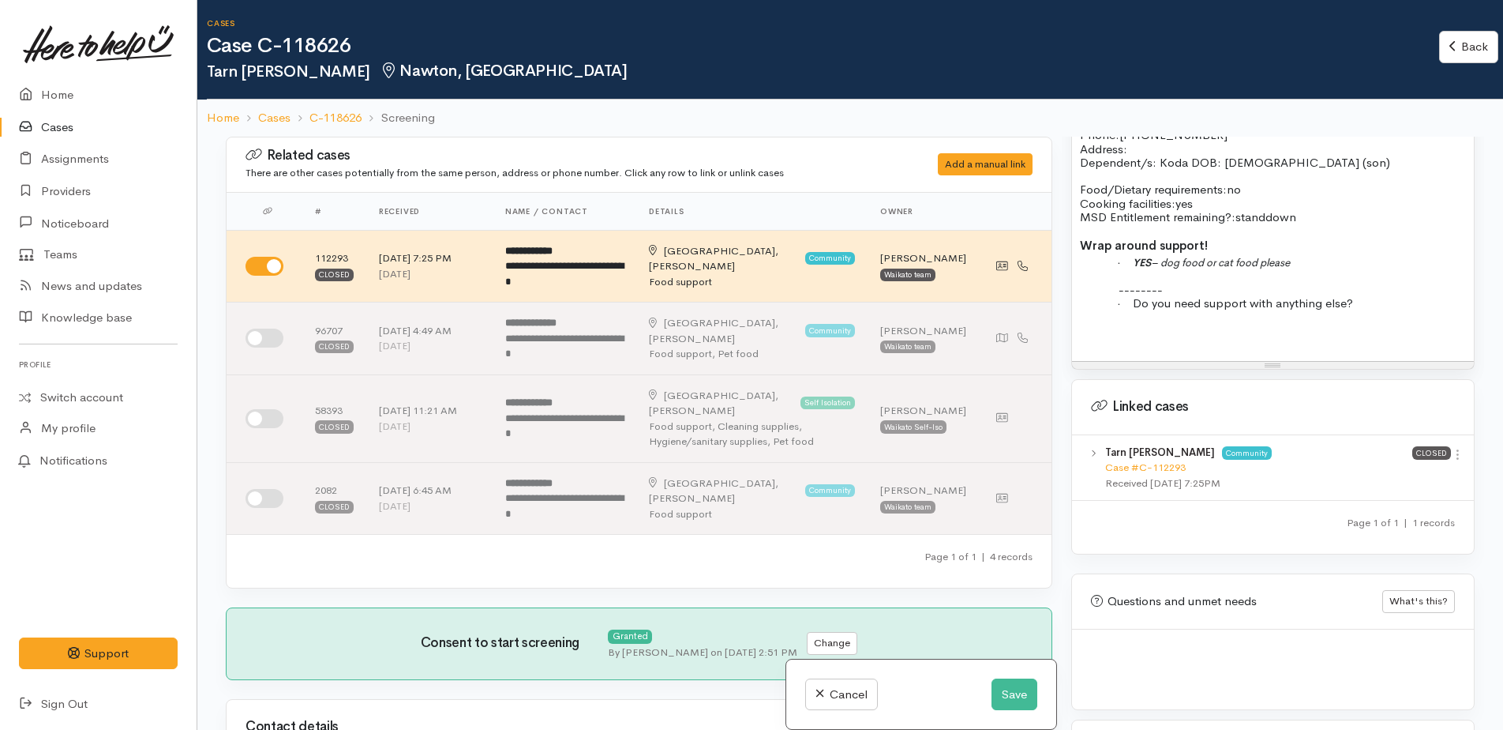
click at [1406, 302] on p "· Do you need support with anything else?" at bounding box center [1301, 302] width 329 height 13
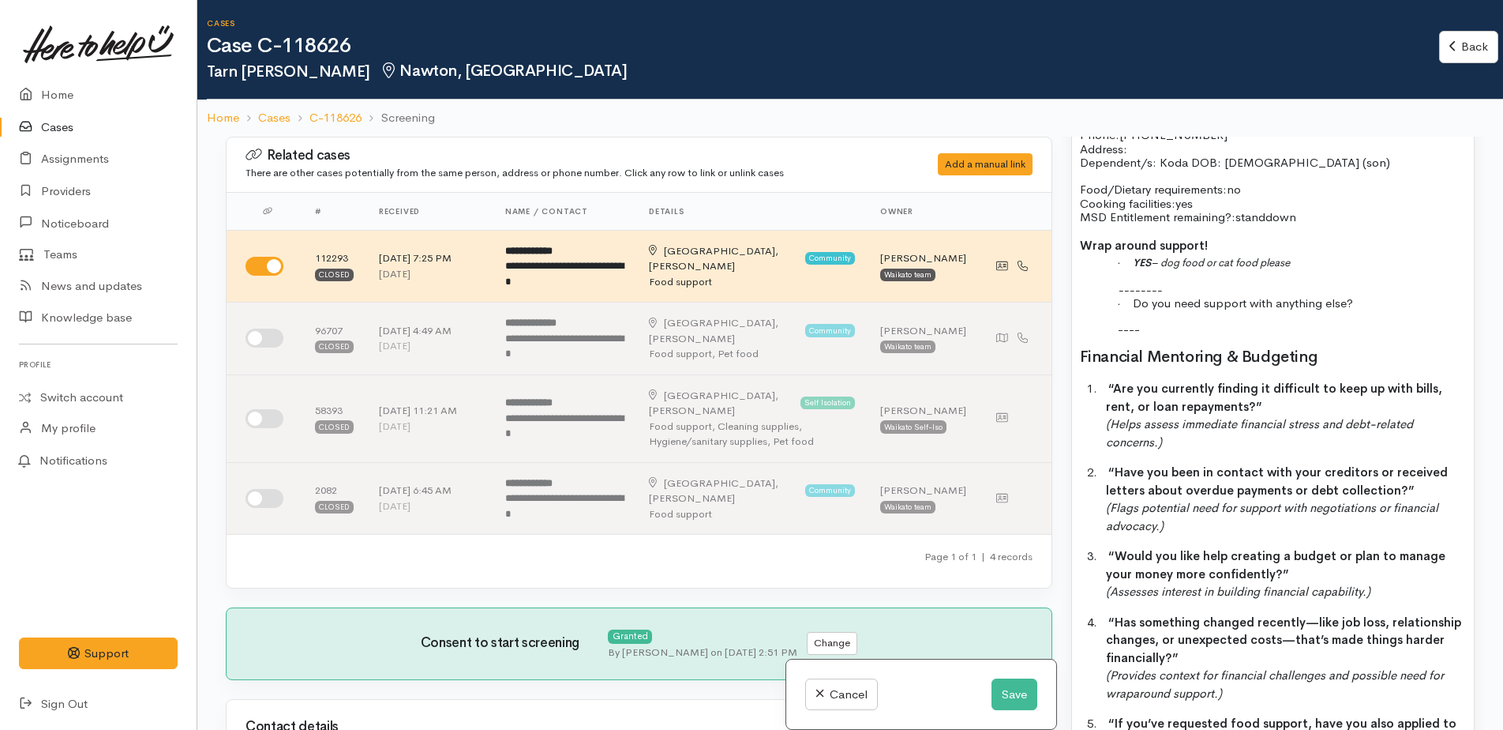
scroll to position [121, 0]
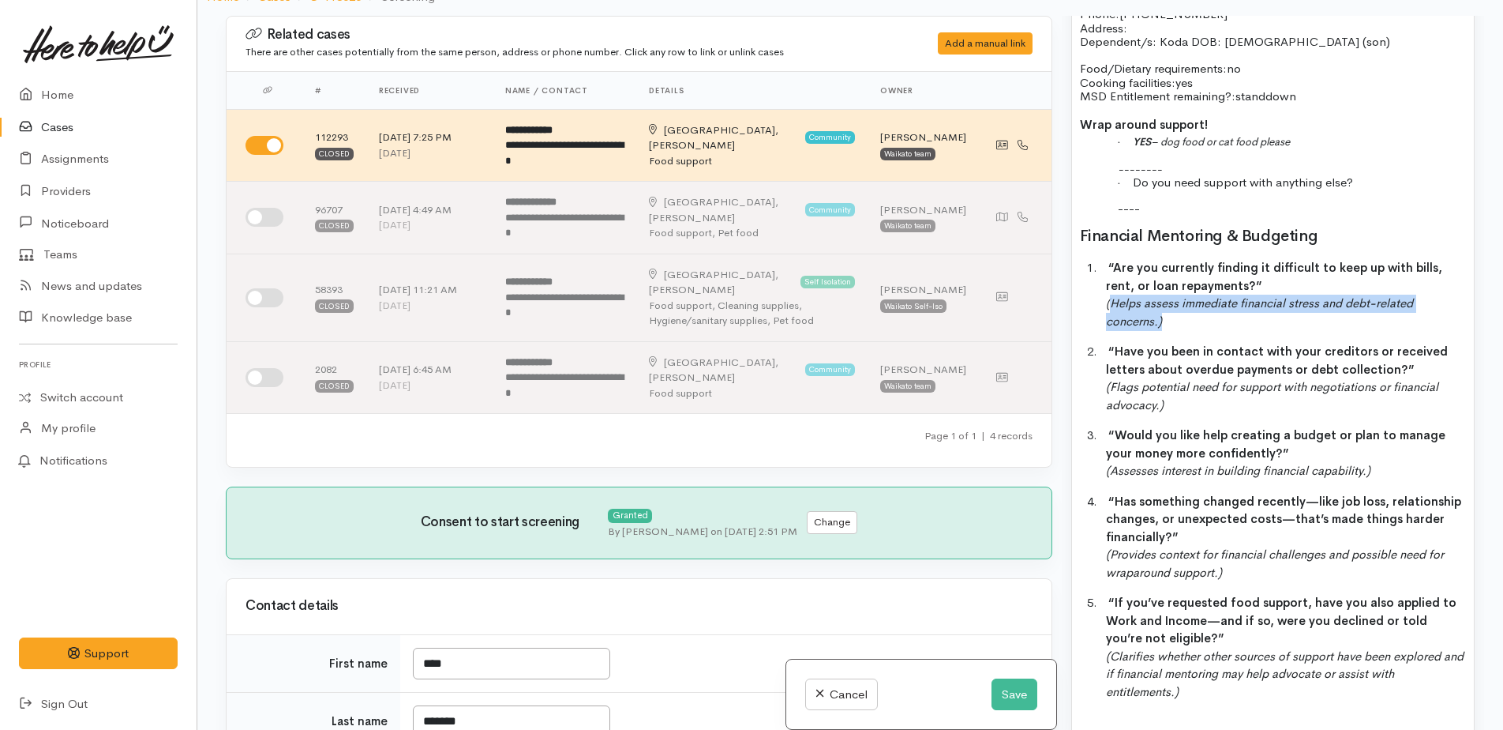
drag, startPoint x: 1109, startPoint y: 305, endPoint x: 1177, endPoint y: 329, distance: 72.9
click at [1177, 329] on p "1. “Are you currently finding it difficult to keep up with bills, rent, or loan…" at bounding box center [1286, 294] width 360 height 71
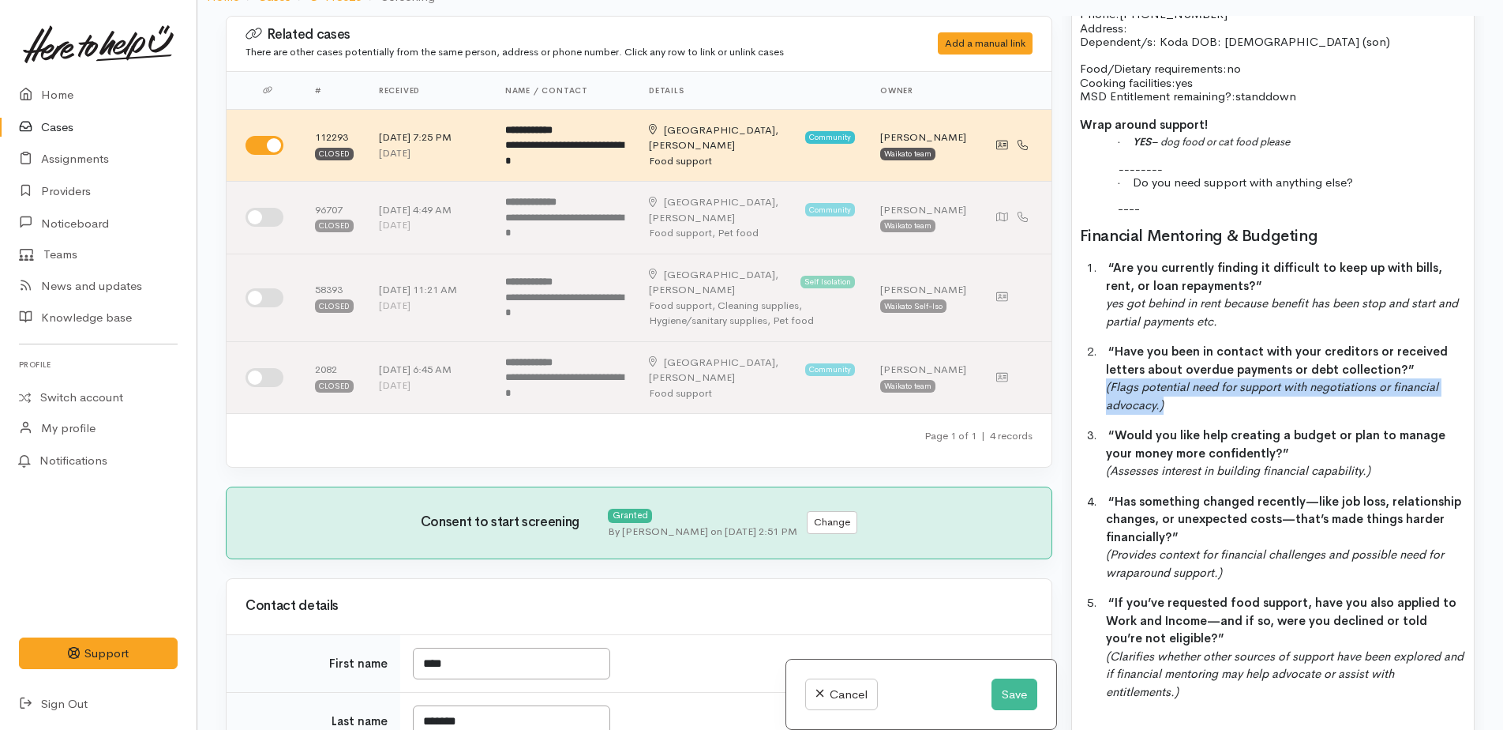
drag, startPoint x: 1101, startPoint y: 390, endPoint x: 1167, endPoint y: 404, distance: 67.1
click at [1167, 404] on div "stood down from WINZ missed window for getting into DR for medical certificate.…" at bounding box center [1273, 311] width 402 height 940
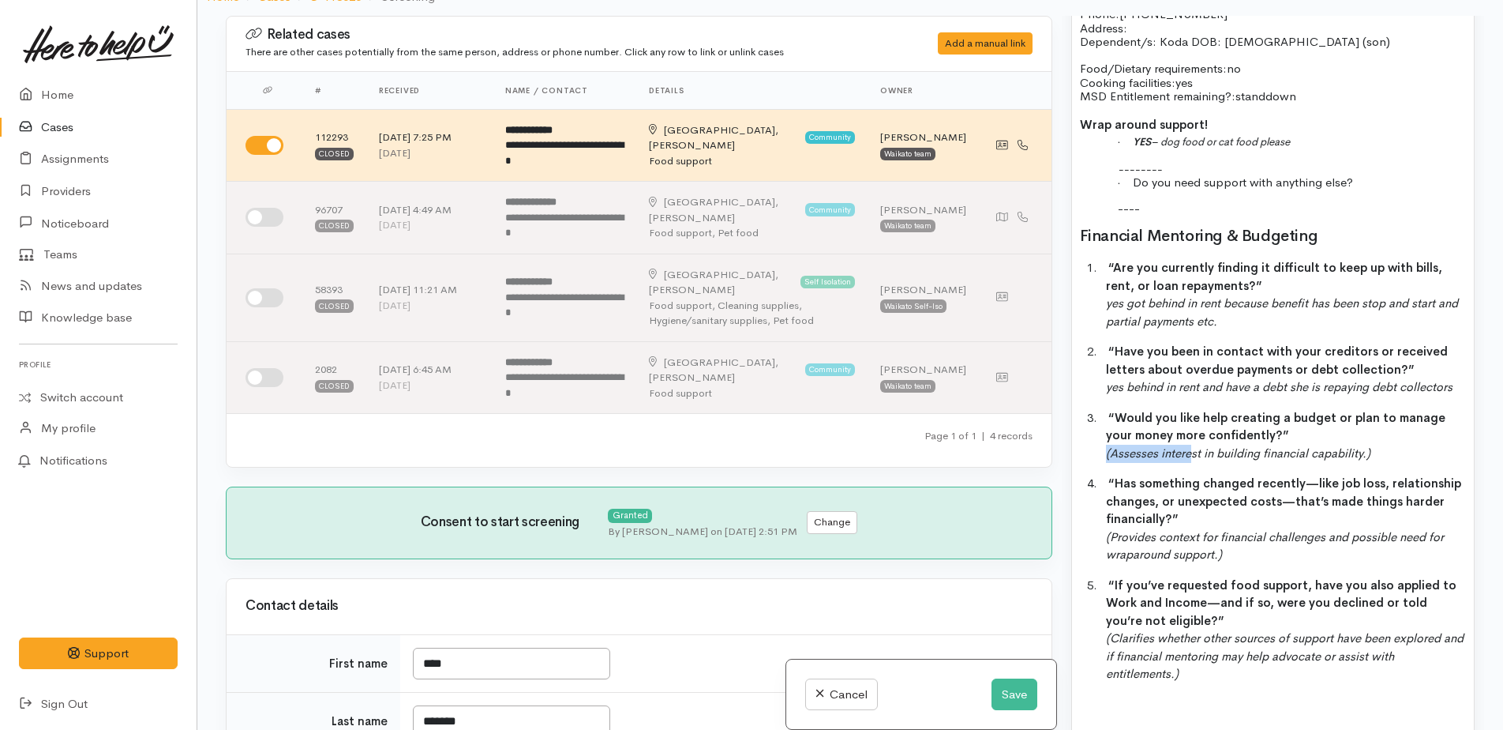
drag, startPoint x: 1104, startPoint y: 454, endPoint x: 1191, endPoint y: 458, distance: 86.9
click at [1191, 458] on div "stood down from WINZ missed window for getting into DR for medical certificate.…" at bounding box center [1273, 302] width 402 height 923
click at [1397, 450] on p "3. “Would you like help creating a budget or plan to manage your money more con…" at bounding box center [1286, 436] width 360 height 54
drag, startPoint x: 1105, startPoint y: 451, endPoint x: 1401, endPoint y: 454, distance: 295.3
click at [1400, 454] on div "stood down from WINZ missed window for getting into DR for medical certificate.…" at bounding box center [1273, 302] width 402 height 923
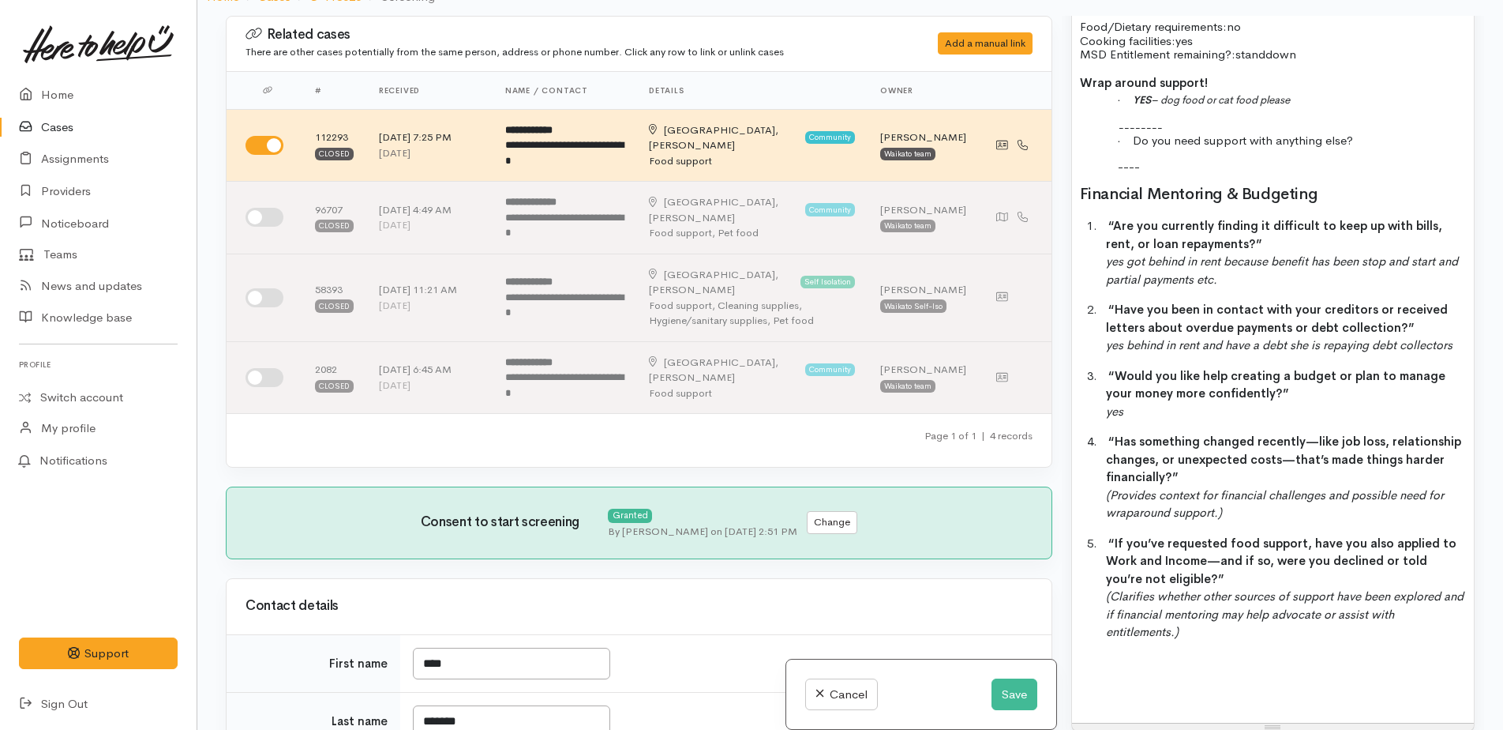
scroll to position [1374, 0]
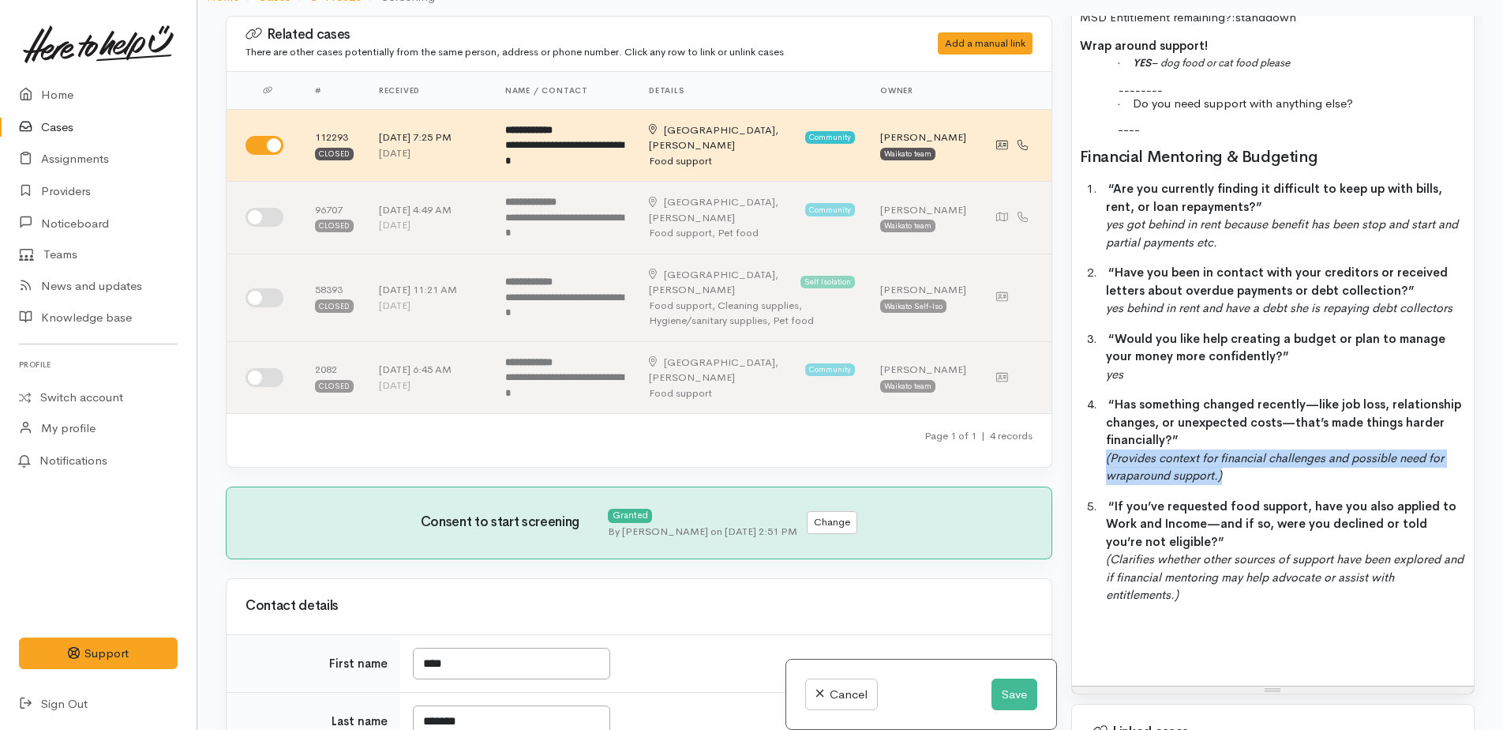
drag, startPoint x: 1104, startPoint y: 459, endPoint x: 1238, endPoint y: 471, distance: 134.7
click at [1236, 471] on div "stood down from WINZ missed window for getting into DR for medical certificate.…" at bounding box center [1273, 223] width 402 height 923
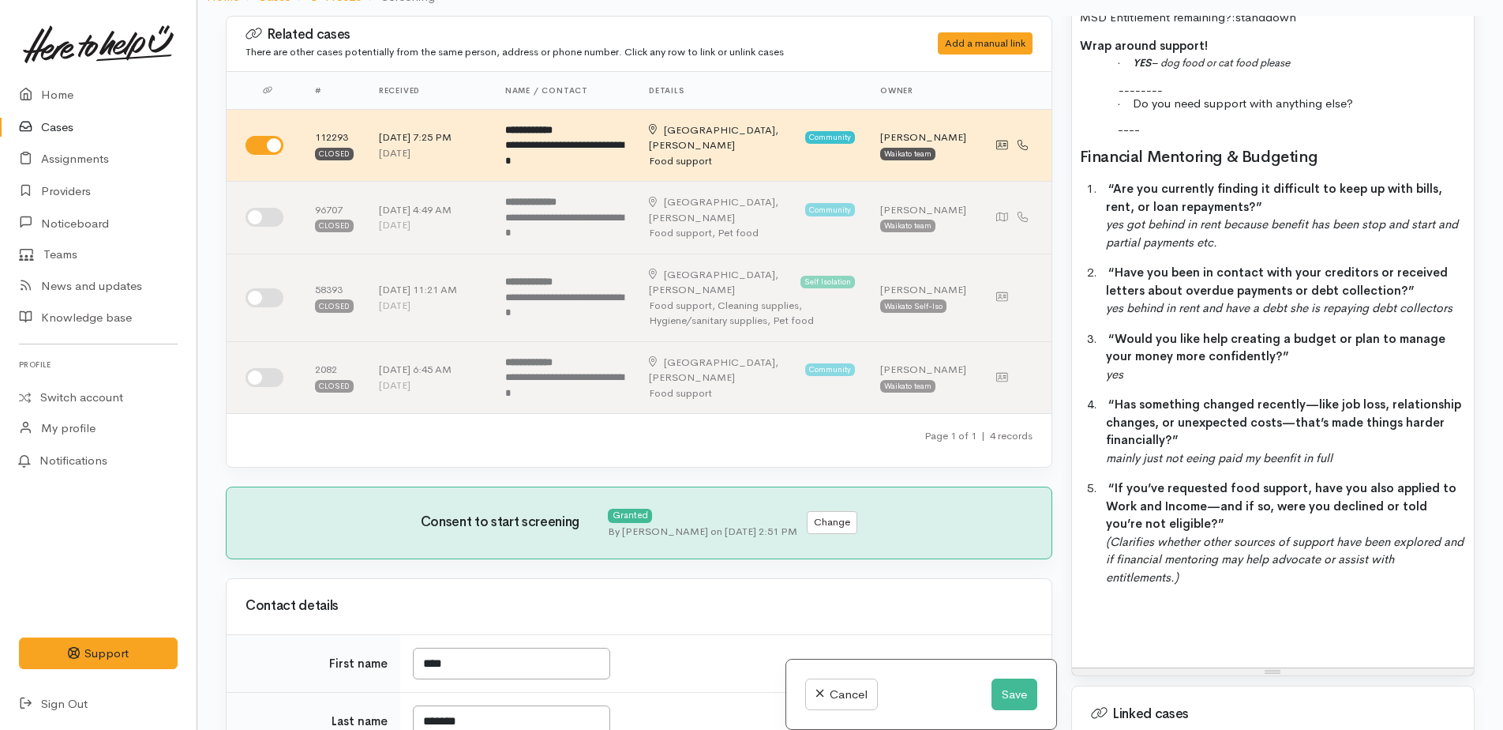
drag, startPoint x: 1202, startPoint y: 461, endPoint x: 1210, endPoint y: 445, distance: 17.7
click at [1210, 445] on p "4. “Has something changed recently—like job loss, relationship changes, or unex…" at bounding box center [1286, 431] width 360 height 71
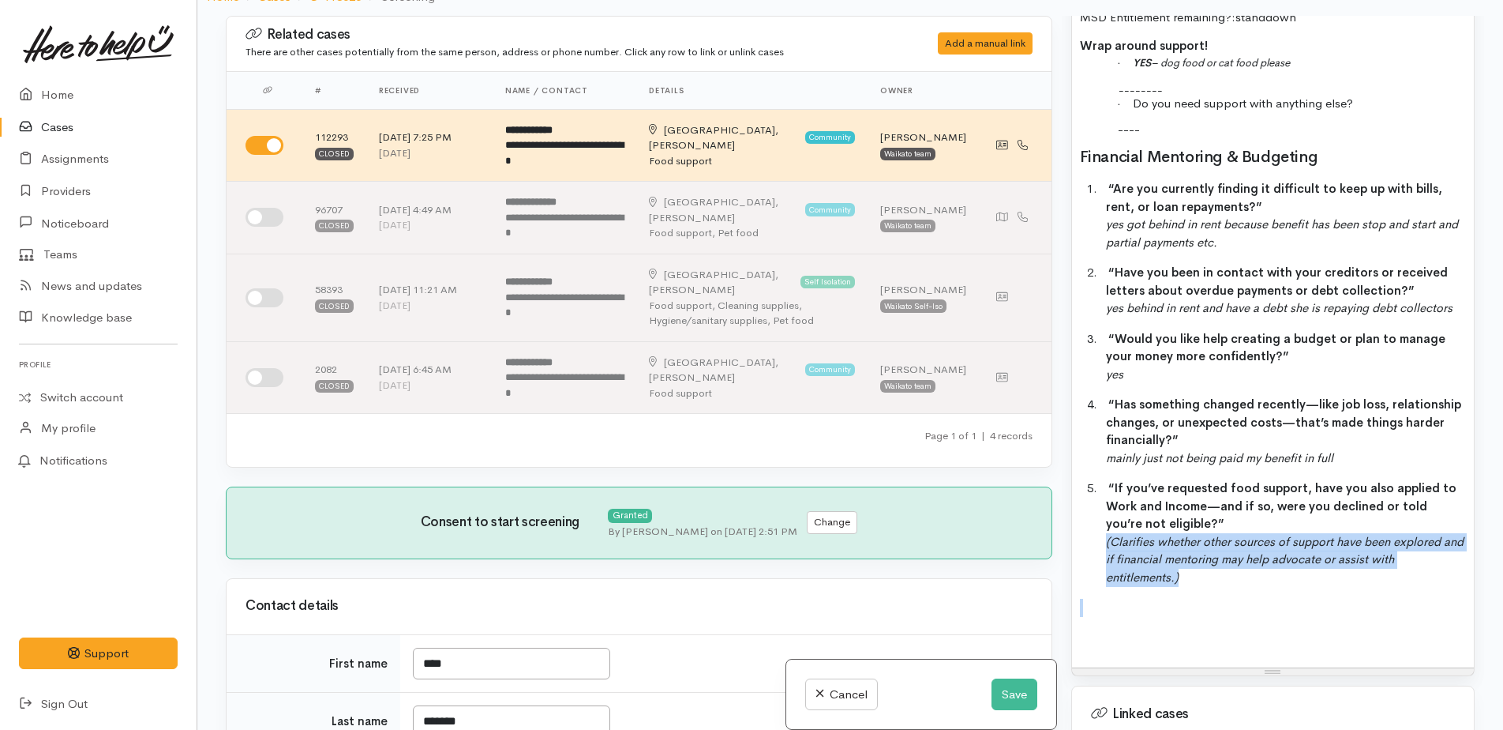
drag, startPoint x: 1107, startPoint y: 536, endPoint x: 1210, endPoint y: 589, distance: 115.5
click at [1210, 589] on div "stood down from WINZ missed window for getting into DR for medical certificate.…" at bounding box center [1273, 214] width 402 height 905
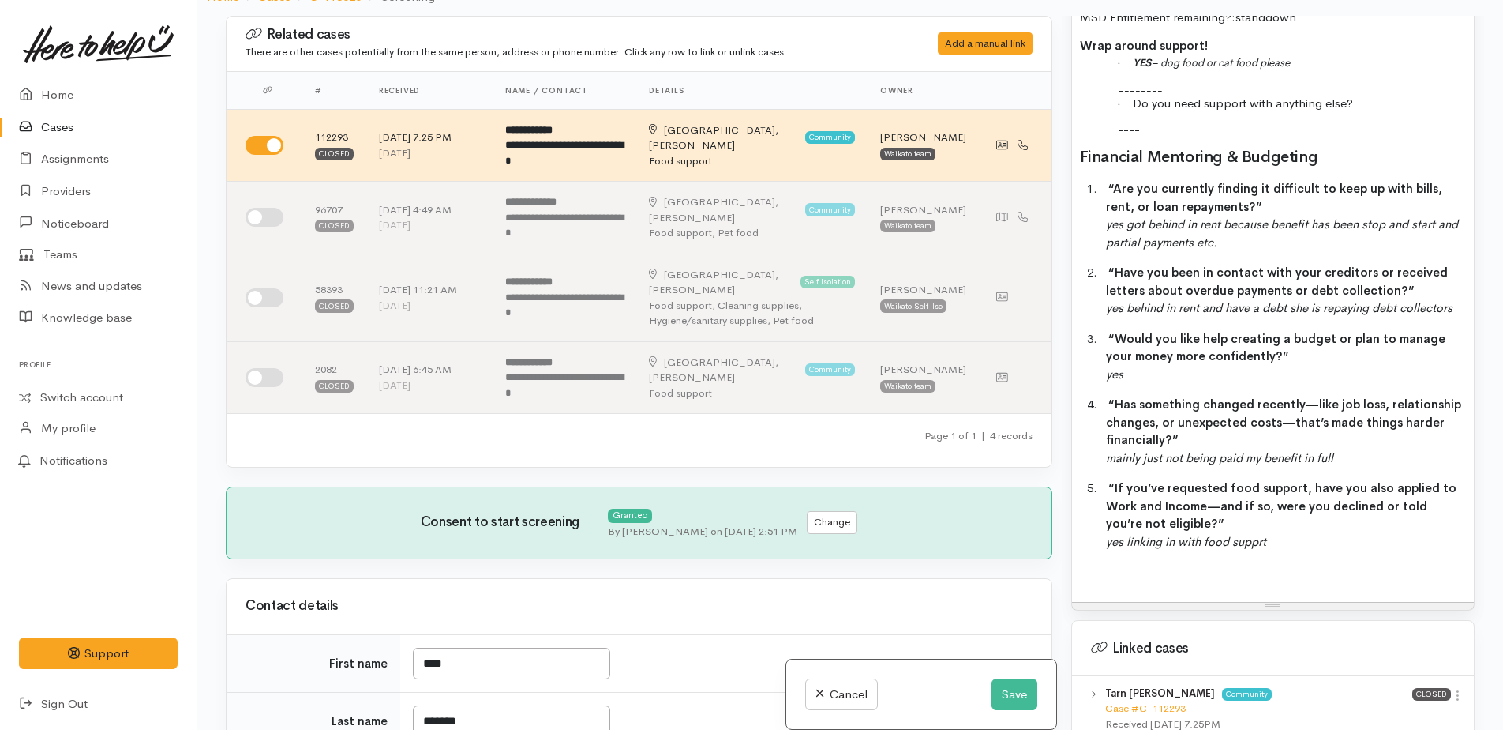
click at [1259, 537] on icon "yes linking in with food supprt" at bounding box center [1186, 541] width 160 height 15
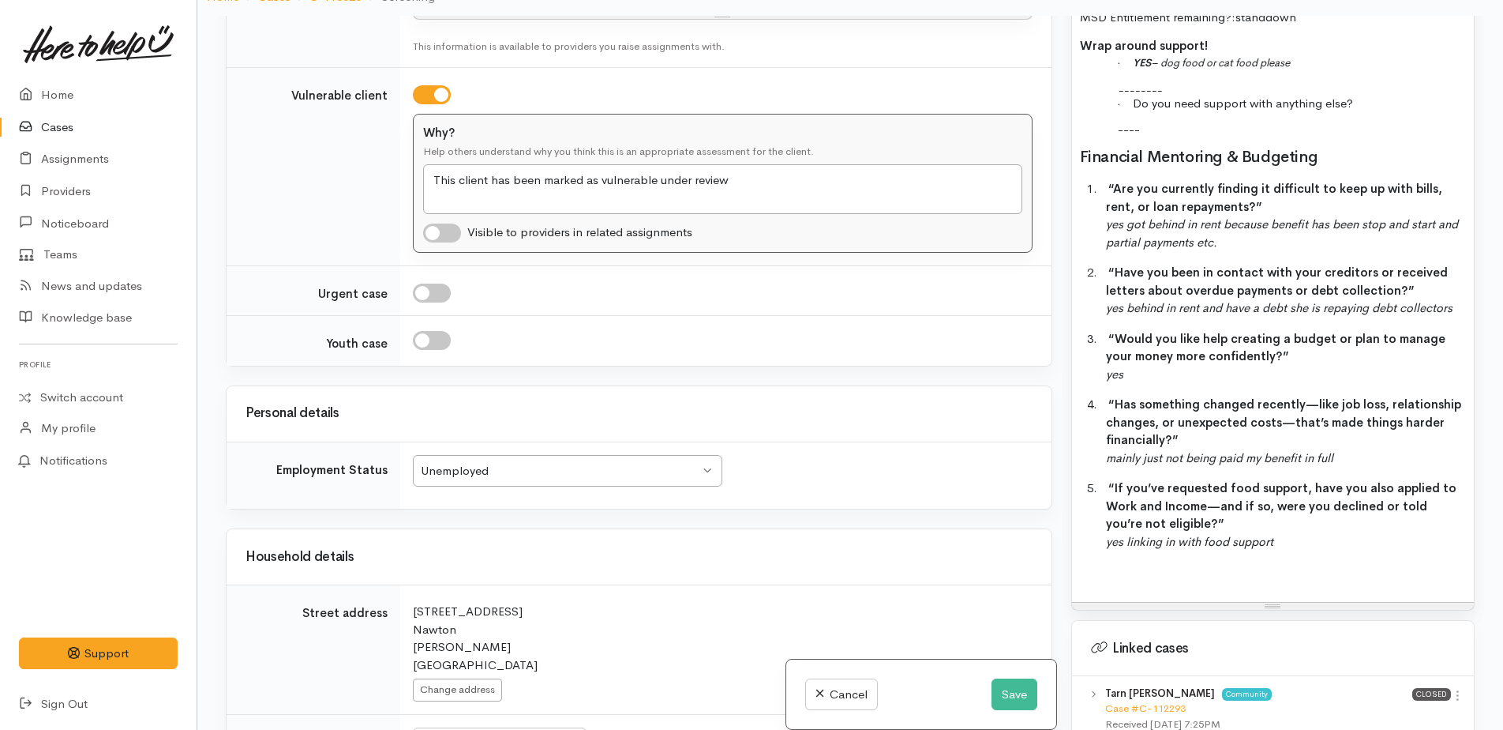
scroll to position [1895, 0]
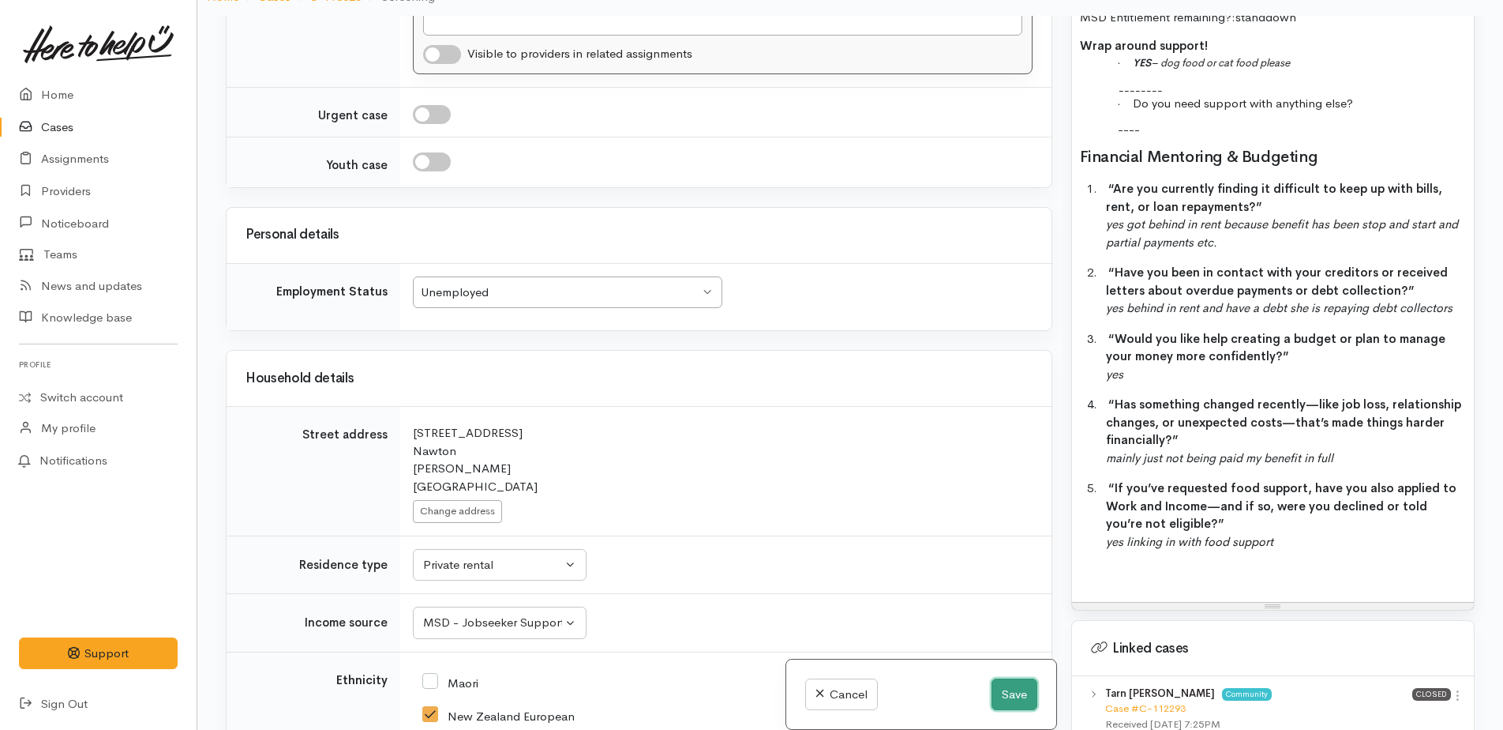
click at [1007, 693] on button "Save" at bounding box center [1015, 694] width 46 height 32
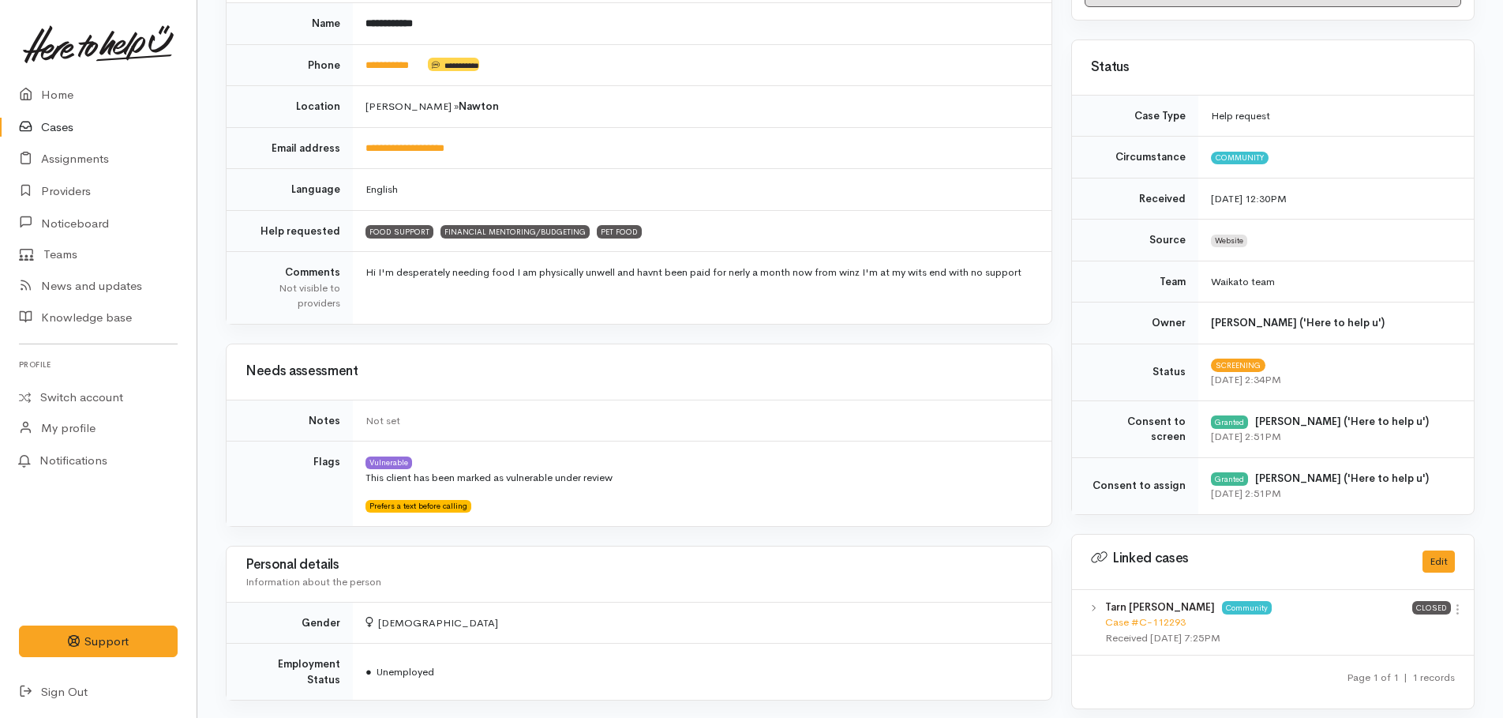
scroll to position [51, 0]
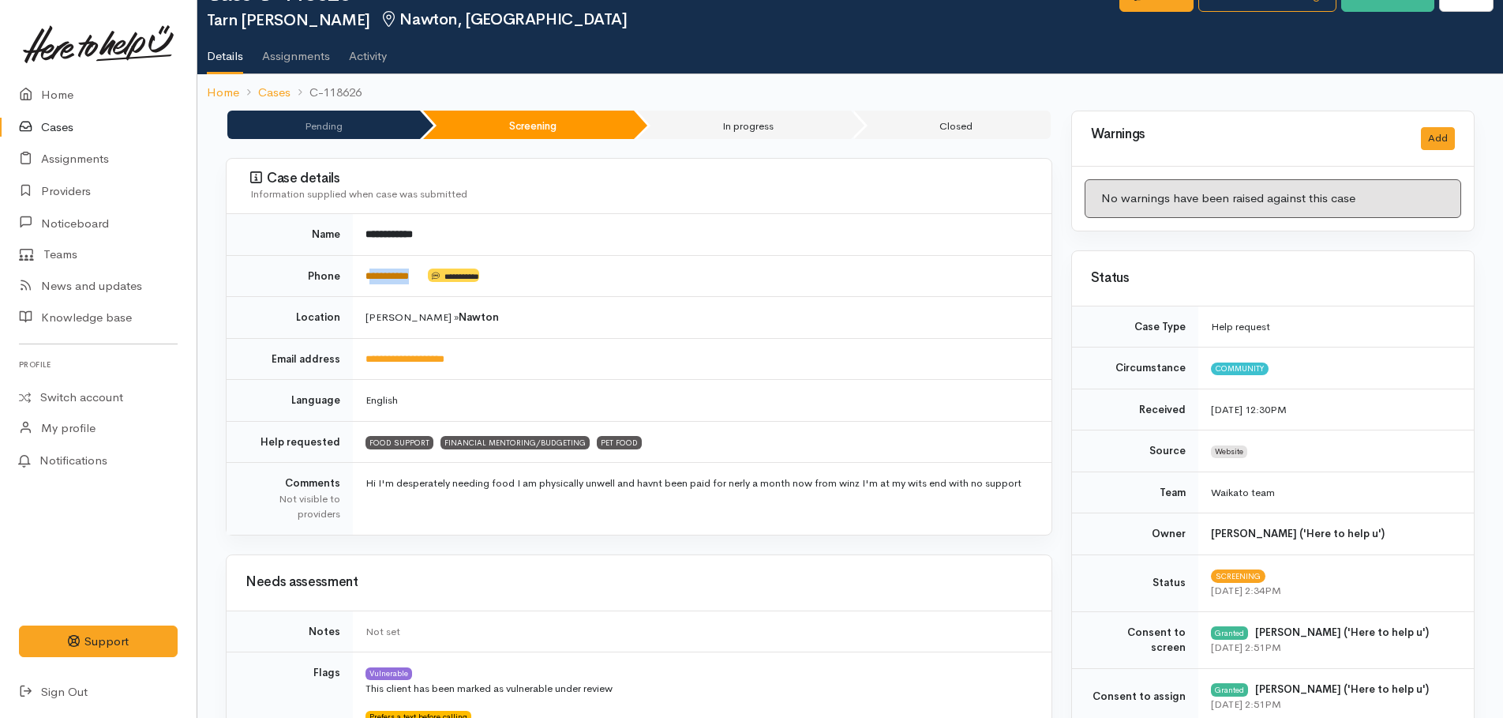
drag, startPoint x: 427, startPoint y: 269, endPoint x: 370, endPoint y: 272, distance: 56.9
click at [370, 272] on td "**********" at bounding box center [702, 276] width 699 height 42
drag, startPoint x: 370, startPoint y: 272, endPoint x: 381, endPoint y: 271, distance: 10.3
copy td "*********"
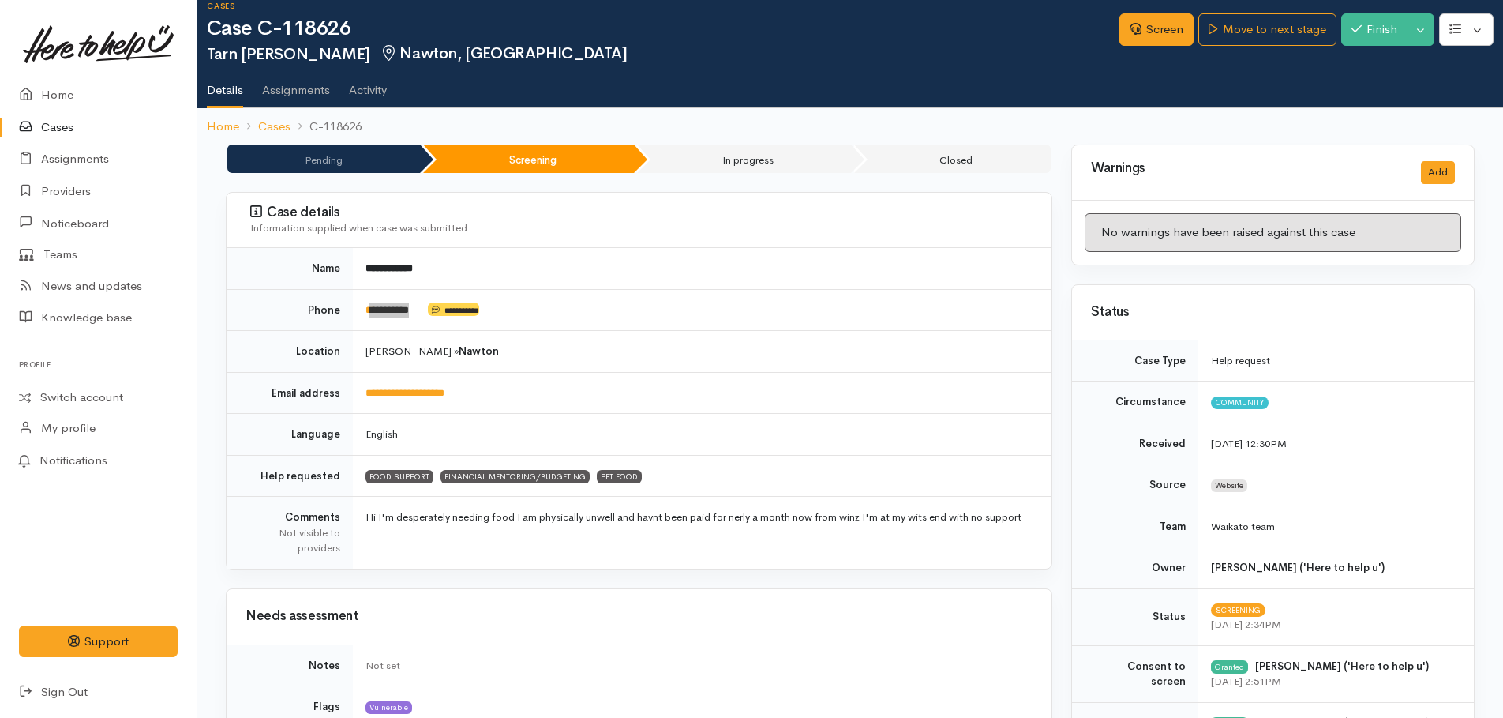
scroll to position [0, 0]
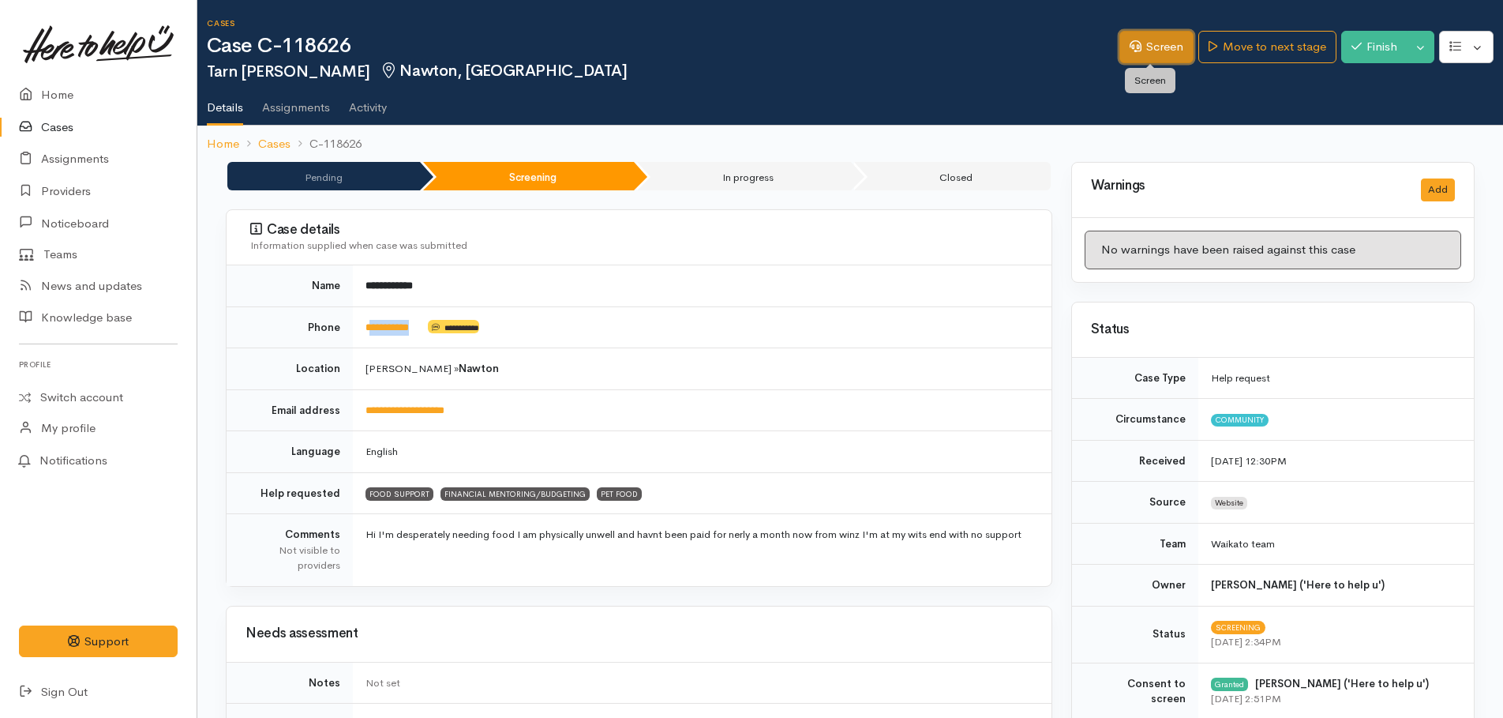
click at [1154, 53] on link "Screen" at bounding box center [1157, 47] width 74 height 32
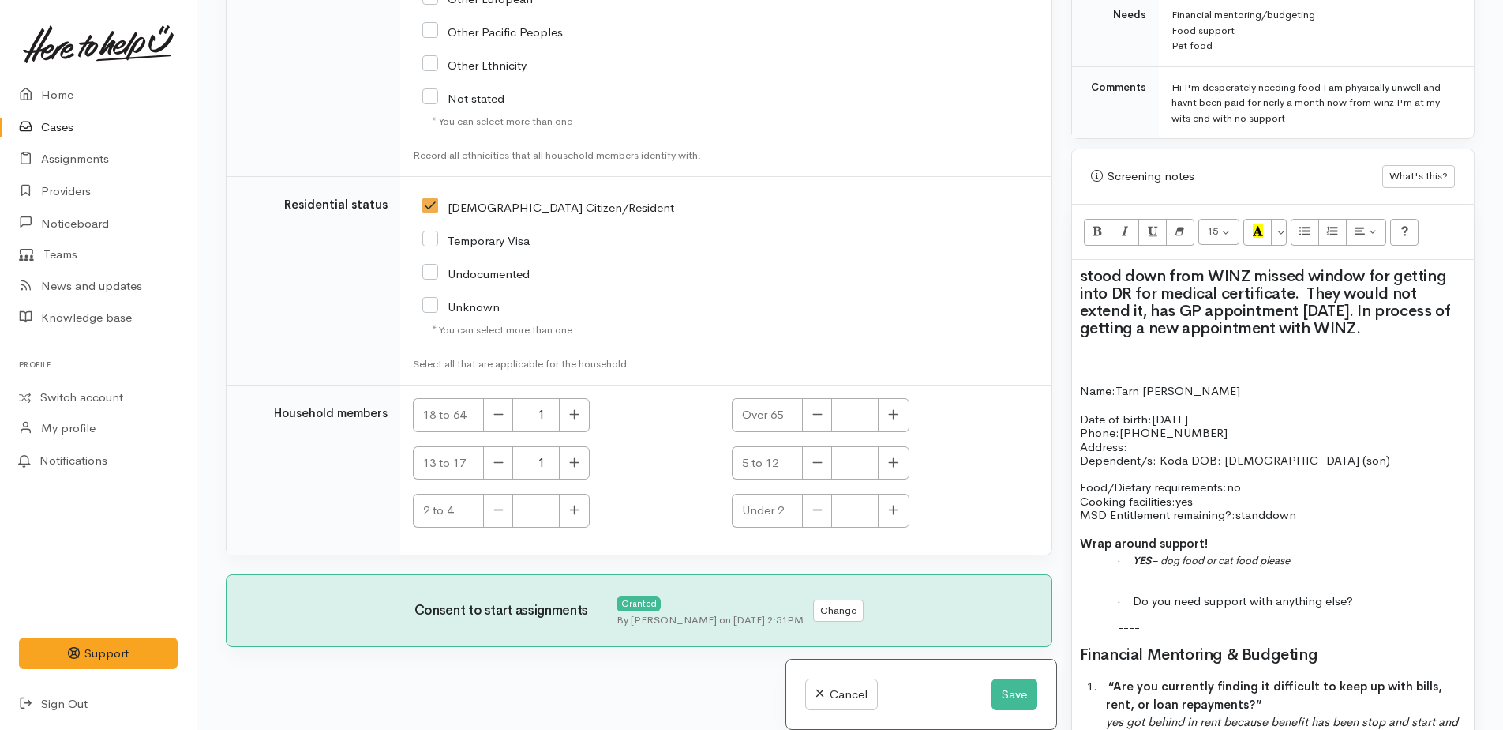
scroll to position [868, 0]
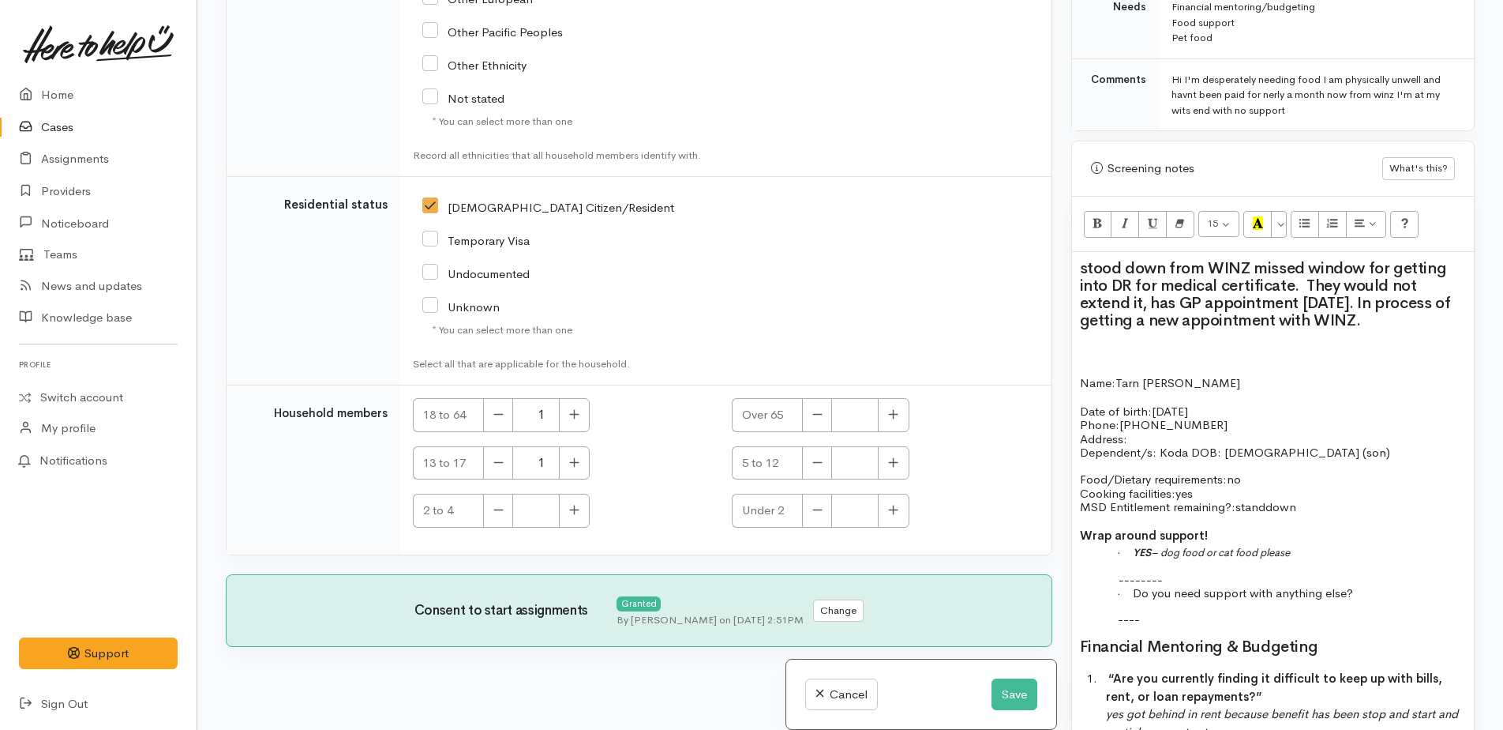
click at [1179, 439] on p "Address:" at bounding box center [1273, 438] width 386 height 13
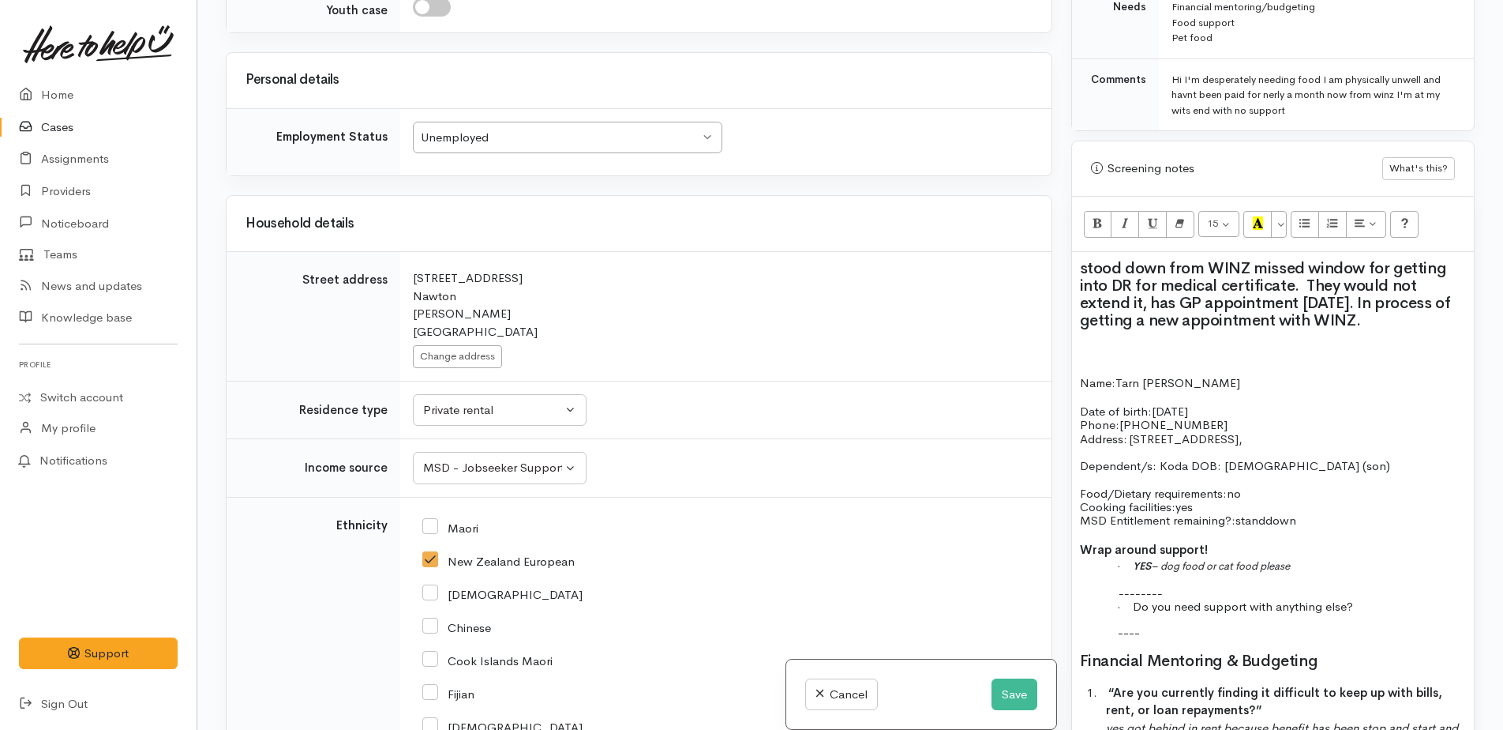
click at [1374, 609] on p "· Do you need support with anything else?" at bounding box center [1301, 605] width 329 height 13
click at [1240, 522] on span "standdown" at bounding box center [1266, 519] width 61 height 15
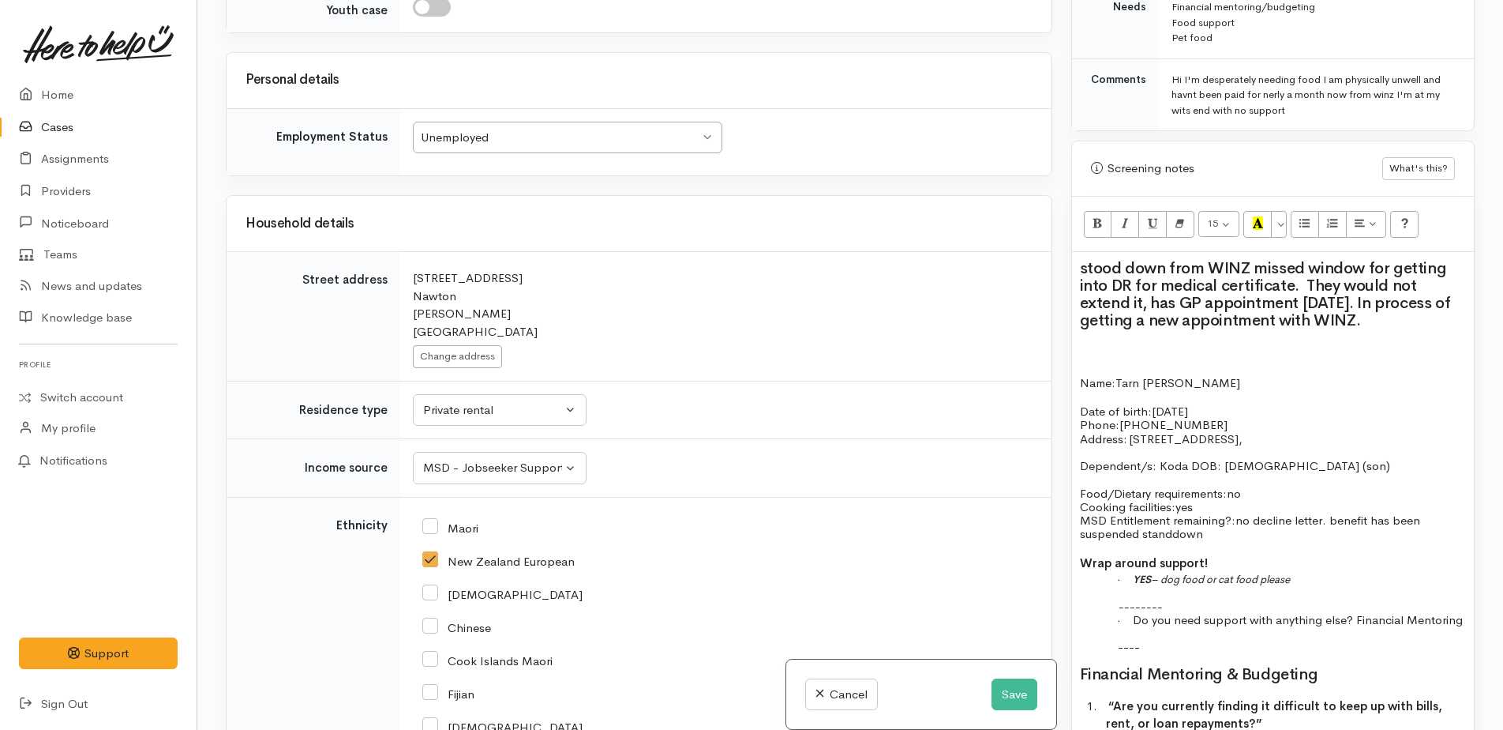
click at [1334, 518] on span "no decline letter. benefit has been suspended standdown" at bounding box center [1250, 526] width 340 height 28
click at [1330, 535] on p "Food/Dietary requirements: no Cooking facilities: yes MSD Entitlement remaining…" at bounding box center [1273, 513] width 386 height 54
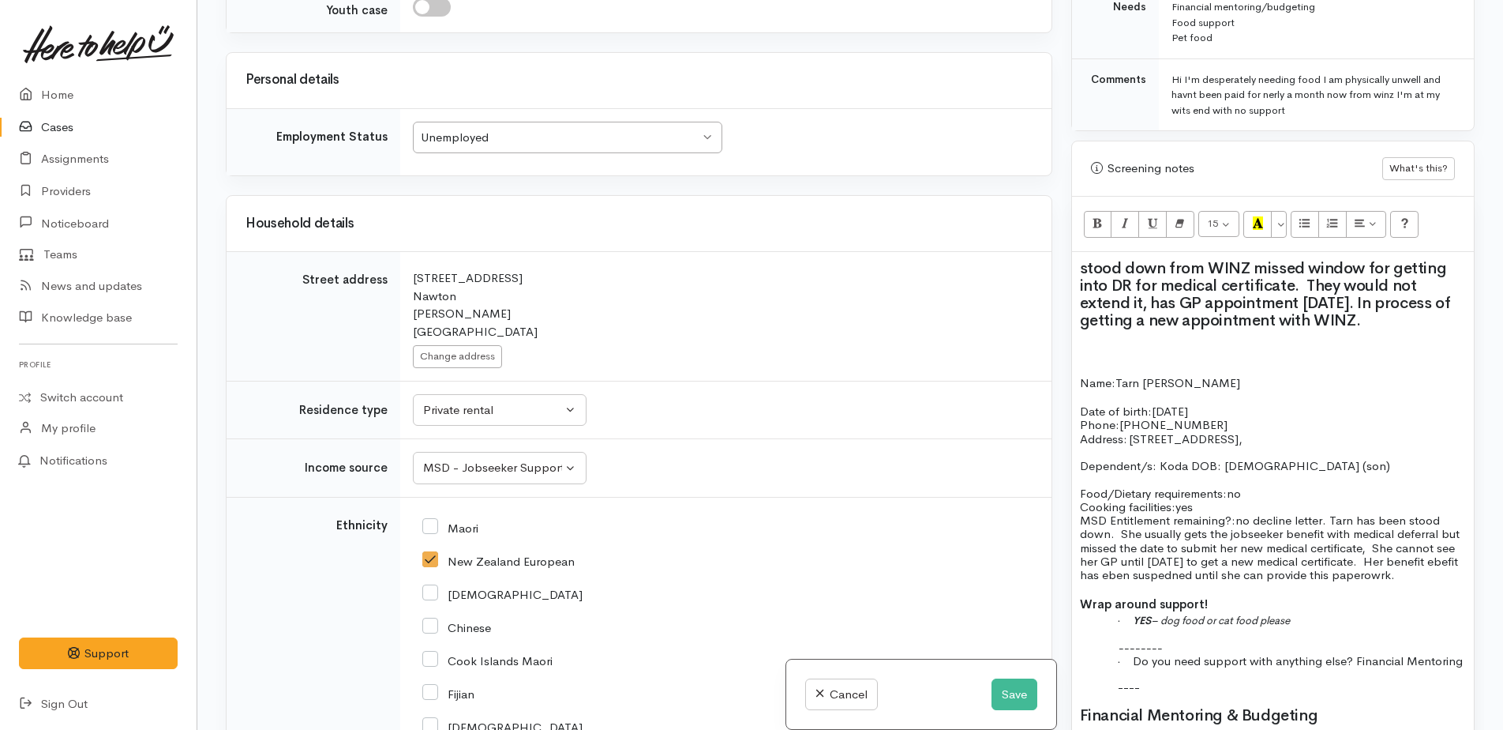
click at [1227, 574] on span "no decline letter. Tarn has been stood down. She usually gets the jobseeker ben…" at bounding box center [1270, 546] width 380 height 69
click at [1382, 557] on span "no decline letter. Tarn has been stood down. She usually gets the jobseeker ben…" at bounding box center [1270, 546] width 380 height 69
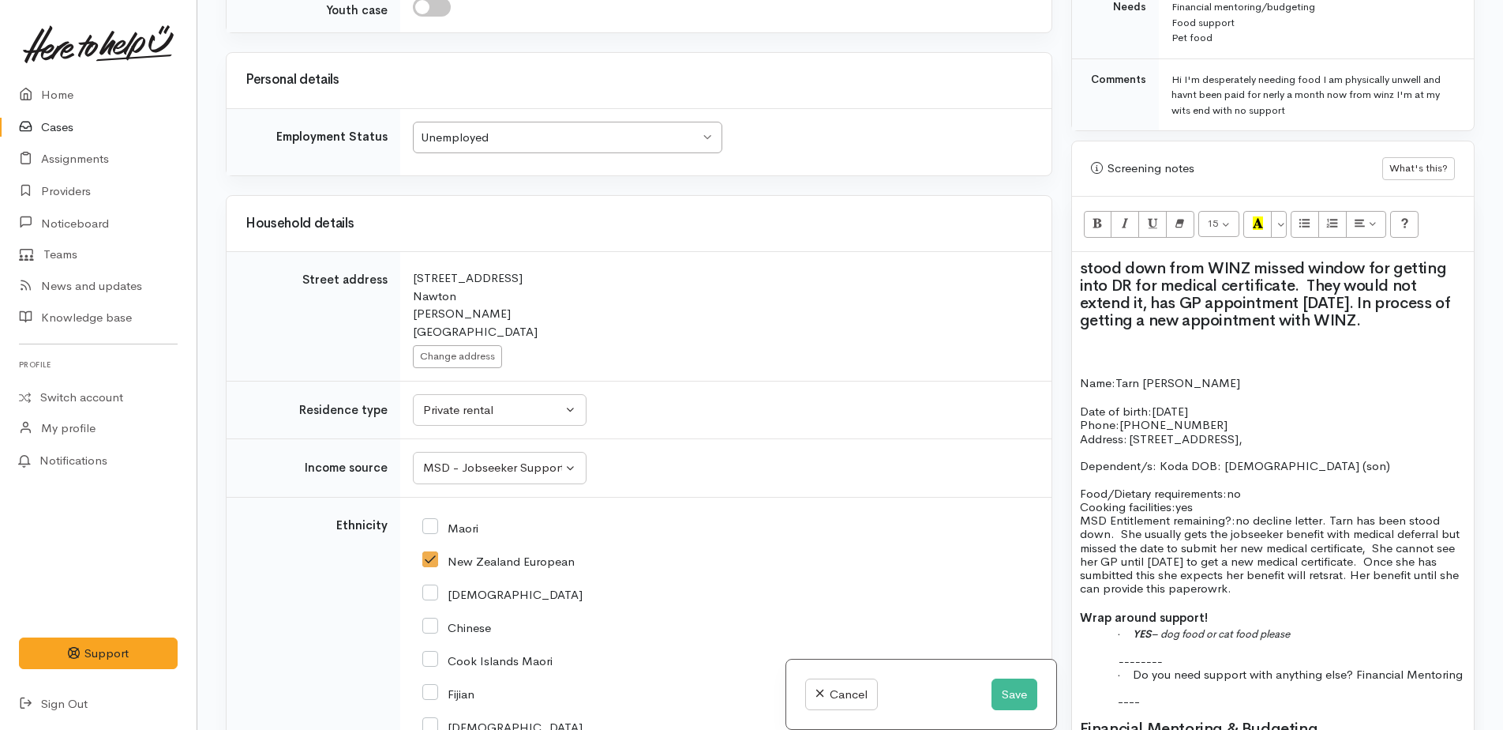
click at [1349, 578] on span "no decline letter. Tarn has been stood down. She usually gets the jobseeker ben…" at bounding box center [1270, 553] width 380 height 83
drag, startPoint x: 1386, startPoint y: 574, endPoint x: 1393, endPoint y: 586, distance: 13.4
click at [1393, 586] on p "Food/Dietary requirements: no Cooking facilities: yes MSD Entitlement remaining…" at bounding box center [1273, 540] width 386 height 109
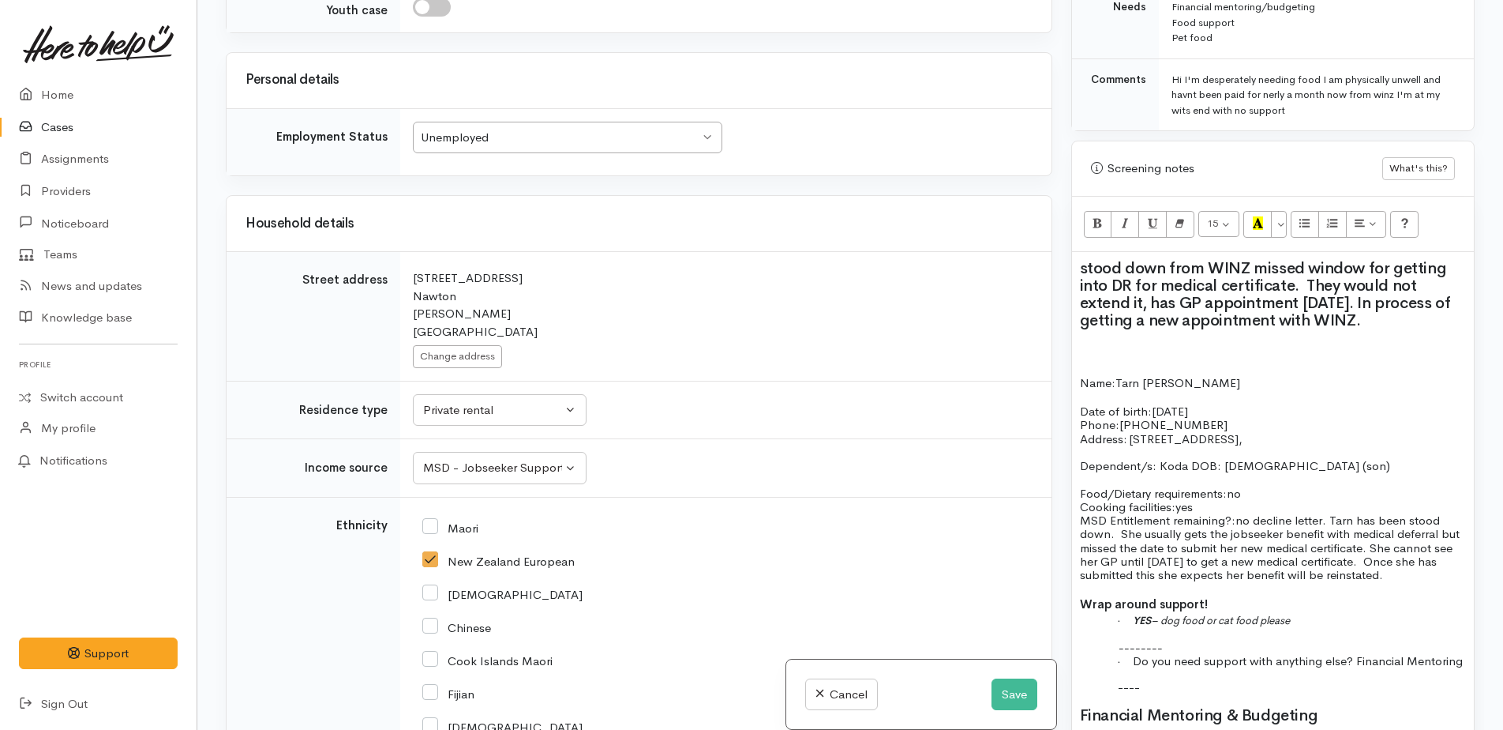
drag, startPoint x: 1312, startPoint y: 618, endPoint x: 1082, endPoint y: 372, distance: 336.8
click at [1082, 372] on div "stood down from WINZ missed window for getting into DR for medical certificate.…" at bounding box center [1273, 705] width 402 height 907
copy div "Name: Tarn Bullard Date of birth: 1/10/1977 Phone:0223724513   Address:   19A R…"
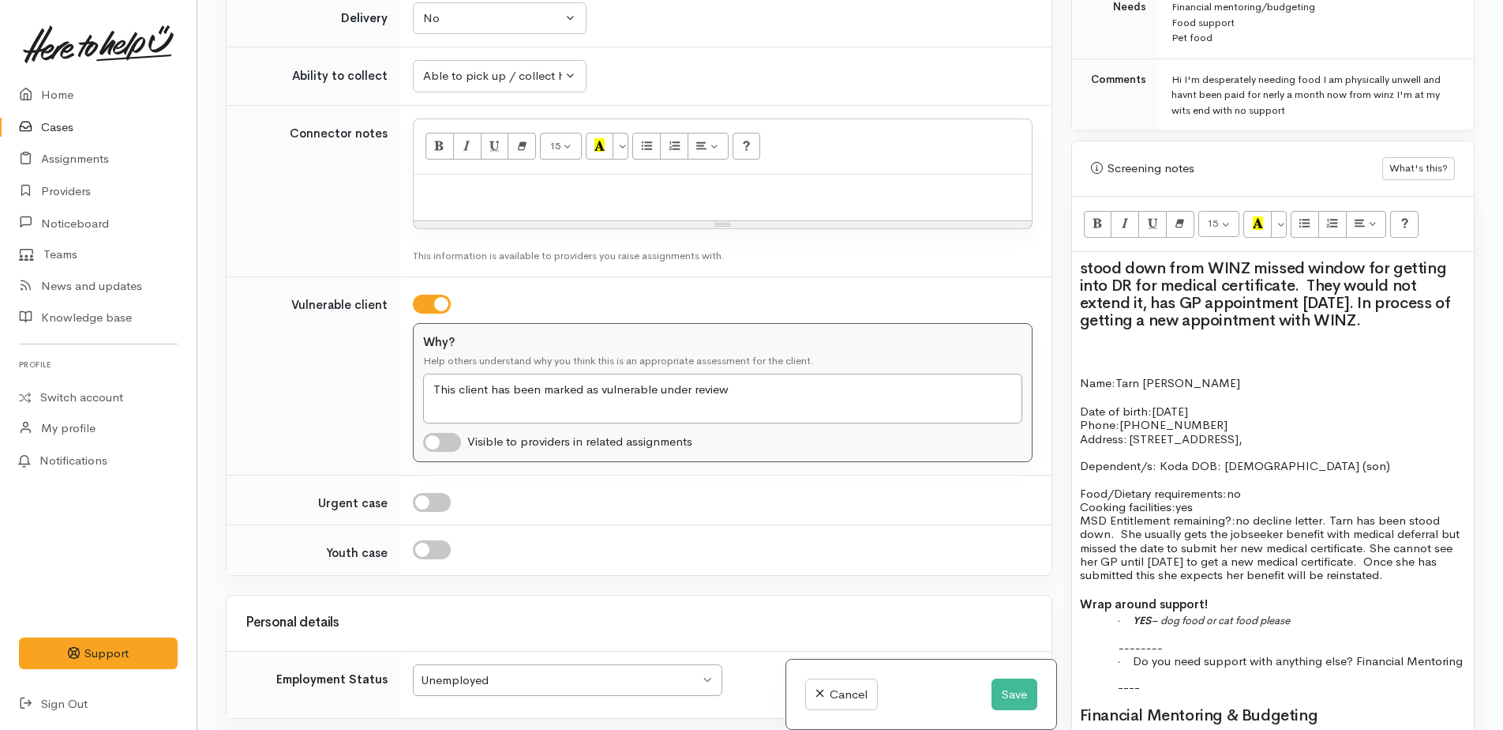
scroll to position [1323, 0]
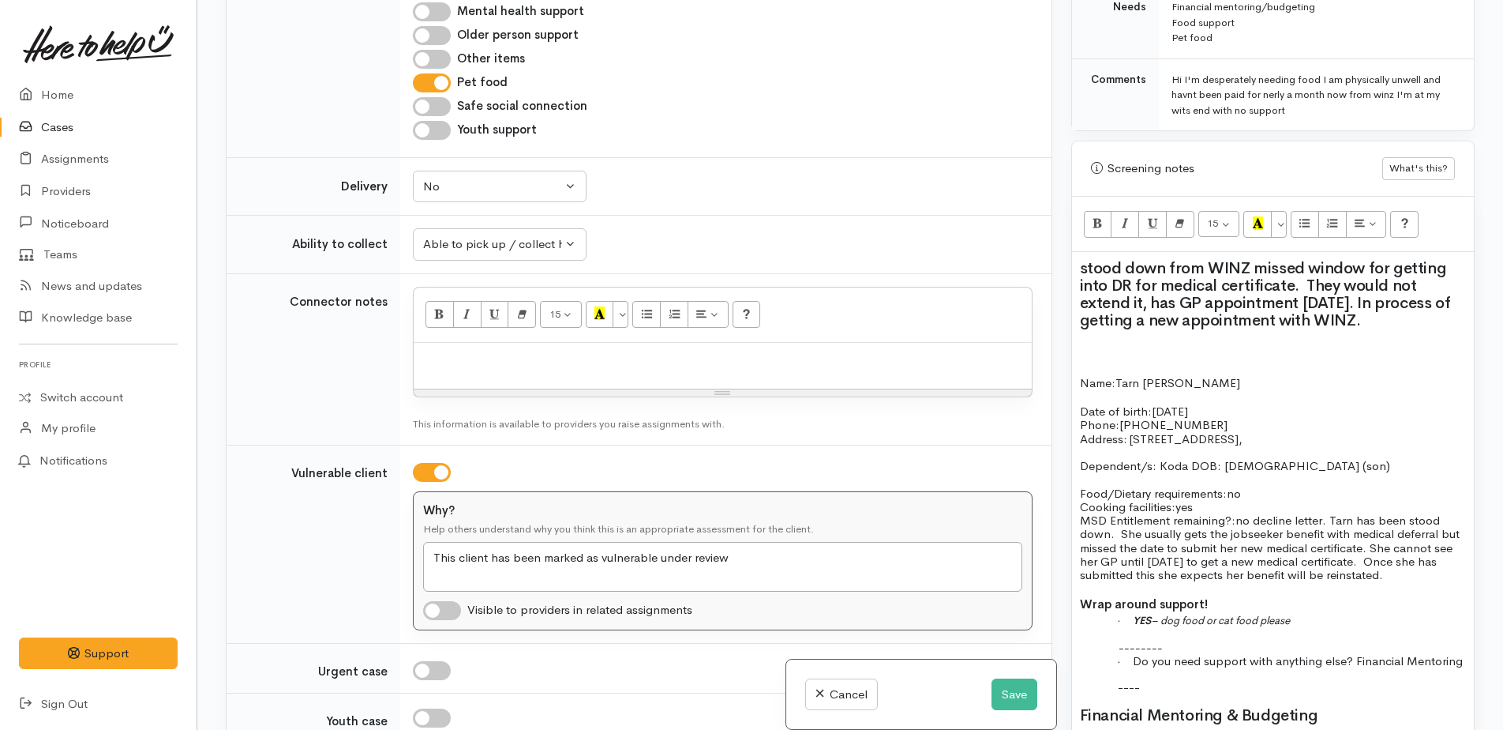
paste div
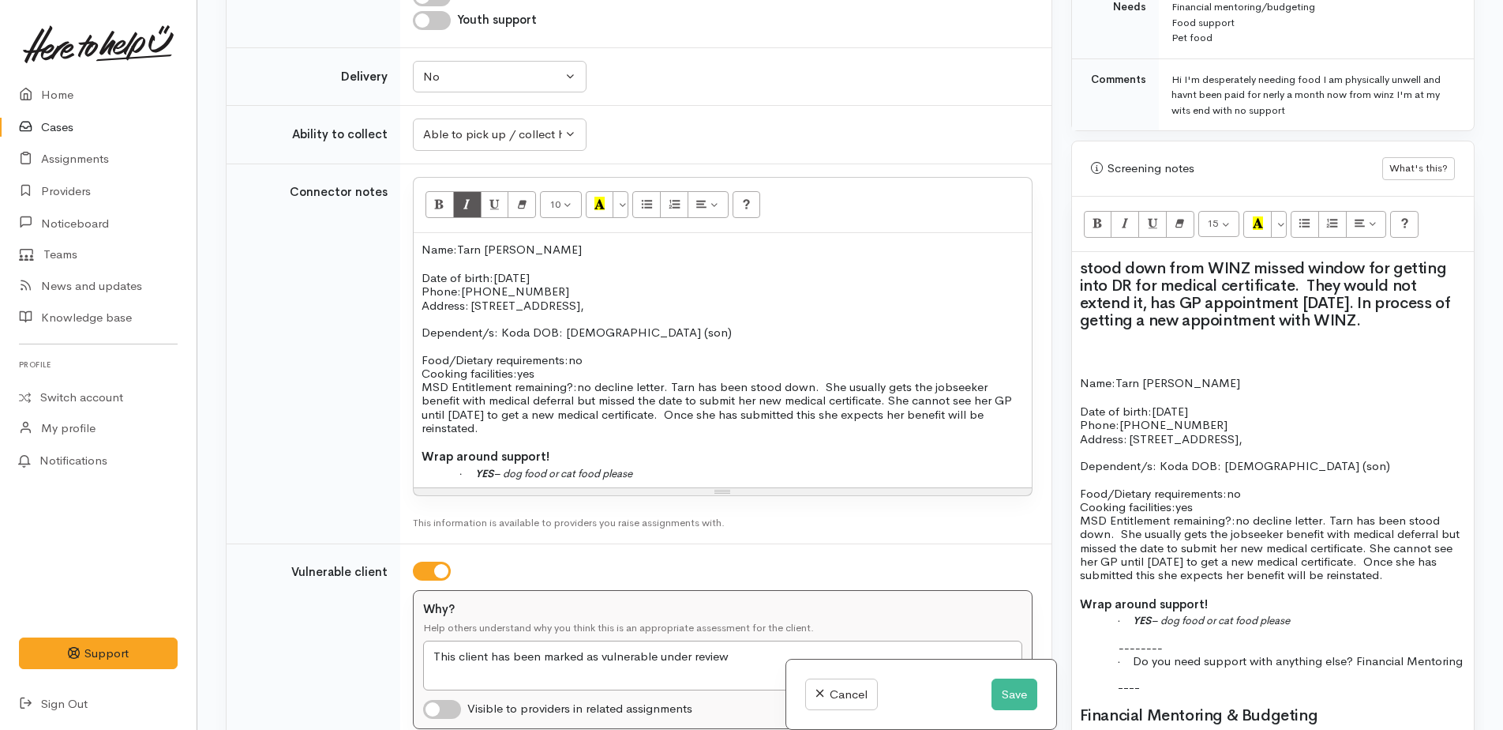
scroll to position [1639, 0]
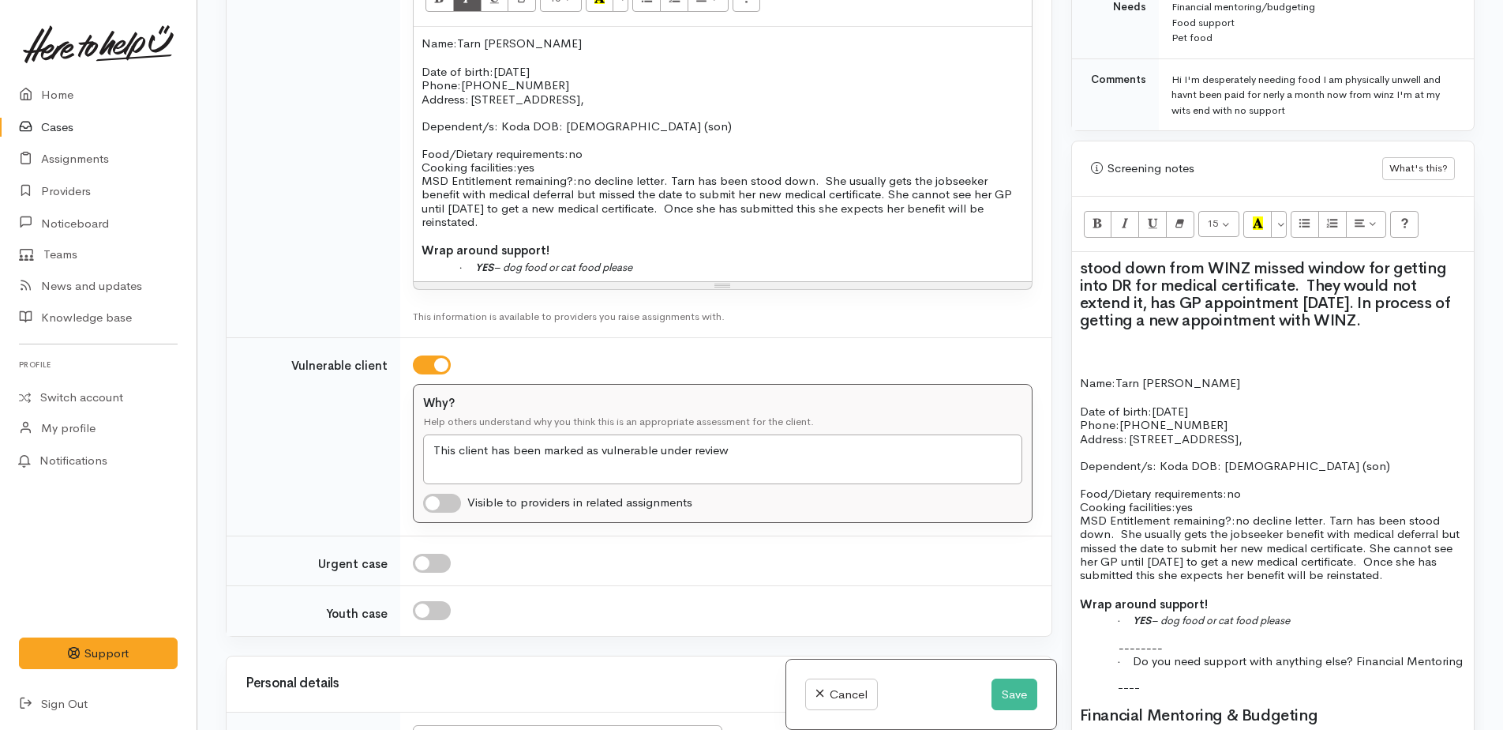
click at [443, 355] on input "checkbox" at bounding box center [432, 364] width 38 height 19
checkbox input "false"
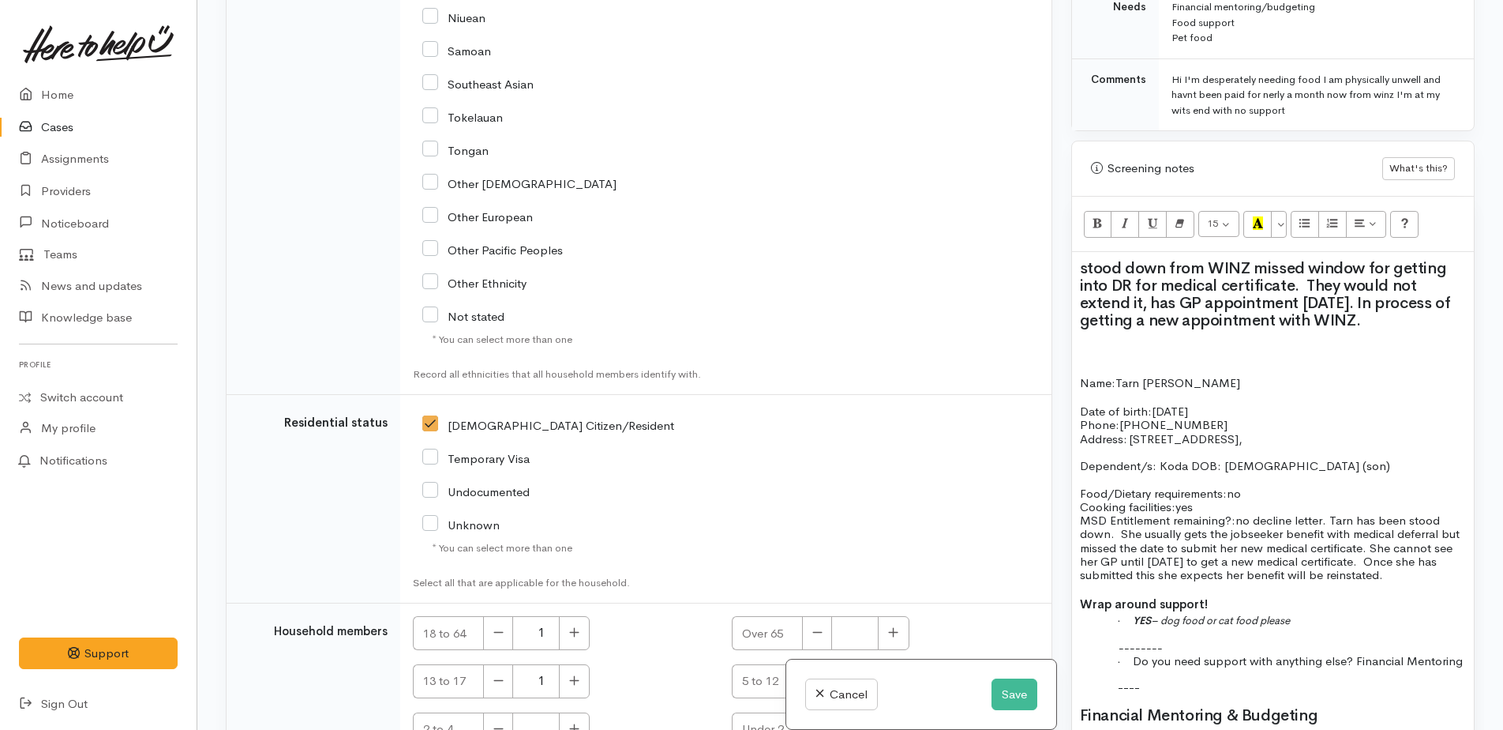
scroll to position [3120, 0]
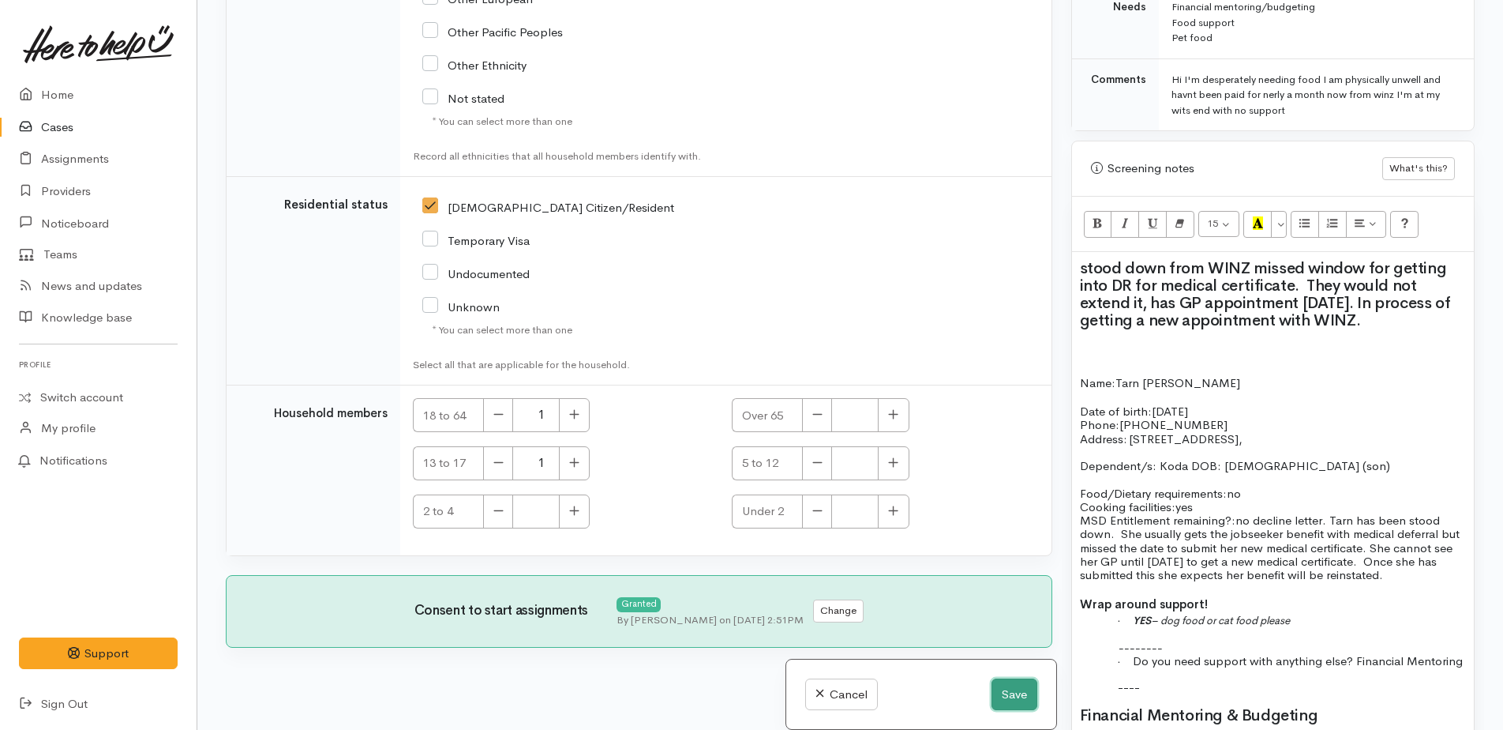
click at [1003, 688] on button "Save" at bounding box center [1015, 694] width 46 height 32
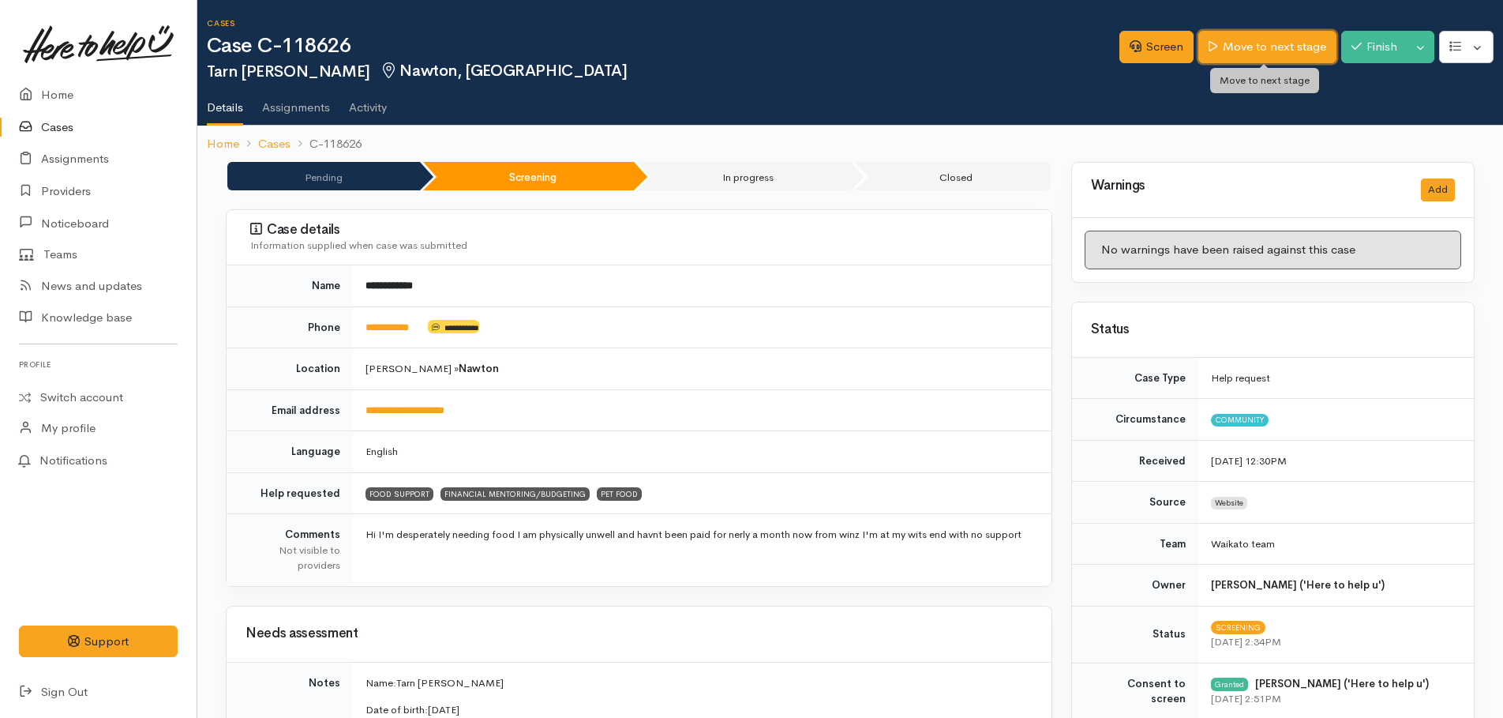
click at [1231, 50] on link "Move to next stage" at bounding box center [1267, 47] width 137 height 32
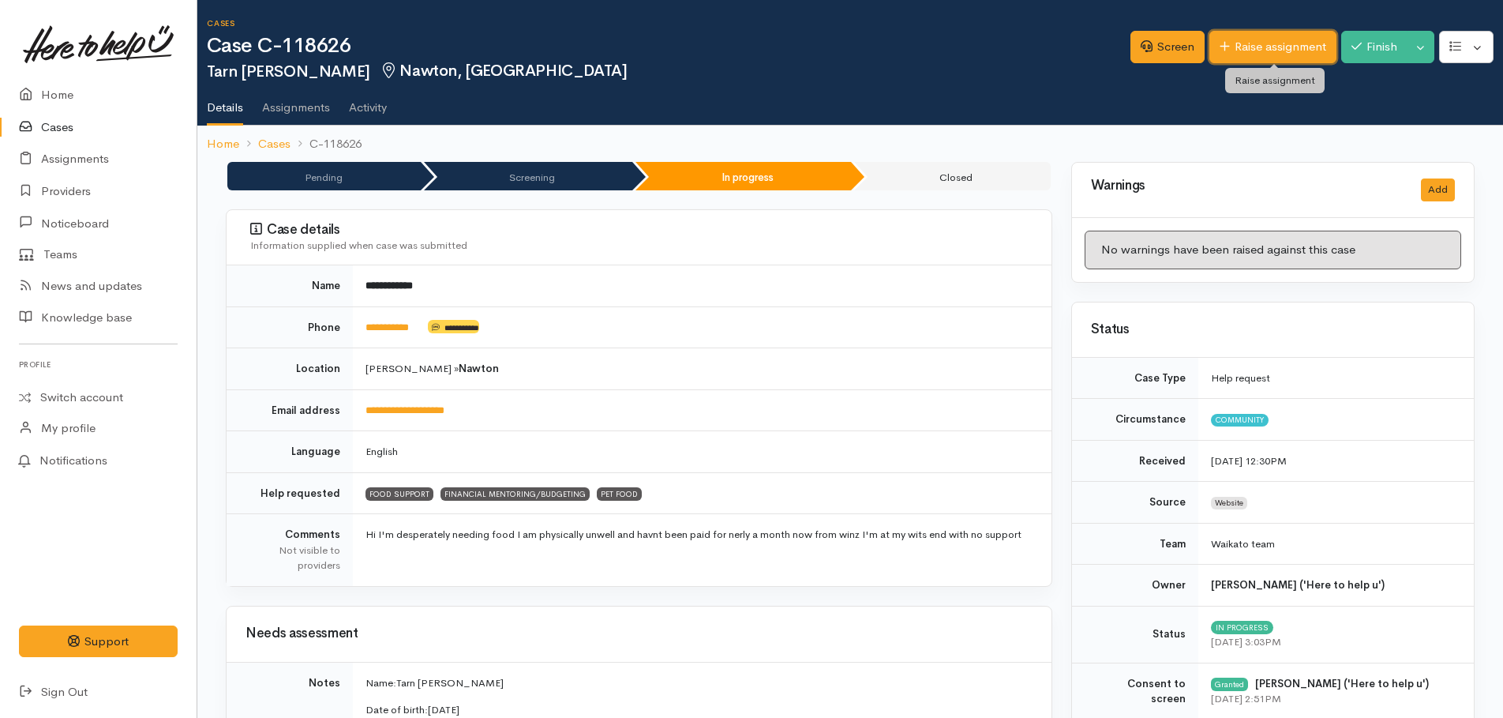
click at [1235, 47] on link "Raise assignment" at bounding box center [1273, 47] width 127 height 32
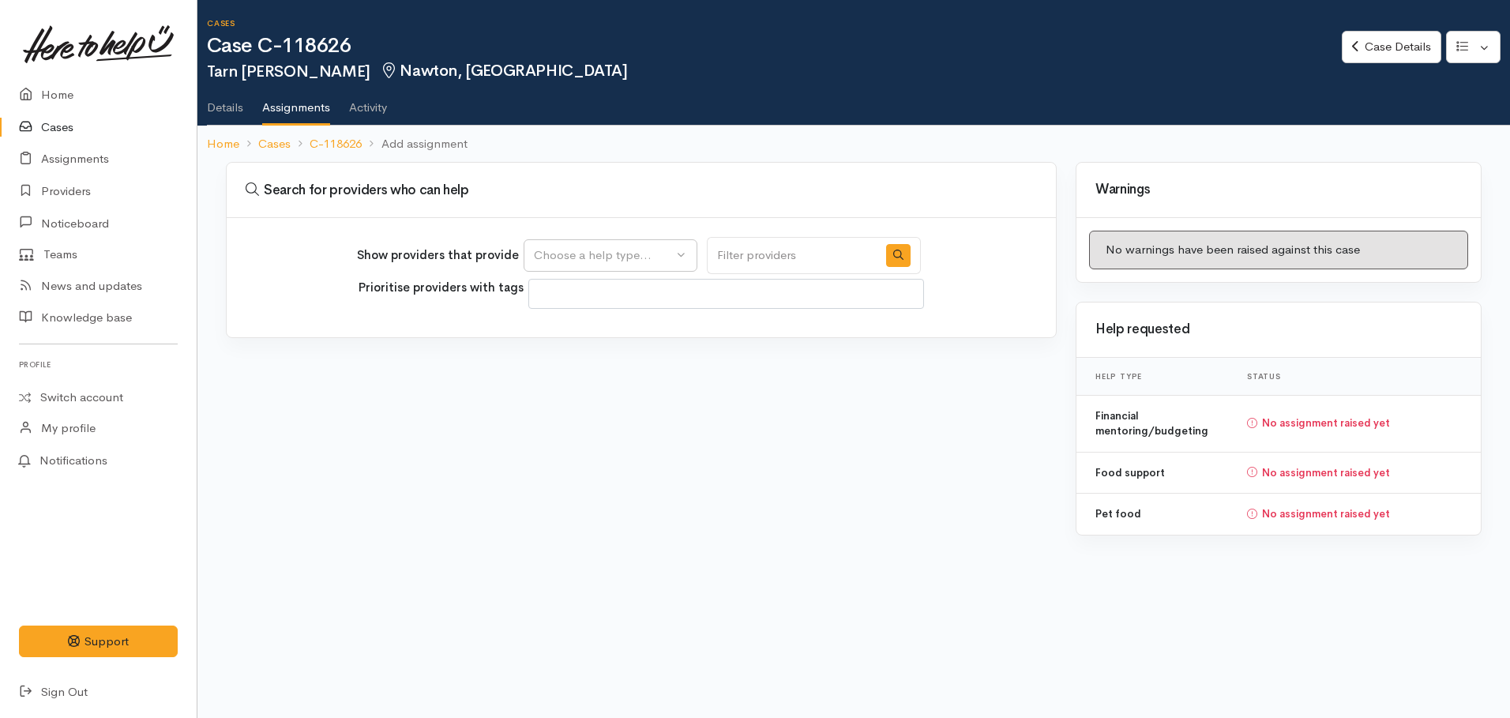
select select
click at [614, 246] on div "Choose a help type..." at bounding box center [603, 255] width 139 height 18
click at [586, 327] on span "Food support" at bounding box center [579, 331] width 73 height 18
select select "3"
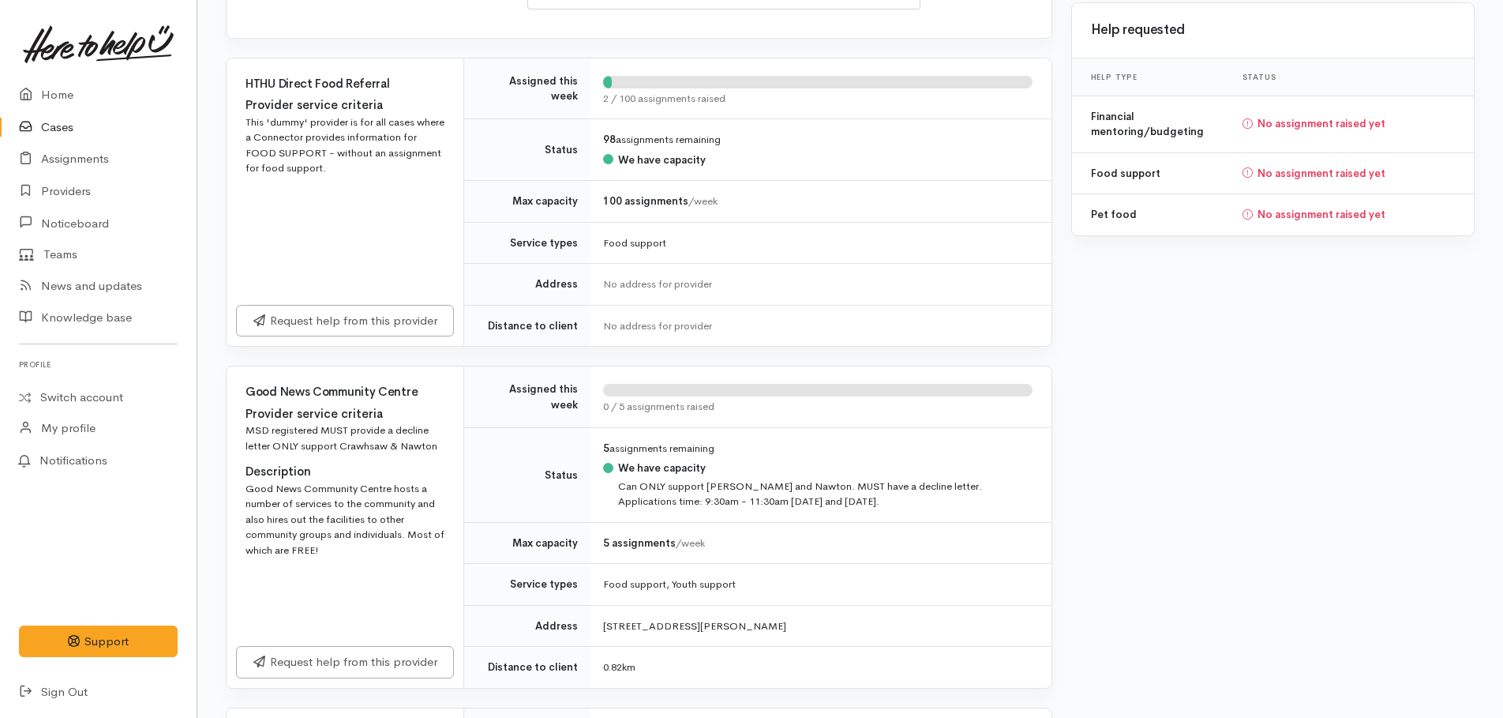
scroll to position [395, 0]
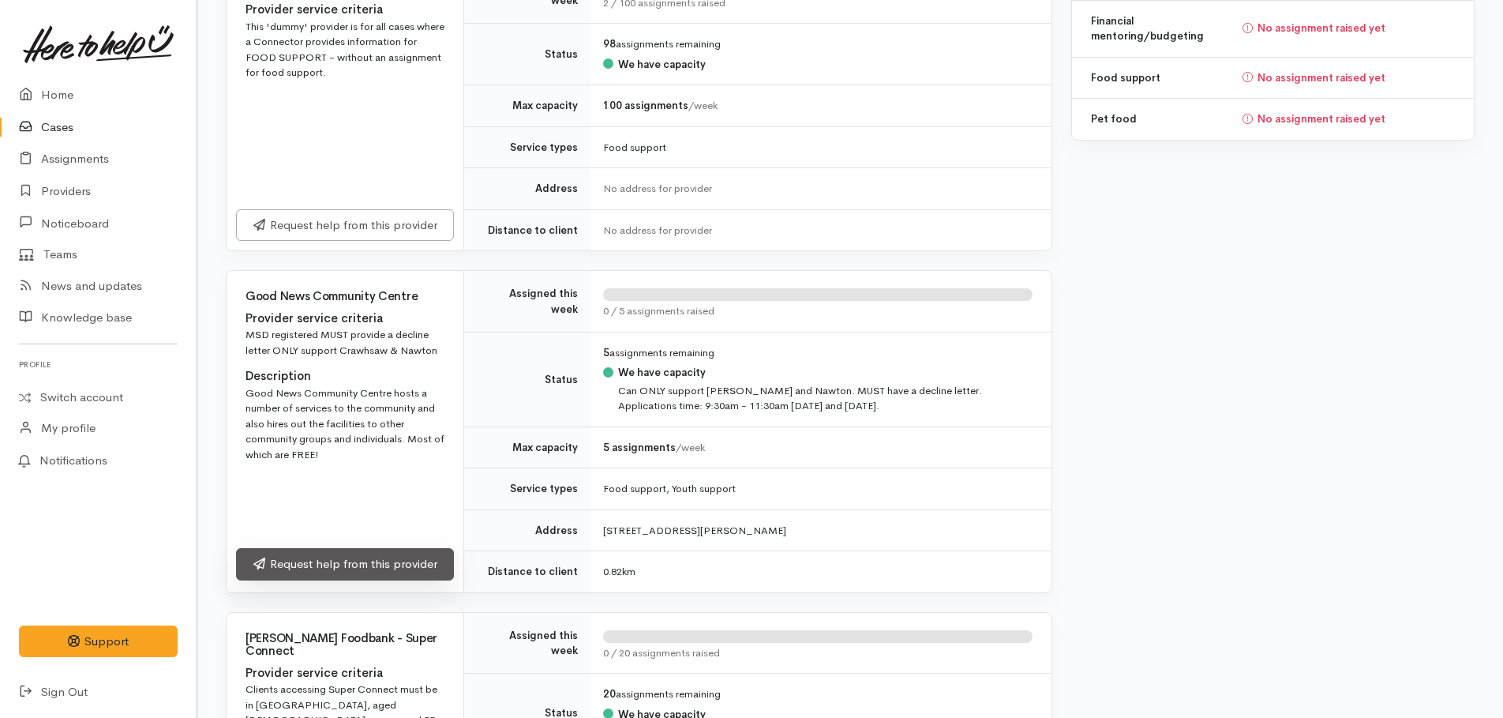
click at [367, 563] on link "Request help from this provider" at bounding box center [345, 564] width 218 height 32
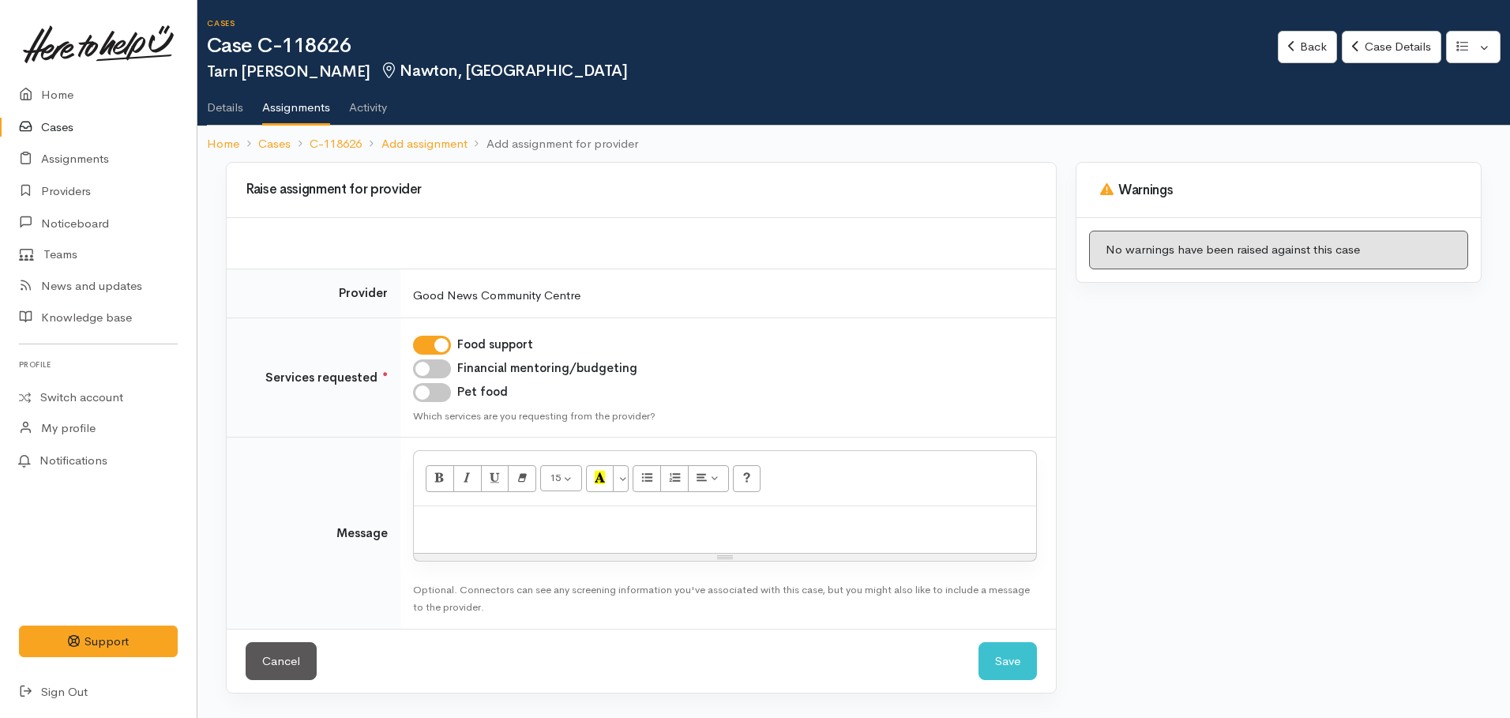
drag, startPoint x: 417, startPoint y: 394, endPoint x: 448, endPoint y: 444, distance: 58.5
click at [418, 395] on input "Pet food" at bounding box center [432, 392] width 38 height 19
checkbox input "true"
click at [460, 506] on div at bounding box center [725, 529] width 622 height 47
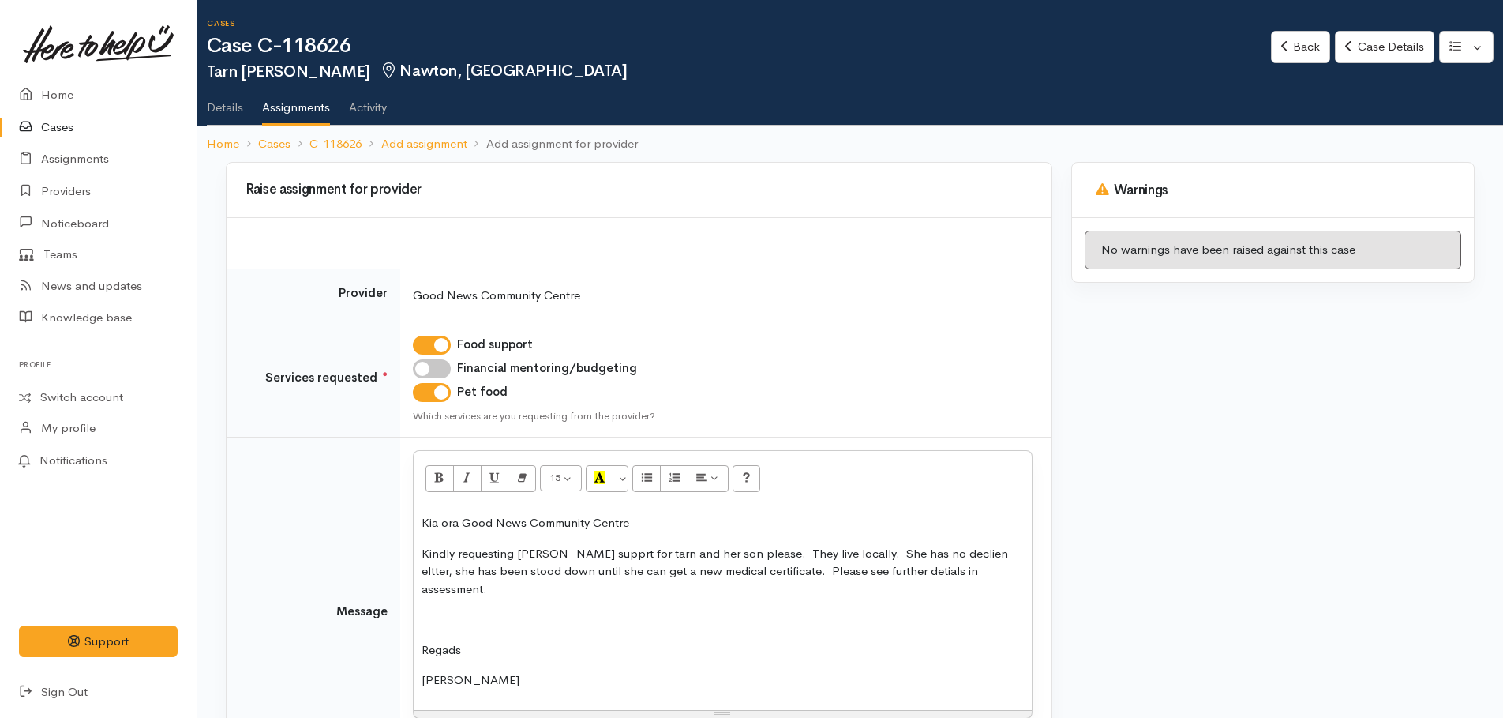
click at [560, 553] on p "Kindly requesting kai supprt for tarn and her son please. They live locally. Sh…" at bounding box center [723, 572] width 602 height 54
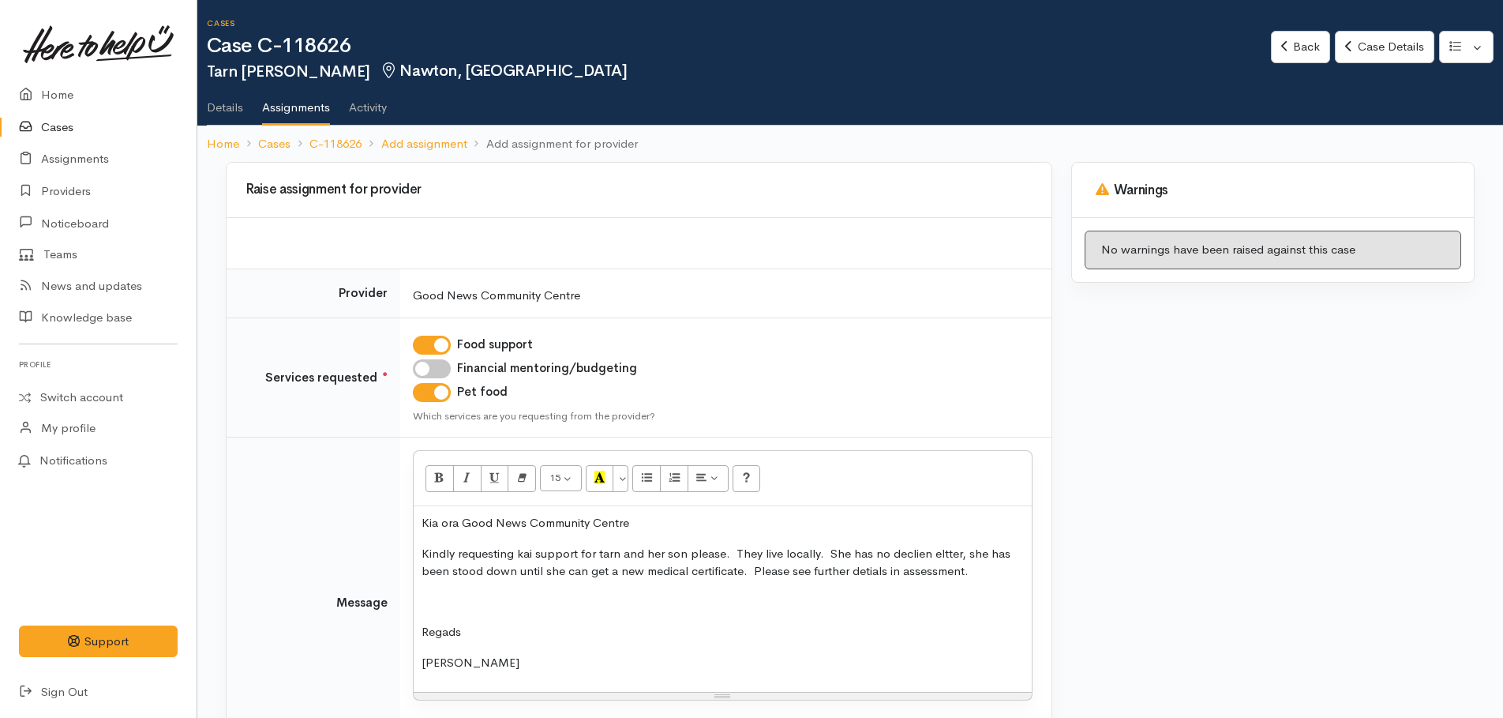
click at [602, 554] on p "Kindly requesting kai support for tarn and her son please. They live locally. S…" at bounding box center [723, 563] width 602 height 36
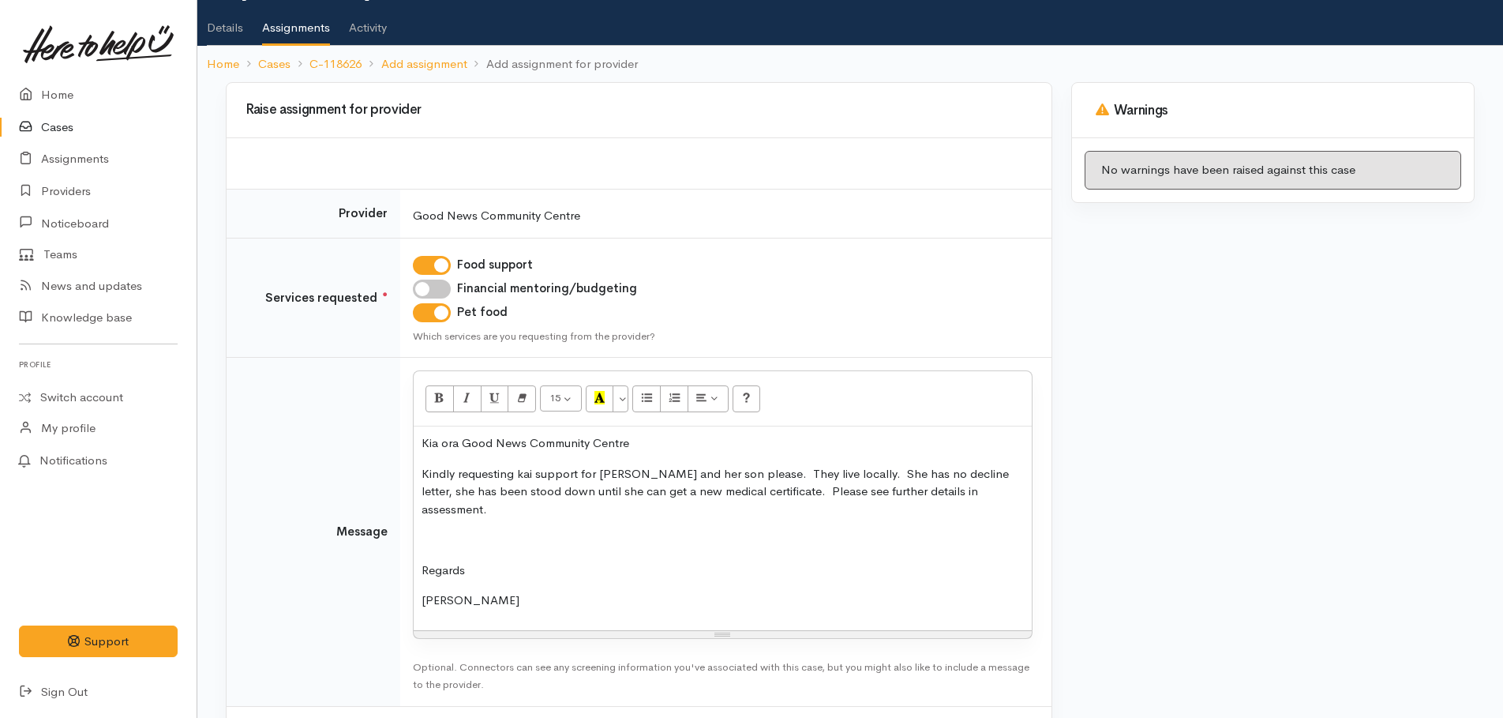
scroll to position [134, 0]
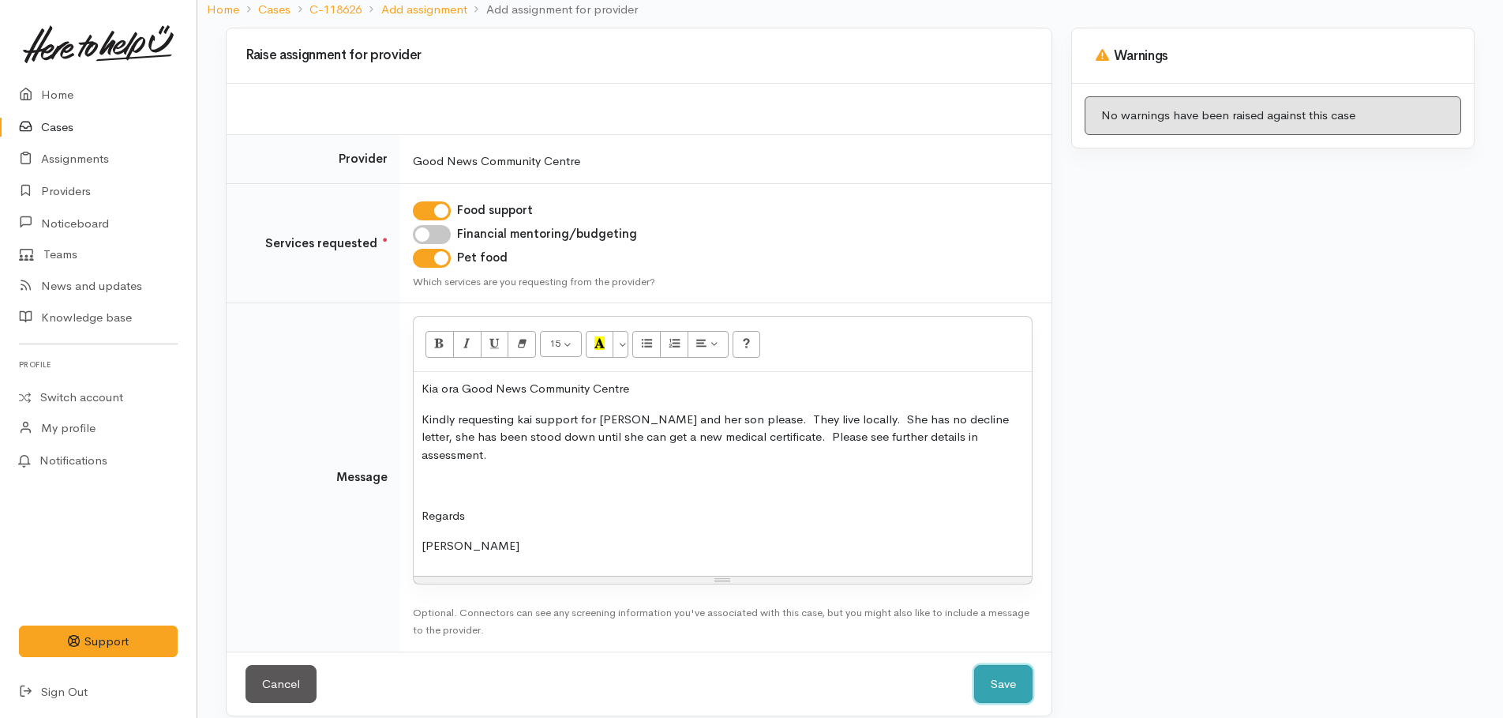
click at [1005, 665] on button "Save" at bounding box center [1003, 684] width 58 height 39
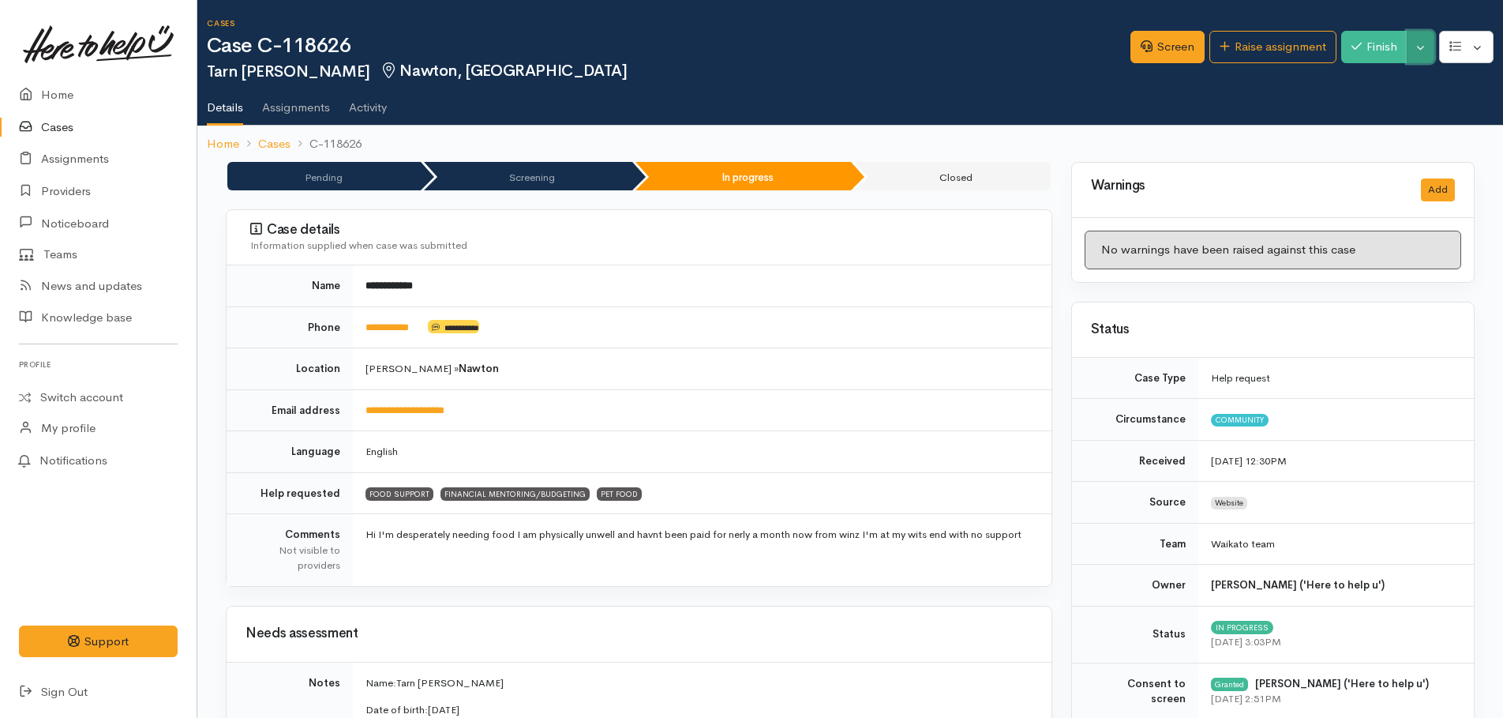
click at [1418, 54] on button "Toggle Dropdown" at bounding box center [1421, 47] width 28 height 32
click at [1350, 83] on link "Pause" at bounding box center [1371, 84] width 125 height 24
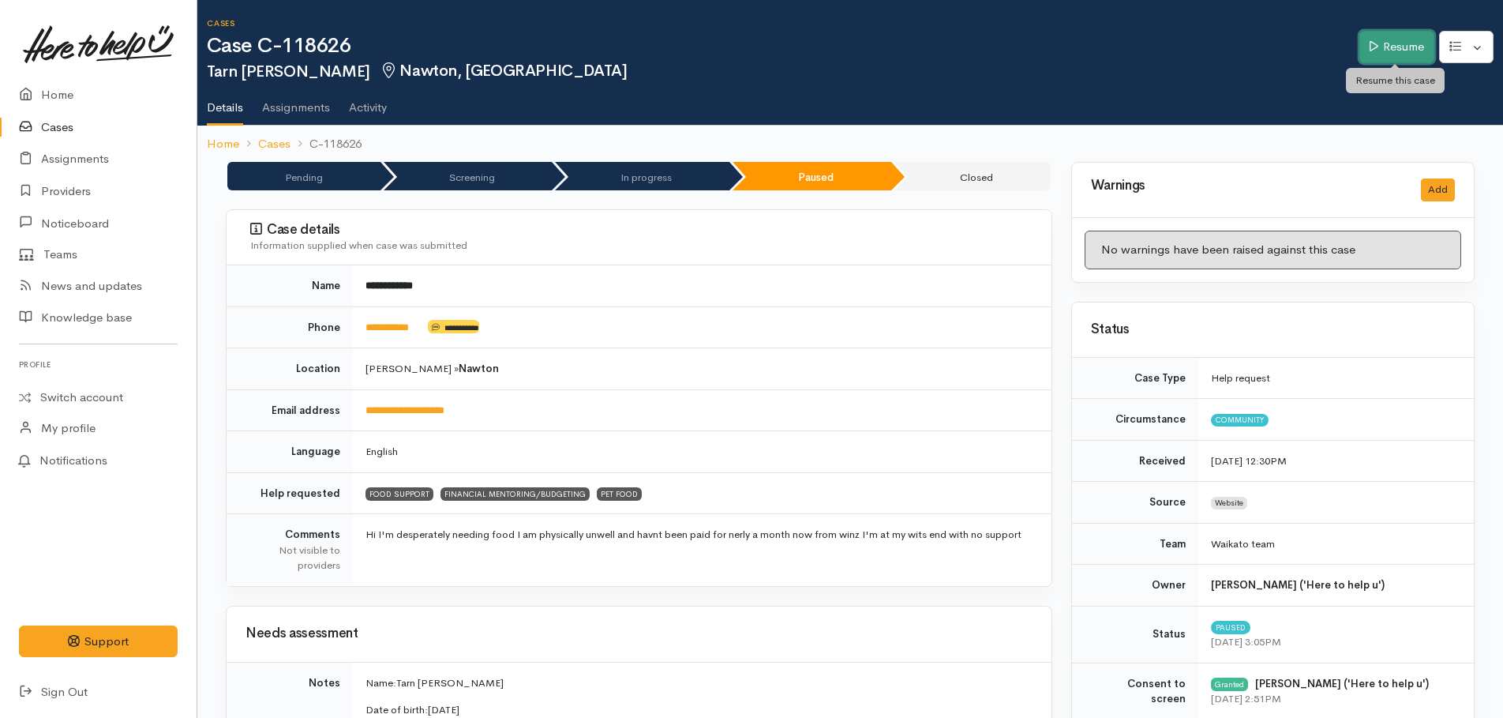
click at [1383, 55] on link "Resume" at bounding box center [1397, 47] width 75 height 32
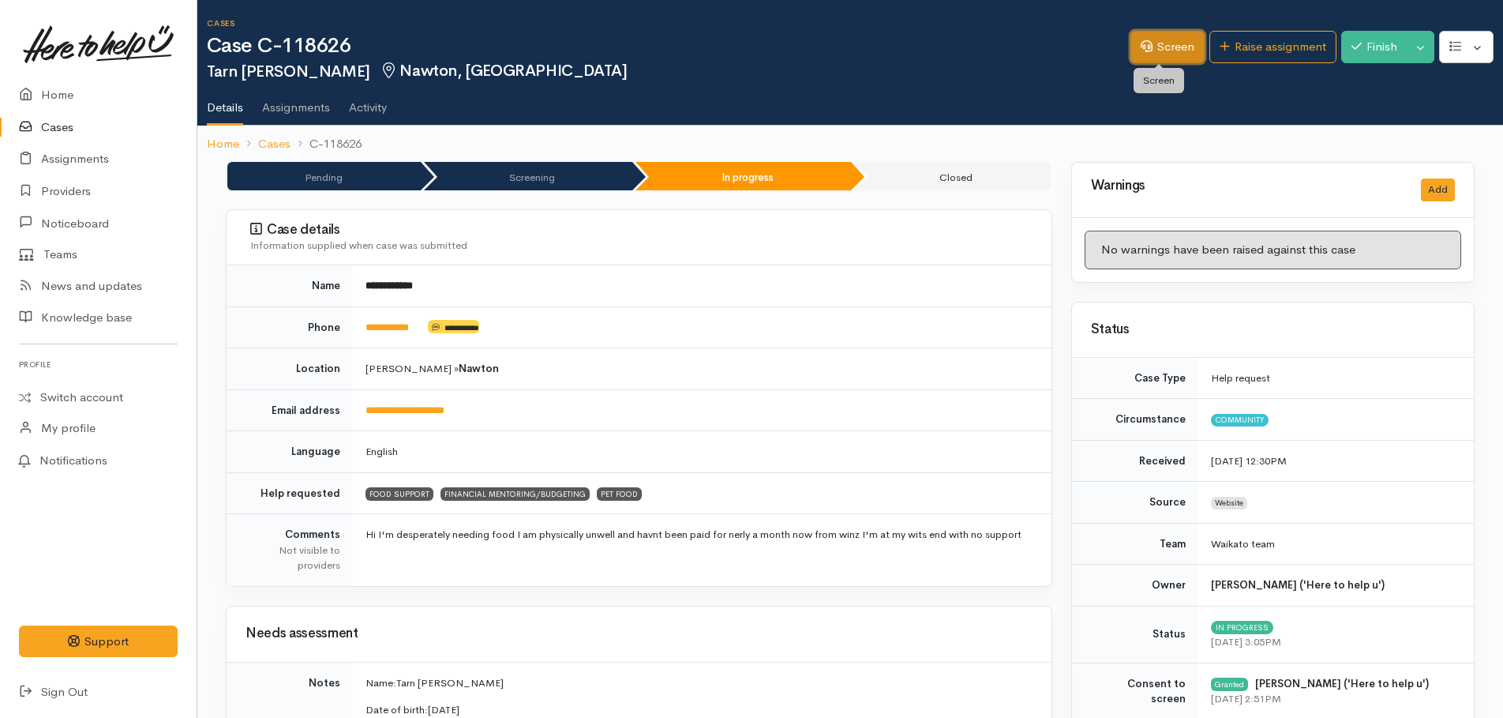
drag, startPoint x: 1172, startPoint y: 51, endPoint x: 1150, endPoint y: 93, distance: 48.4
click at [1172, 51] on link "Screen" at bounding box center [1168, 47] width 74 height 32
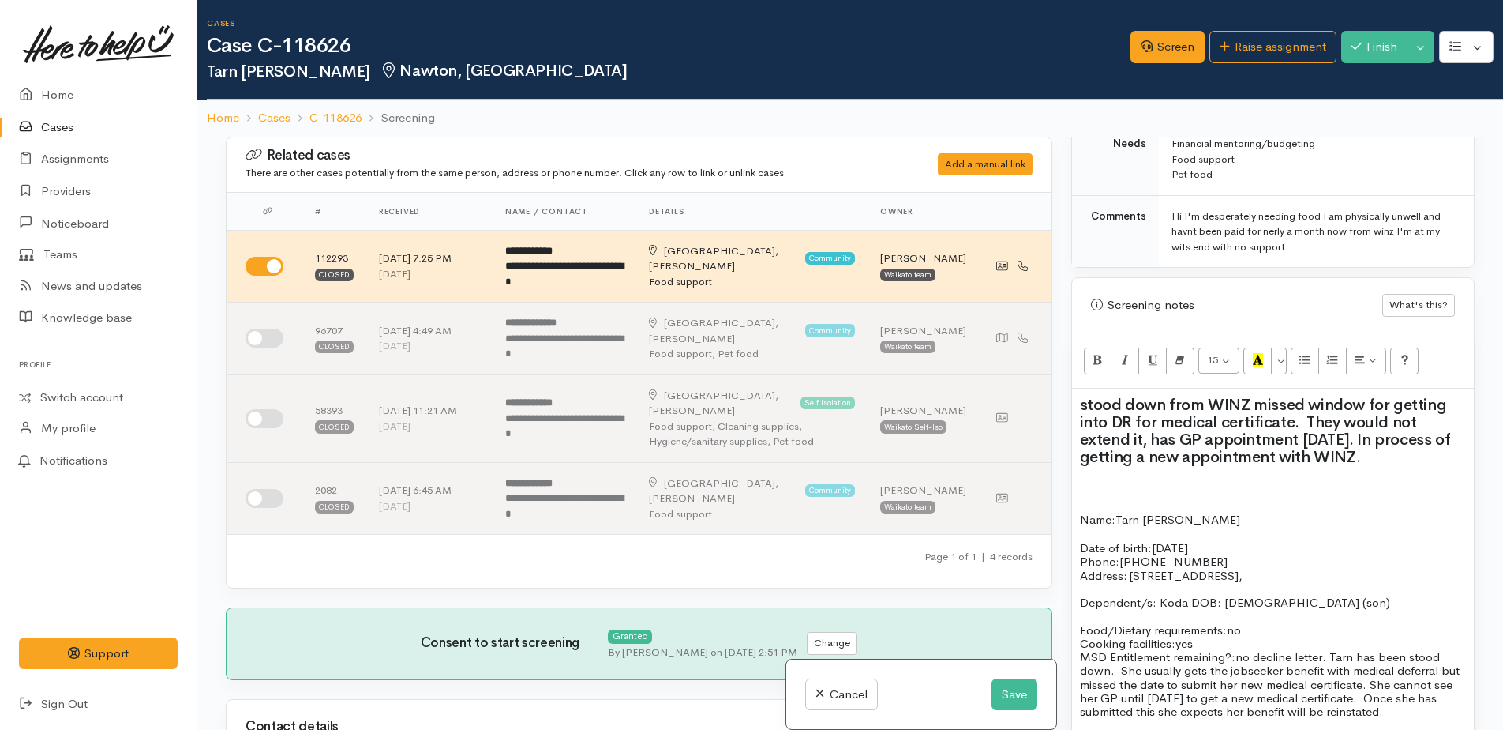
scroll to position [1026, 0]
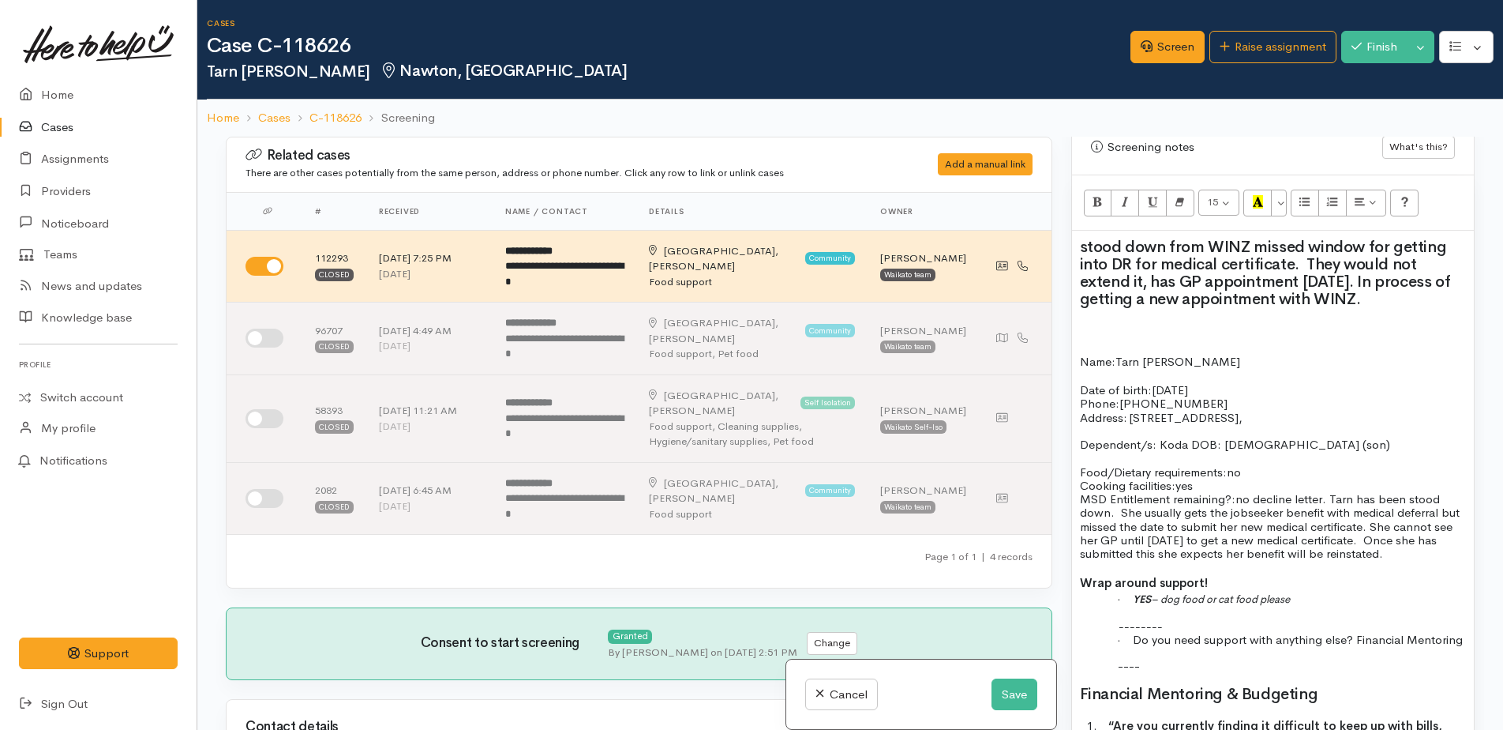
click at [1075, 242] on div "stood down from WINZ missed window for getting into DR for medical certificate.…" at bounding box center [1273, 684] width 402 height 907
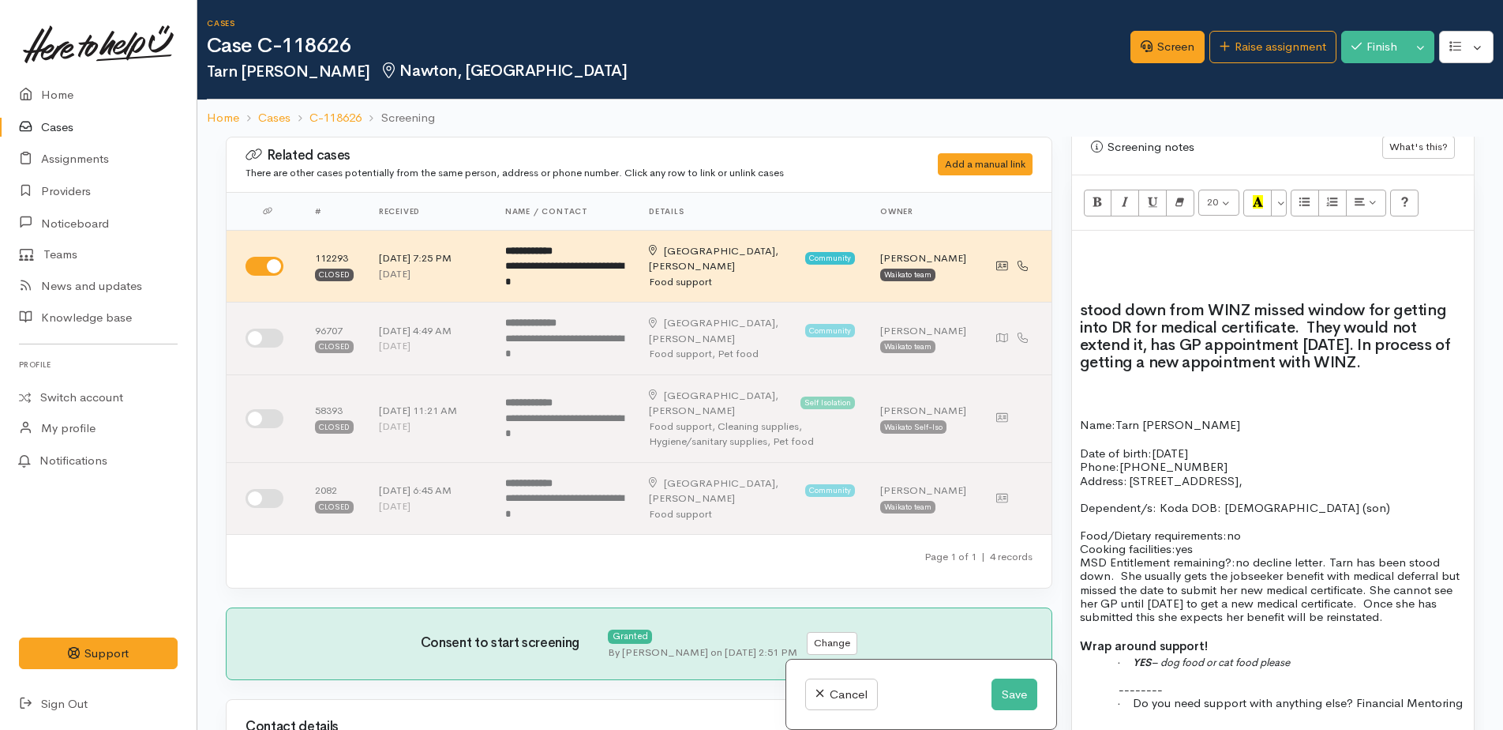
click at [1094, 238] on h2 at bounding box center [1273, 246] width 386 height 17
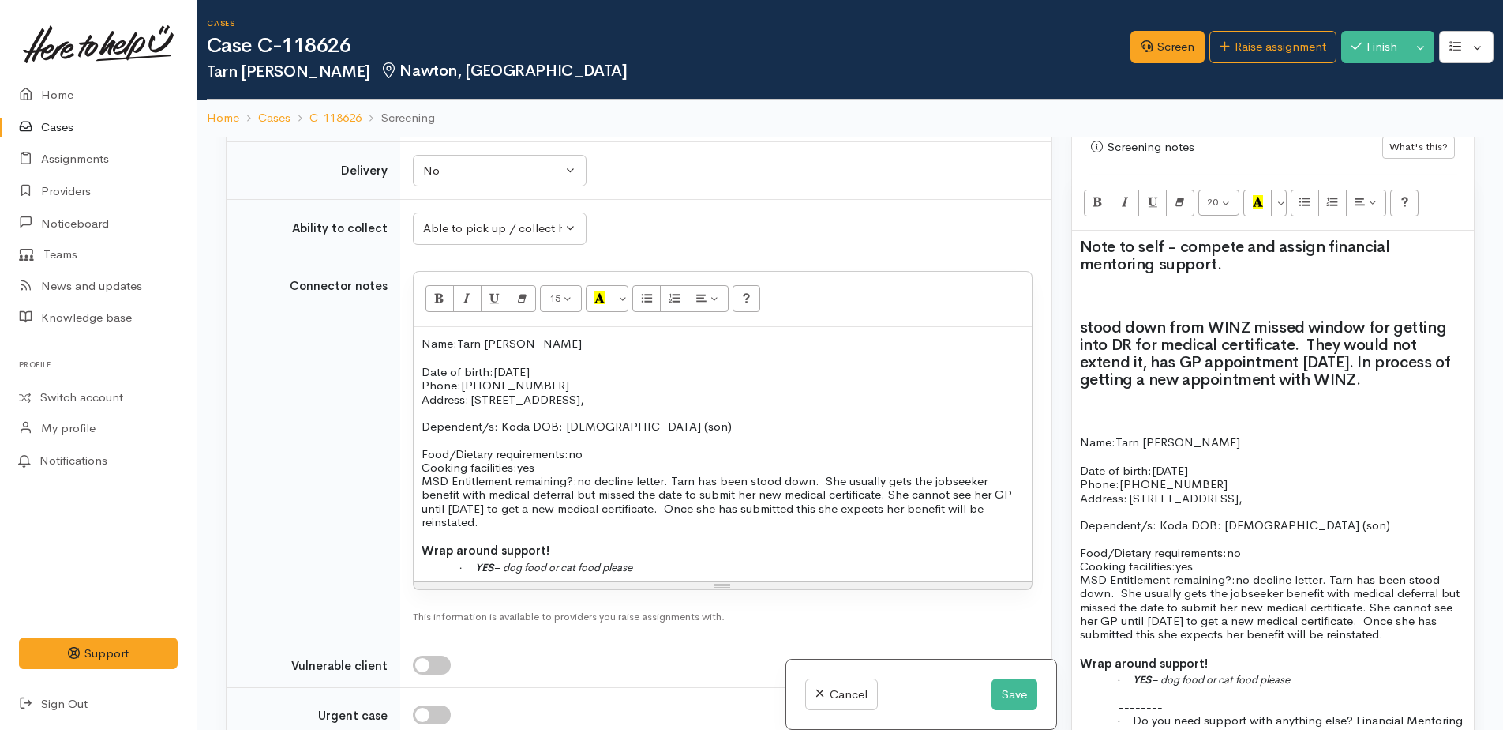
scroll to position [1737, 0]
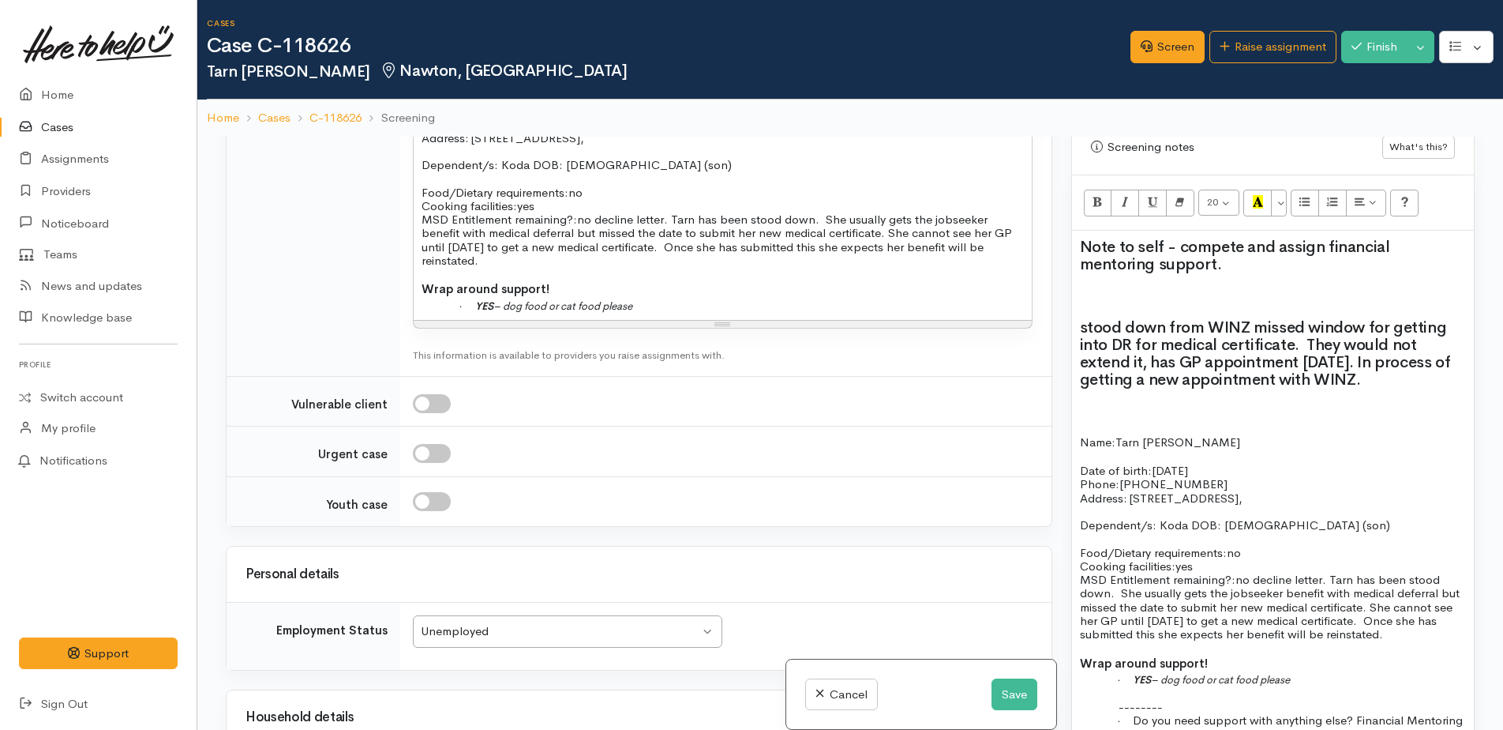
click at [434, 394] on input "checkbox" at bounding box center [432, 403] width 38 height 19
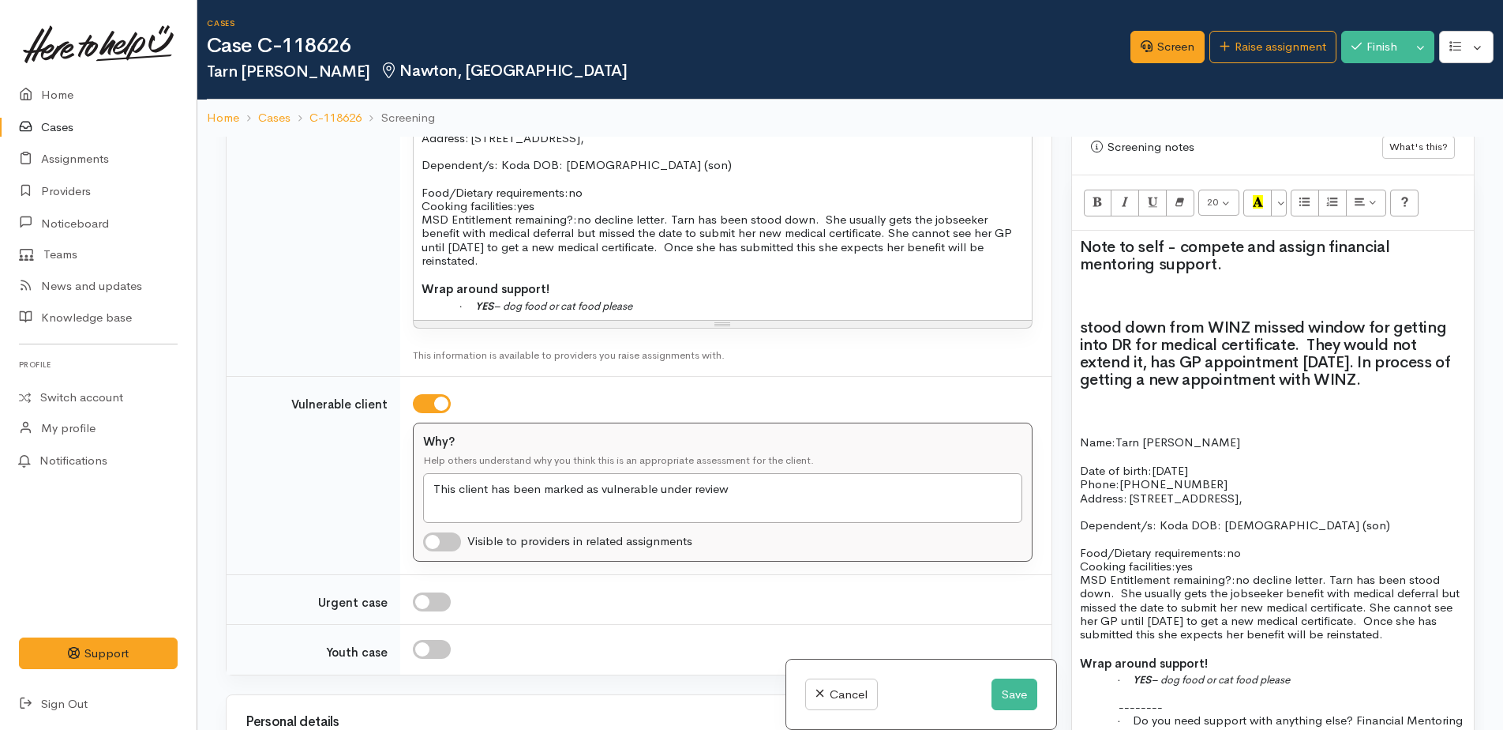
click at [441, 394] on input "checkbox" at bounding box center [432, 403] width 38 height 19
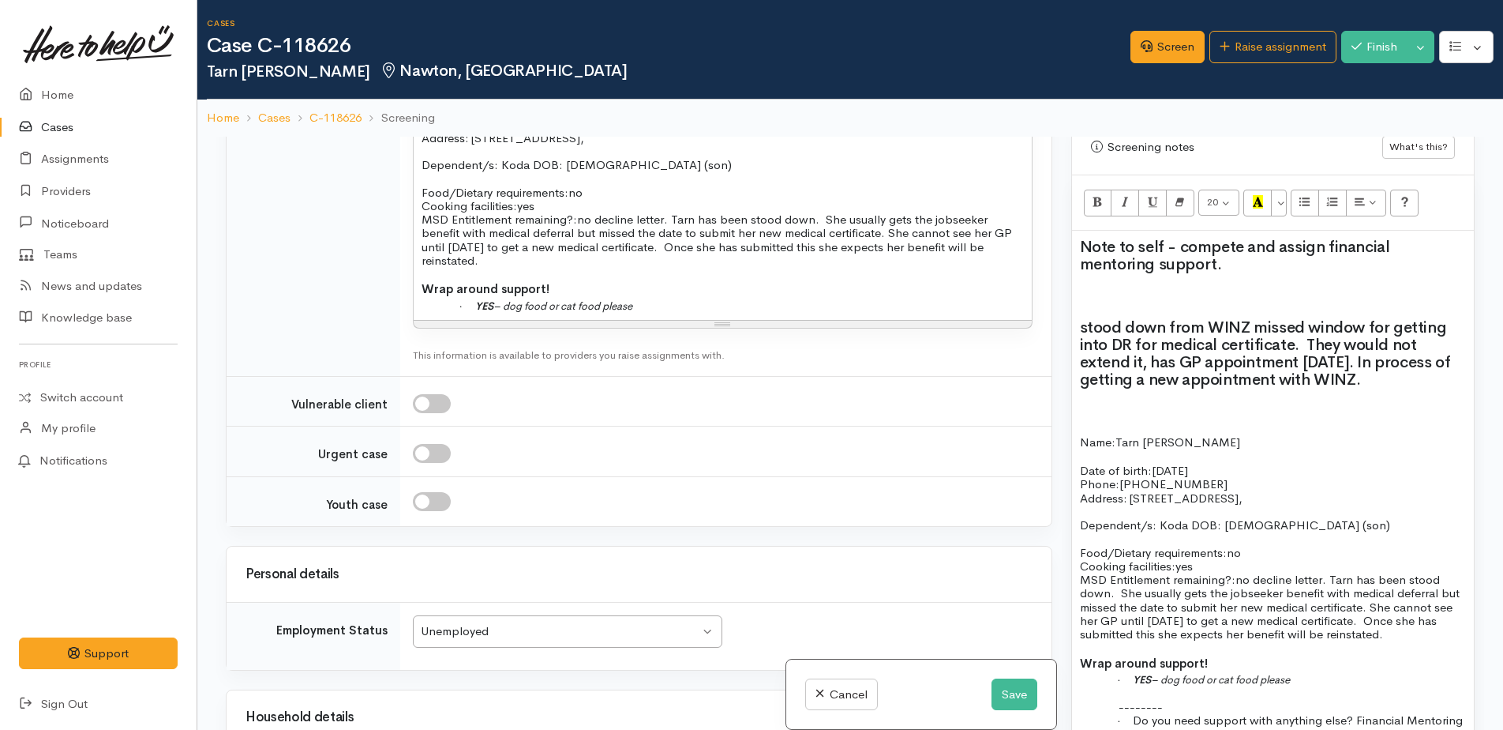
click at [415, 394] on input "checkbox" at bounding box center [432, 403] width 38 height 19
checkbox input "true"
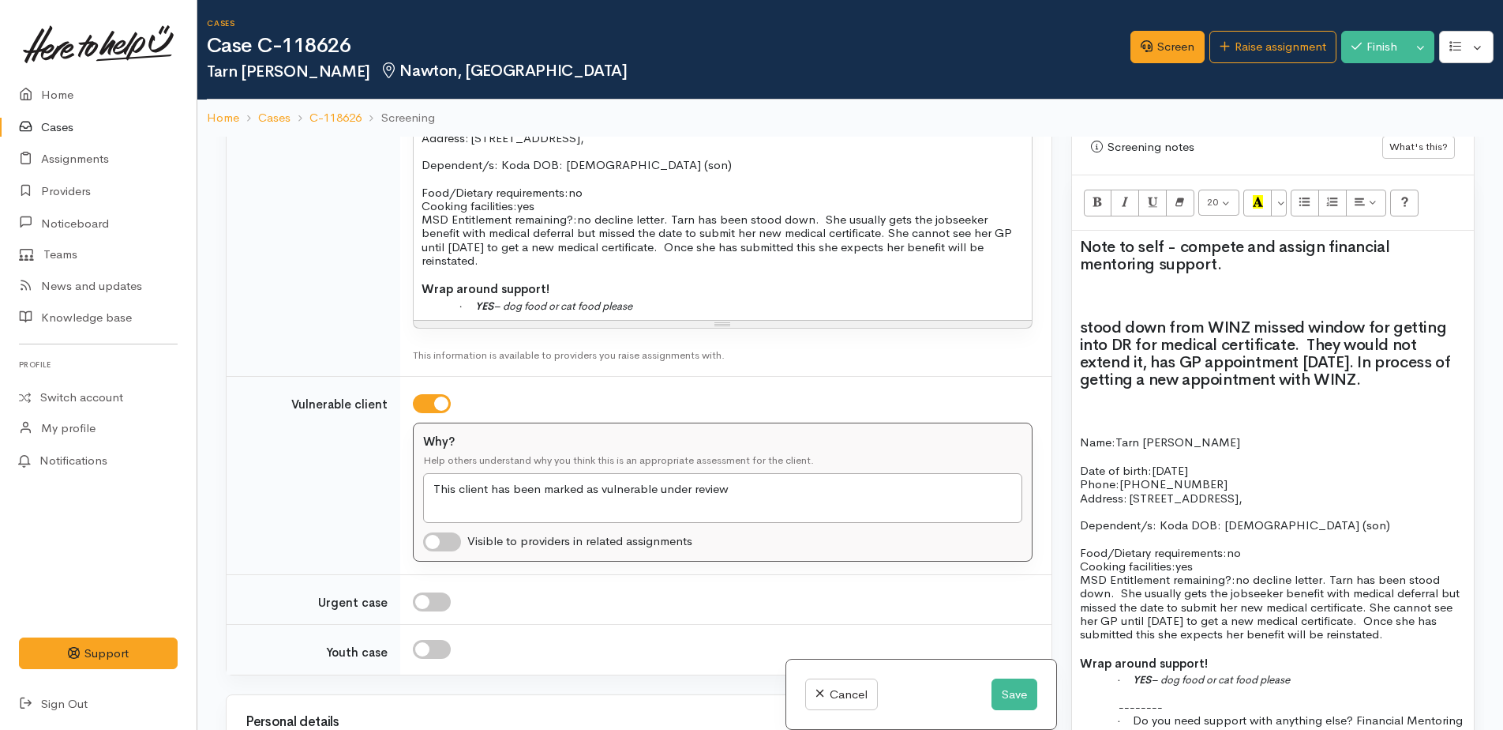
click at [1152, 264] on h2 "Note to self - compete and assign financial mentoring support." at bounding box center [1273, 255] width 386 height 35
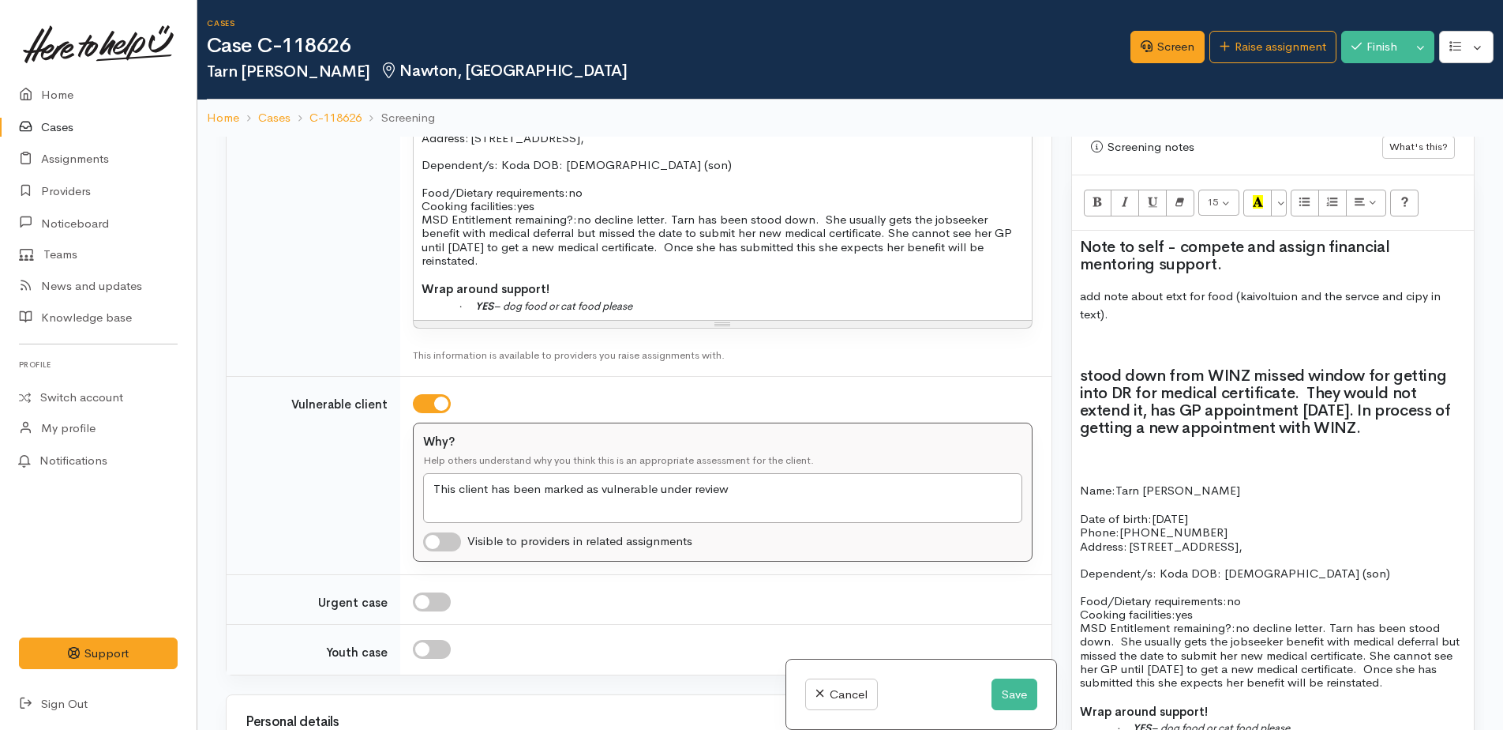
drag, startPoint x: 1251, startPoint y: 302, endPoint x: 1397, endPoint y: 321, distance: 148.0
click at [1397, 321] on p "add note about etxt for food (kaivoltuion and the servce and cipy in text)." at bounding box center [1273, 305] width 386 height 36
click at [1296, 298] on p "add note about etxt for food (kaivoltuion and the servce and cipy in text)." at bounding box center [1273, 305] width 386 height 36
click at [1203, 294] on p "add note about etxt for food food rescue and the servce and cipy in text)." at bounding box center [1273, 305] width 386 height 36
click at [1390, 298] on p "add note about etxt for direct food rescue and the servce and cipy in text)." at bounding box center [1273, 305] width 386 height 36
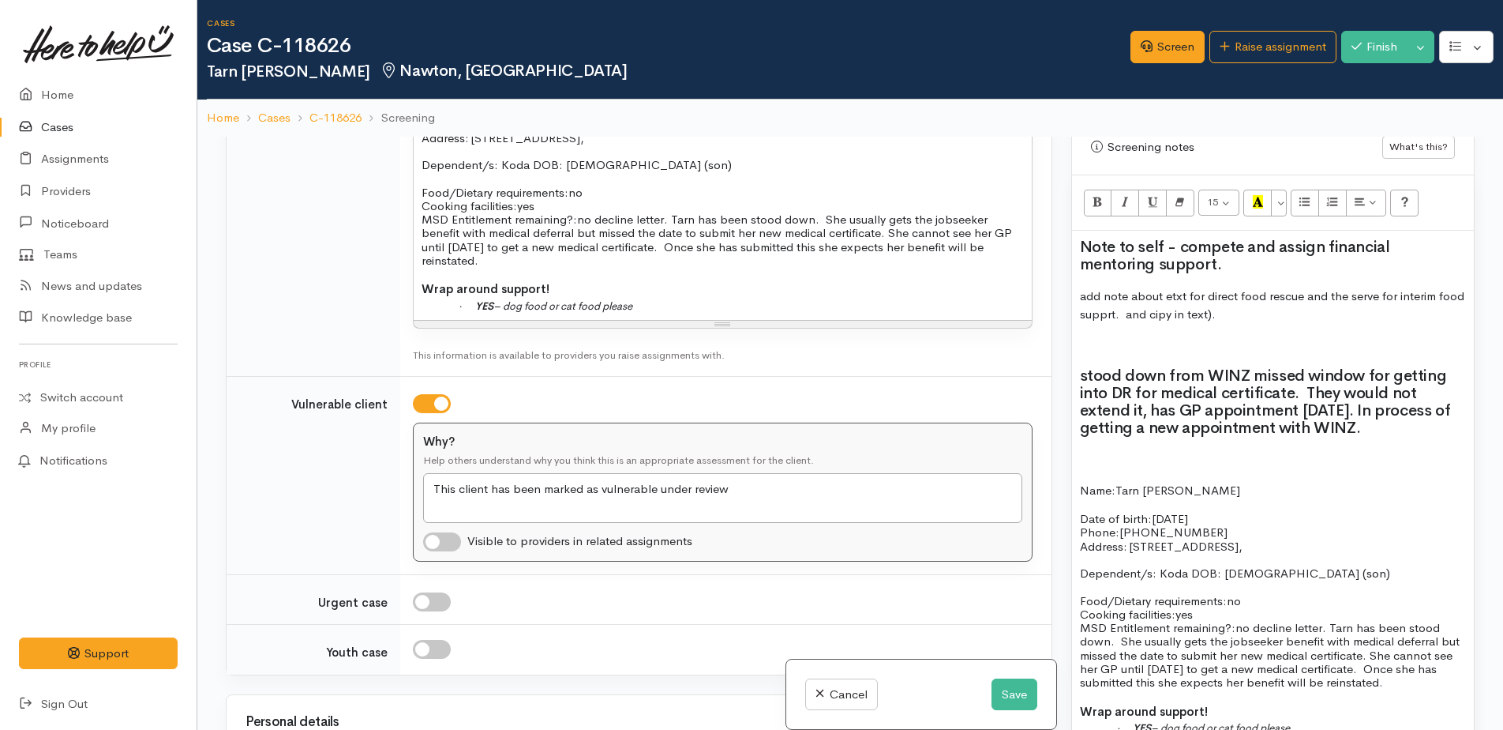
click at [1249, 323] on p "add note about etxt for direct food rescue and the serve for interim food suppr…" at bounding box center [1273, 305] width 386 height 36
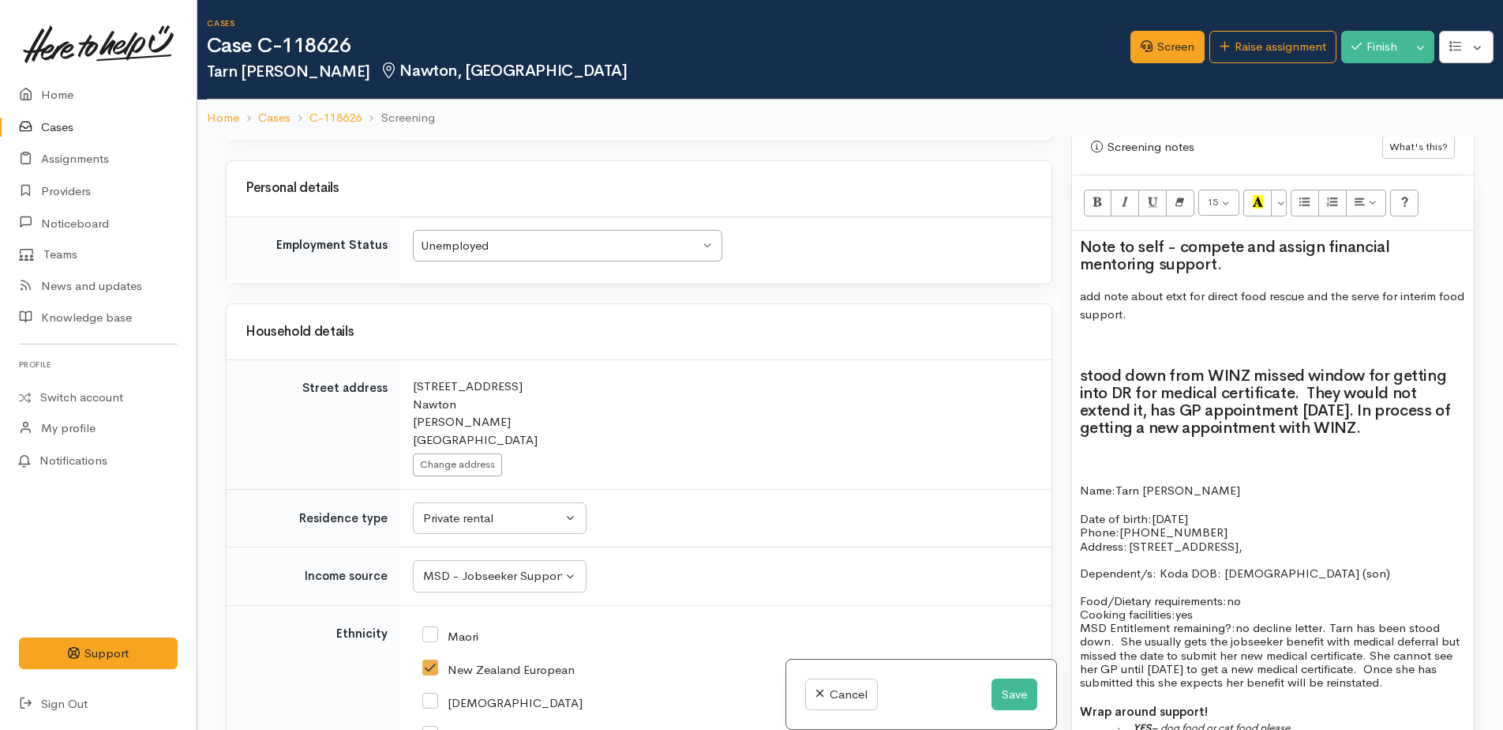
scroll to position [2369, 0]
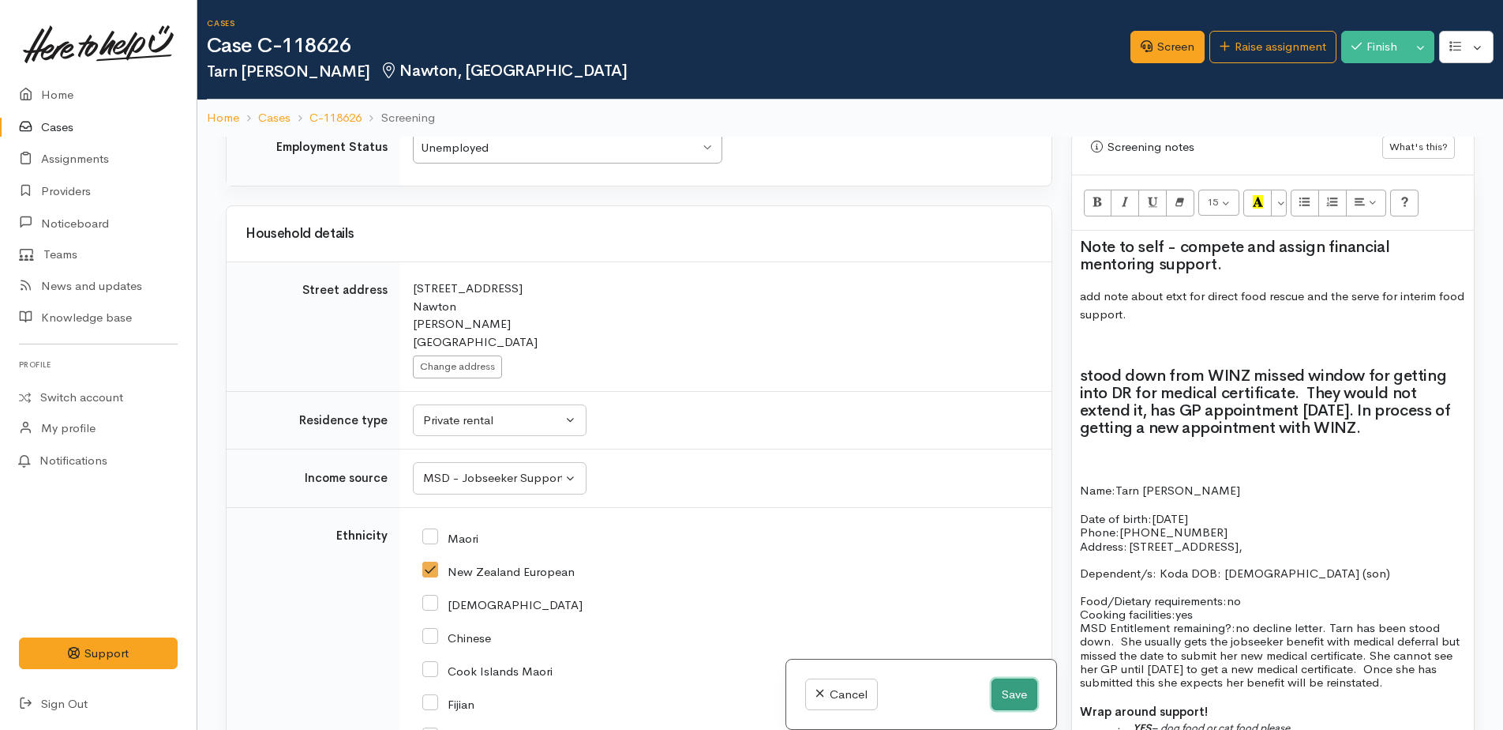
click at [1008, 688] on button "Save" at bounding box center [1015, 694] width 46 height 32
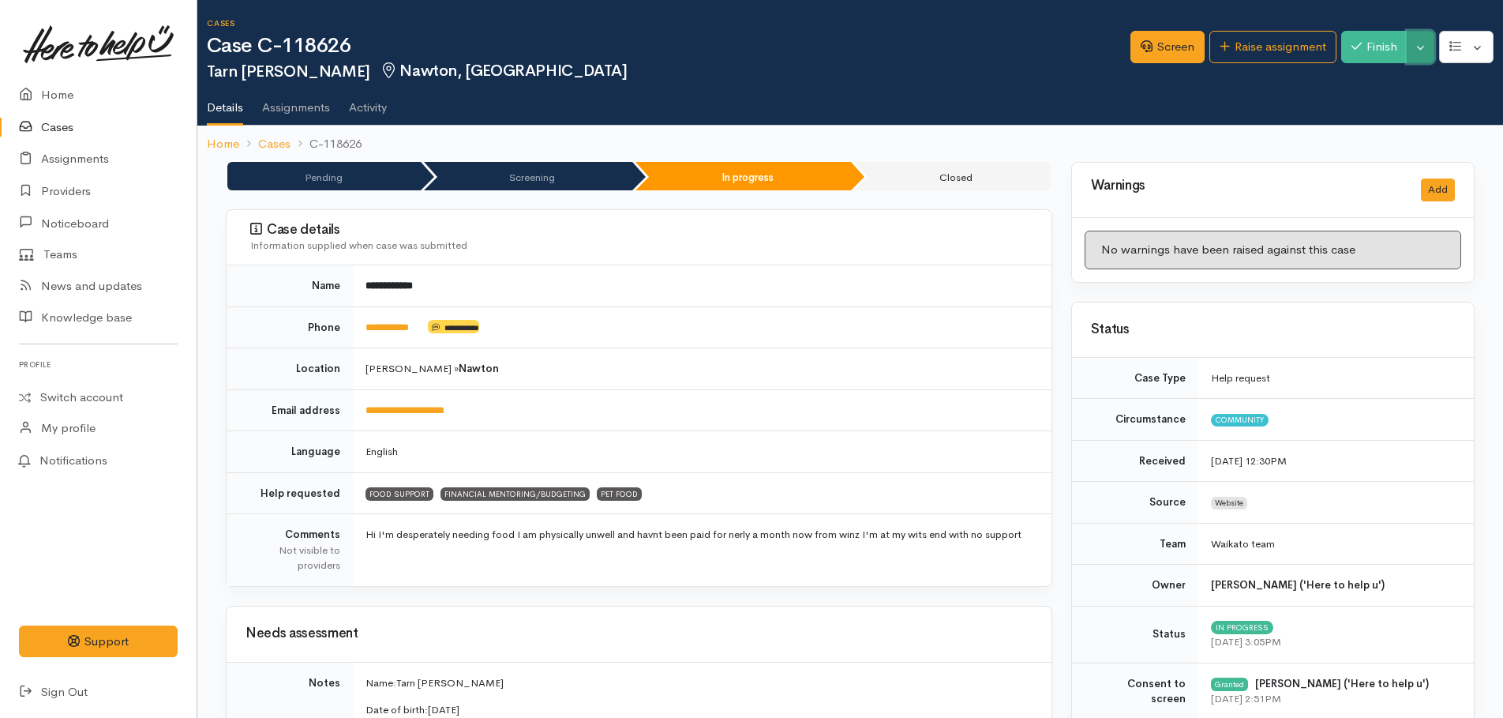
click at [1424, 54] on button "Toggle Dropdown" at bounding box center [1421, 47] width 28 height 32
click at [1364, 84] on link "Pause" at bounding box center [1371, 84] width 125 height 24
